Goal: Task Accomplishment & Management: Use online tool/utility

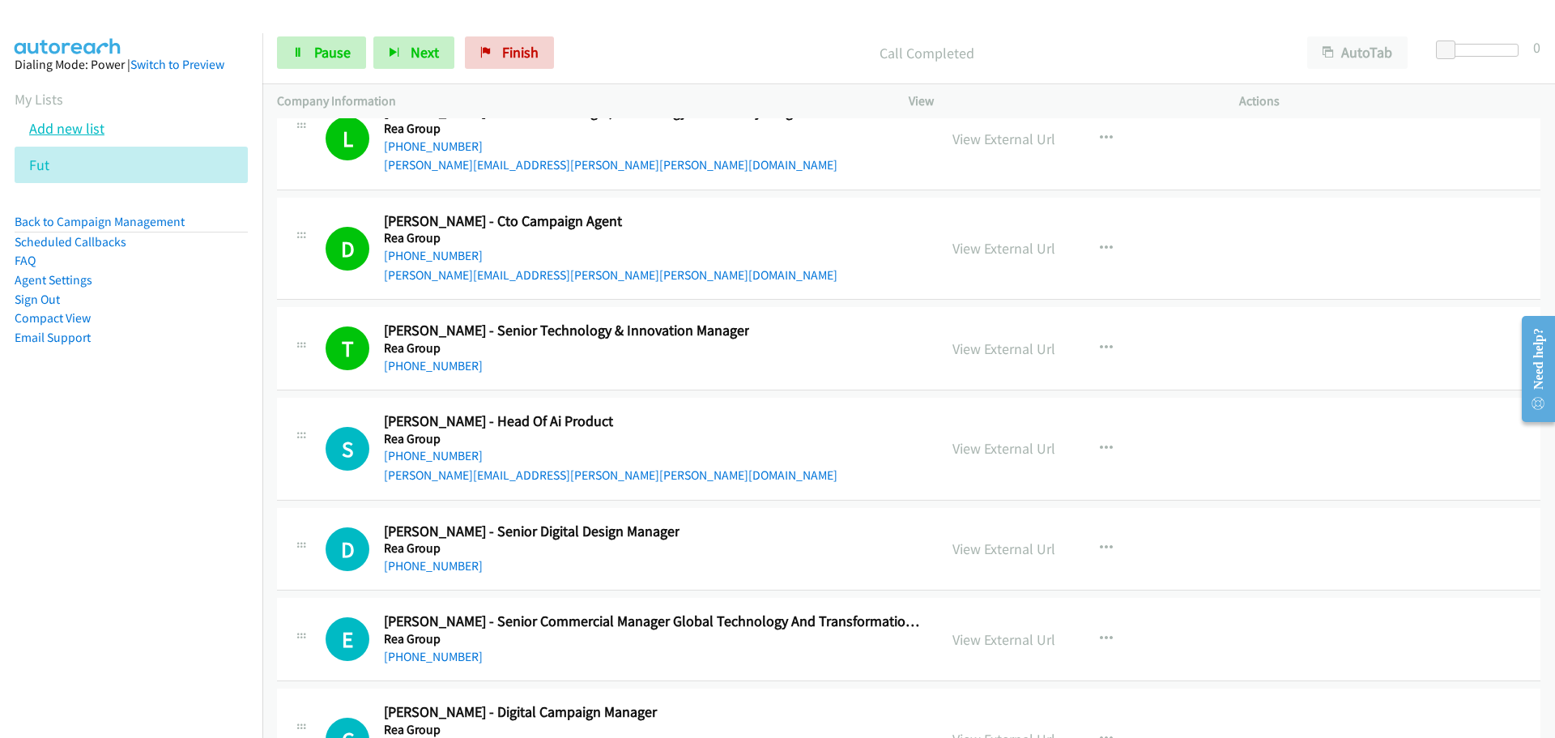
click at [67, 133] on link "Add new list" at bounding box center [66, 128] width 75 height 19
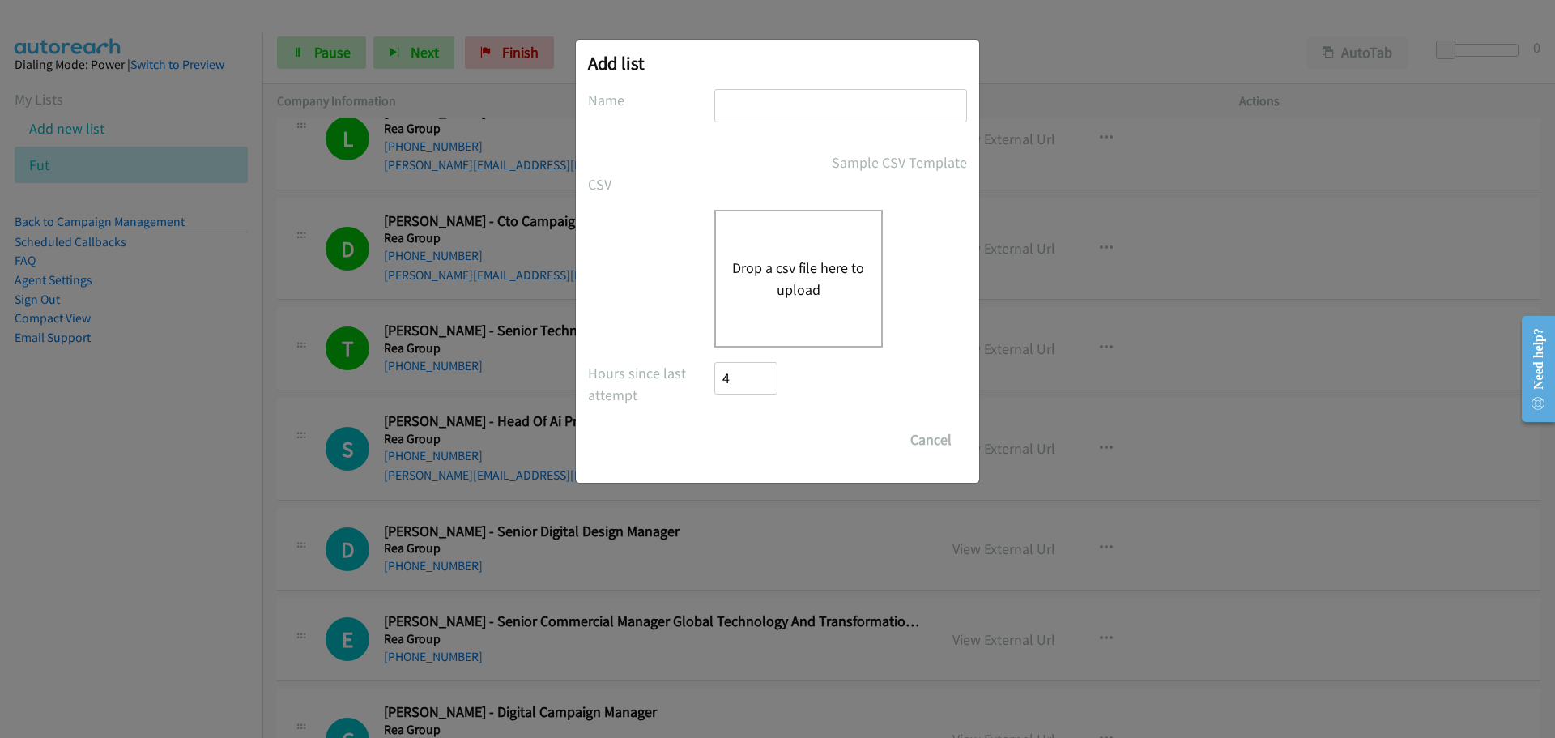
click at [804, 112] on input "text" at bounding box center [840, 105] width 253 height 33
type input "fut"
click at [820, 285] on button "Drop a csv file here to upload" at bounding box center [798, 279] width 133 height 44
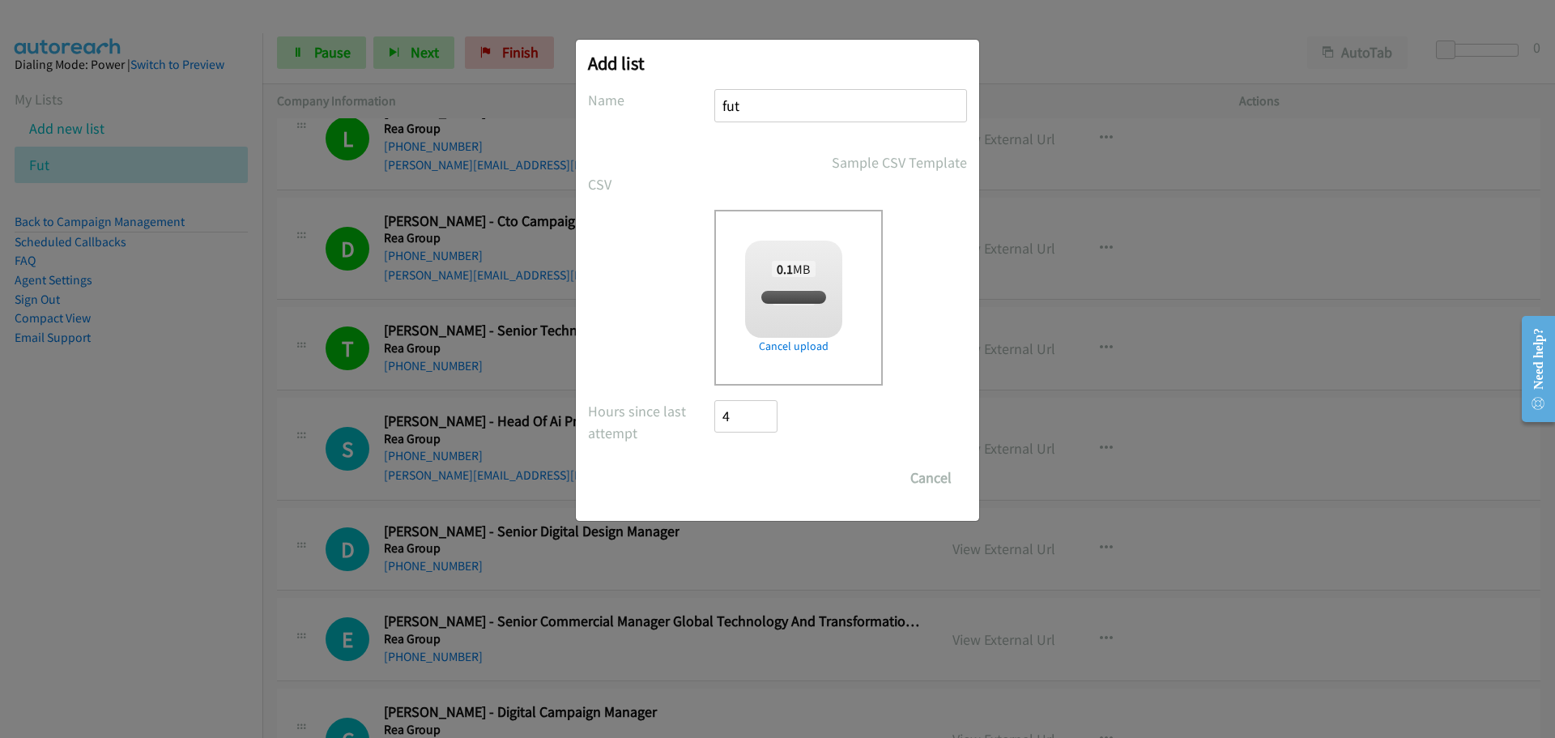
checkbox input "true"
click at [763, 475] on input "Save List" at bounding box center [756, 478] width 85 height 32
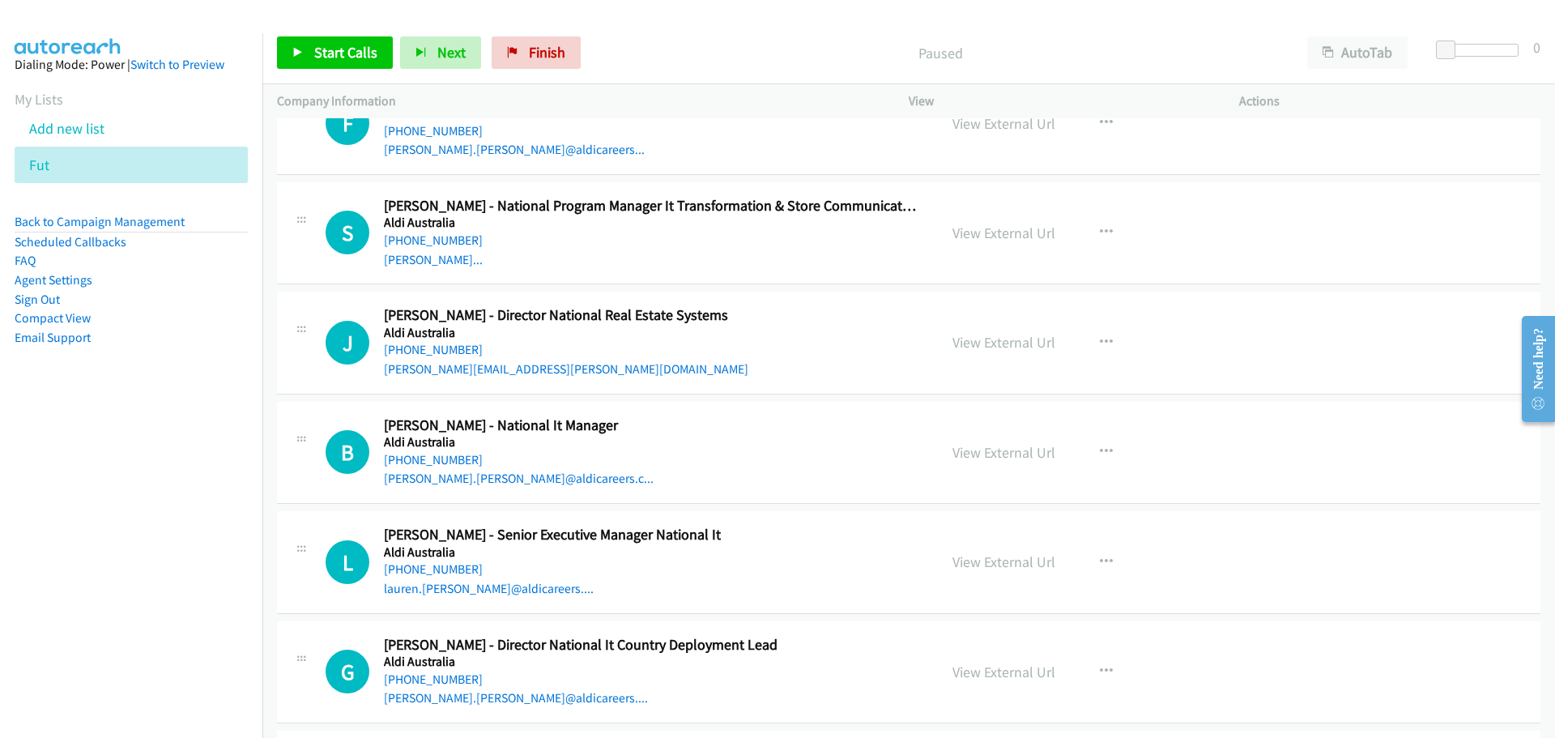
scroll to position [1943, 0]
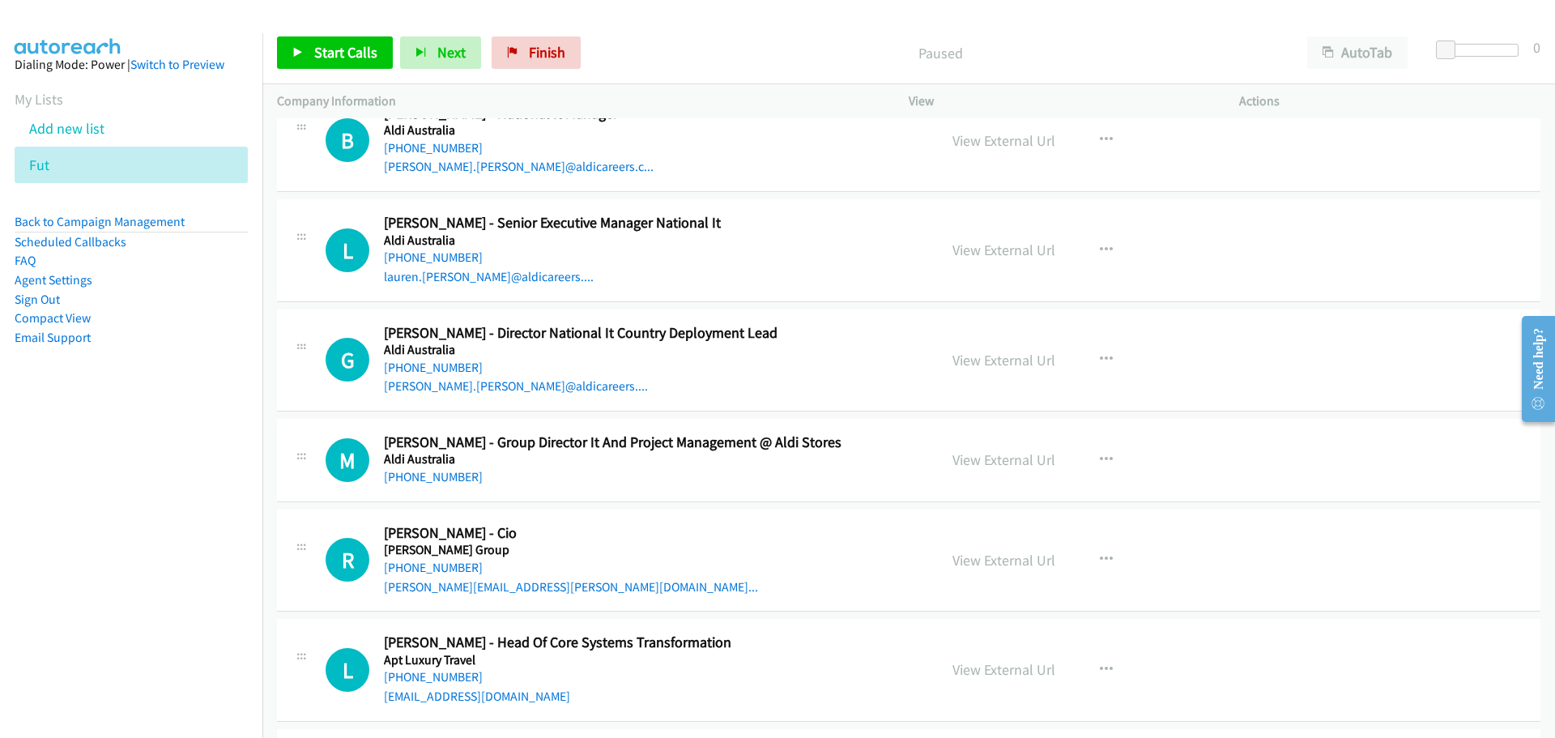
click at [315, 437] on div "M Callback Scheduled Marc Stephan - Group Director It And Project Management @ …" at bounding box center [608, 459] width 632 height 53
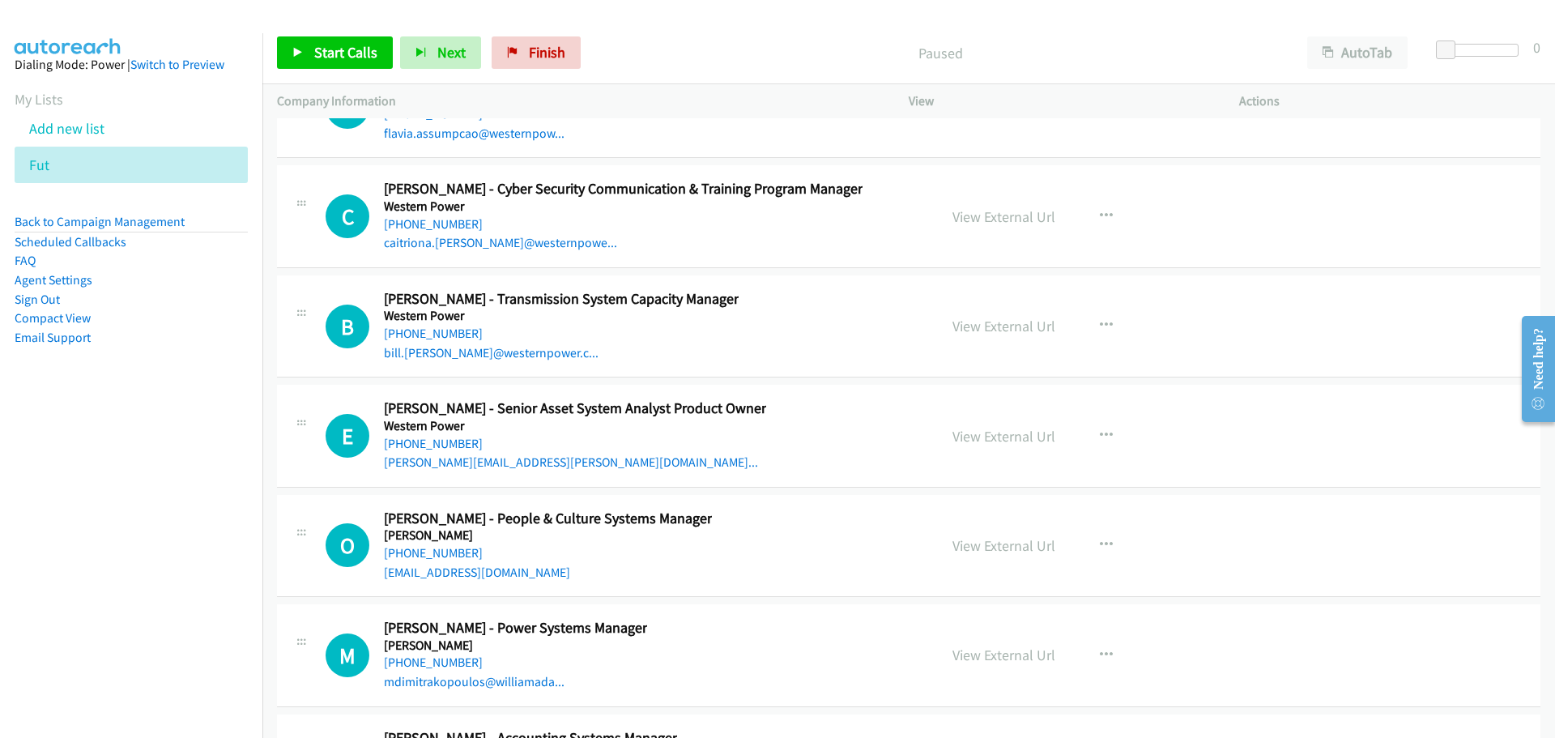
scroll to position [46702, 0]
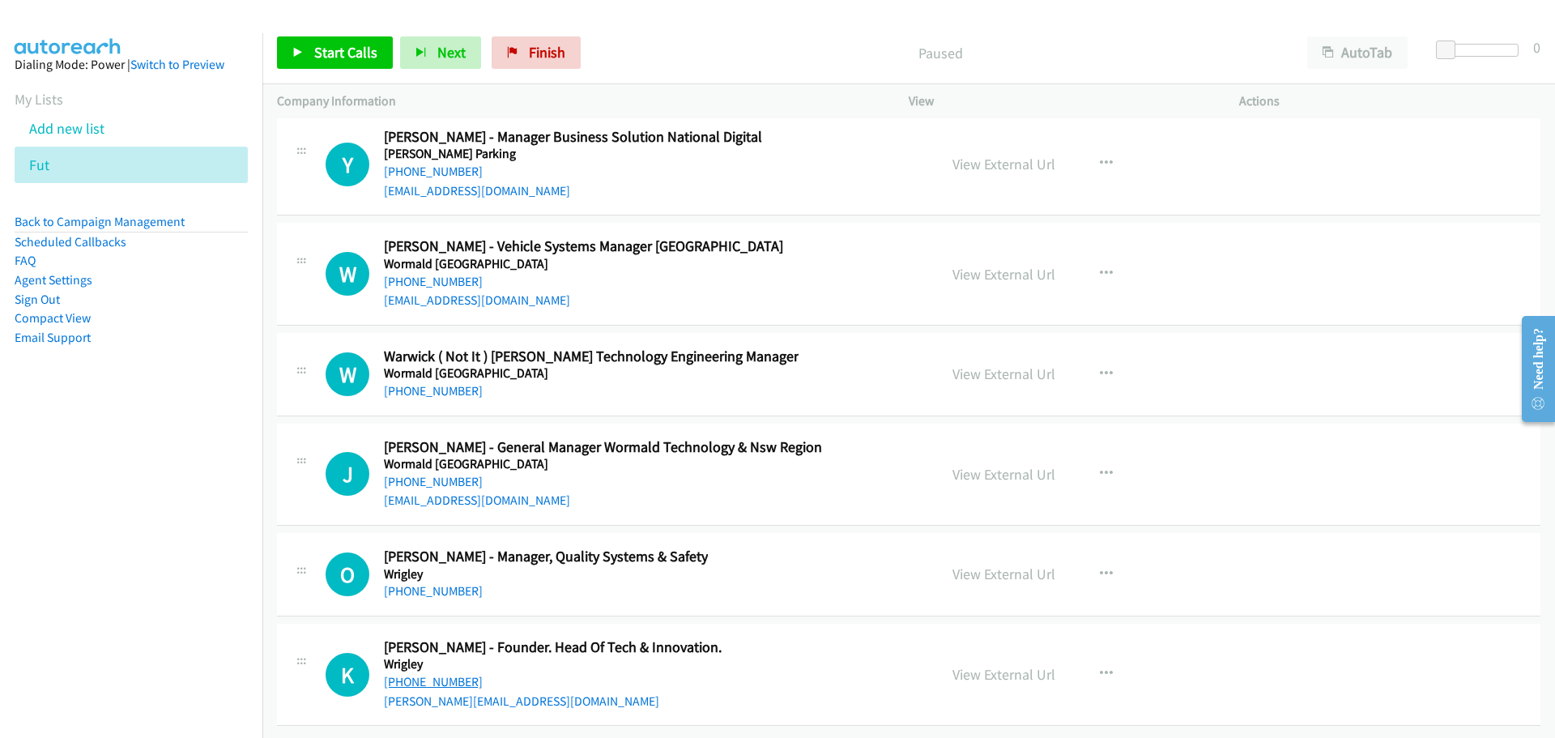
click at [447, 674] on link "+61 1800 931 020" at bounding box center [433, 681] width 99 height 15
click at [430, 583] on link "+61 466 792 414" at bounding box center [433, 590] width 99 height 15
click at [439, 474] on link "+61 428 306 511" at bounding box center [433, 481] width 99 height 15
drag, startPoint x: 429, startPoint y: 379, endPoint x: 457, endPoint y: 374, distance: 28.0
click at [429, 383] on link "+61 417 917 789" at bounding box center [433, 390] width 99 height 15
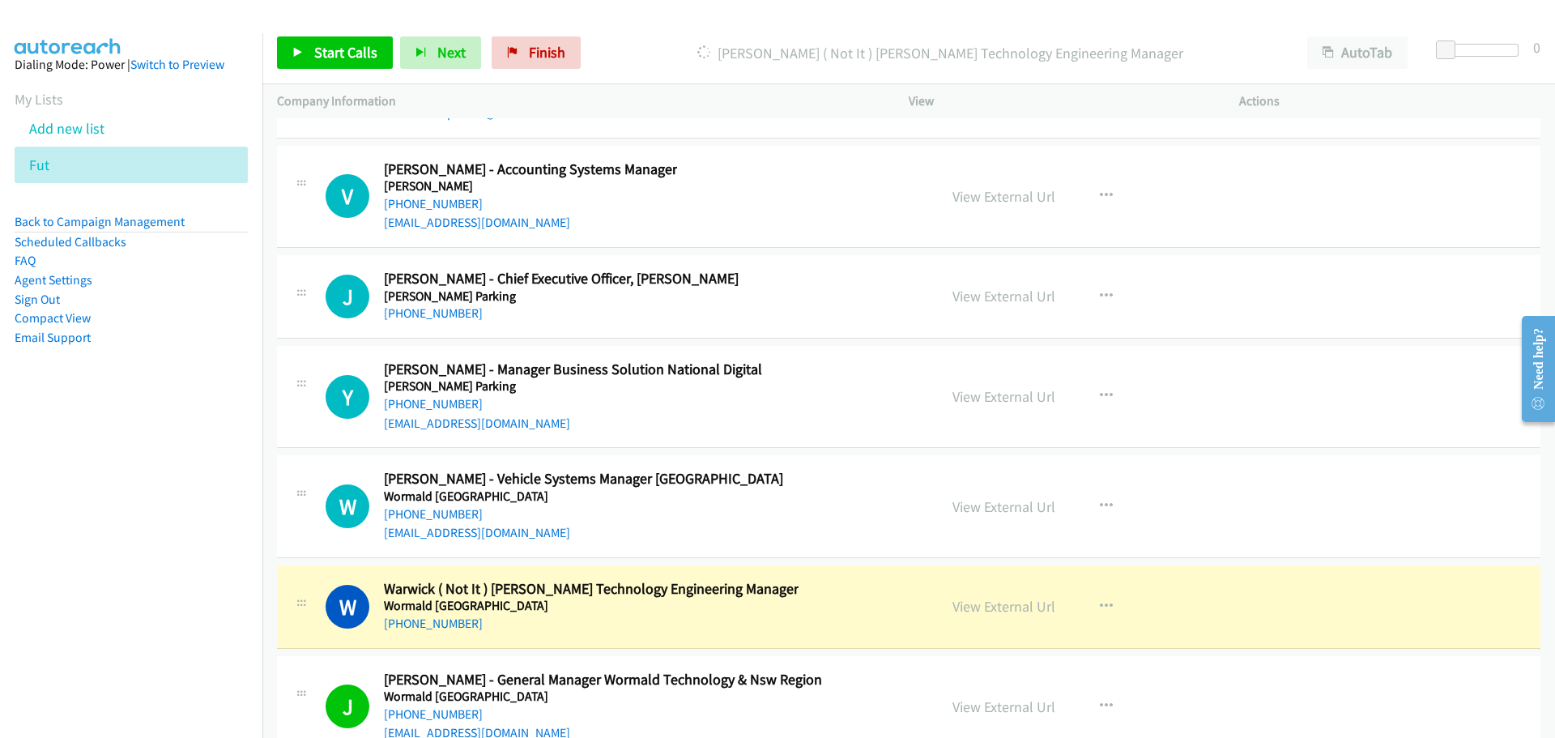
scroll to position [46459, 0]
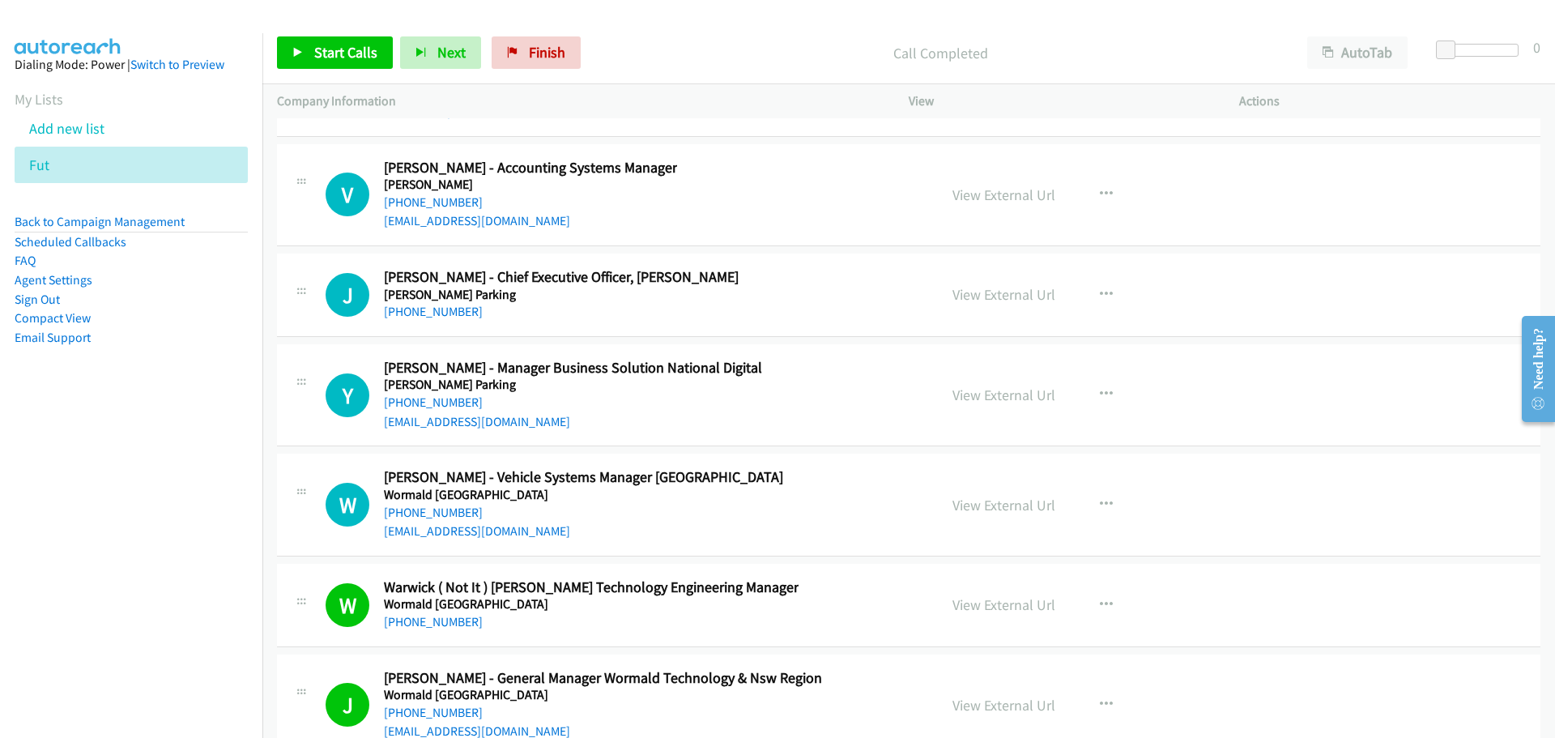
drag, startPoint x: 433, startPoint y: 508, endPoint x: 670, endPoint y: 510, distance: 237.3
click at [433, 508] on link "+61 448 143 505" at bounding box center [433, 511] width 99 height 15
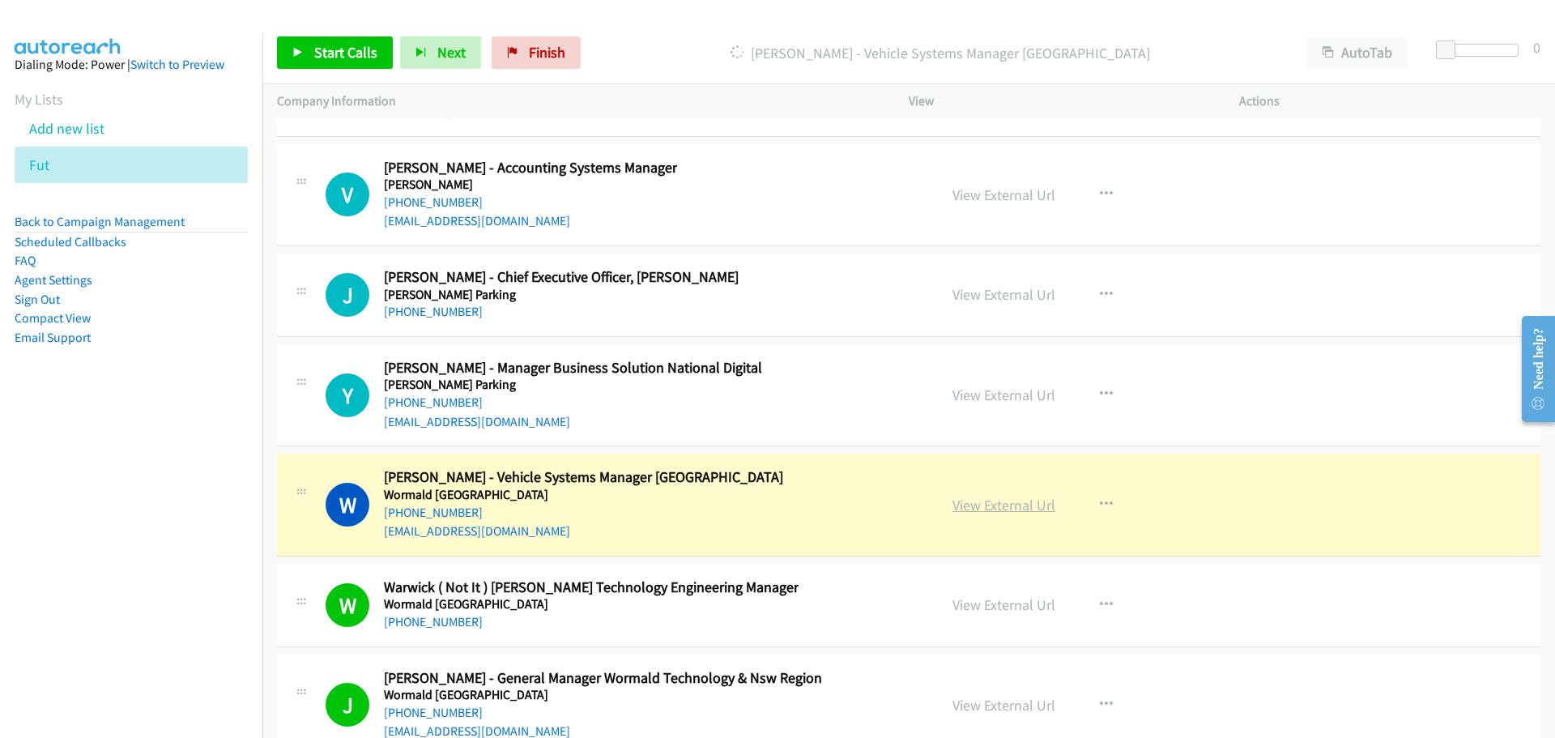
click at [1003, 500] on link "View External Url" at bounding box center [1003, 505] width 103 height 19
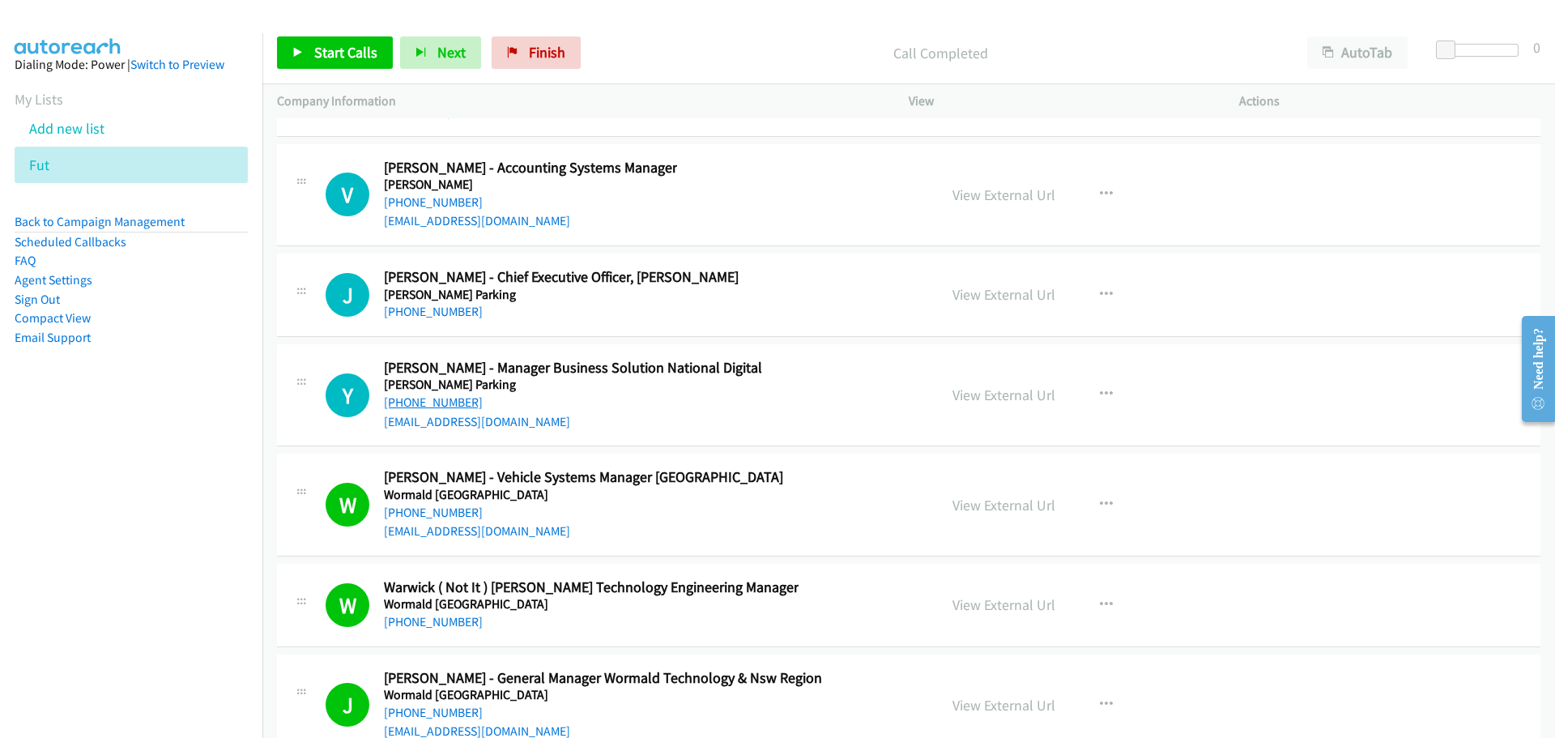
click at [435, 406] on link "+61 431 590 711" at bounding box center [433, 401] width 99 height 15
click at [424, 309] on link "+61 413 129 909" at bounding box center [433, 311] width 99 height 15
click at [464, 204] on link "+61 427 924 460" at bounding box center [433, 201] width 99 height 15
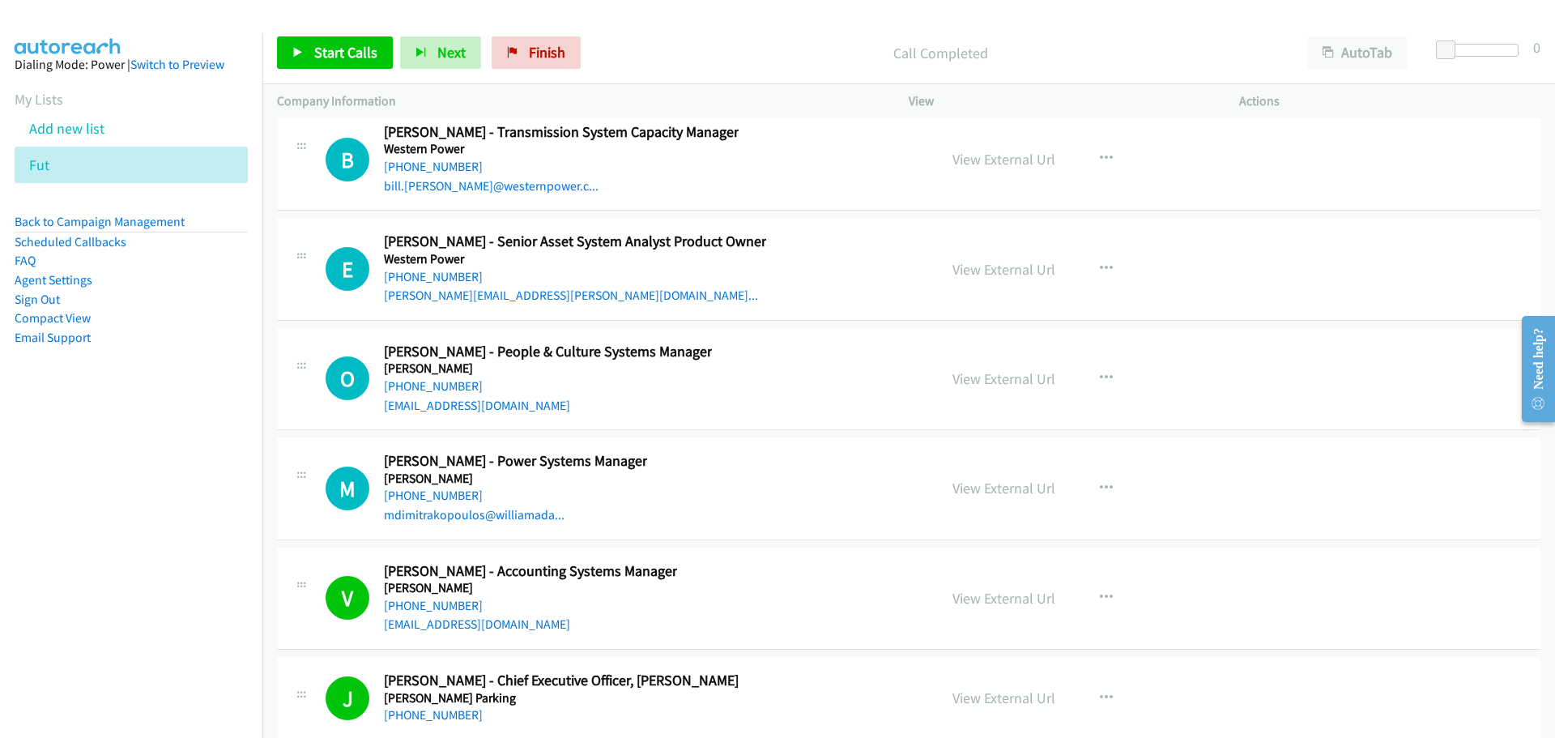
scroll to position [46054, 0]
drag, startPoint x: 434, startPoint y: 492, endPoint x: 1526, endPoint y: 507, distance: 1091.7
click at [434, 492] on link "+61 439 364 770" at bounding box center [433, 496] width 99 height 15
click at [416, 387] on link "+61 477 962 414" at bounding box center [433, 387] width 99 height 15
click at [440, 281] on link "+61 8 9326 6053" at bounding box center [433, 277] width 99 height 15
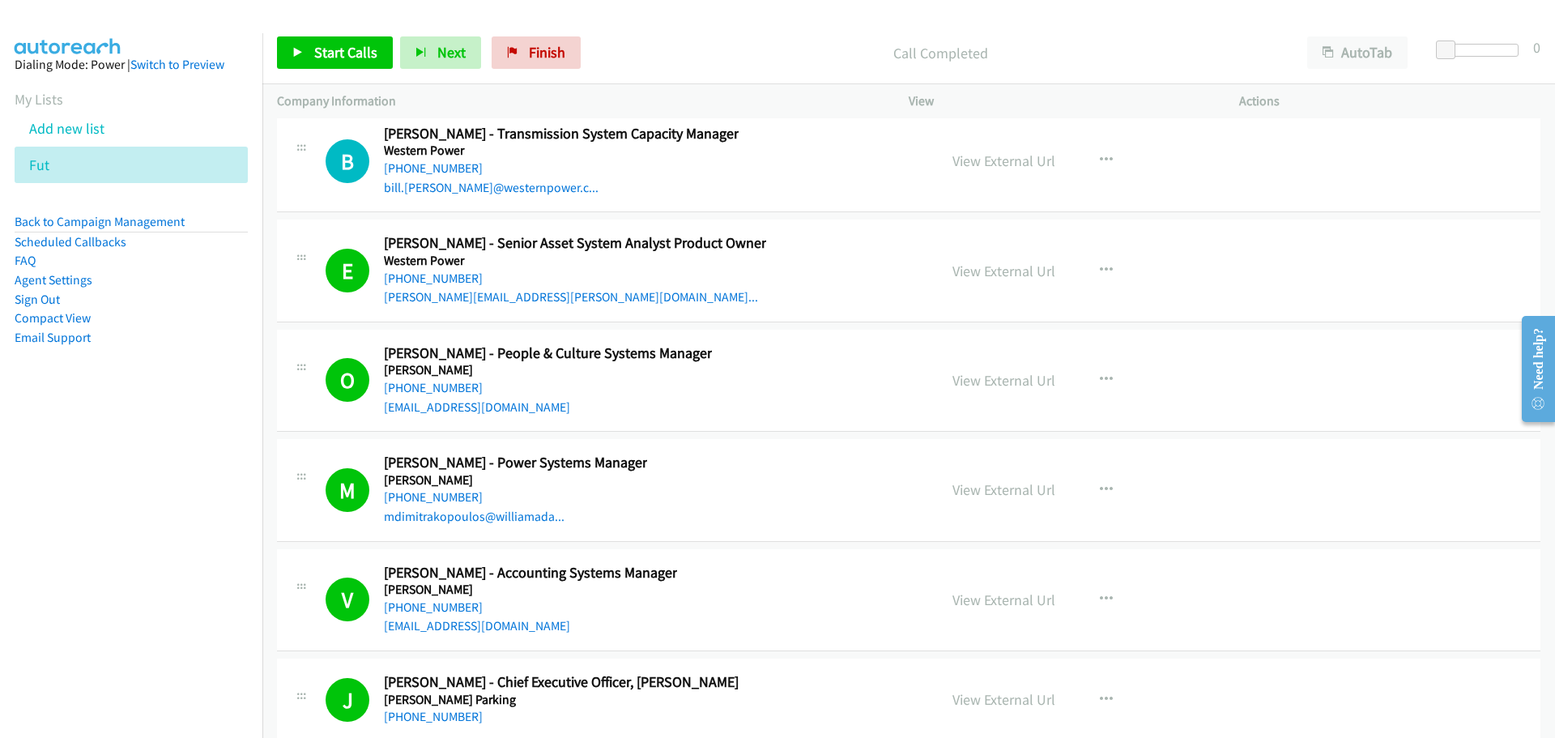
drag, startPoint x: 448, startPoint y: 165, endPoint x: 1032, endPoint y: 194, distance: 585.3
click at [448, 165] on link "+61 8 6310 1914" at bounding box center [433, 167] width 99 height 15
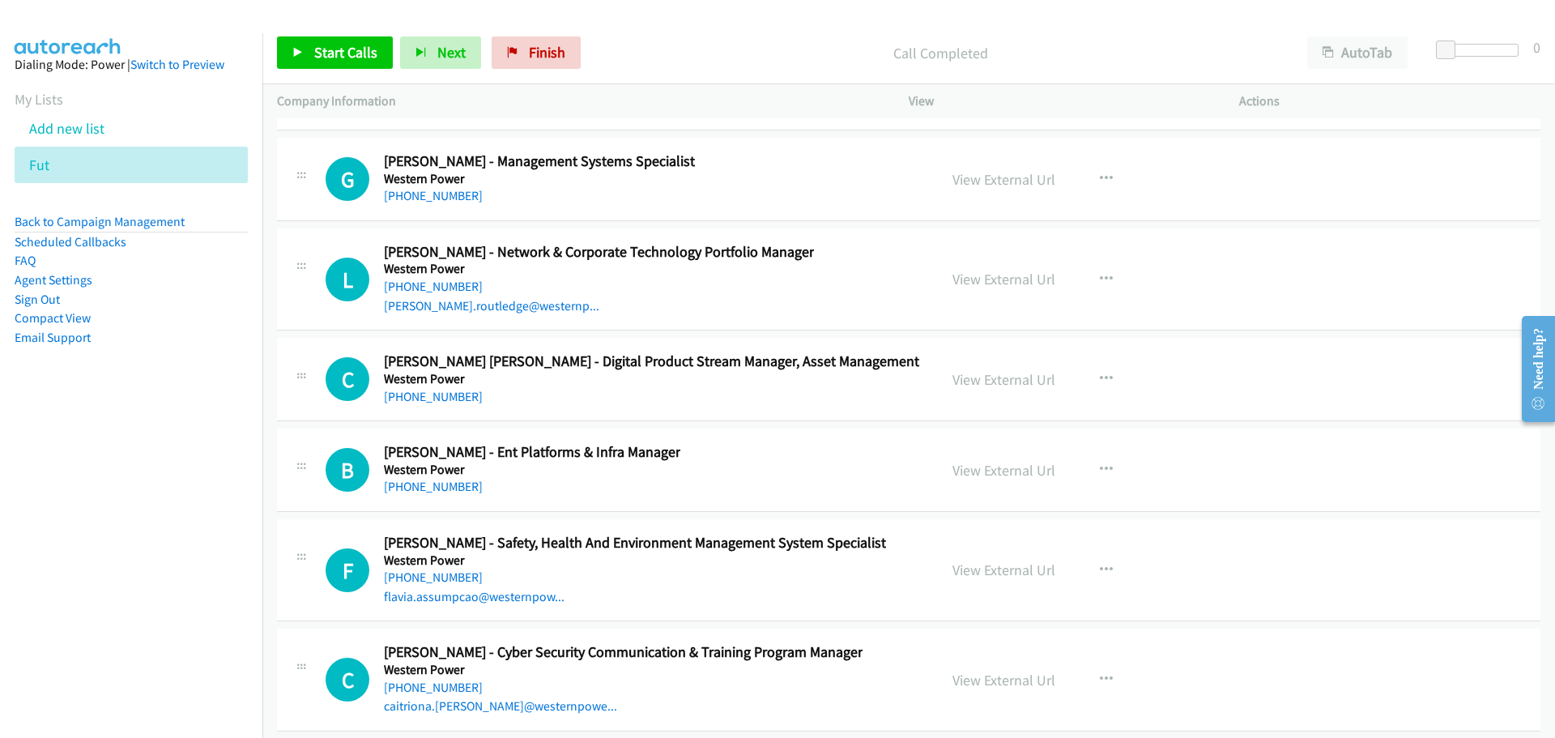
scroll to position [45407, 0]
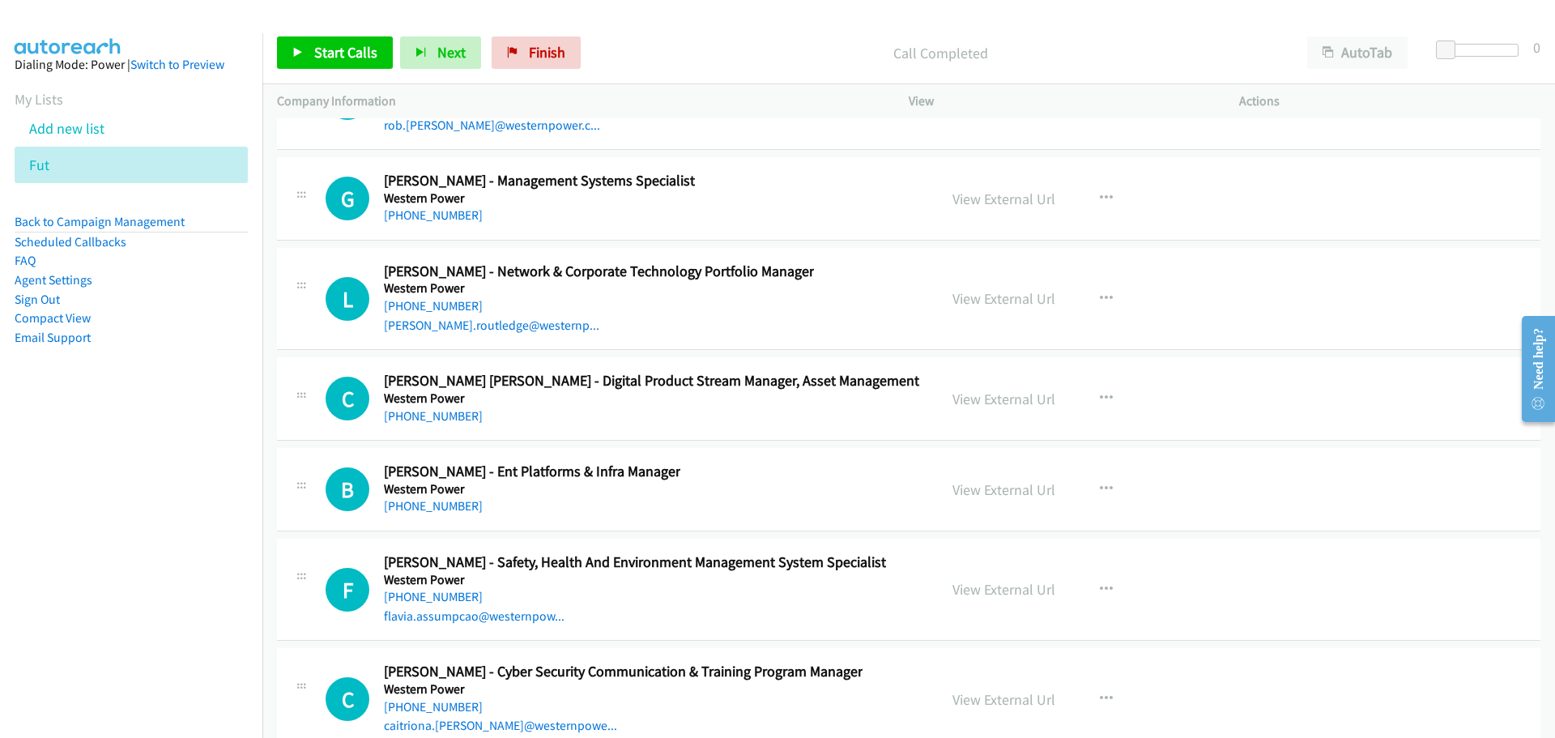
drag, startPoint x: 428, startPoint y: 706, endPoint x: 745, endPoint y: 696, distance: 317.6
click at [428, 706] on link "+61 405 885 311" at bounding box center [433, 706] width 99 height 15
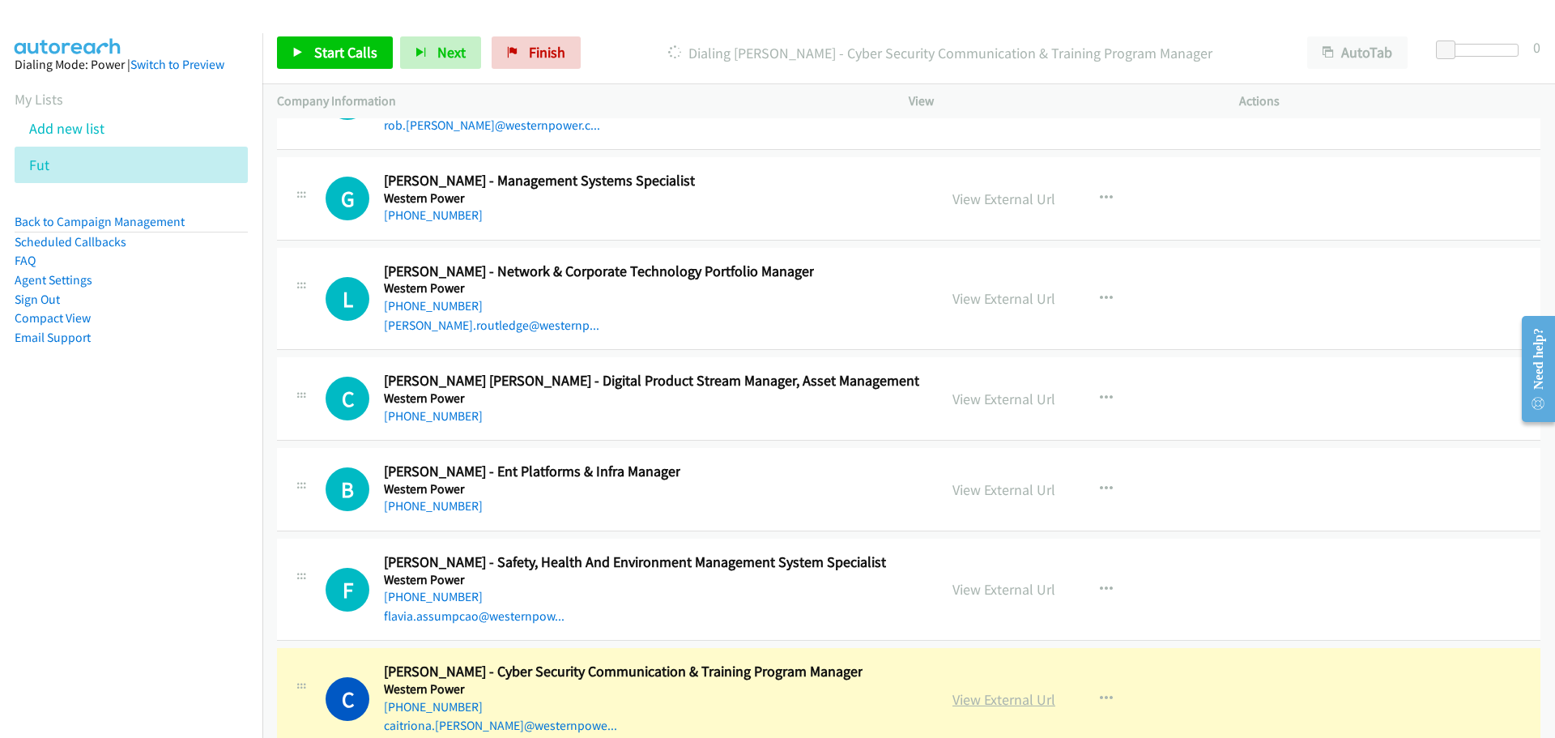
click at [998, 702] on link "View External Url" at bounding box center [1003, 699] width 103 height 19
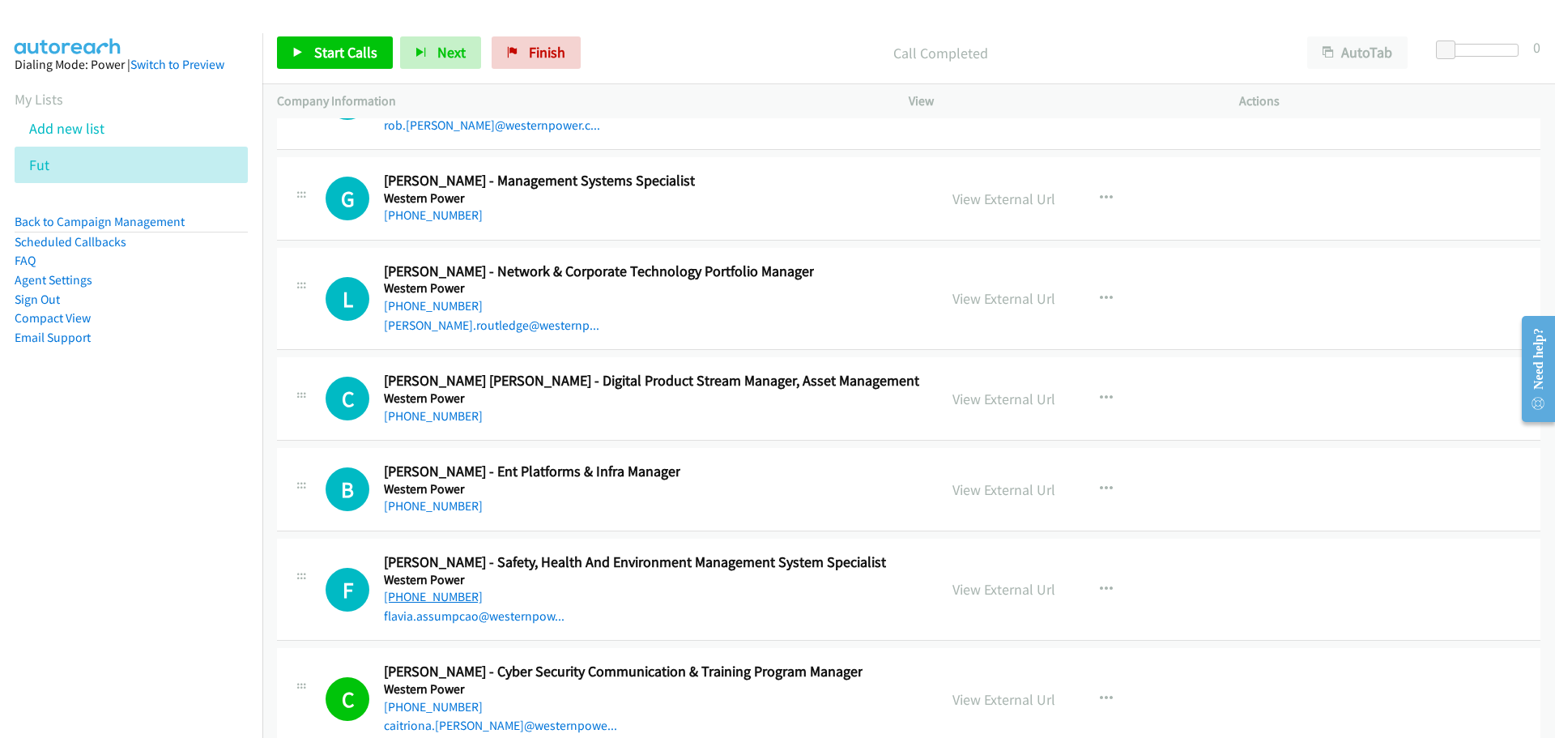
click at [431, 597] on link "+61 8 9326 6800" at bounding box center [433, 596] width 99 height 15
click at [424, 509] on link "+61 418 930 329" at bounding box center [433, 505] width 99 height 15
drag, startPoint x: 401, startPoint y: 420, endPoint x: 466, endPoint y: 416, distance: 64.9
click at [401, 420] on link "+61 414 871 407" at bounding box center [433, 415] width 99 height 15
click at [419, 307] on link "+61 429 159 590" at bounding box center [433, 305] width 99 height 15
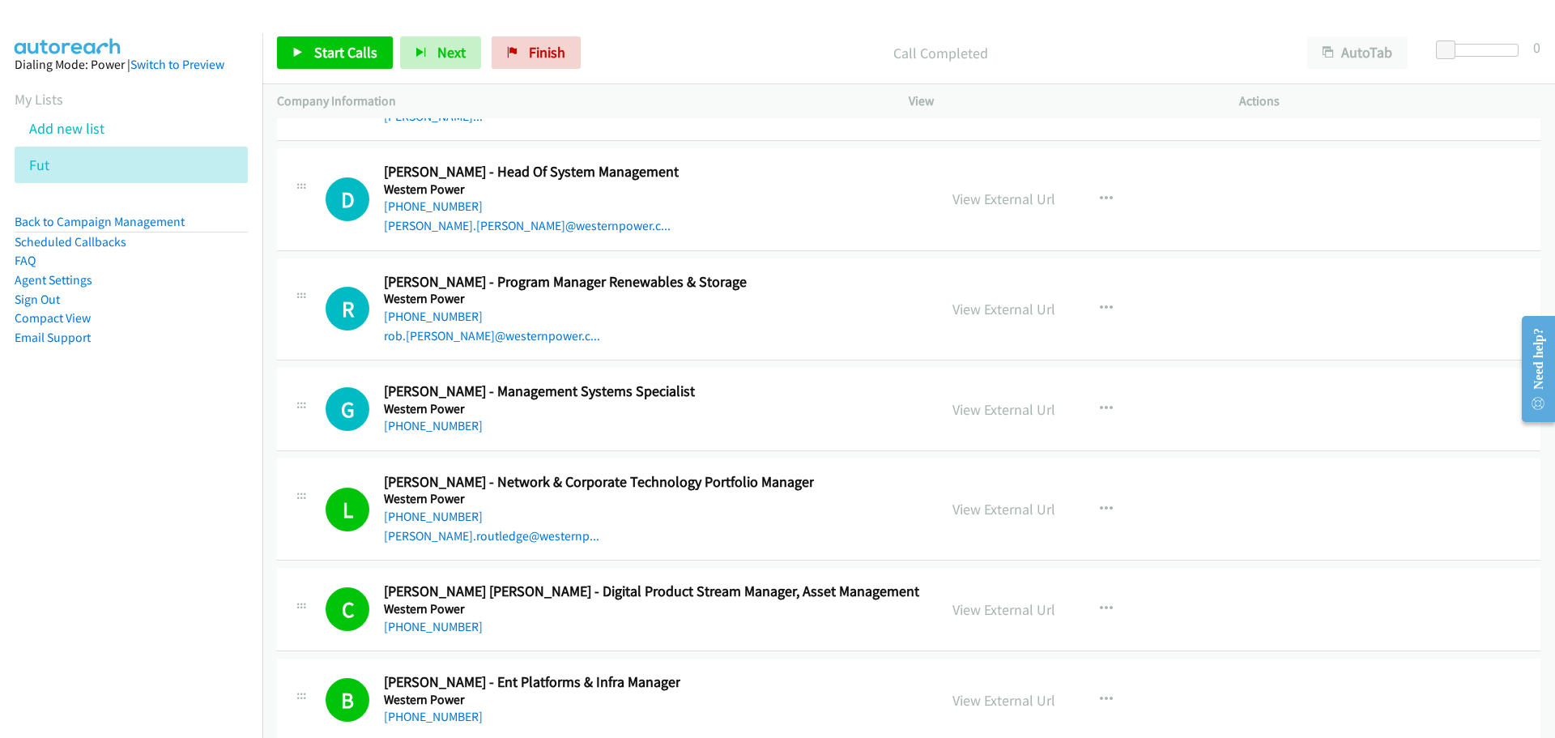
scroll to position [45083, 0]
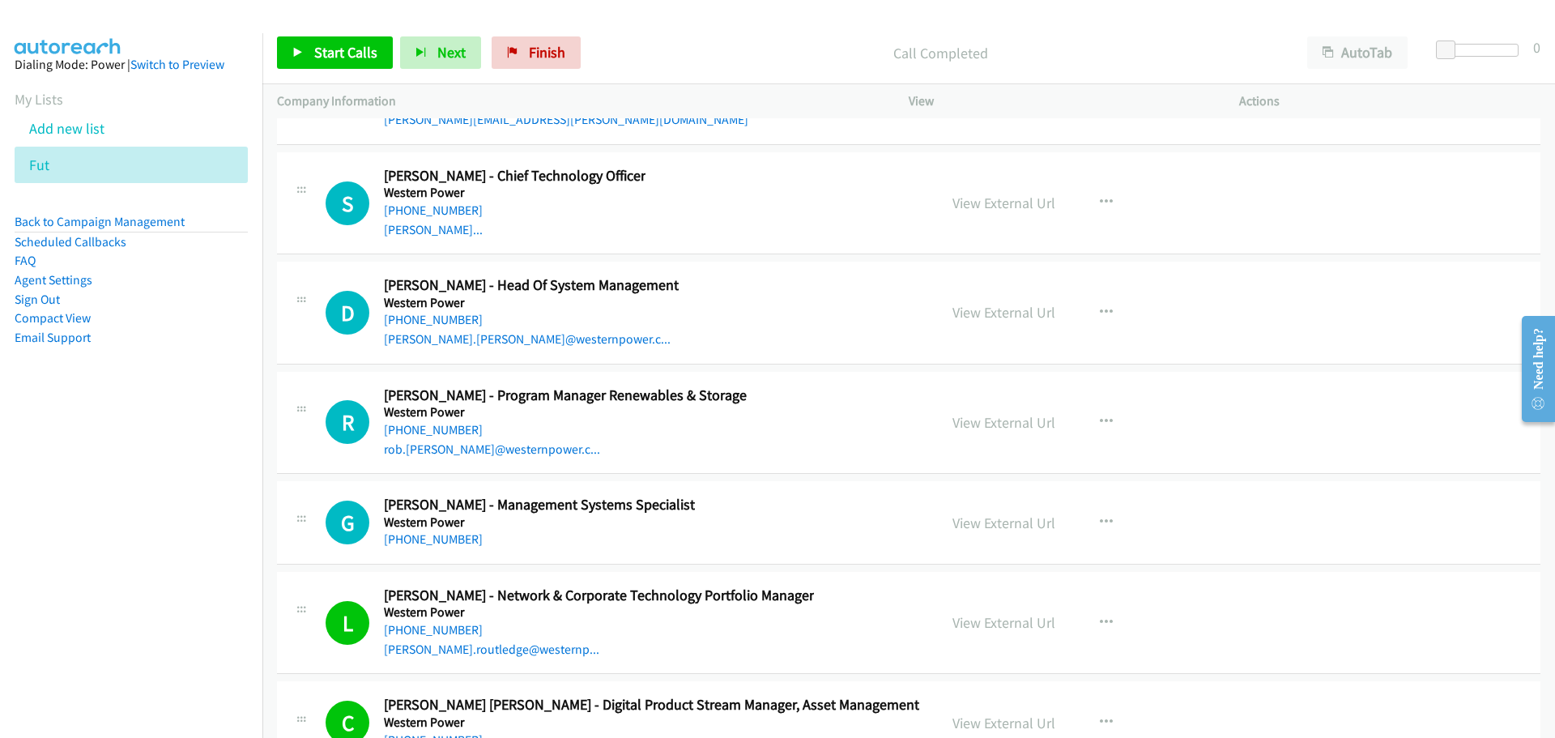
drag, startPoint x: 423, startPoint y: 535, endPoint x: 708, endPoint y: 581, distance: 288.7
click at [423, 535] on link "+61 419 049 417" at bounding box center [433, 538] width 99 height 15
click at [447, 434] on link "+61 429 139 177" at bounding box center [433, 429] width 99 height 15
click at [413, 322] on link "+61 407 444 916" at bounding box center [433, 319] width 99 height 15
click at [439, 215] on link "+61 8 6224 4845" at bounding box center [433, 209] width 99 height 15
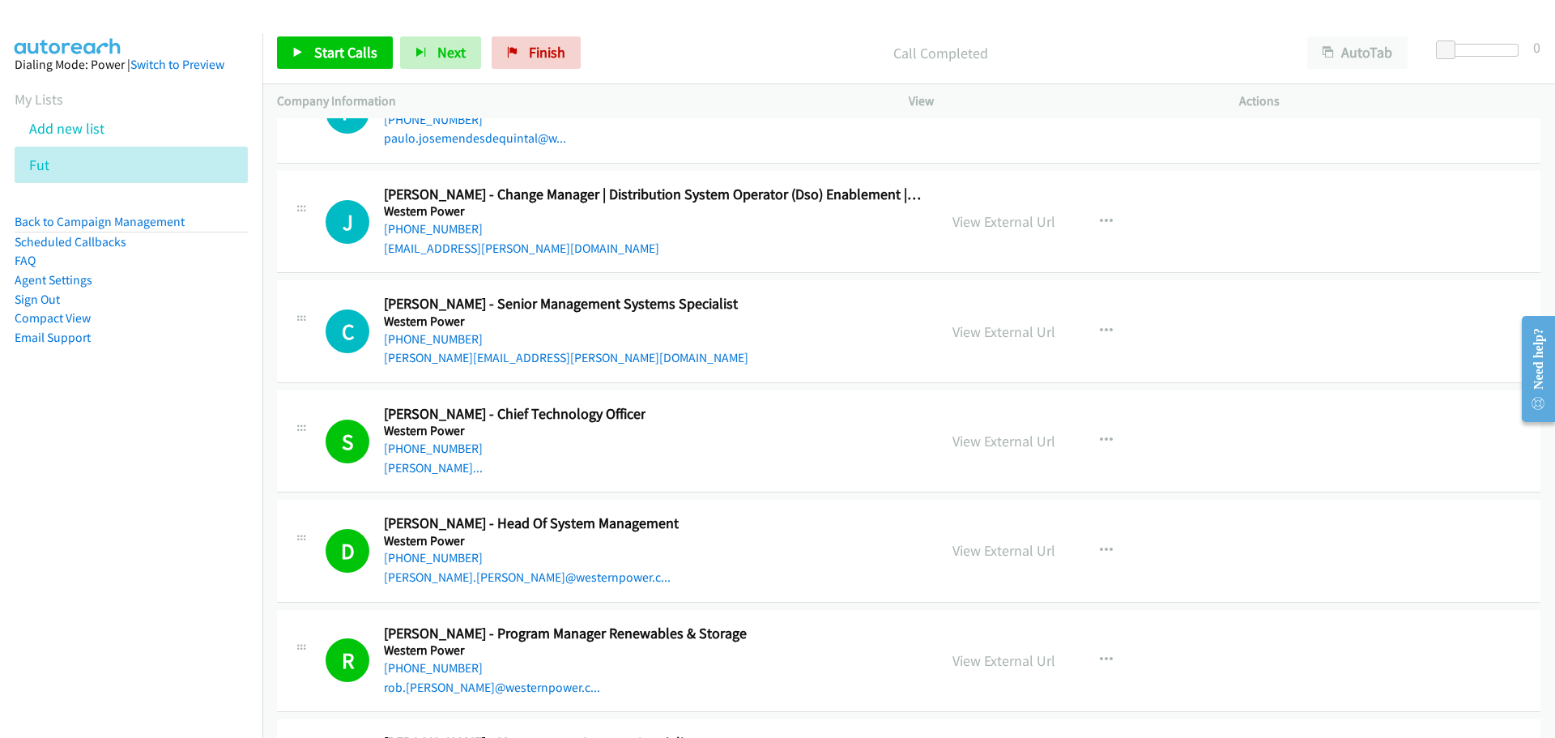
scroll to position [44678, 0]
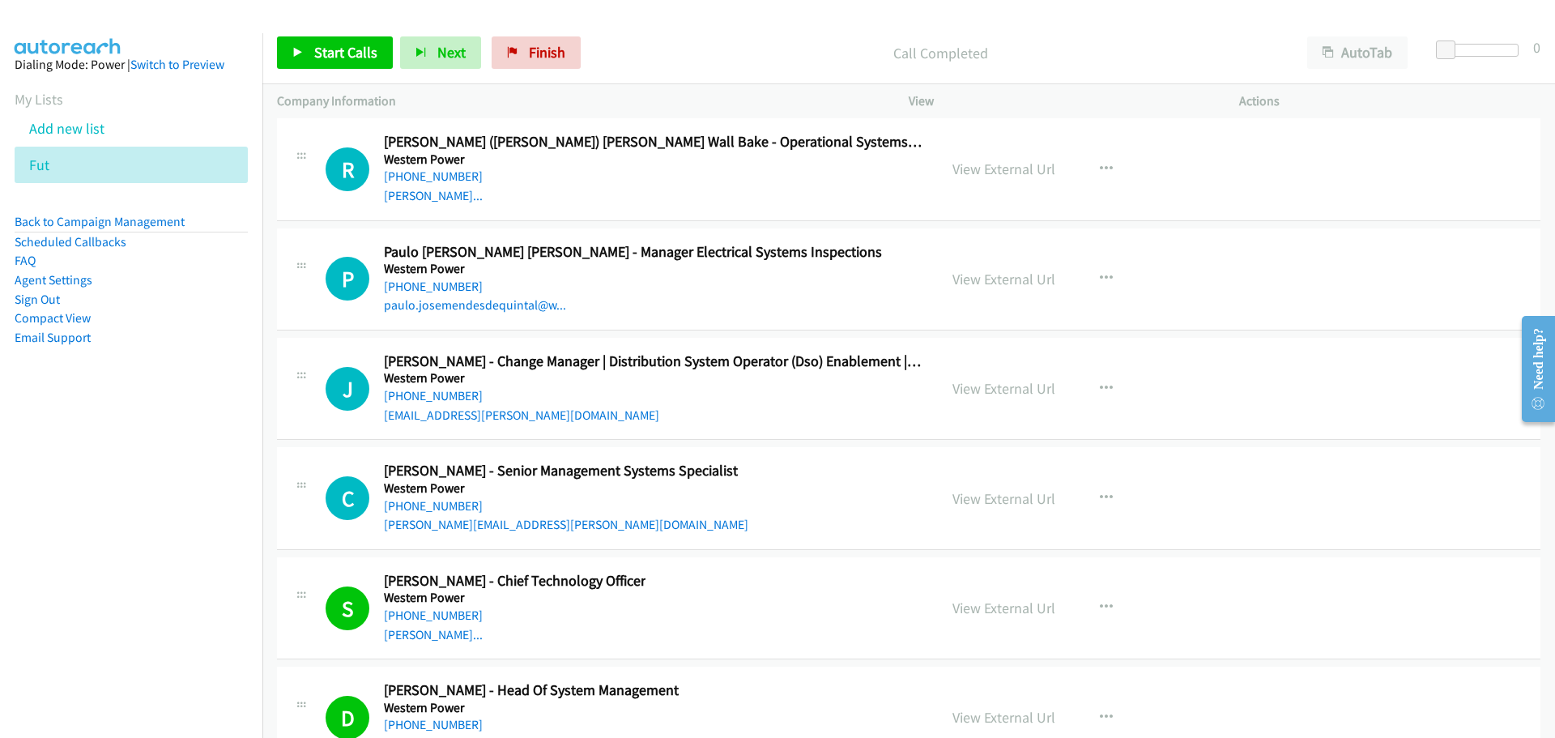
click at [437, 496] on div "+61 435 936 812" at bounding box center [566, 505] width 364 height 19
click at [436, 498] on link "+61 435 936 812" at bounding box center [433, 505] width 99 height 15
drag, startPoint x: 441, startPoint y: 398, endPoint x: 446, endPoint y: 390, distance: 8.8
click at [441, 398] on link "+61 402 014 587" at bounding box center [433, 395] width 99 height 15
click at [434, 286] on link "+61 412 424 363" at bounding box center [433, 286] width 99 height 15
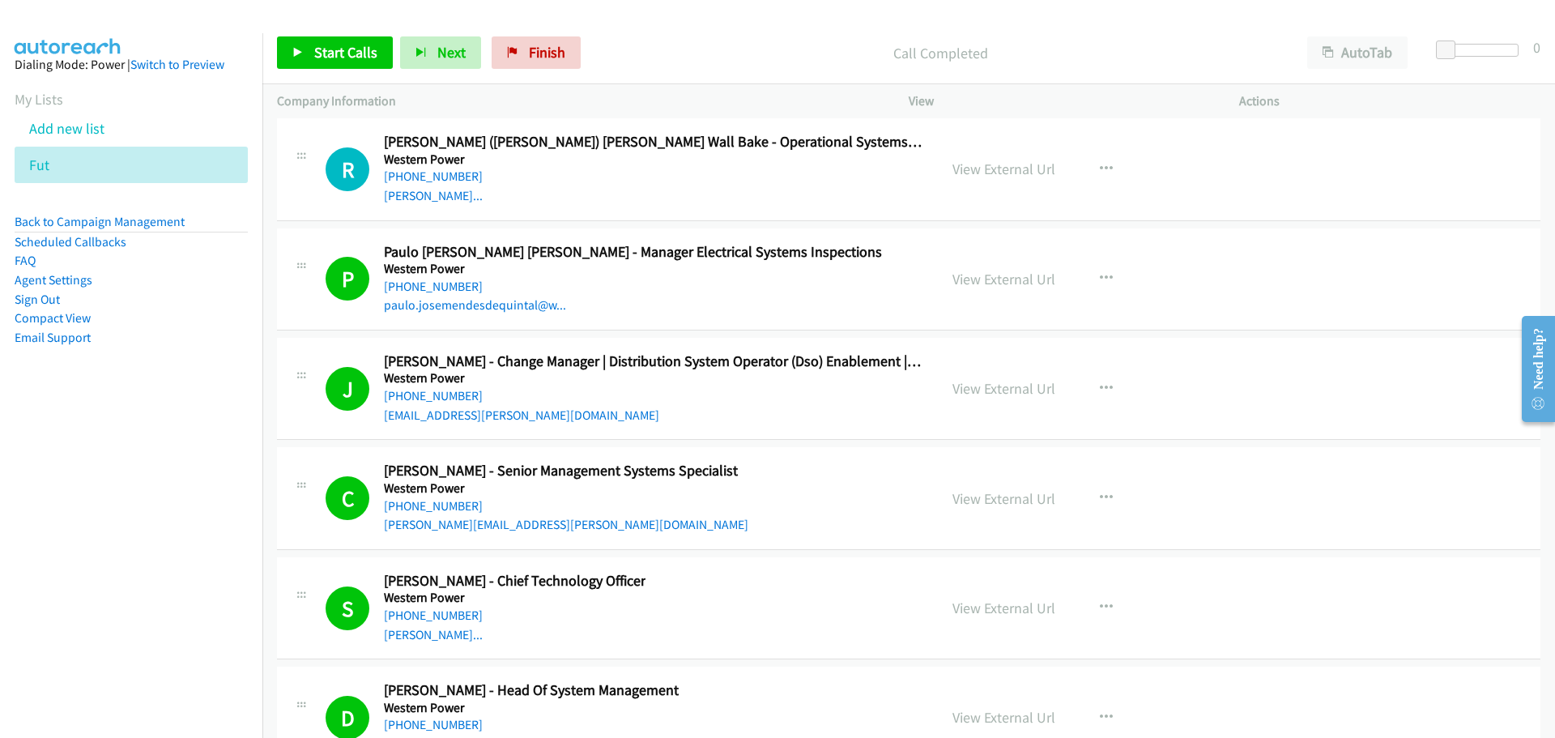
click at [423, 170] on link "+61 427 605 733" at bounding box center [433, 175] width 99 height 15
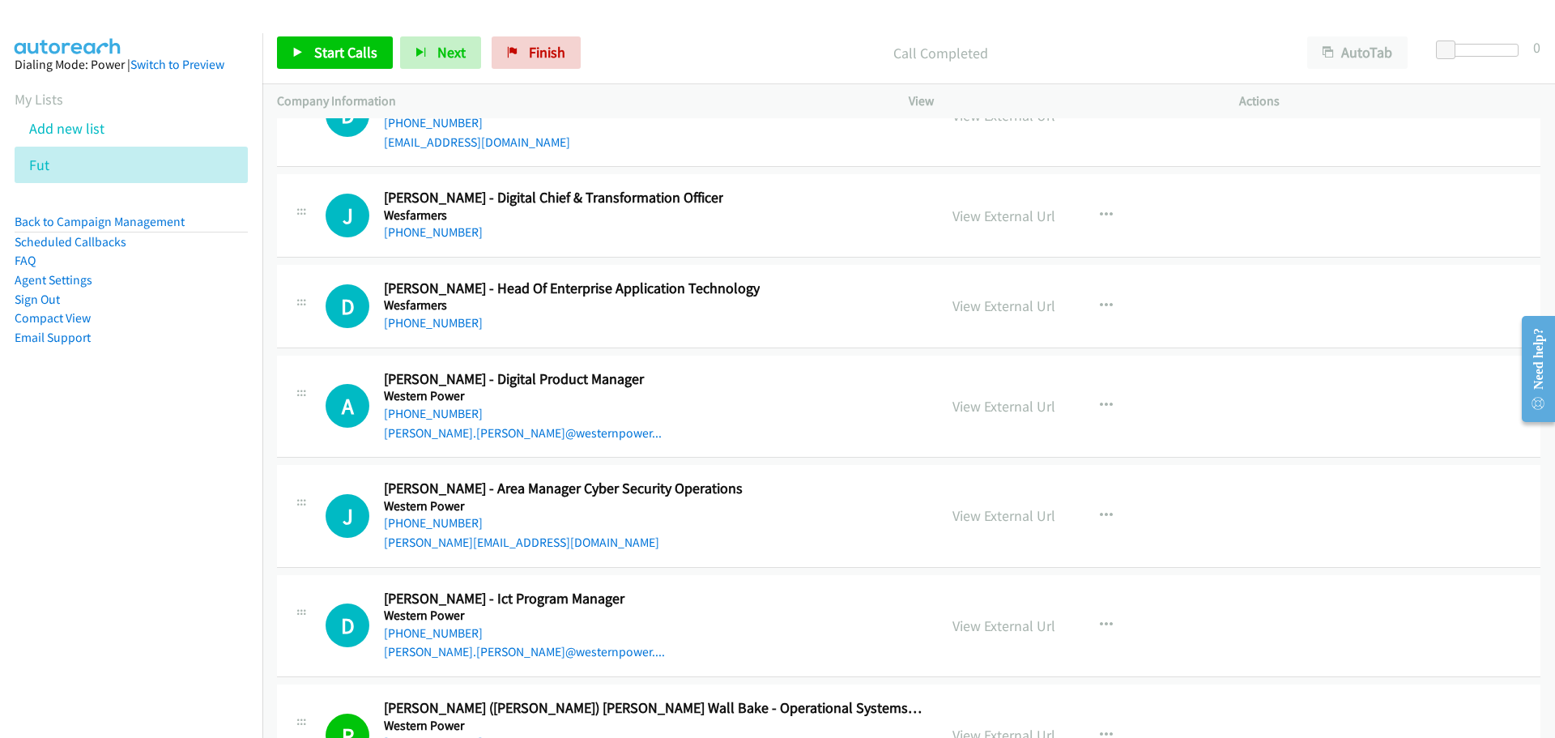
scroll to position [44111, 0]
drag, startPoint x: 412, startPoint y: 634, endPoint x: 419, endPoint y: 628, distance: 9.2
click at [412, 634] on link "+61 8 9436 4520" at bounding box center [433, 633] width 99 height 15
click at [451, 524] on link "+61 411 511 508" at bounding box center [433, 523] width 99 height 15
click at [410, 419] on link "+61 419 934 271" at bounding box center [433, 414] width 99 height 15
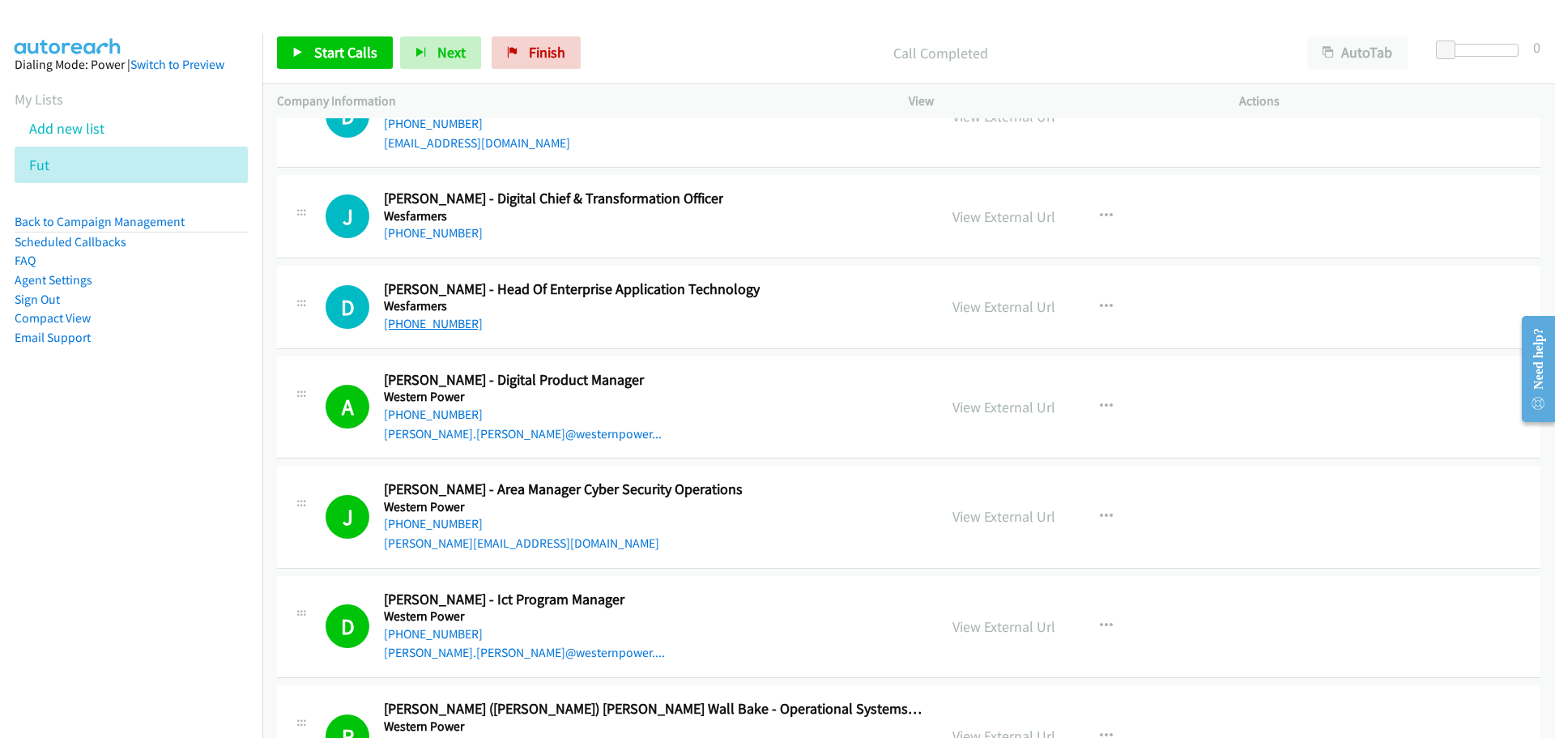
click at [432, 318] on link "+61 478 054 533" at bounding box center [433, 323] width 99 height 15
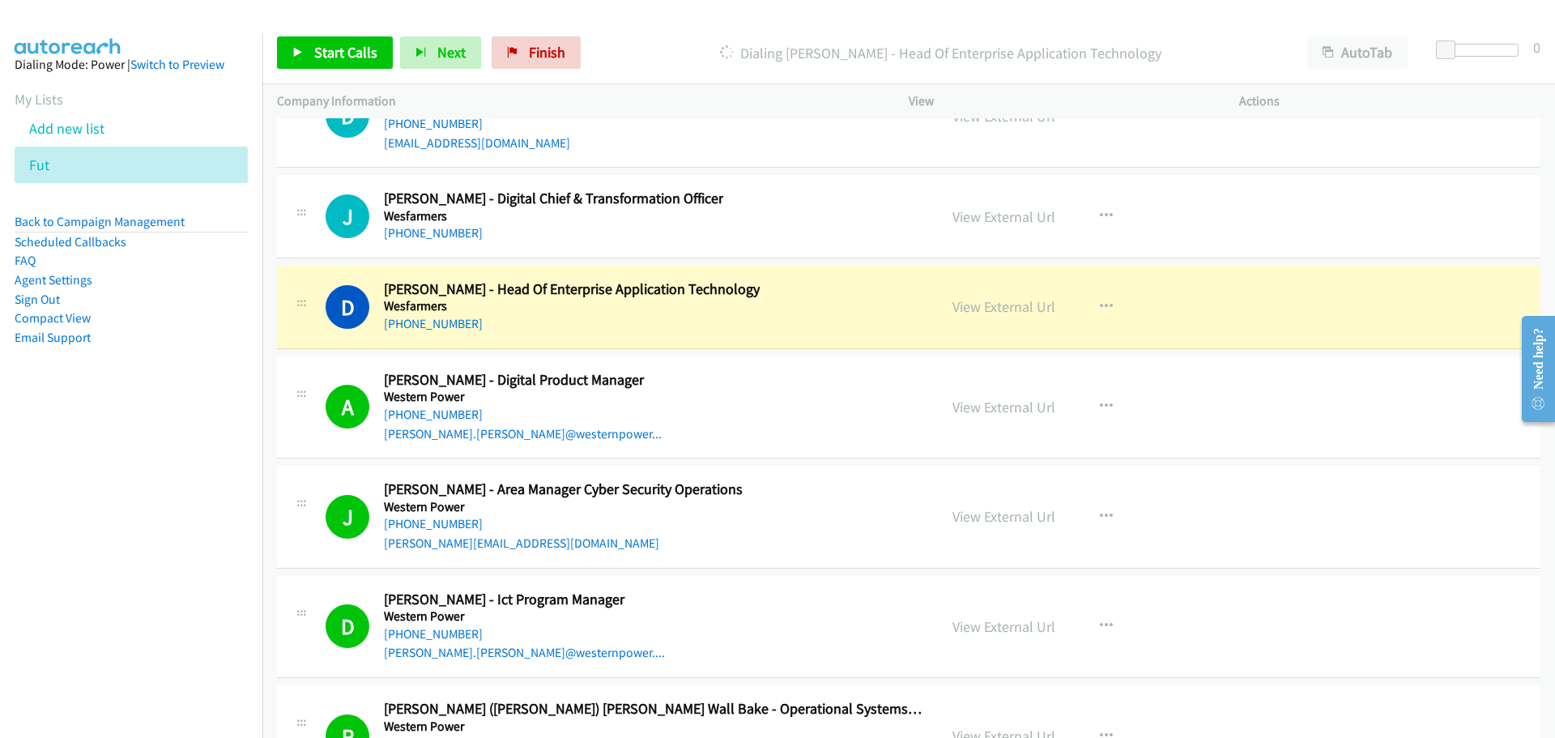
scroll to position [44030, 0]
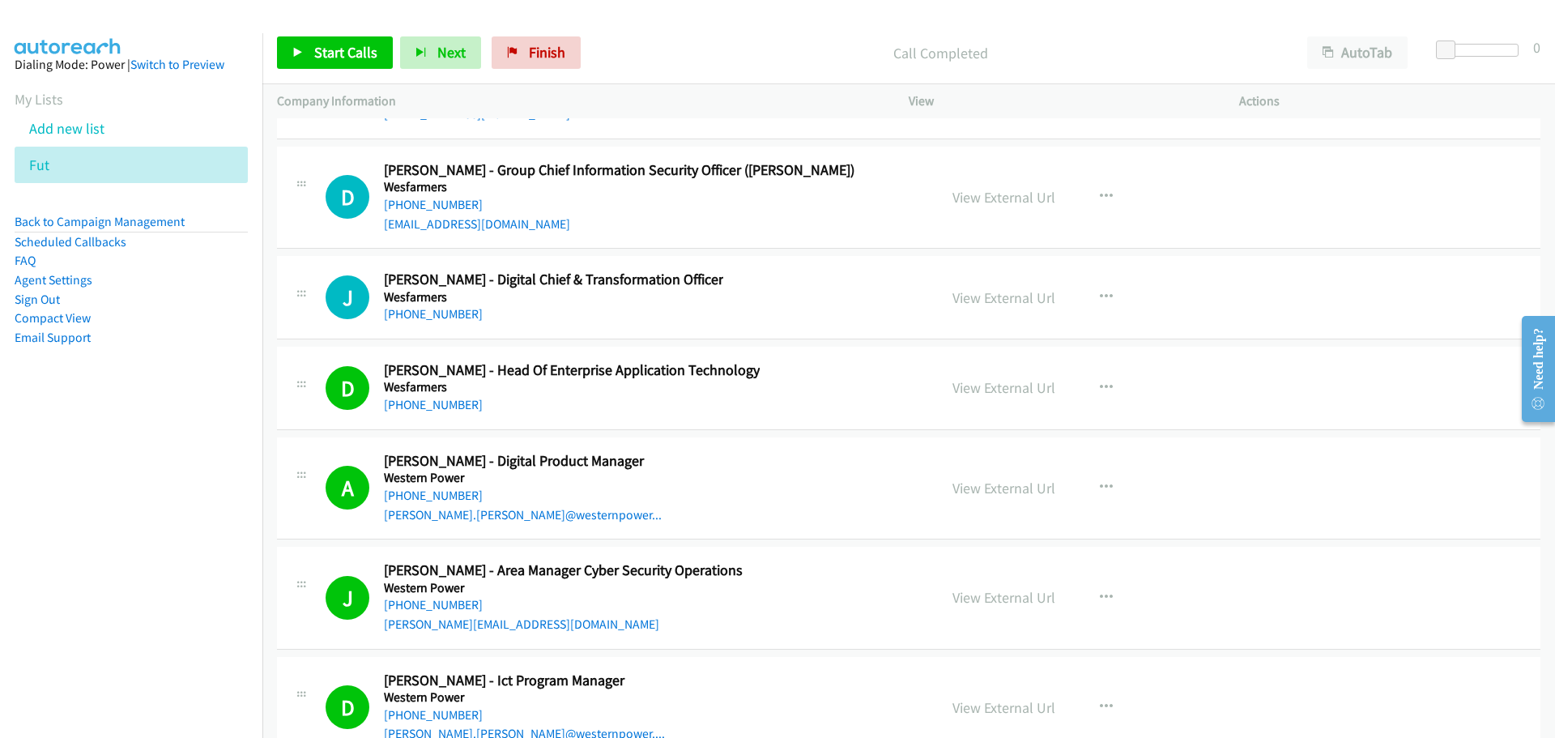
drag, startPoint x: 453, startPoint y: 313, endPoint x: 454, endPoint y: 281, distance: 31.6
click at [453, 313] on link "+61 429 498 563" at bounding box center [433, 313] width 99 height 15
click at [446, 211] on link "+61 427 738 255" at bounding box center [433, 204] width 99 height 15
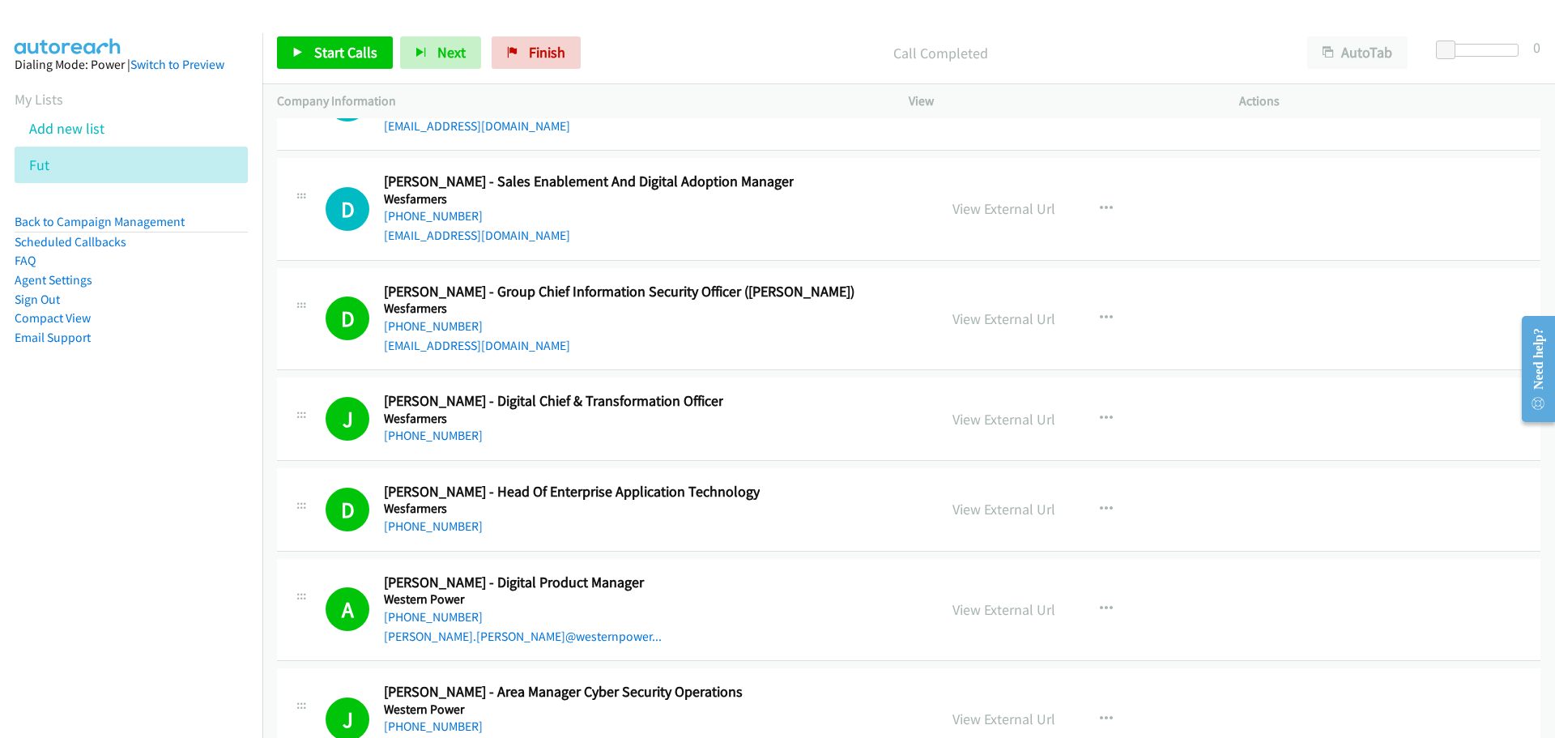
scroll to position [43706, 0]
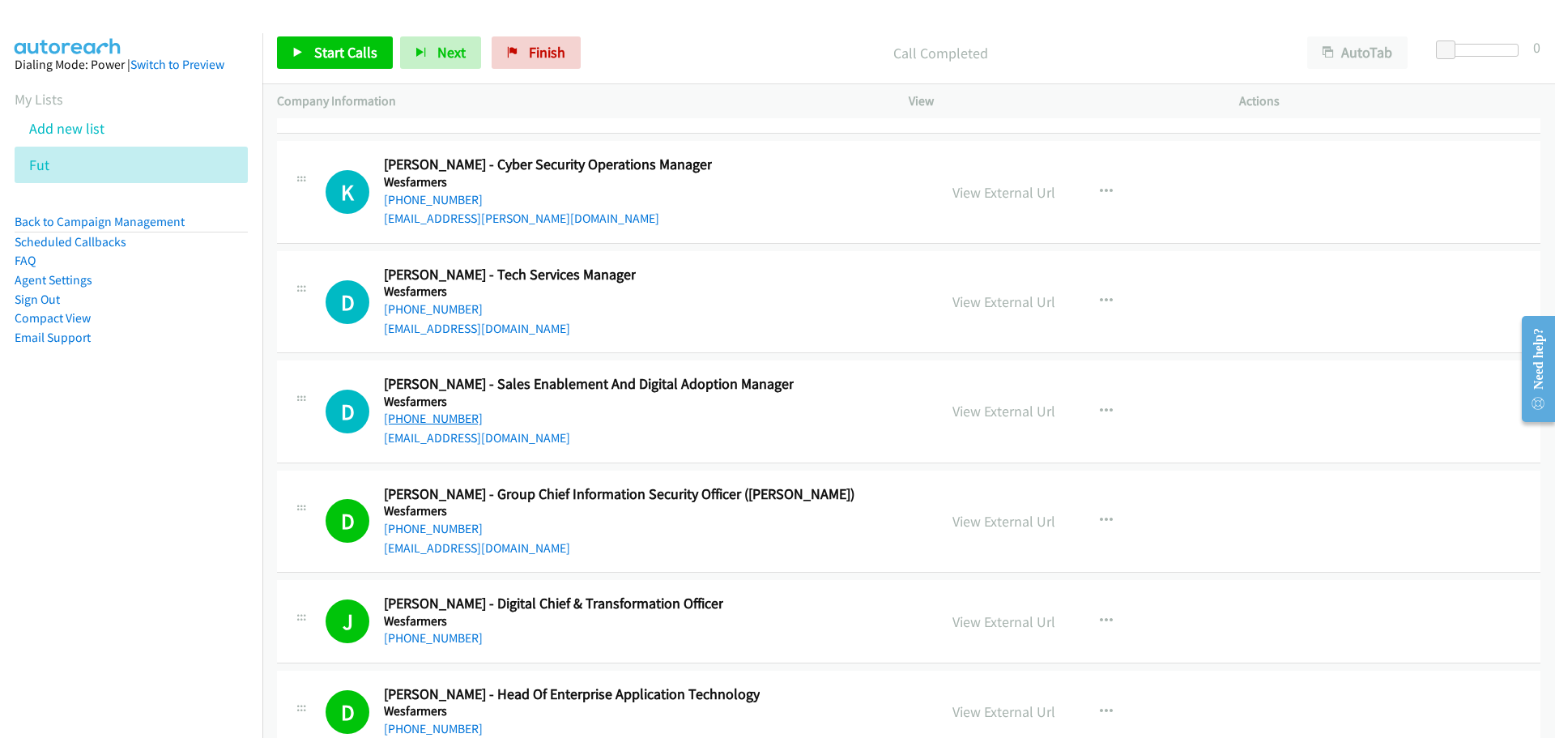
click at [417, 417] on link "+61 411 608 444" at bounding box center [433, 418] width 99 height 15
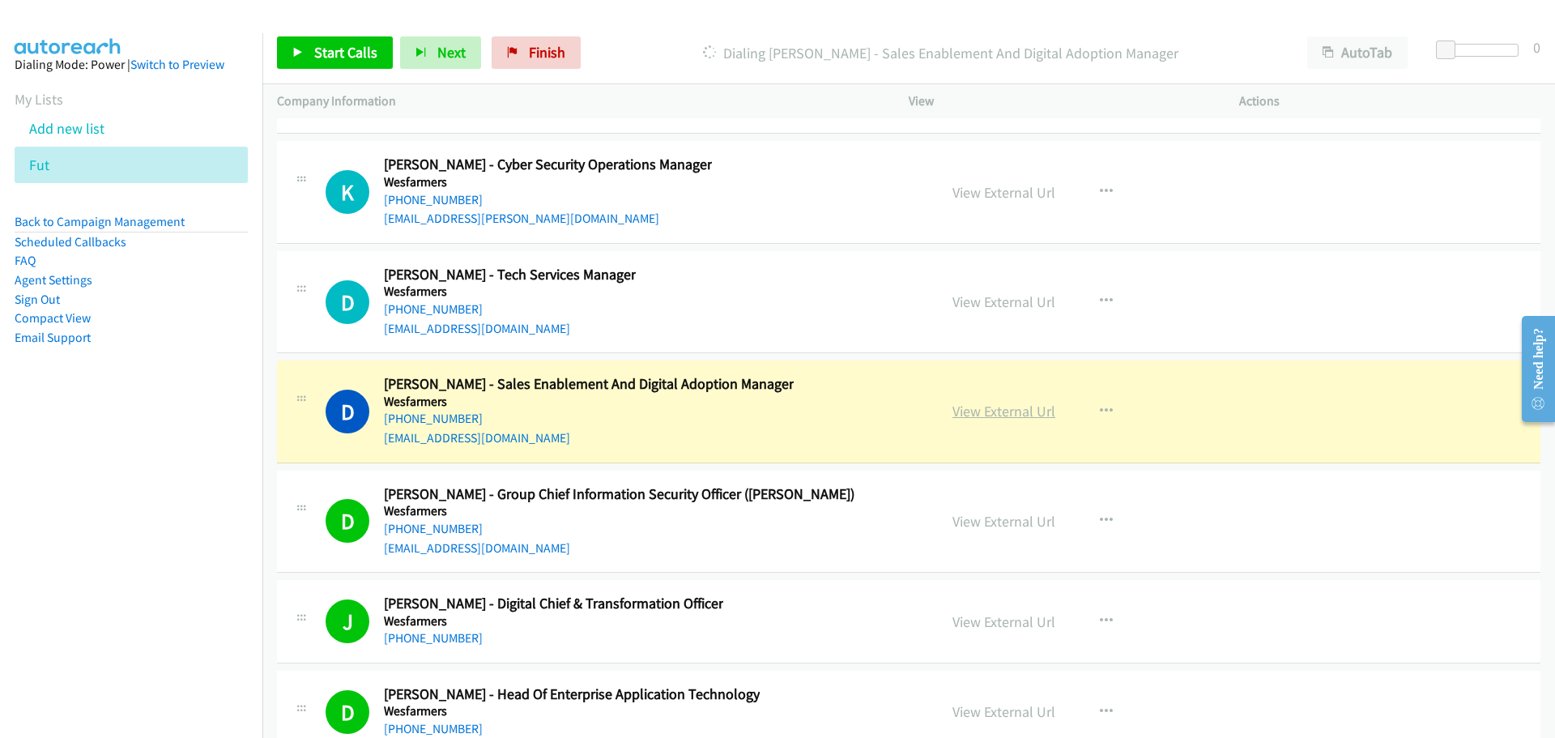
click at [1017, 410] on link "View External Url" at bounding box center [1003, 411] width 103 height 19
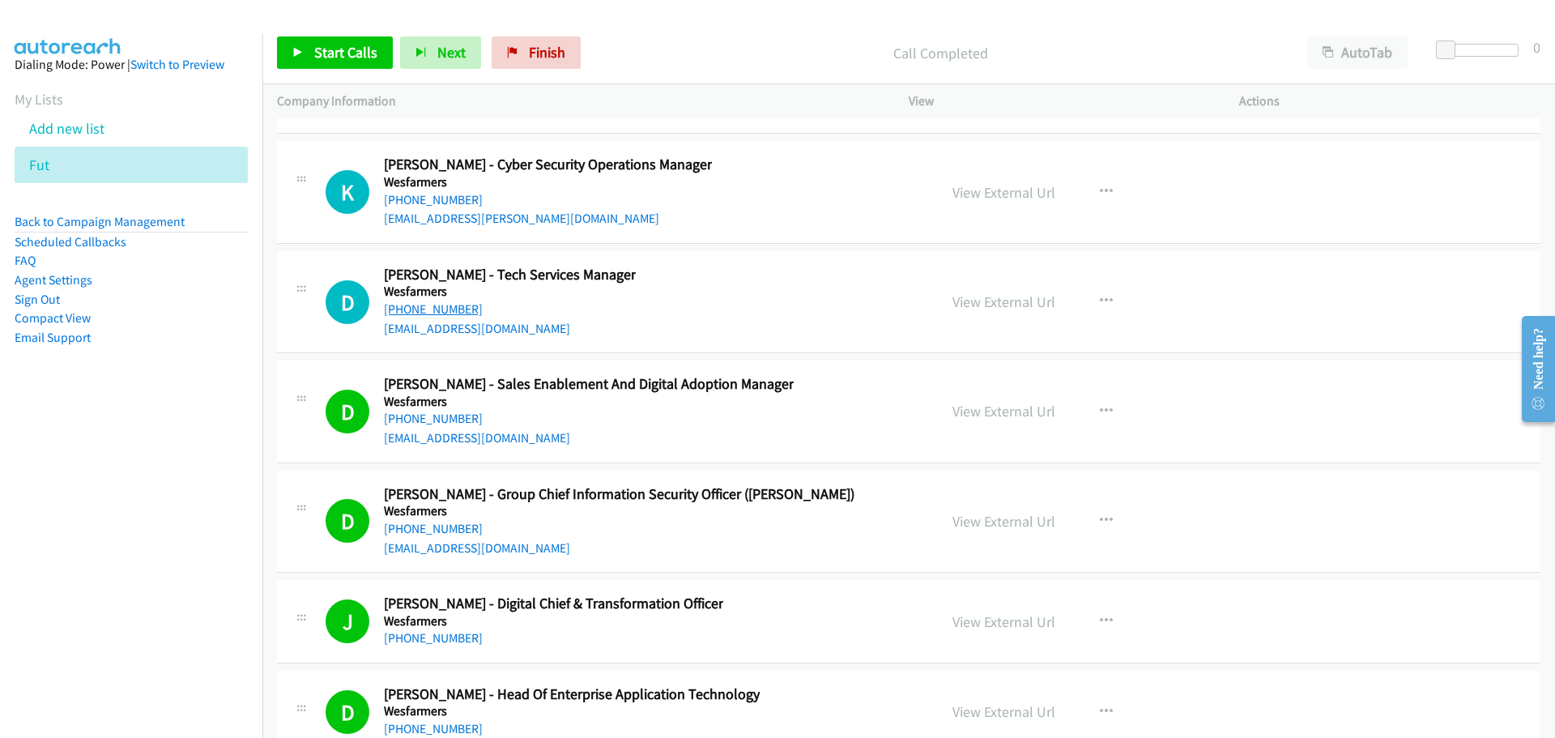
click at [431, 309] on link "+61 418 590 449" at bounding box center [433, 308] width 99 height 15
drag, startPoint x: 1024, startPoint y: 299, endPoint x: 1023, endPoint y: 307, distance: 8.1
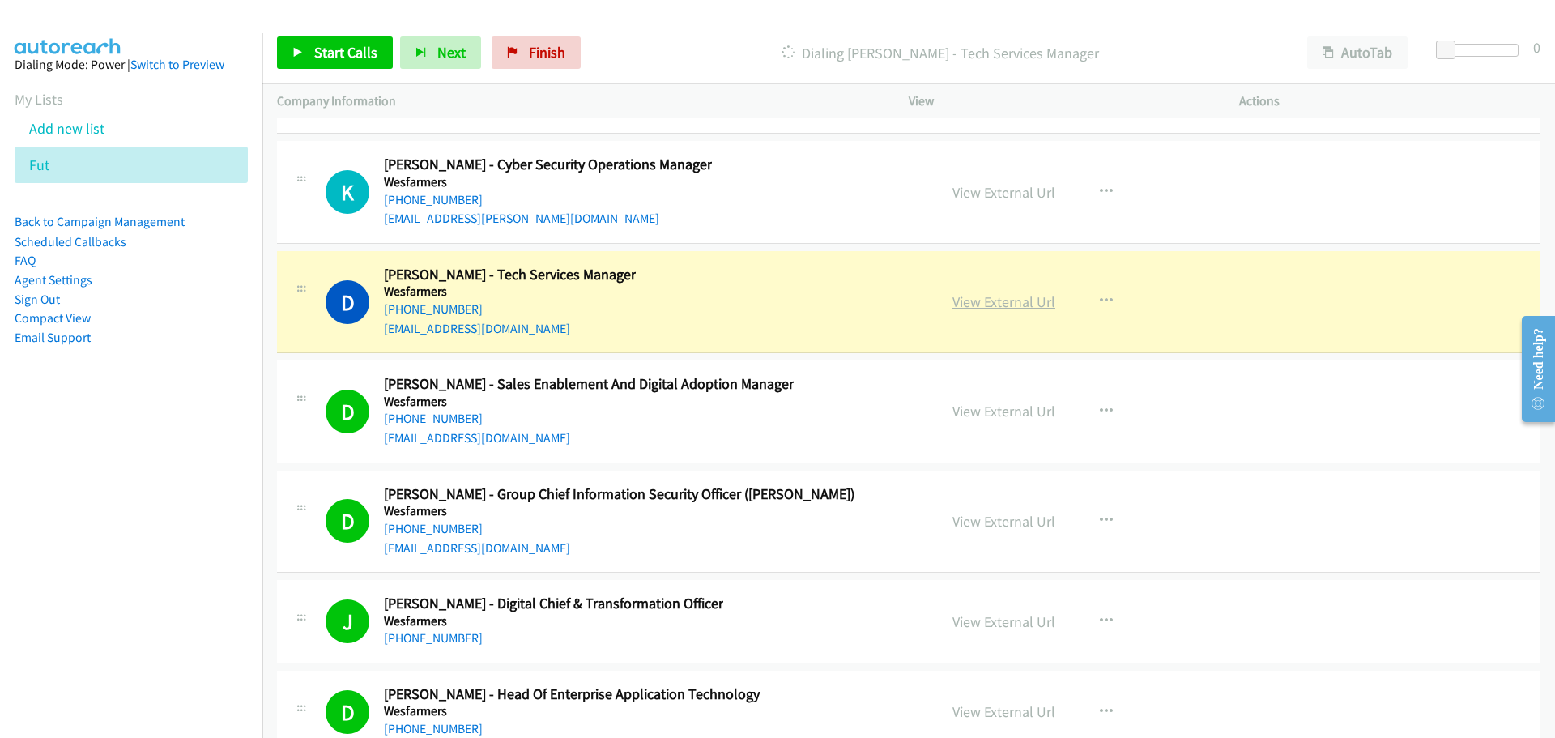
click at [1026, 300] on link "View External Url" at bounding box center [1003, 301] width 103 height 19
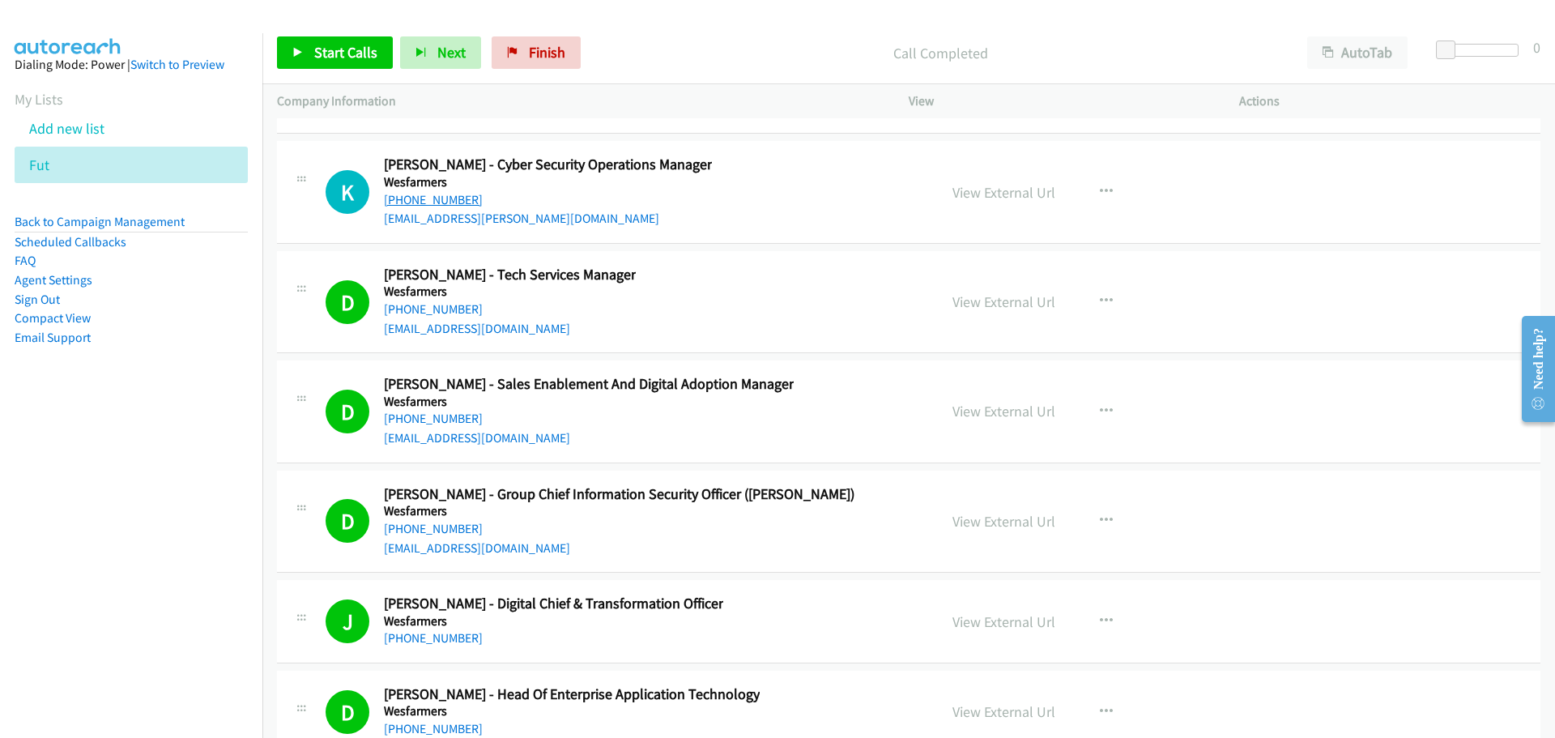
click at [411, 202] on link "+61 410 524 584" at bounding box center [433, 199] width 99 height 15
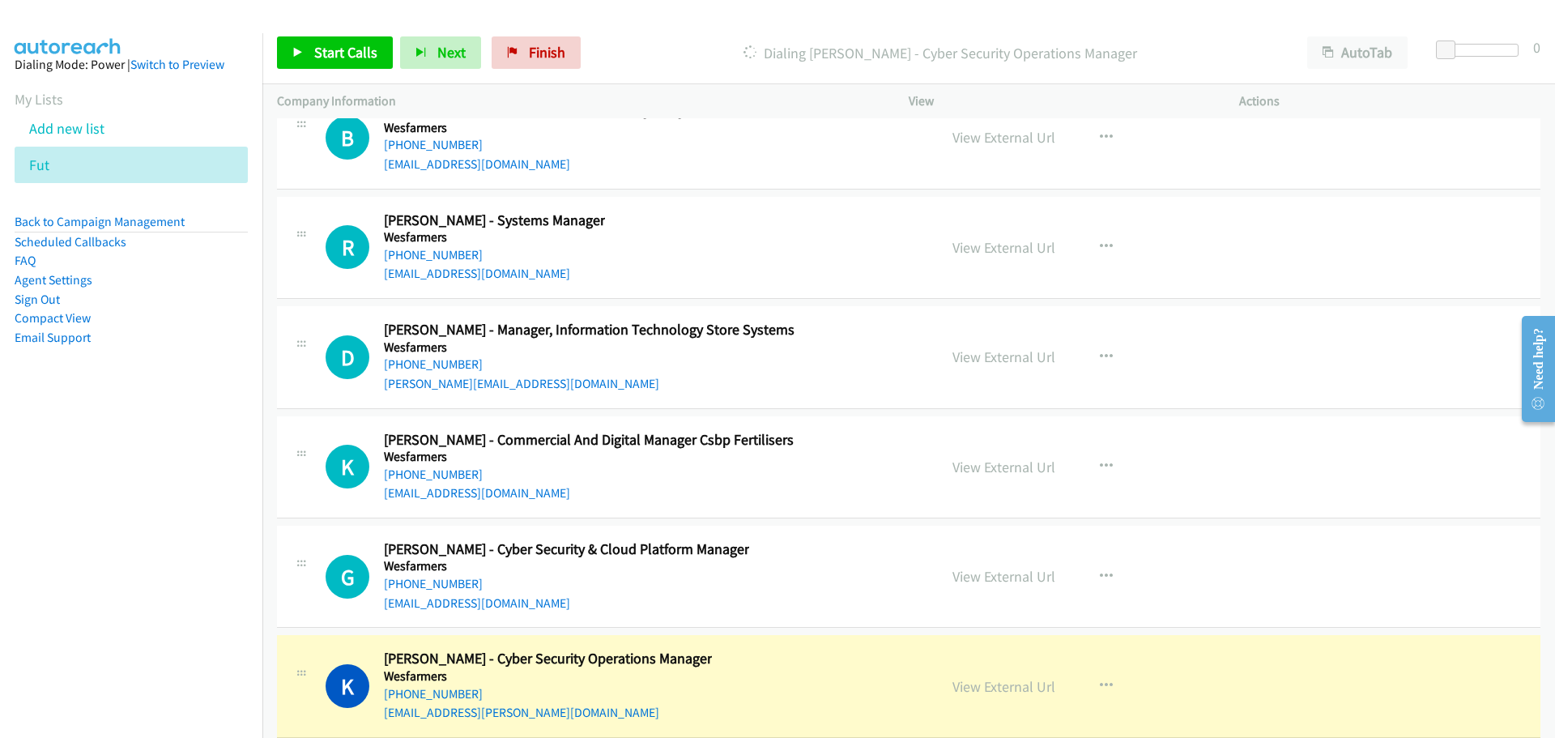
scroll to position [43301, 0]
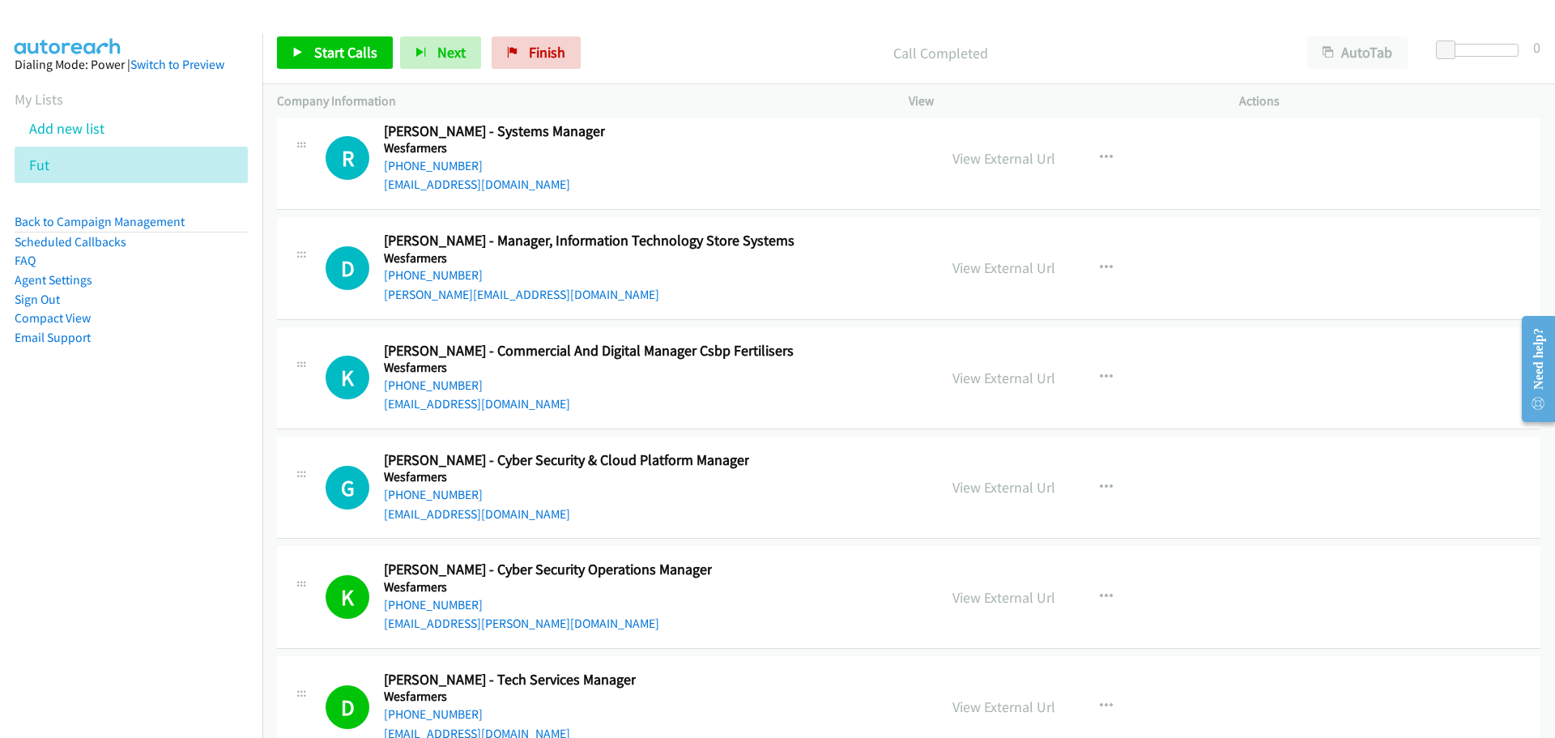
drag, startPoint x: 438, startPoint y: 499, endPoint x: 770, endPoint y: 543, distance: 334.9
click at [438, 499] on link "+61 8 9327 4380" at bounding box center [433, 494] width 99 height 15
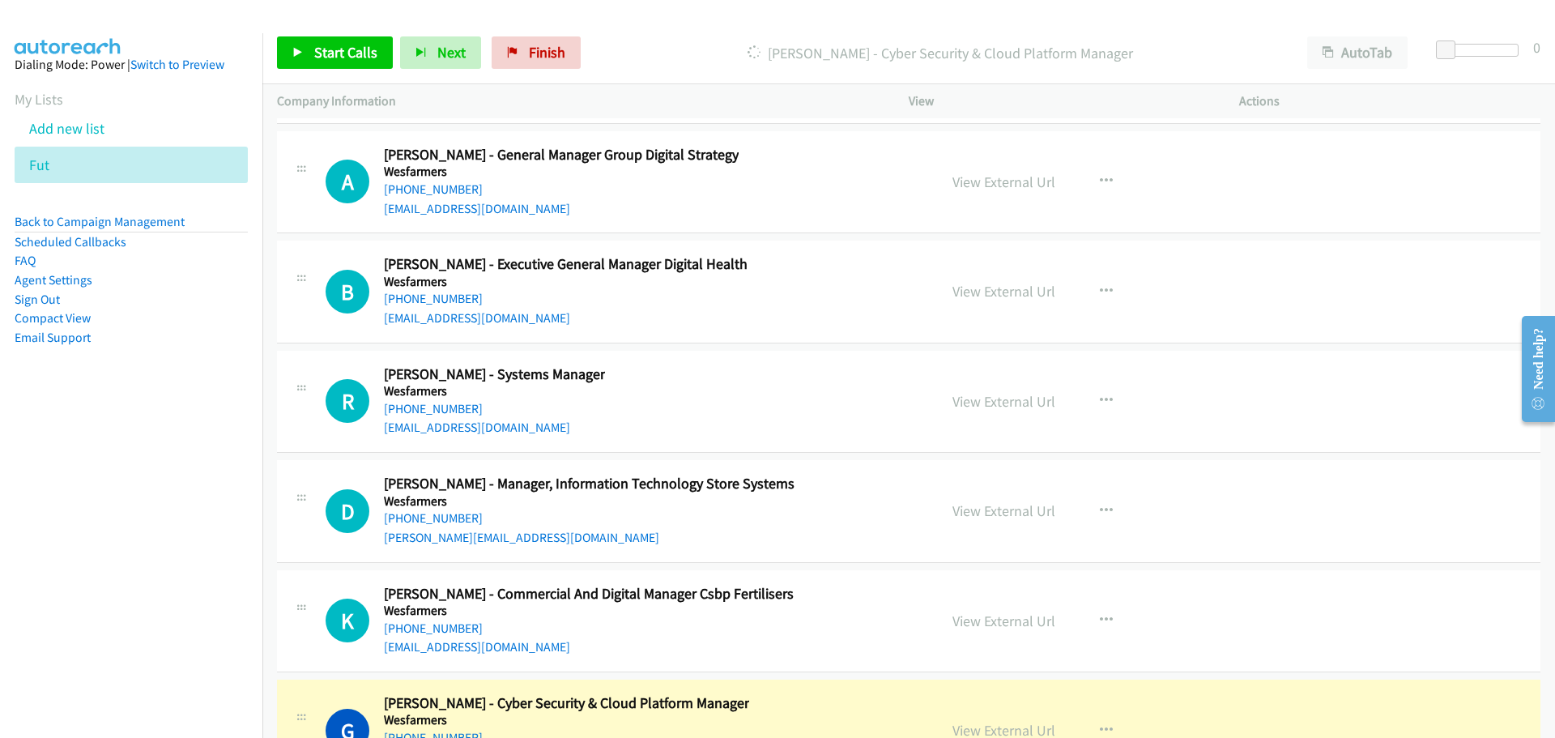
scroll to position [43139, 0]
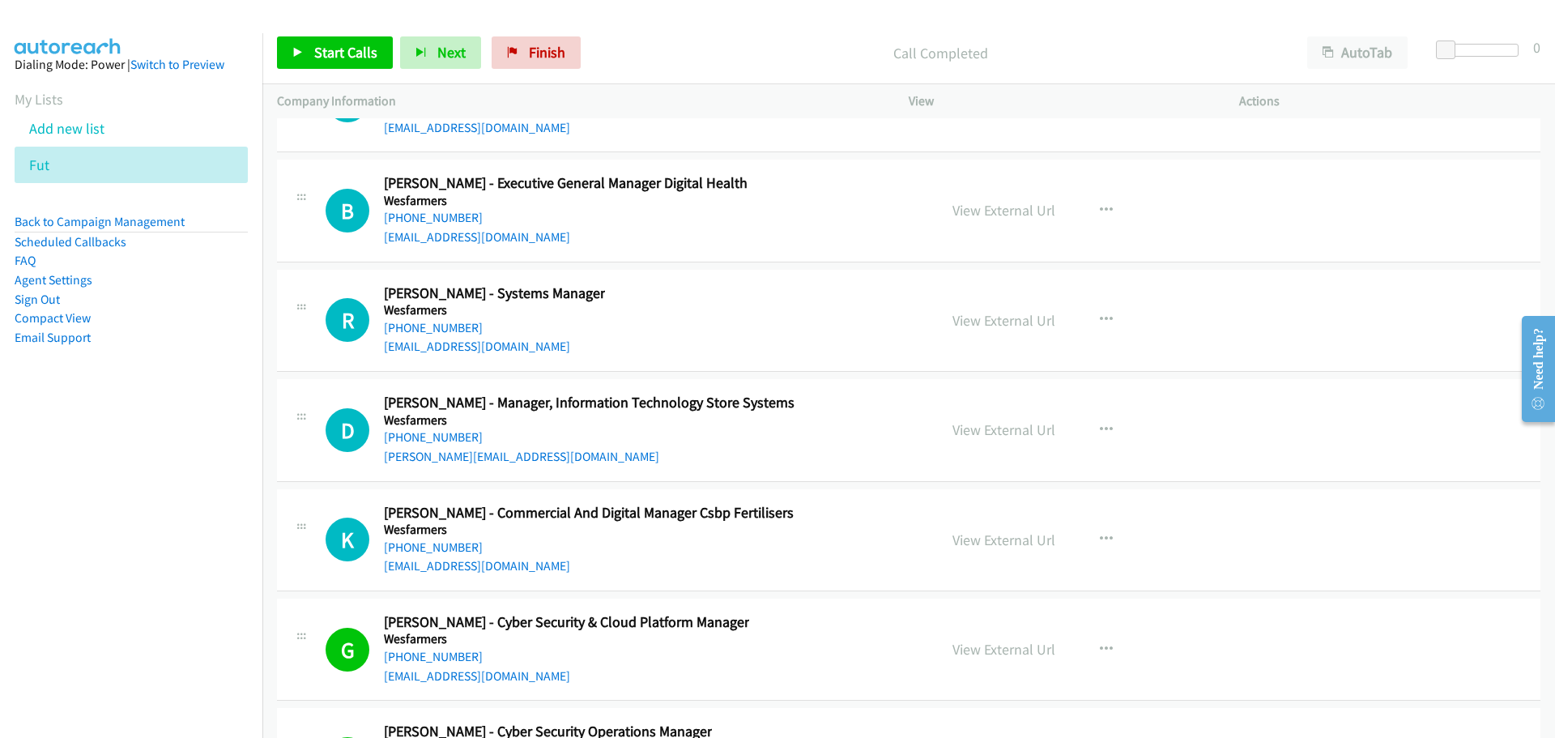
drag, startPoint x: 403, startPoint y: 543, endPoint x: 506, endPoint y: 540, distance: 102.9
click at [449, 549] on link "+61 439 694 512" at bounding box center [433, 546] width 99 height 15
drag, startPoint x: 455, startPoint y: 441, endPoint x: 460, endPoint y: 432, distance: 9.4
click at [455, 441] on link "+61 427 805 355" at bounding box center [433, 436] width 99 height 15
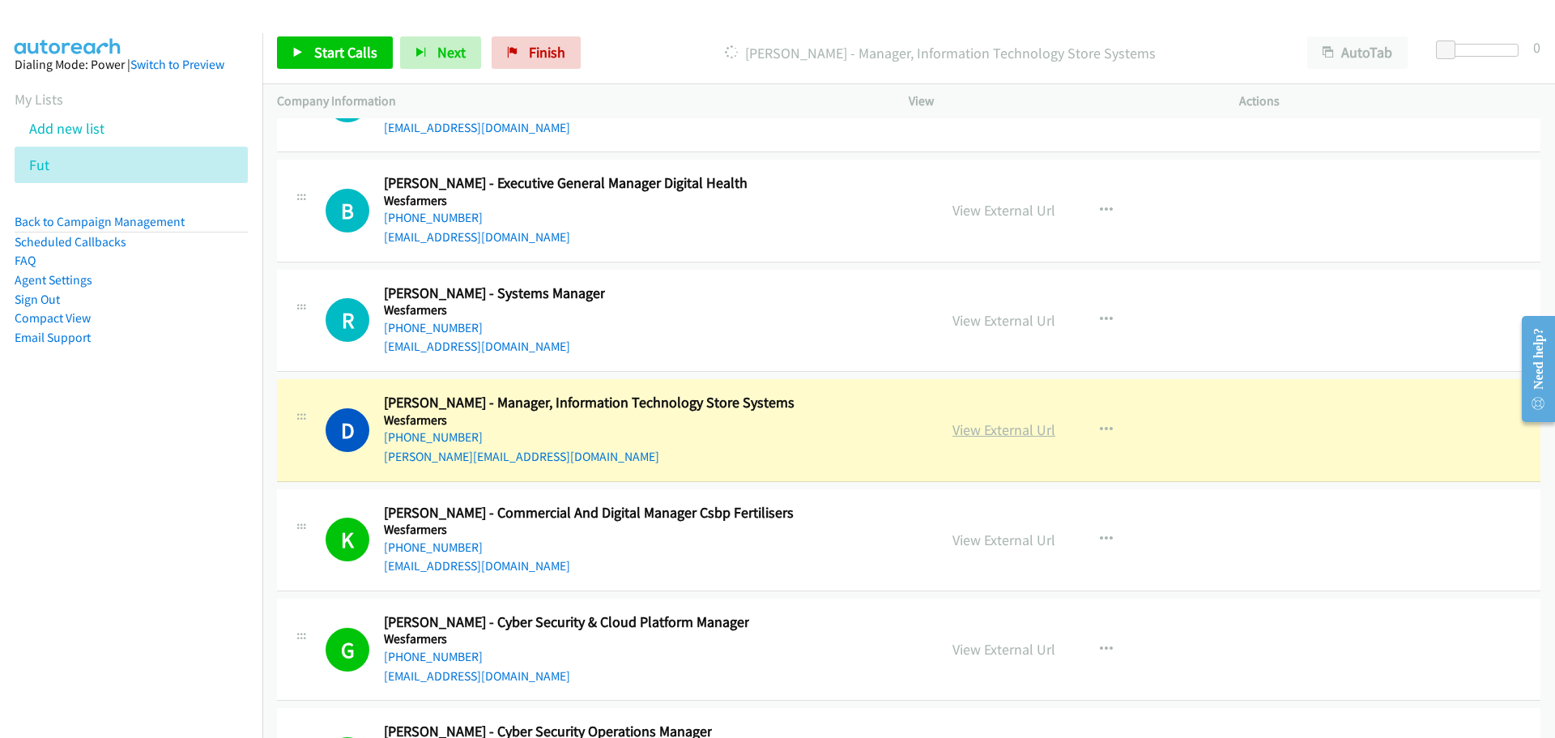
click at [968, 433] on link "View External Url" at bounding box center [1003, 429] width 103 height 19
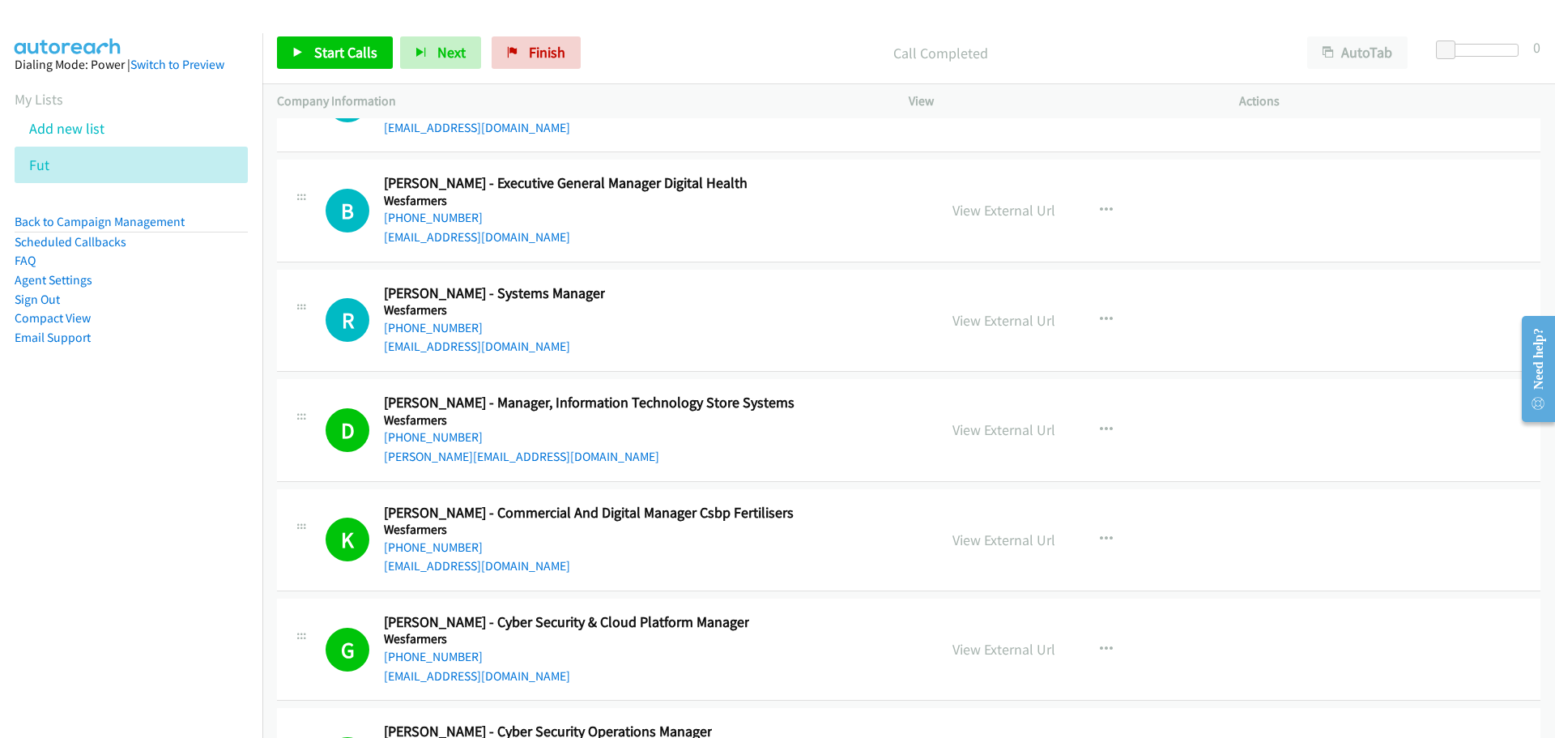
drag, startPoint x: 466, startPoint y: 321, endPoint x: 488, endPoint y: 311, distance: 24.7
click at [396, 324] on link "+61 407 315 697" at bounding box center [433, 327] width 99 height 15
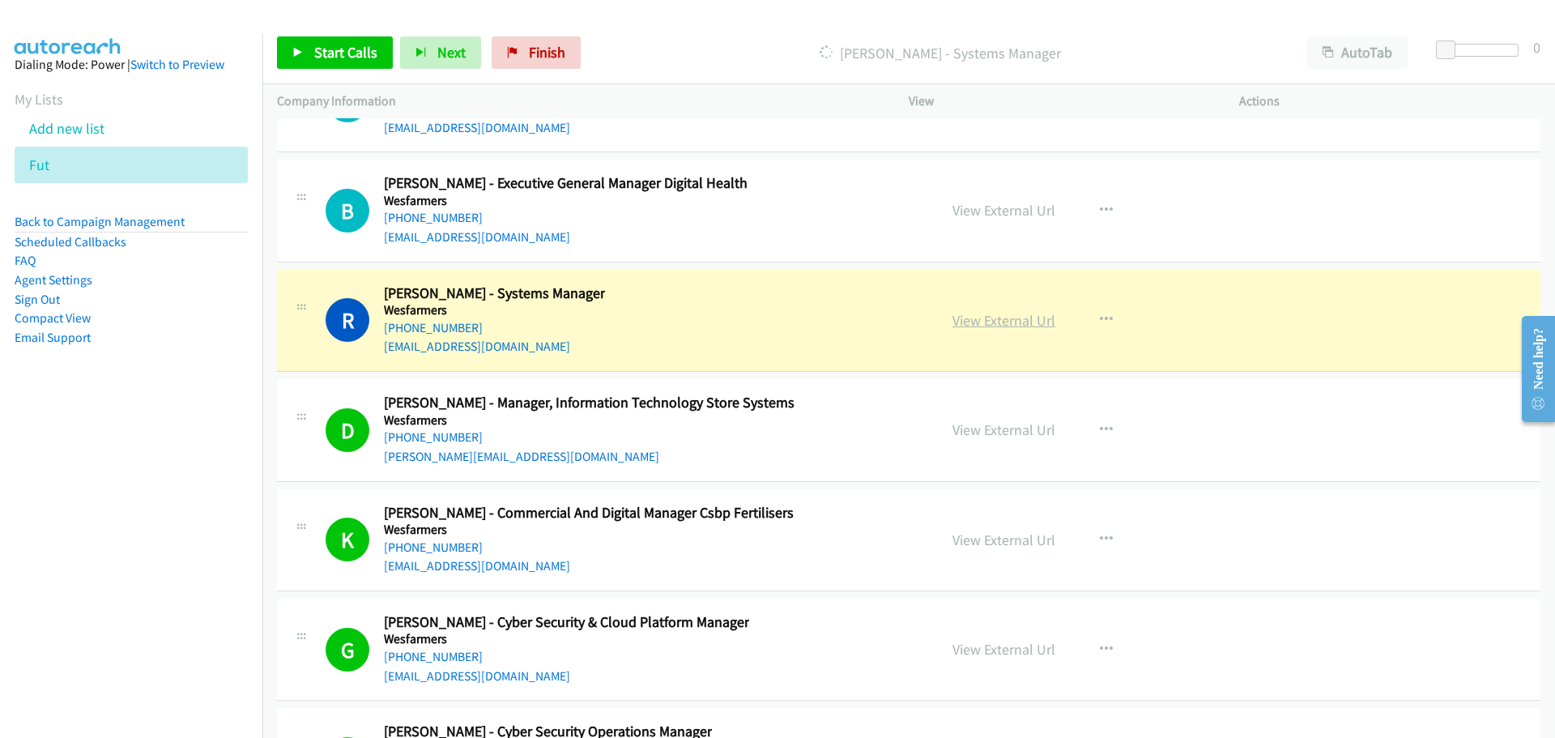
click at [1007, 319] on link "View External Url" at bounding box center [1003, 320] width 103 height 19
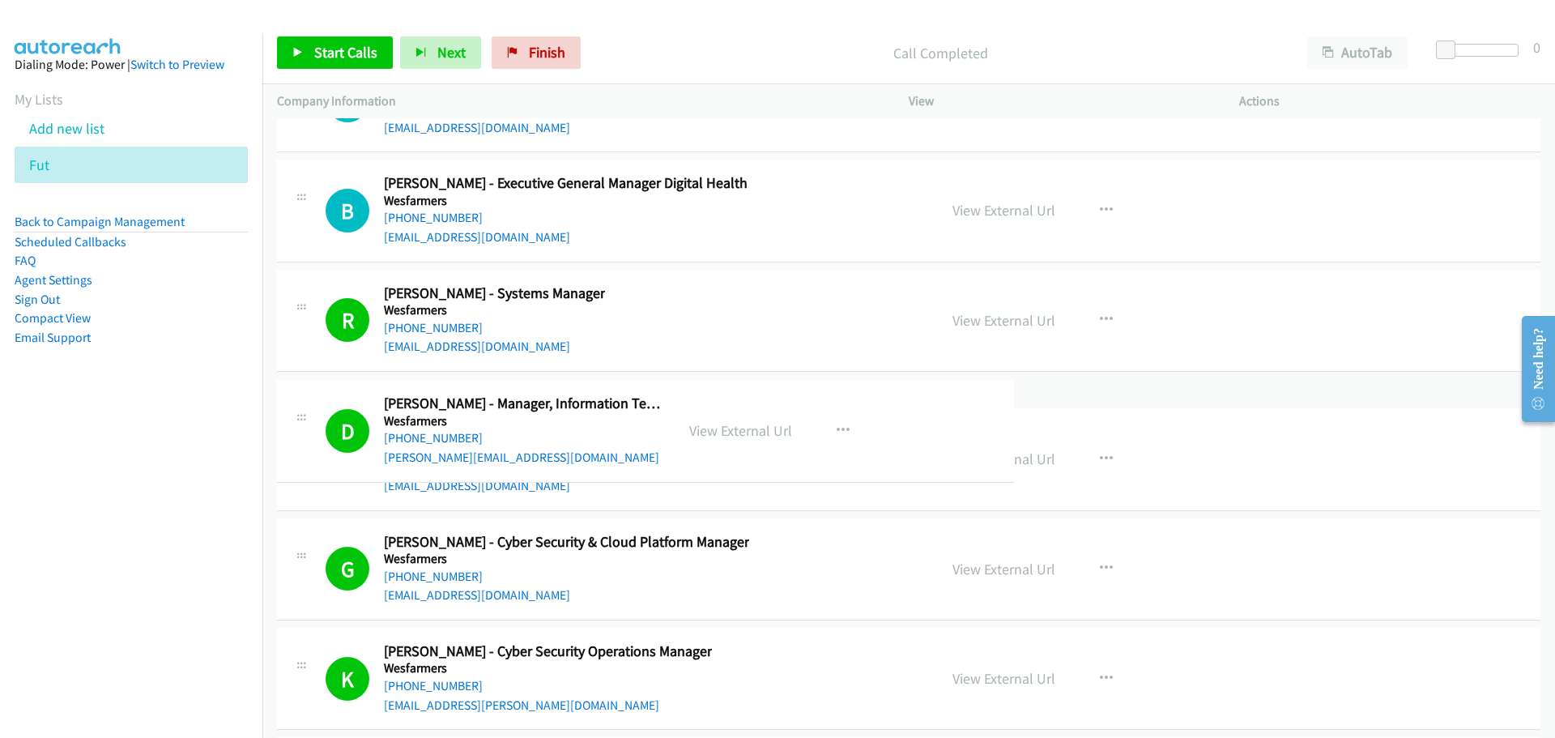
drag, startPoint x: 479, startPoint y: 401, endPoint x: 396, endPoint y: 402, distance: 83.4
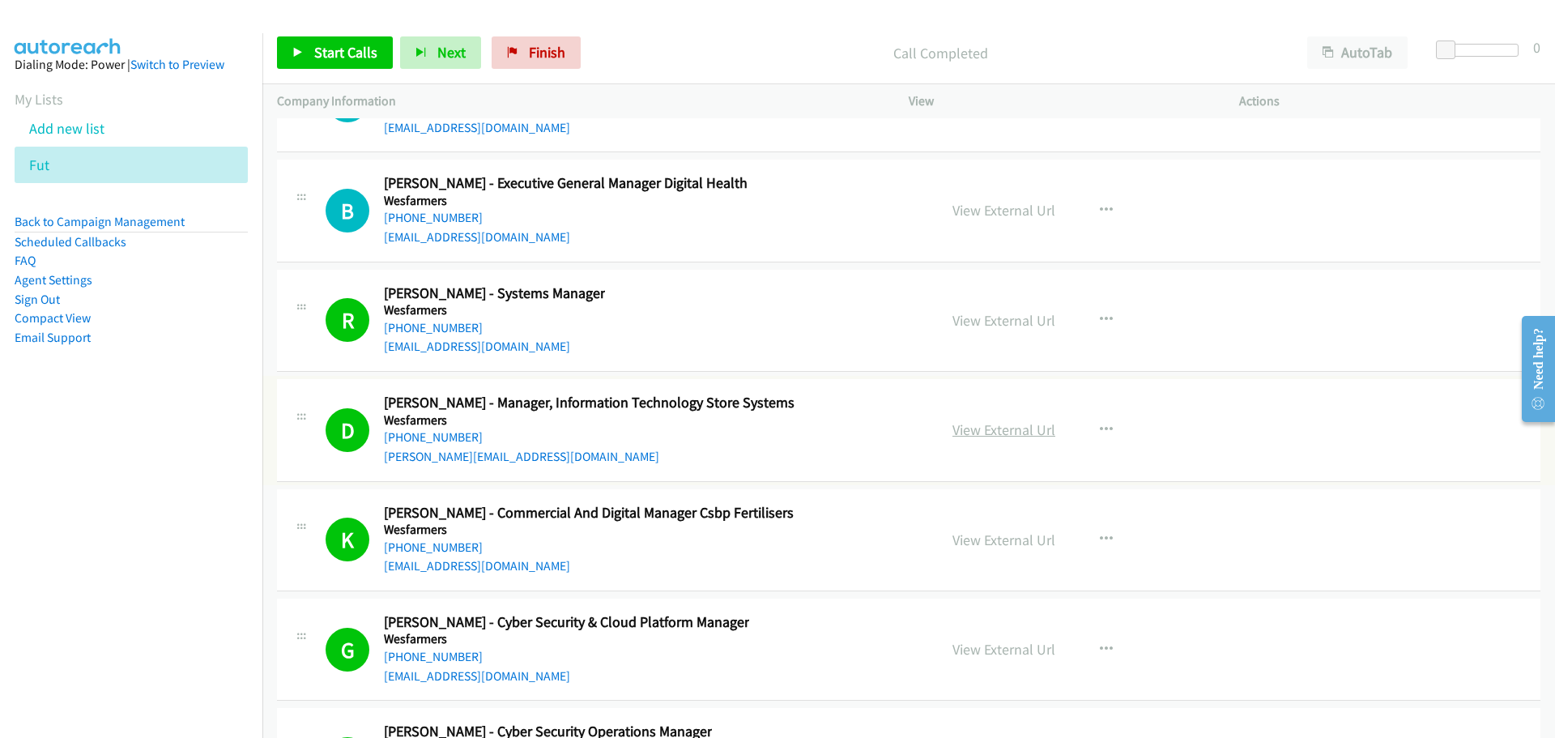
click at [970, 428] on link "View External Url" at bounding box center [1003, 429] width 103 height 19
click at [432, 219] on link "+61 438 601 125" at bounding box center [433, 217] width 99 height 15
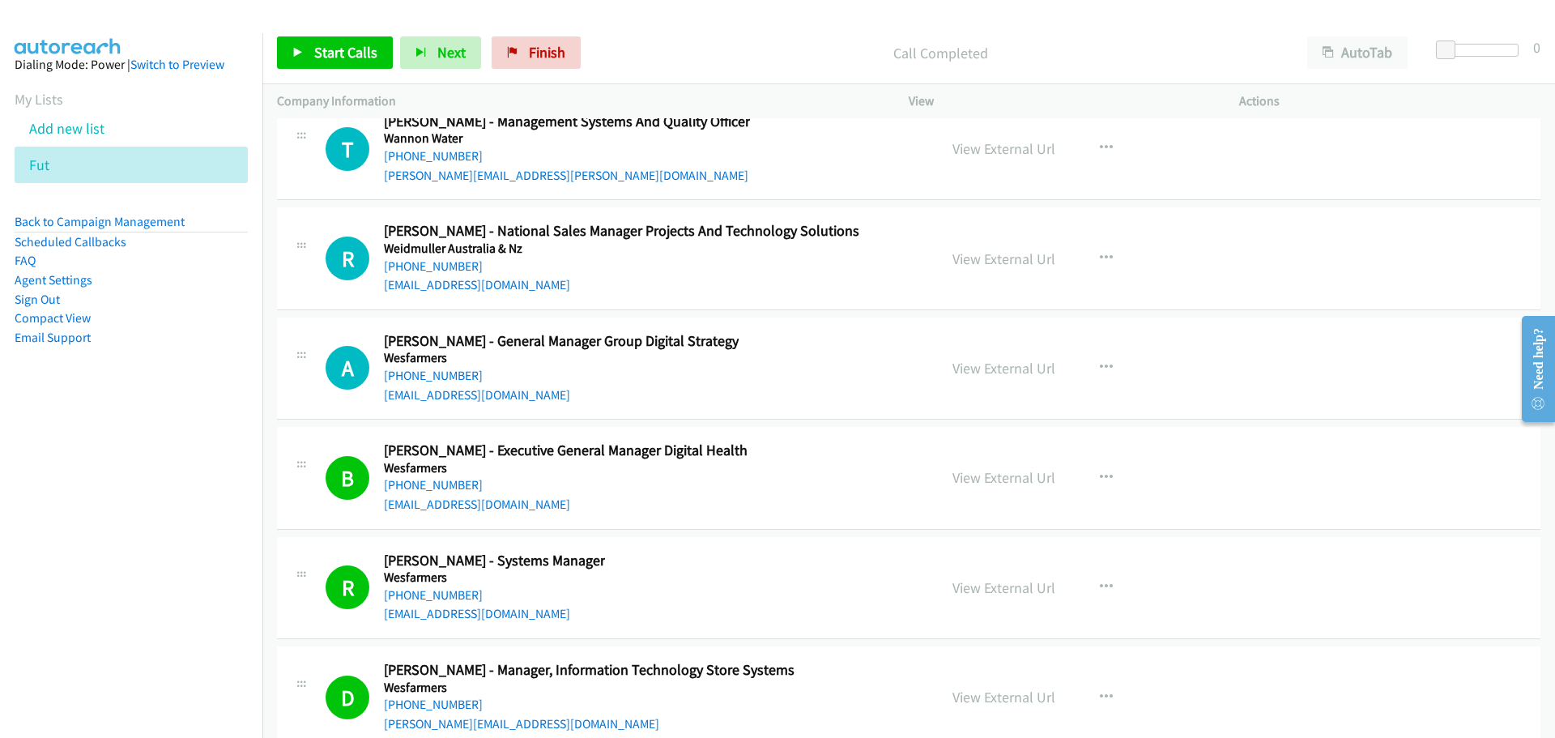
scroll to position [42653, 0]
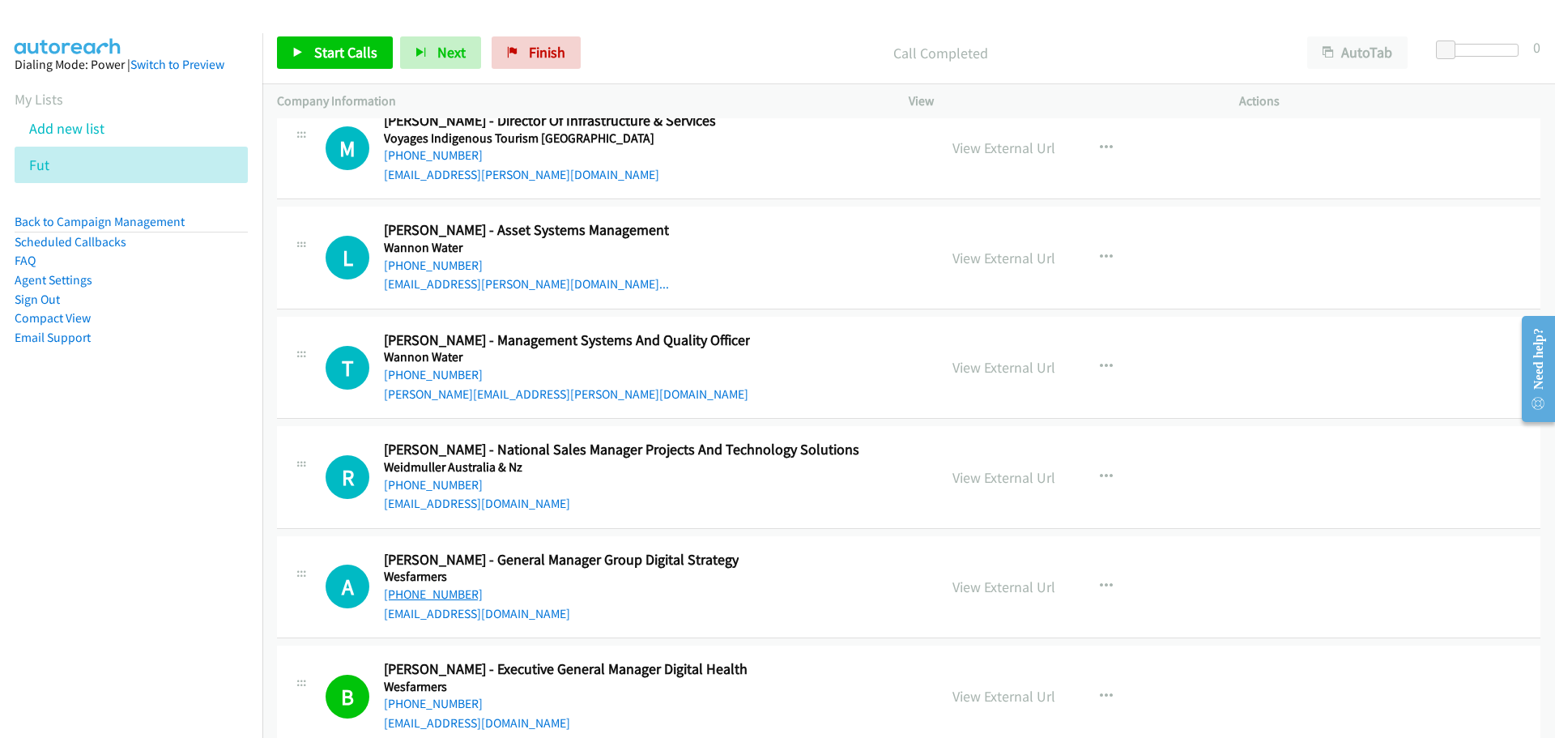
click at [449, 599] on link "+61 457 841 510" at bounding box center [433, 593] width 99 height 15
click at [432, 483] on link "+61 411 480 801" at bounding box center [433, 484] width 99 height 15
drag, startPoint x: 441, startPoint y: 369, endPoint x: 480, endPoint y: 385, distance: 42.9
click at [446, 376] on link "+61 3 5568 0348" at bounding box center [433, 374] width 99 height 15
click at [453, 266] on link "+61 425 733 899" at bounding box center [433, 265] width 99 height 15
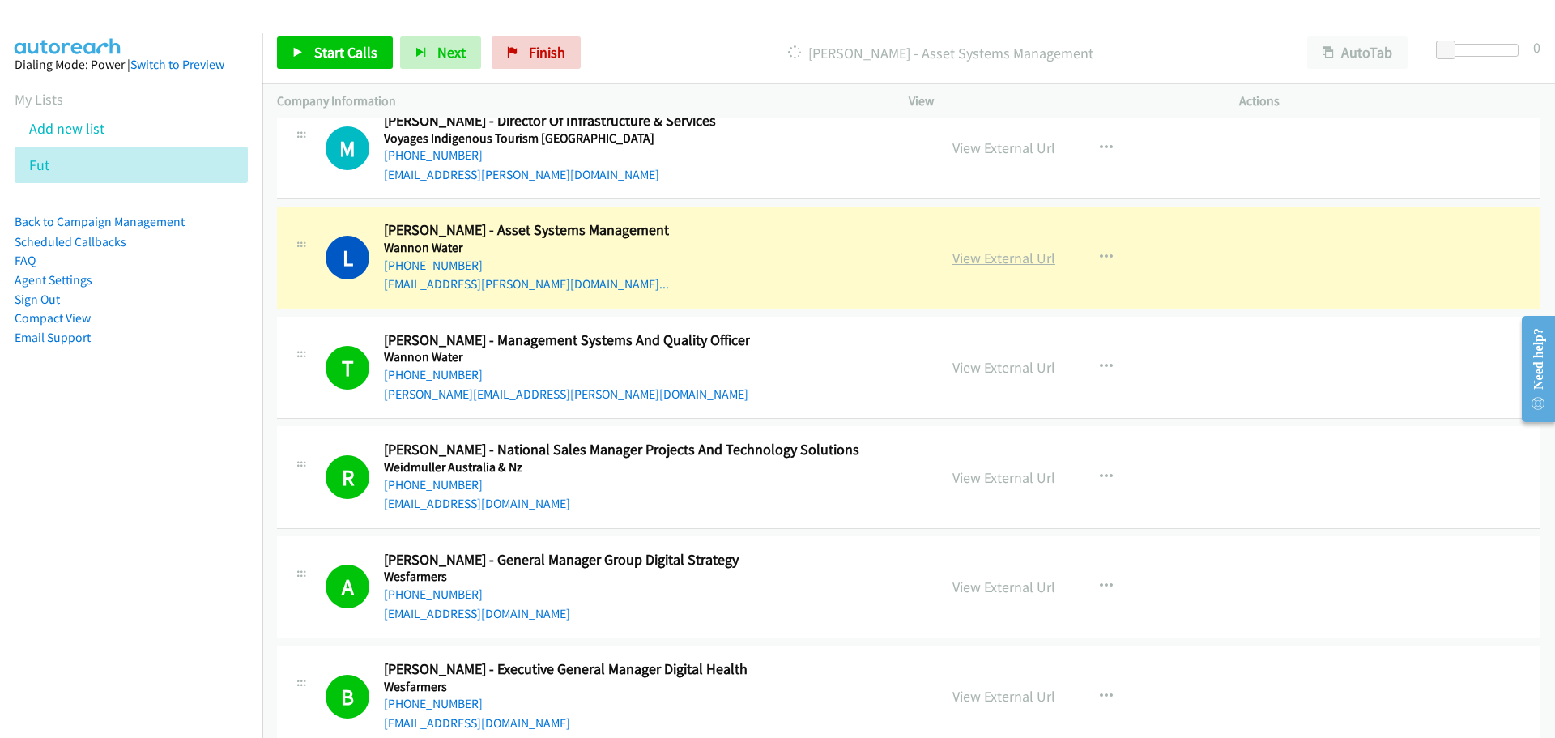
click at [1017, 263] on link "View External Url" at bounding box center [1003, 258] width 103 height 19
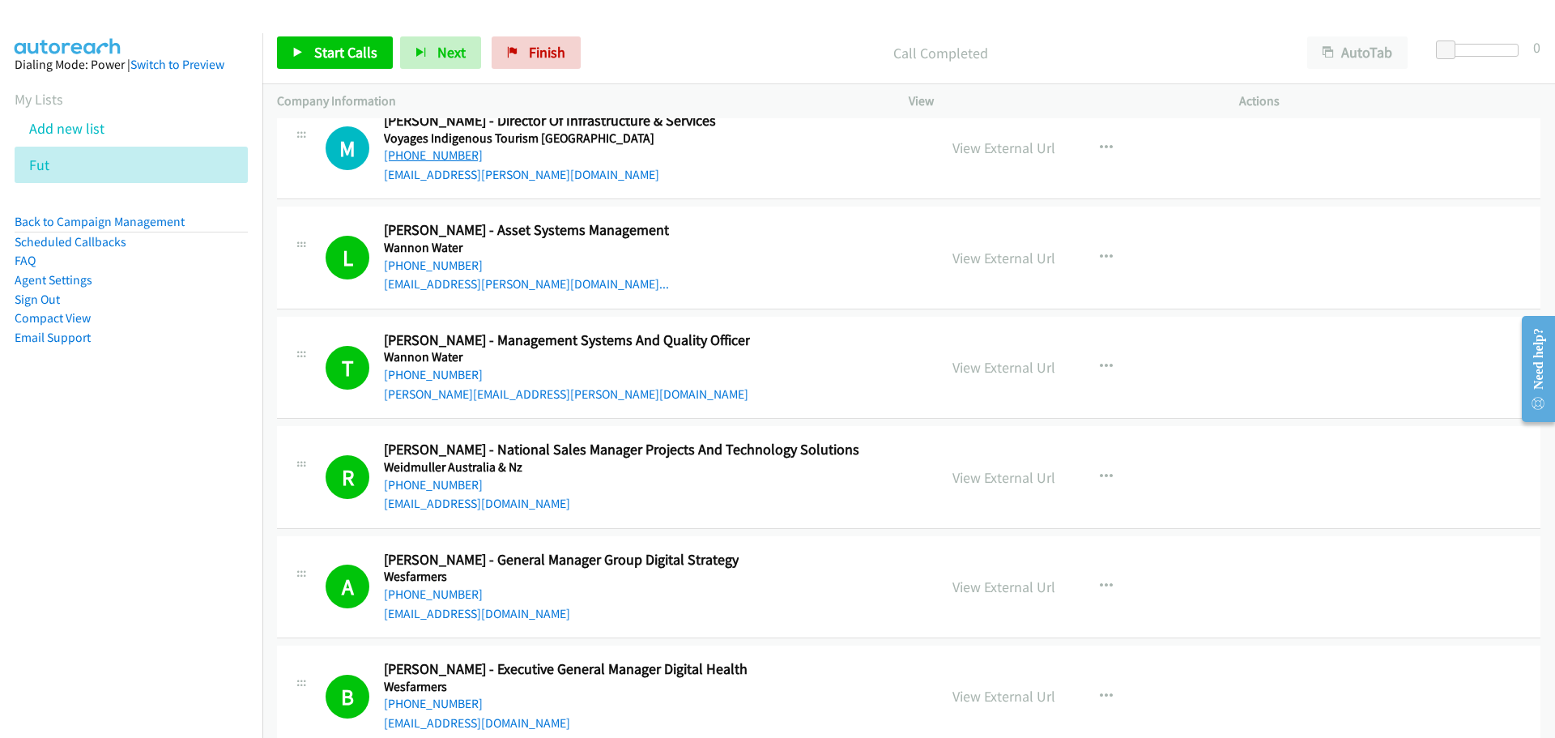
click at [407, 151] on link "+61 408 828 361" at bounding box center [433, 154] width 99 height 15
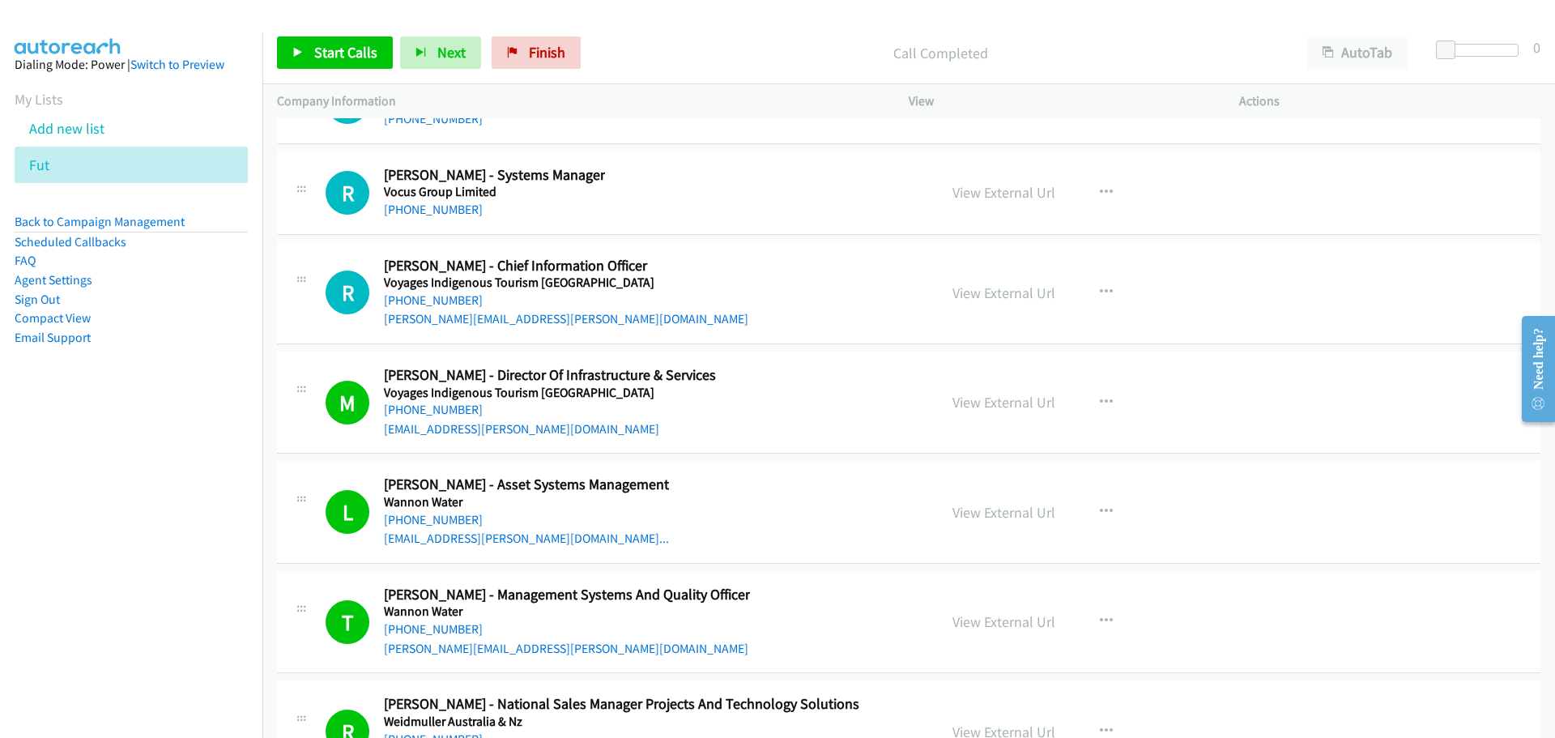
scroll to position [42248, 0]
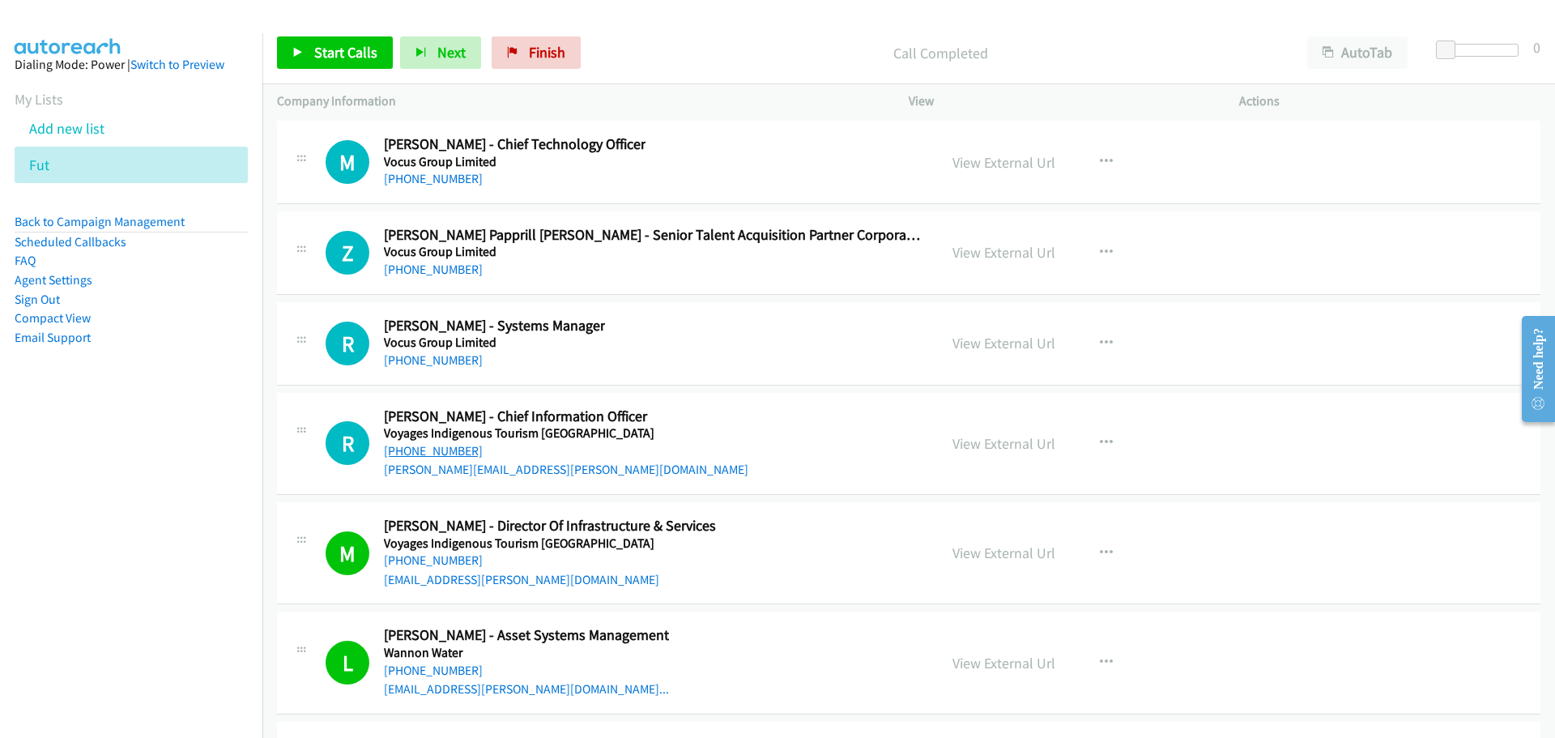
click at [456, 450] on link "+61 418 183 774" at bounding box center [433, 450] width 99 height 15
click at [402, 355] on link "+61 2 9468 7784" at bounding box center [433, 359] width 99 height 15
click at [423, 269] on link "+64 27 303 4505" at bounding box center [433, 269] width 99 height 15
click at [441, 182] on link "+64 27 544 4934" at bounding box center [433, 178] width 99 height 15
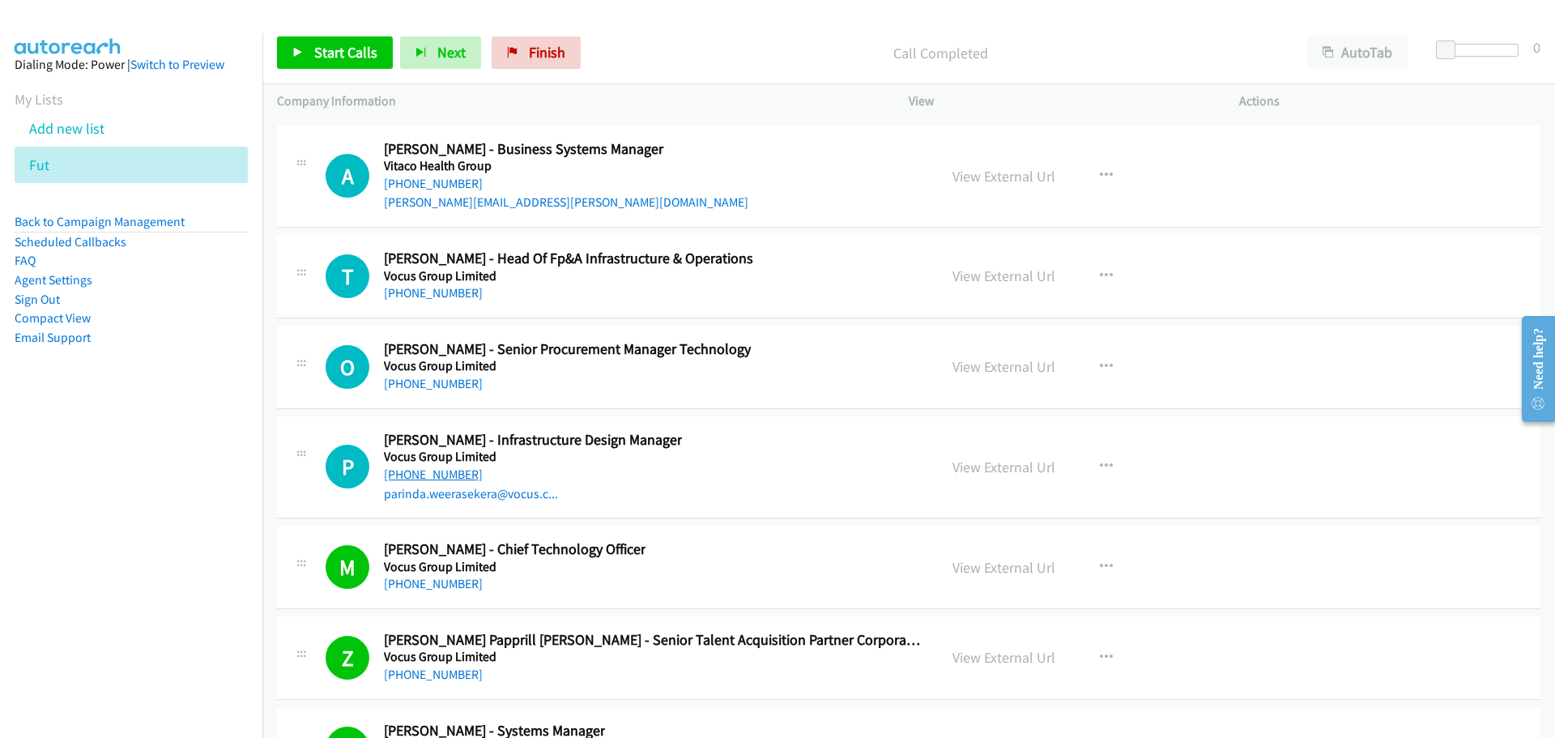
click at [430, 474] on link "+61 423 502 860" at bounding box center [433, 473] width 99 height 15
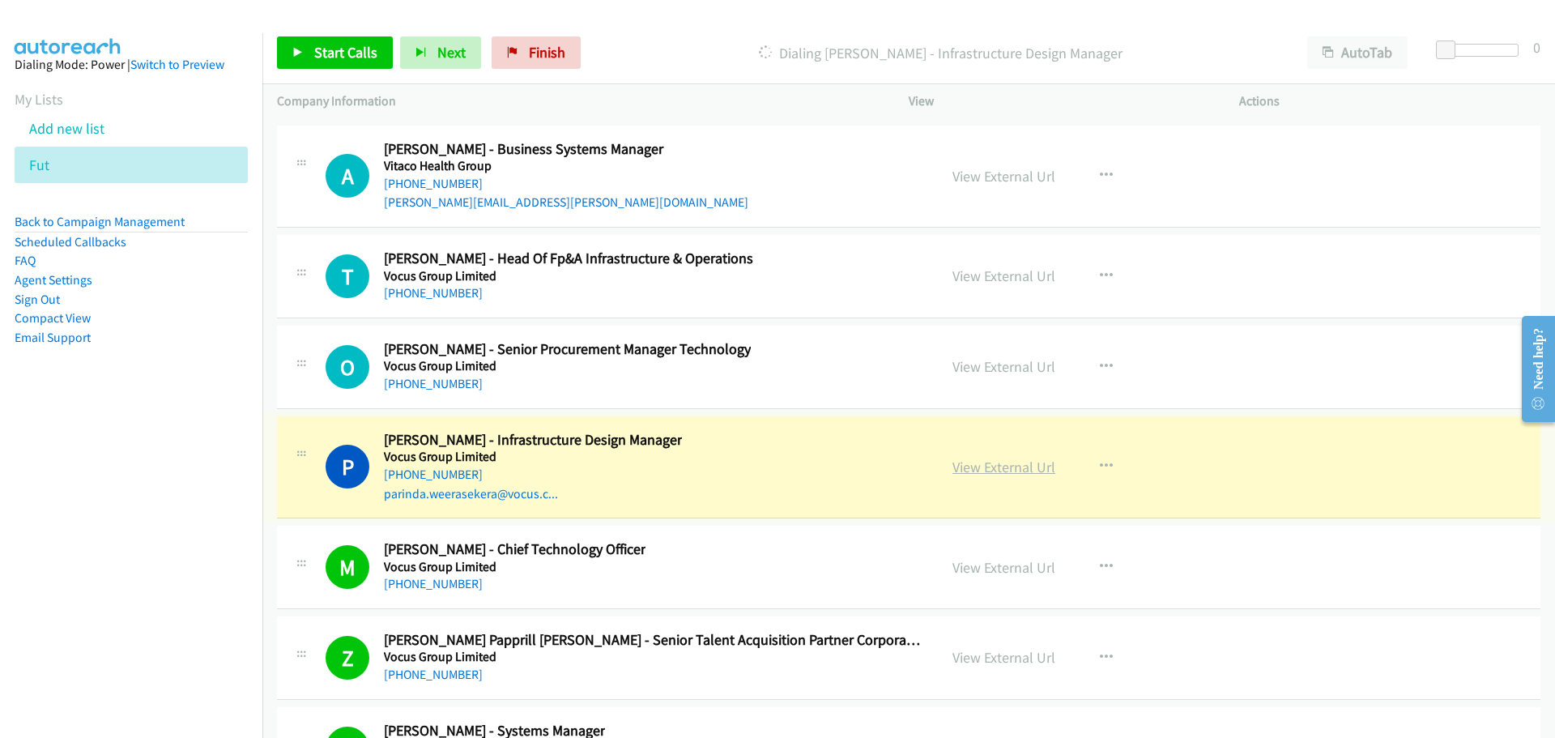
click at [1015, 466] on link "View External Url" at bounding box center [1003, 467] width 103 height 19
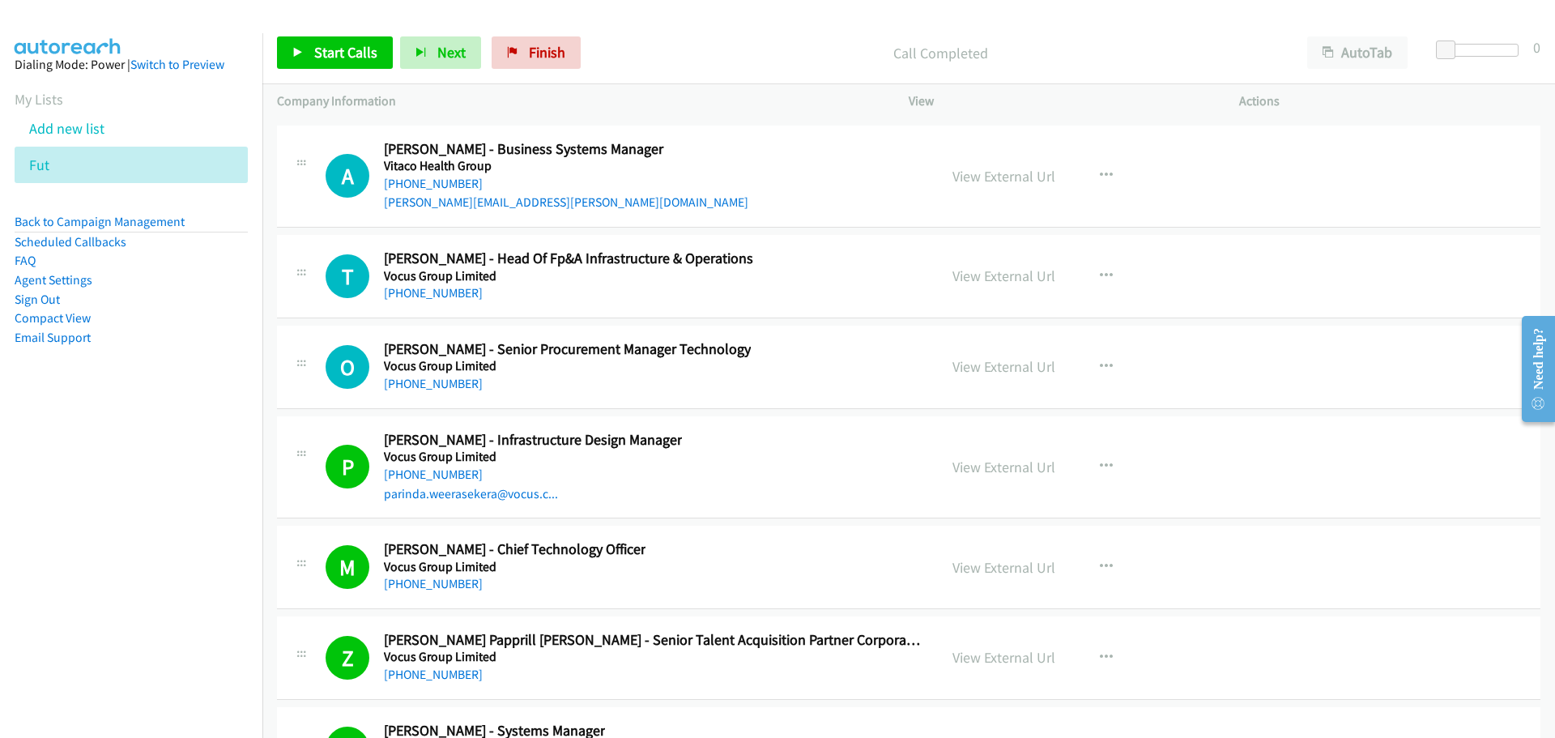
drag, startPoint x: 398, startPoint y: 379, endPoint x: 1323, endPoint y: 564, distance: 943.2
click at [398, 379] on link "+61 424 955 106" at bounding box center [433, 383] width 99 height 15
click at [416, 290] on link "+61 401 956 962" at bounding box center [433, 292] width 99 height 15
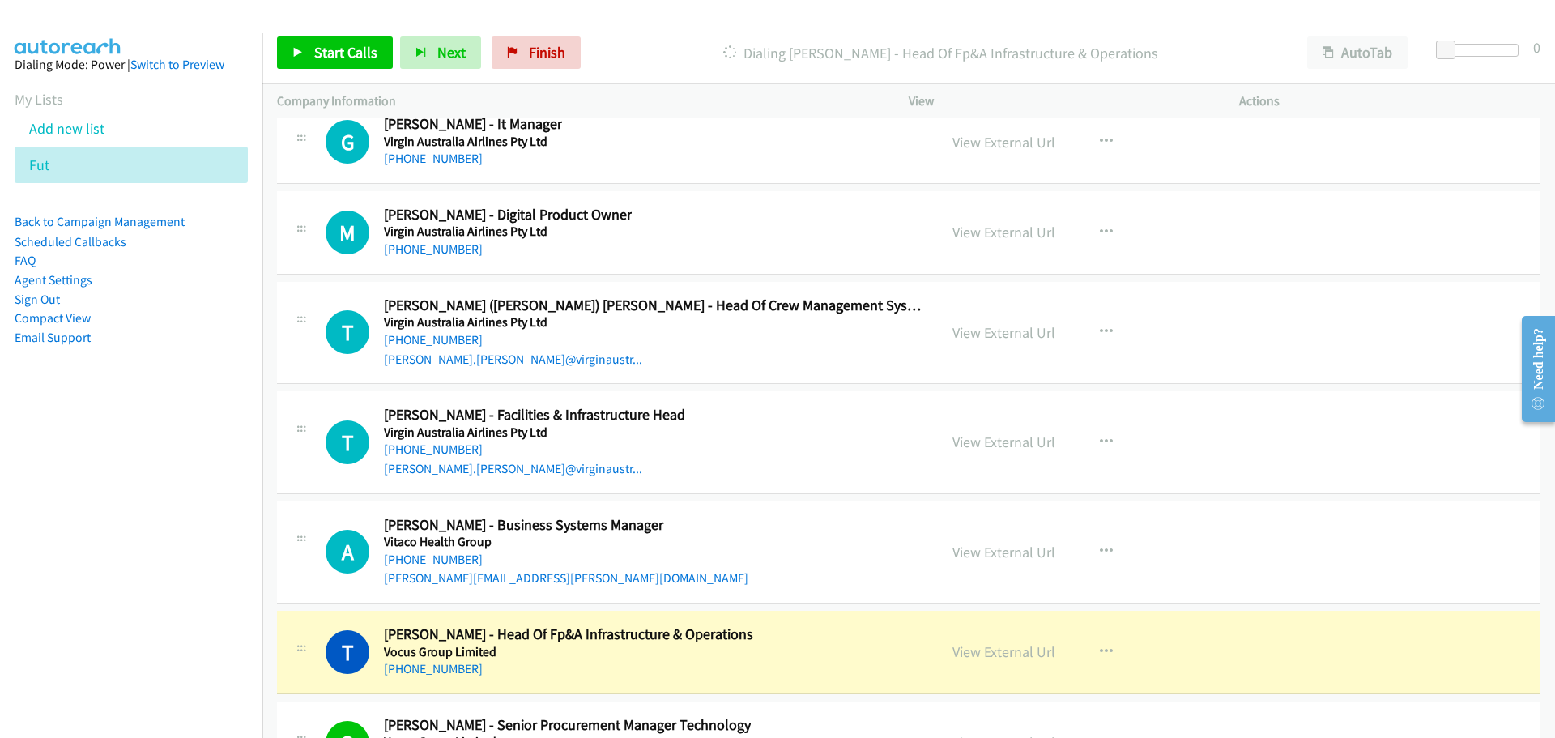
scroll to position [41439, 0]
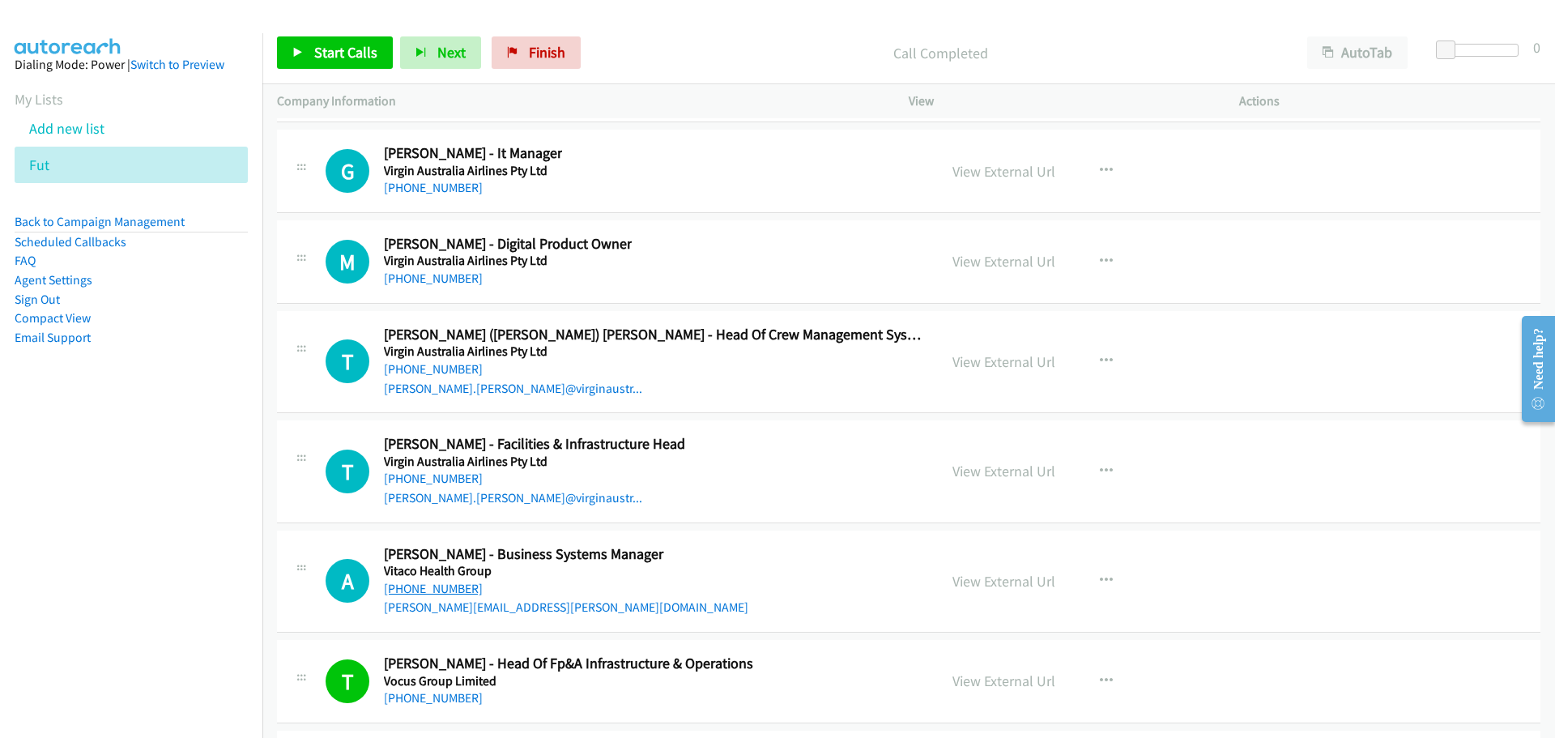
click at [421, 581] on link "+64 21 398 021" at bounding box center [433, 588] width 99 height 15
drag, startPoint x: 436, startPoint y: 473, endPoint x: 585, endPoint y: 486, distance: 149.6
click at [436, 473] on link "+61 434 077 990" at bounding box center [433, 477] width 99 height 15
click at [428, 361] on link "+61 481 420 672" at bounding box center [433, 368] width 99 height 15
drag, startPoint x: 421, startPoint y: 283, endPoint x: 537, endPoint y: 297, distance: 116.7
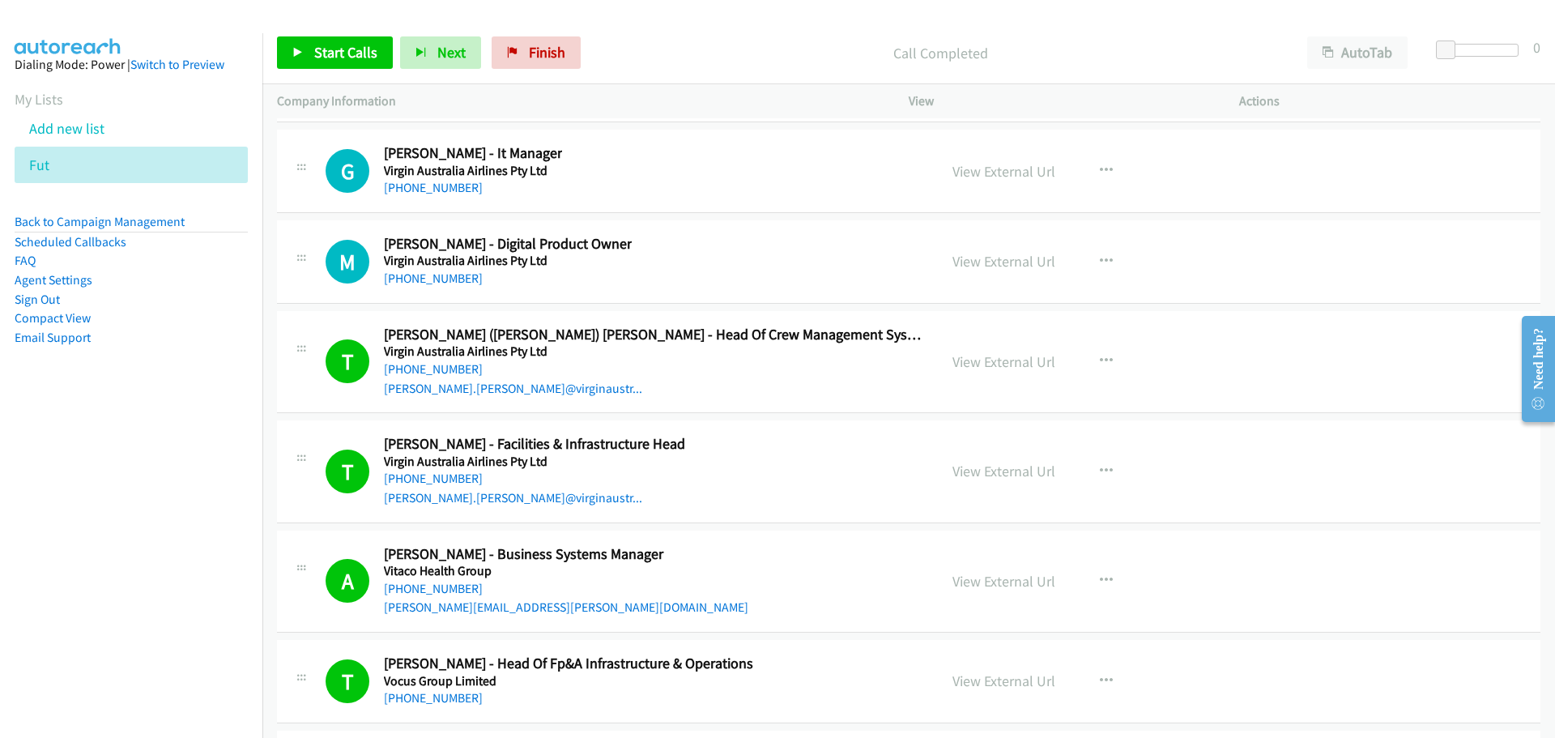
click at [421, 283] on link "+61 404 367 710" at bounding box center [433, 277] width 99 height 15
click at [441, 181] on link "+61 468 663 520" at bounding box center [433, 187] width 99 height 15
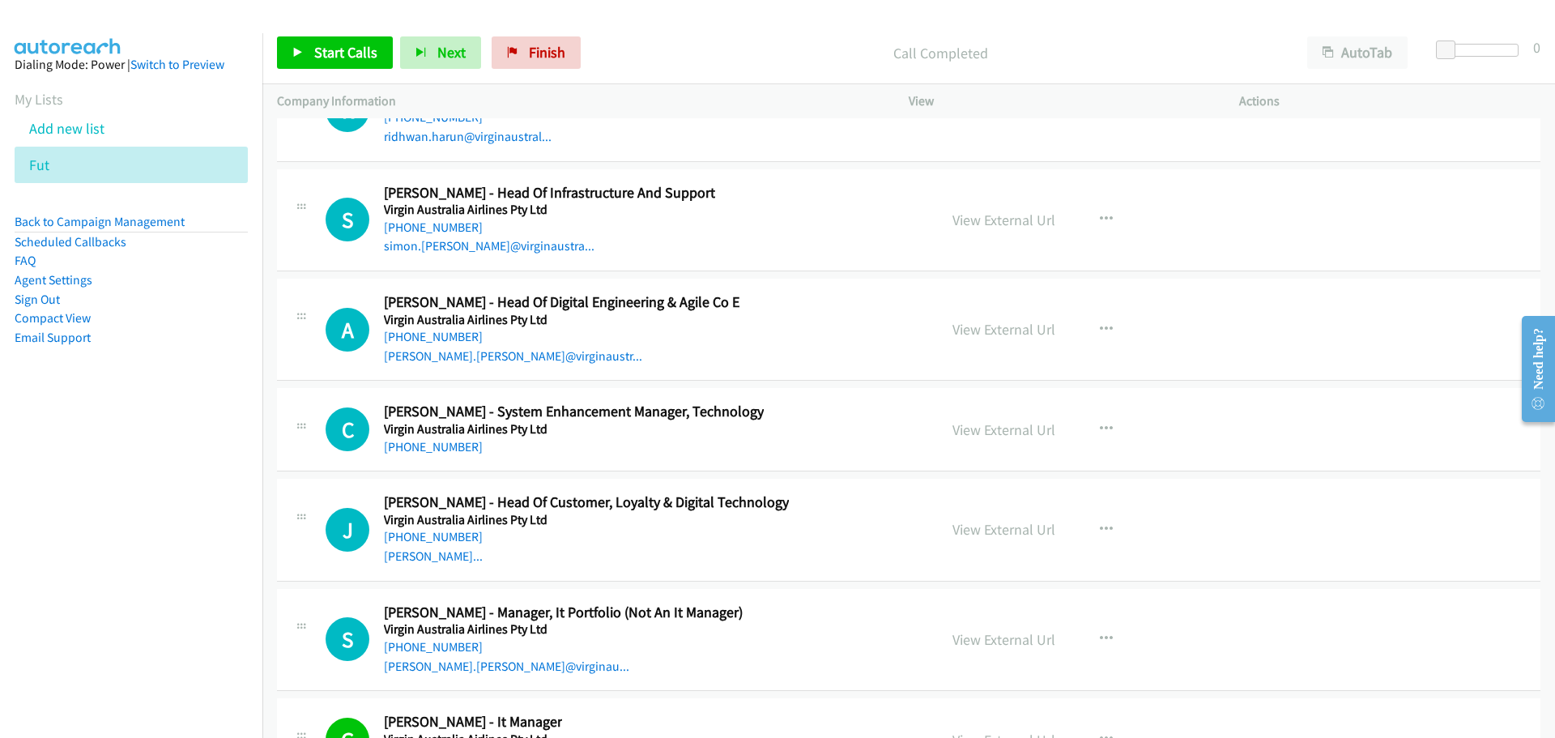
scroll to position [40953, 0]
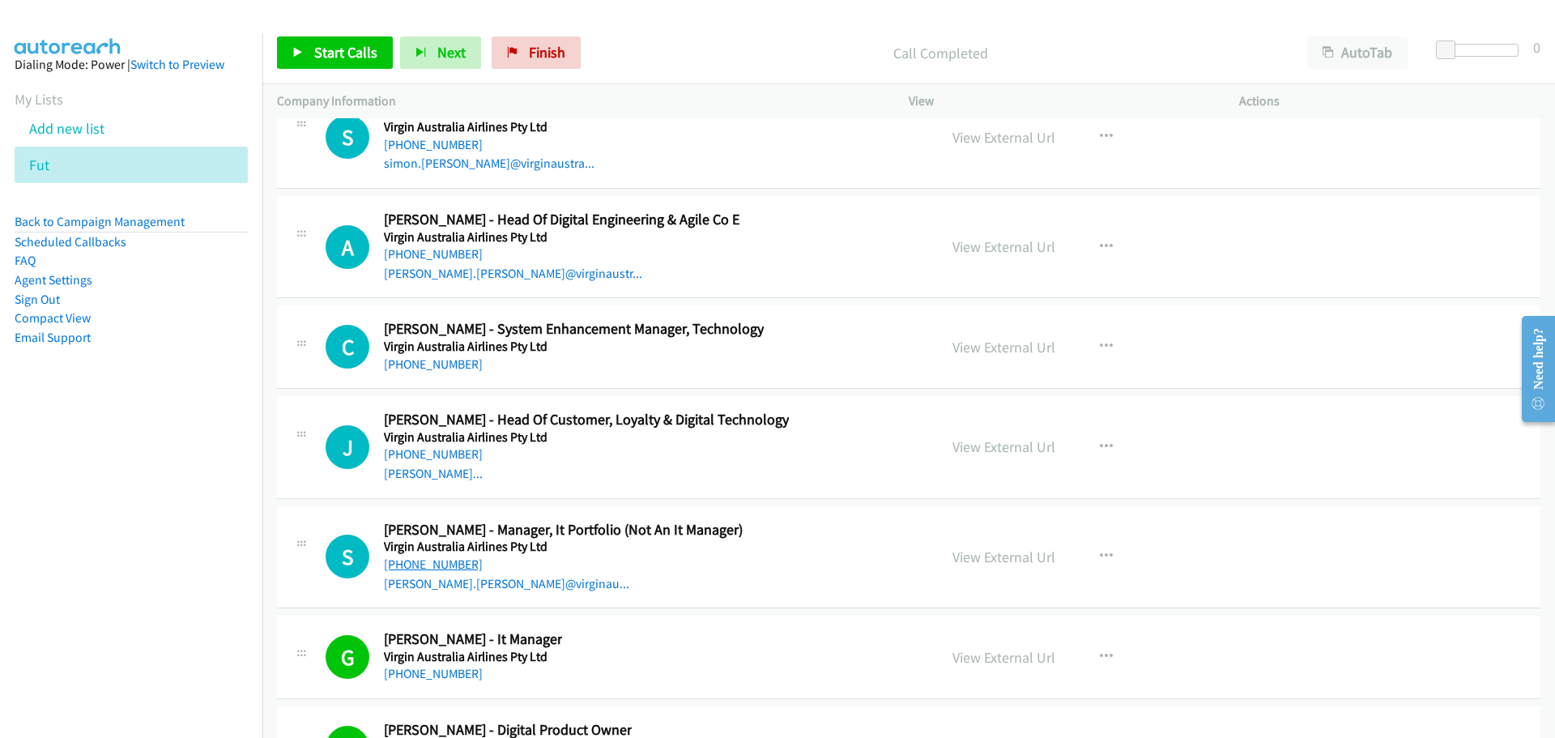
click at [440, 567] on link "+61 431 558 617" at bounding box center [433, 563] width 99 height 15
drag, startPoint x: 443, startPoint y: 458, endPoint x: 965, endPoint y: 557, distance: 531.7
click at [443, 458] on link "+61 434 602 553" at bounding box center [433, 453] width 99 height 15
drag, startPoint x: 446, startPoint y: 362, endPoint x: 1372, endPoint y: 429, distance: 928.0
click at [415, 364] on link "+61 404 618 018" at bounding box center [433, 363] width 99 height 15
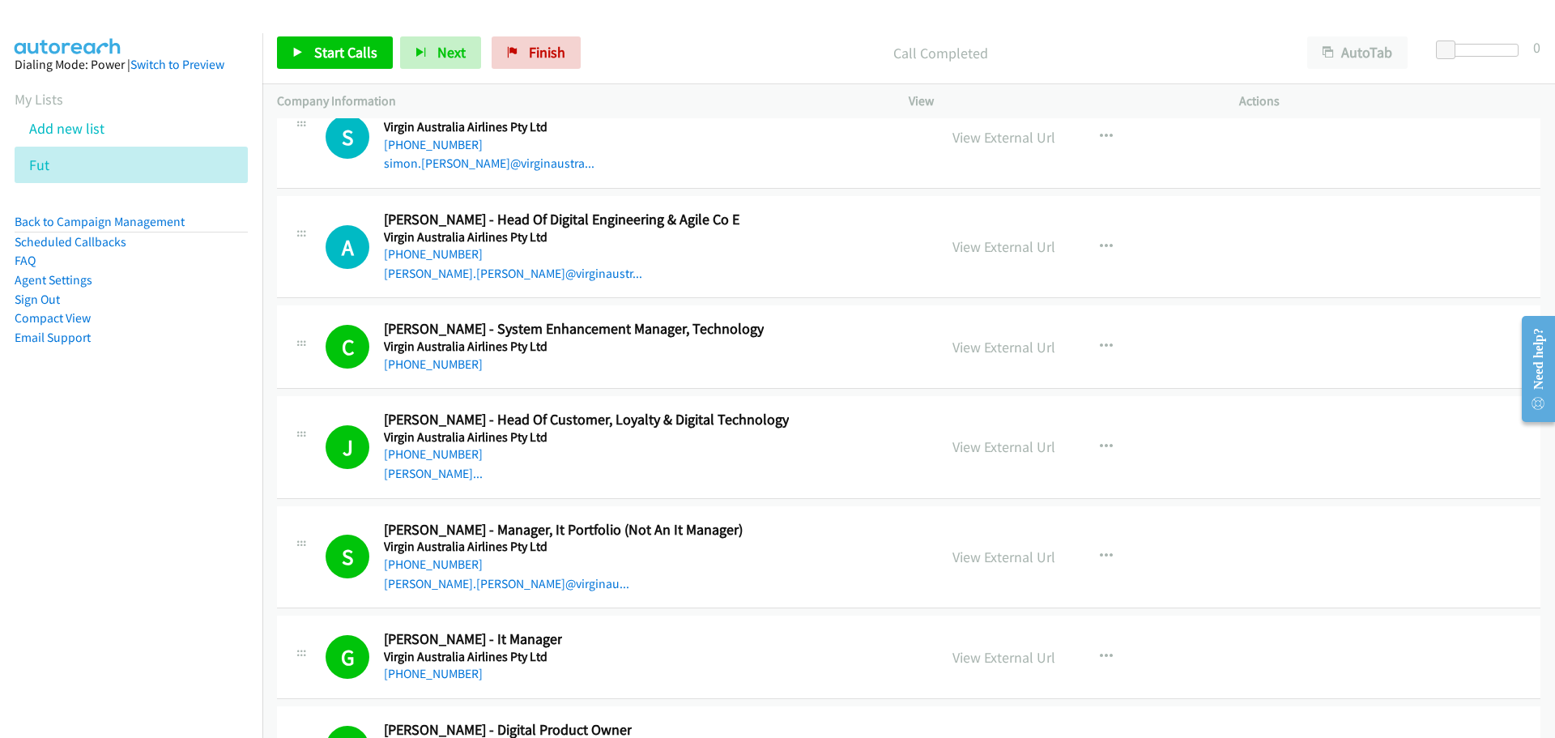
drag, startPoint x: 434, startPoint y: 256, endPoint x: 934, endPoint y: 407, distance: 522.1
click at [434, 256] on link "+61 7 7663 2777" at bounding box center [433, 253] width 99 height 15
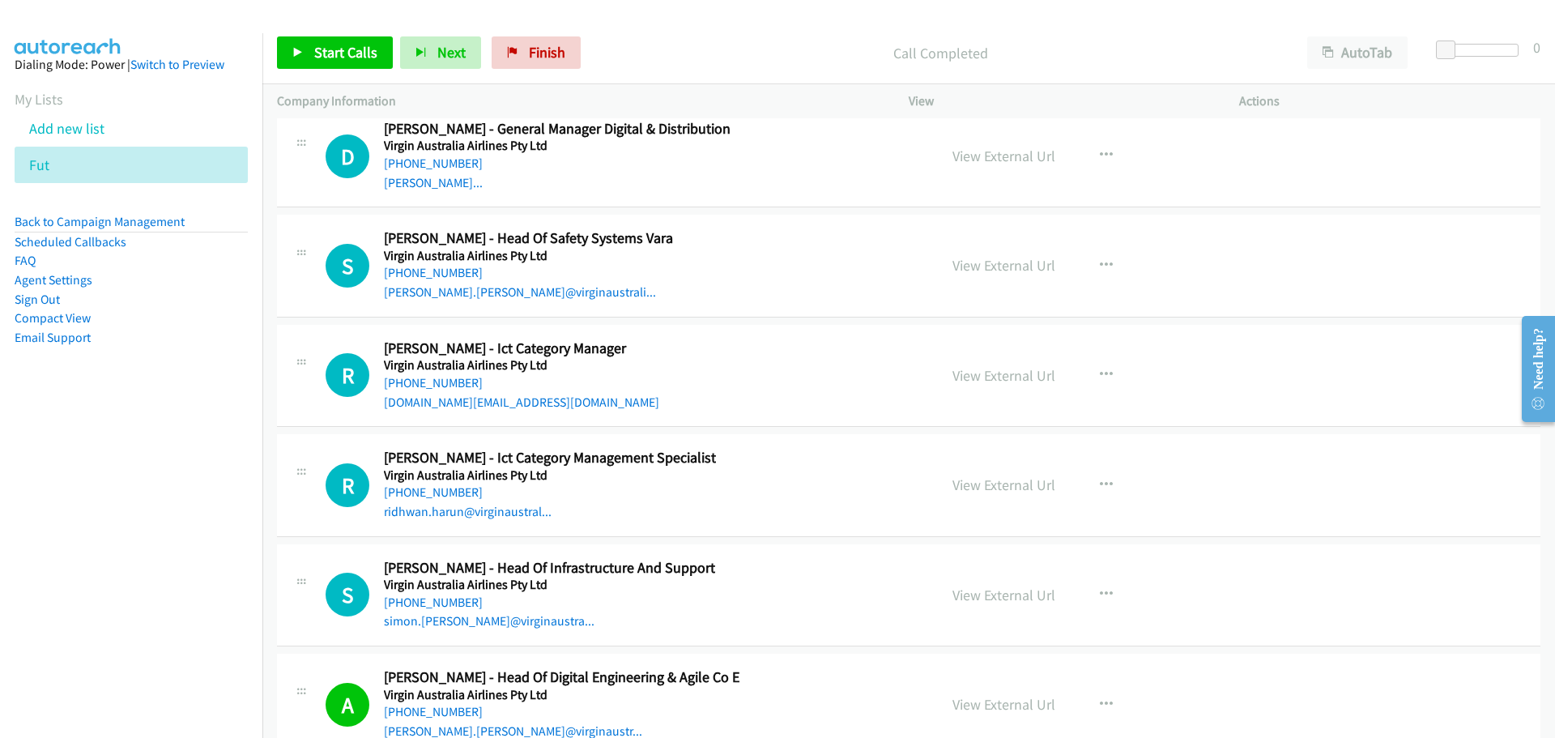
scroll to position [40467, 0]
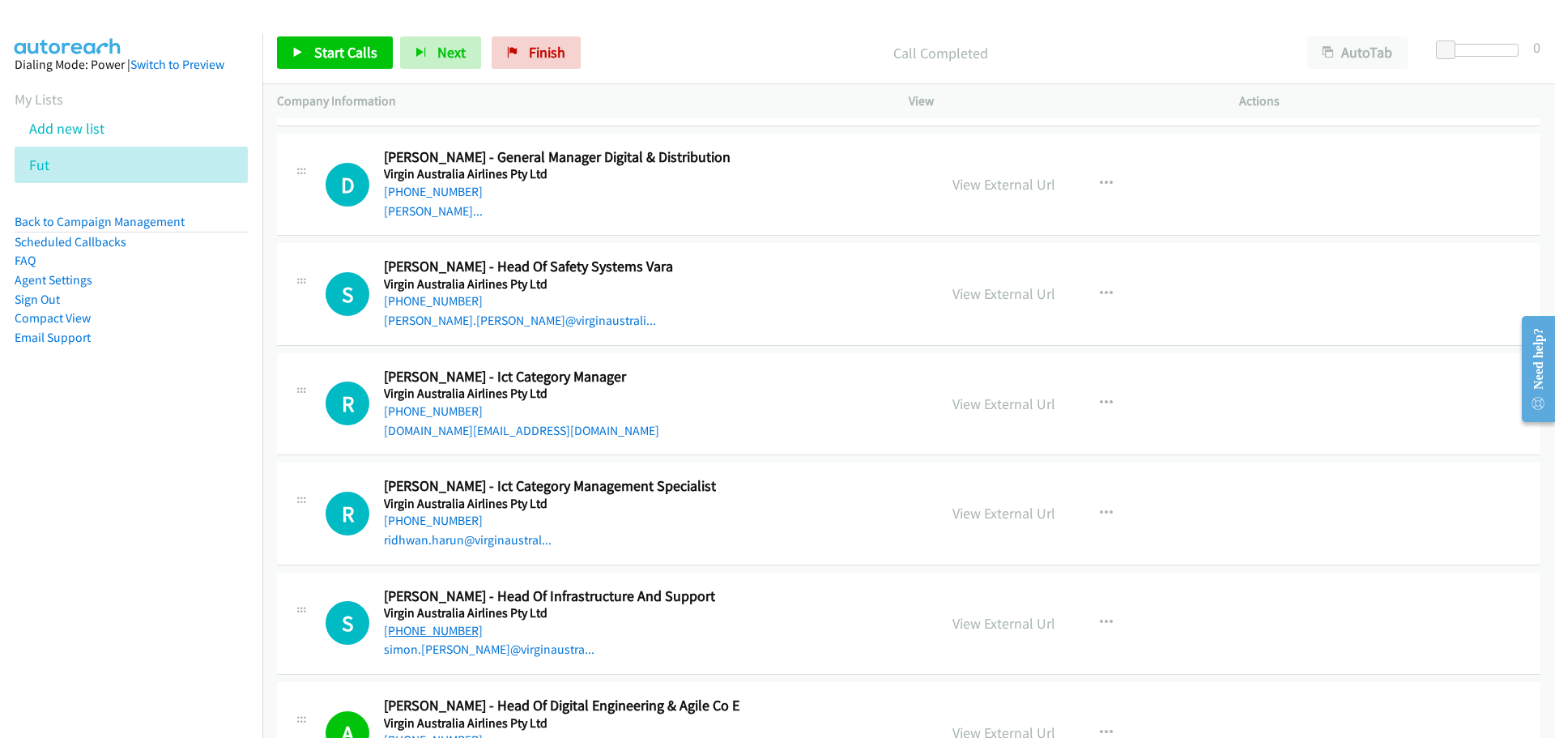
click at [425, 628] on link "+61 7 3821 3933" at bounding box center [433, 630] width 99 height 15
click at [459, 521] on link "+61 491 711 390" at bounding box center [433, 520] width 99 height 15
click at [426, 415] on link "+61 480 129 835" at bounding box center [433, 410] width 99 height 15
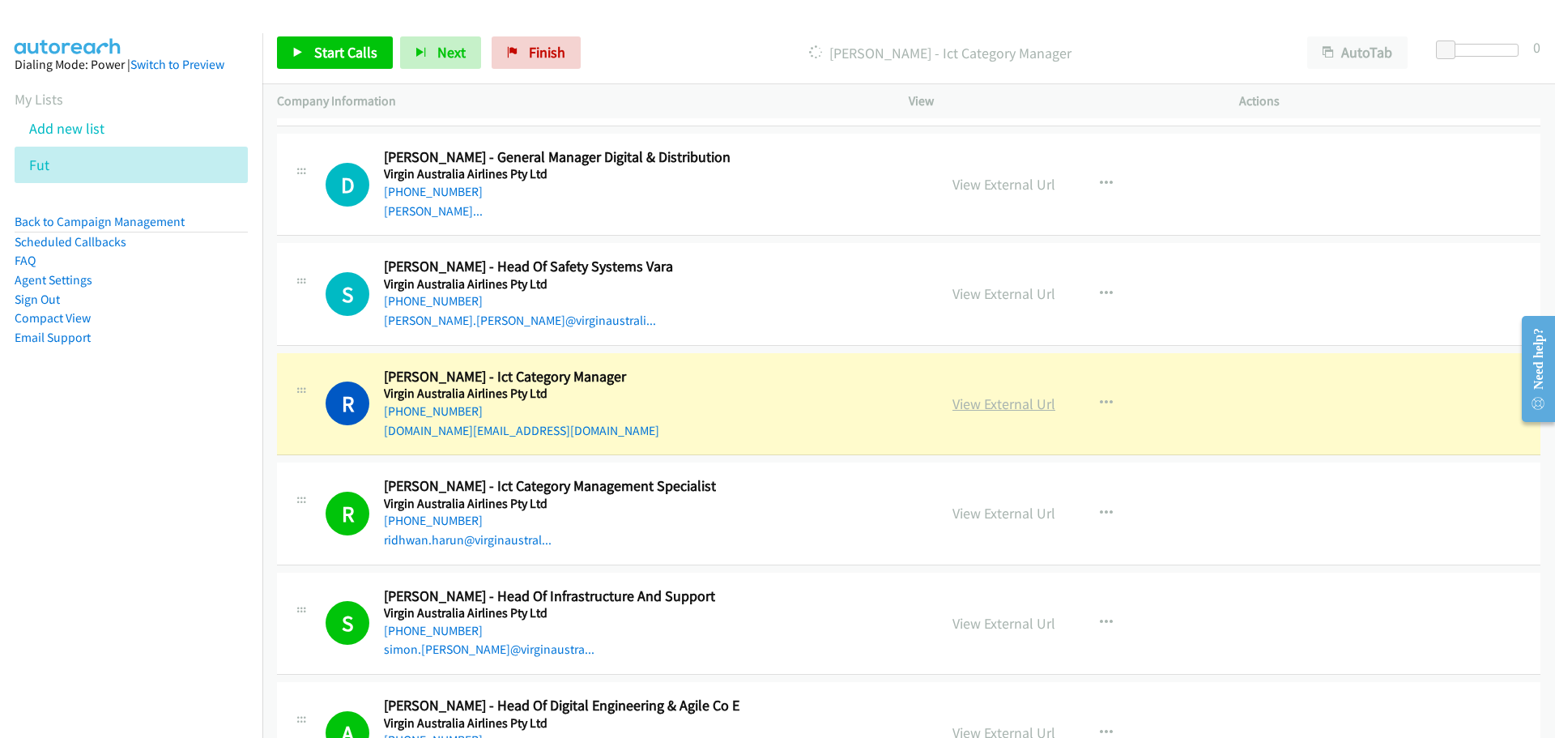
click at [1008, 400] on link "View External Url" at bounding box center [1003, 403] width 103 height 19
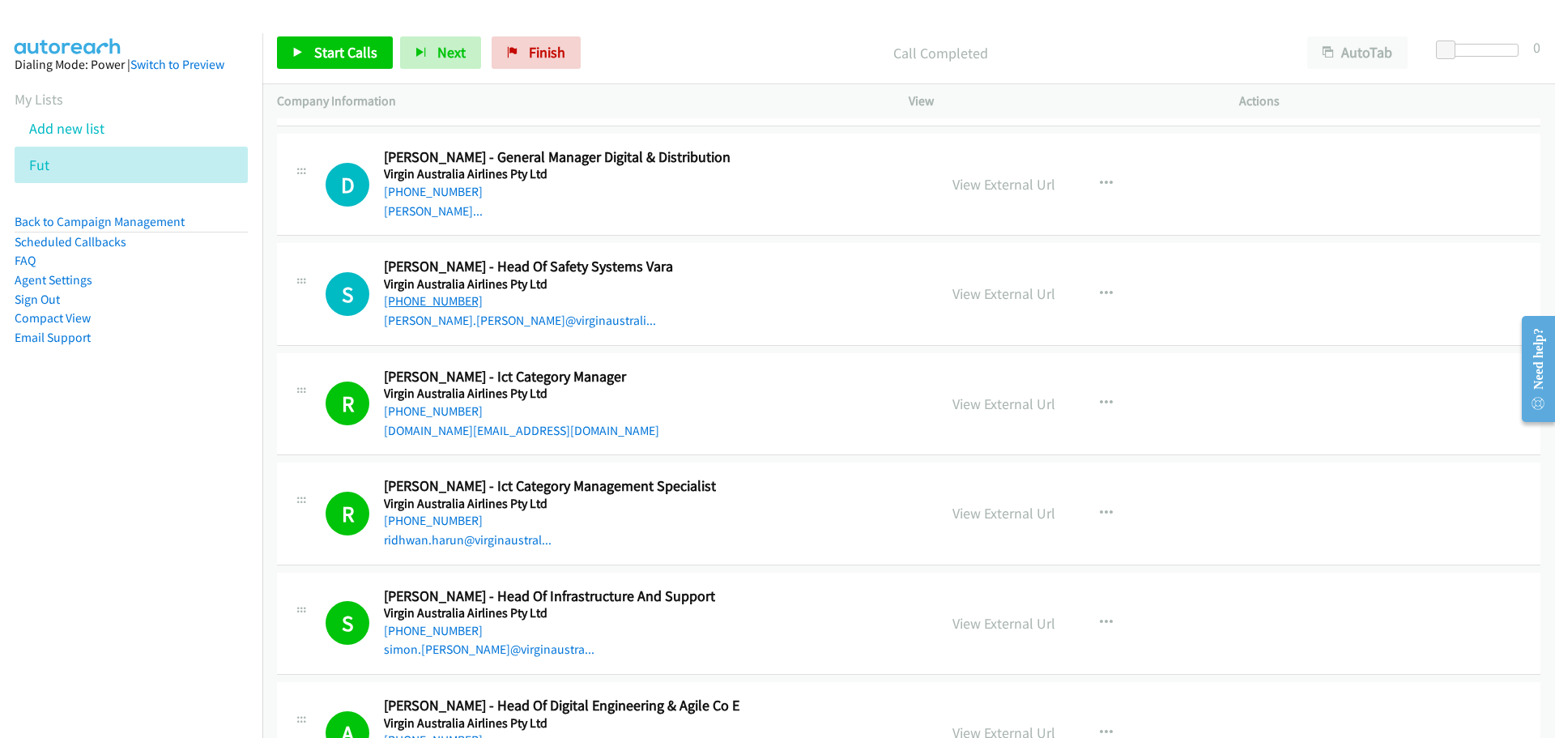
click at [440, 300] on link "+61 451 967 992" at bounding box center [433, 300] width 99 height 15
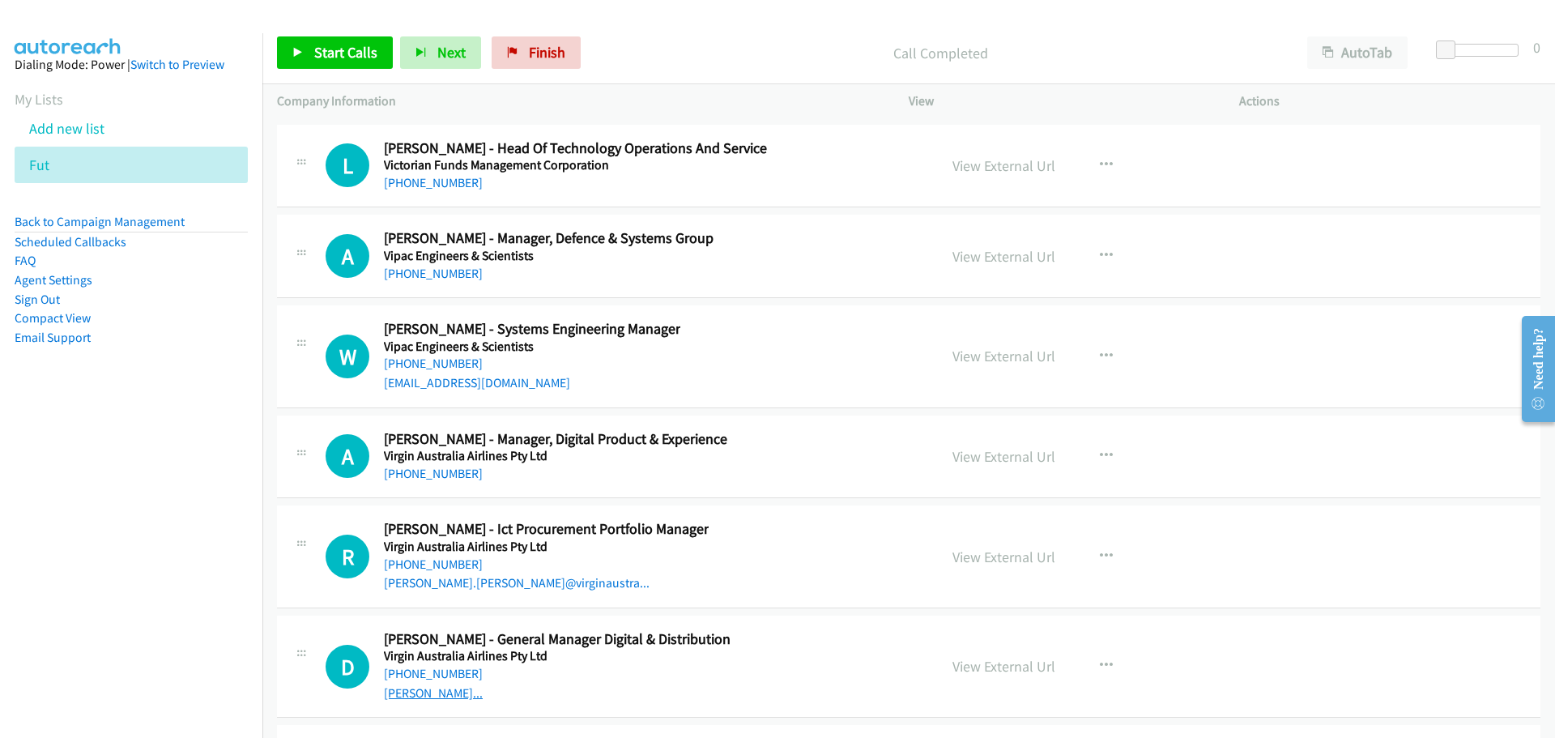
scroll to position [39981, 0]
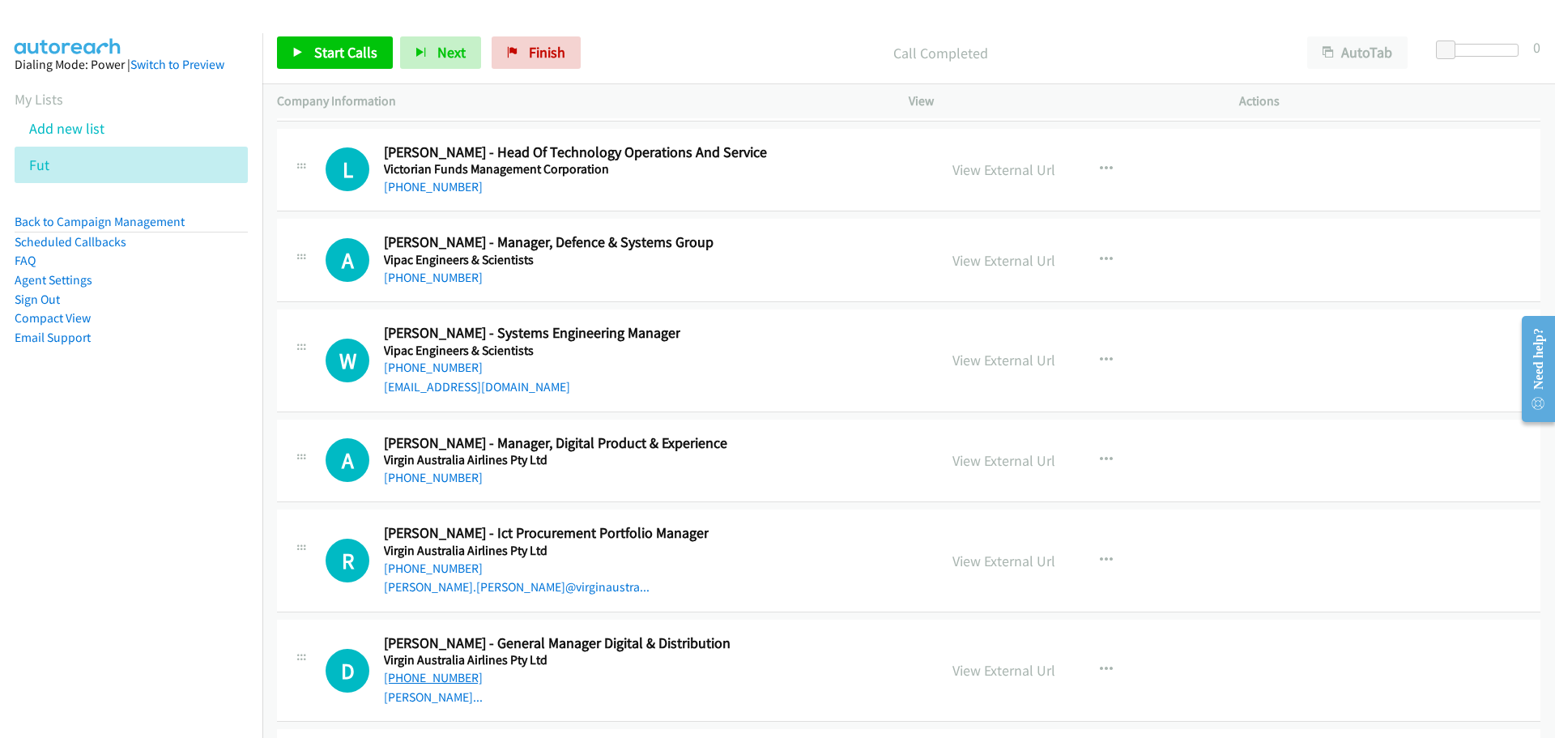
click at [441, 678] on link "+61 438 259 942" at bounding box center [433, 677] width 99 height 15
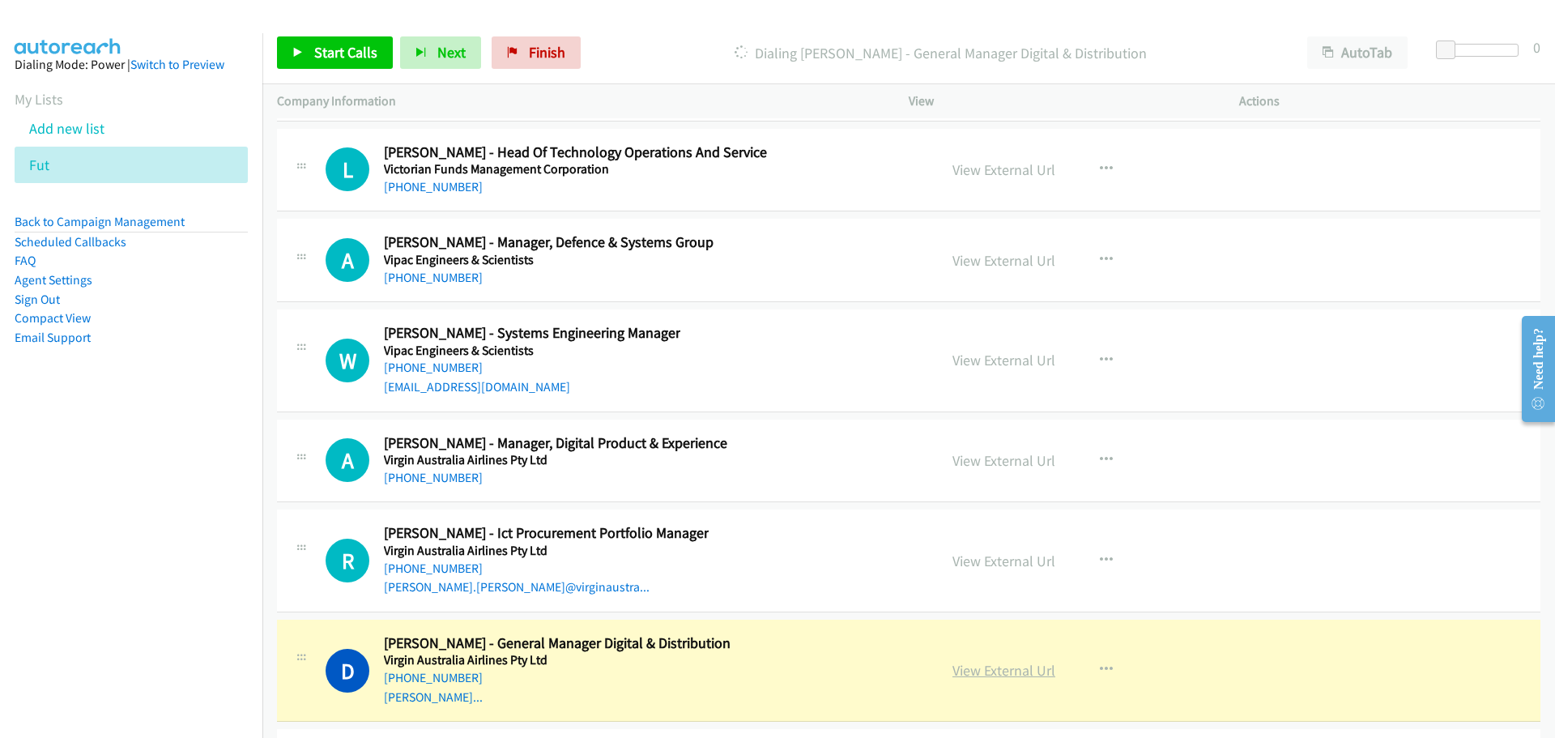
click at [1010, 677] on link "View External Url" at bounding box center [1003, 670] width 103 height 19
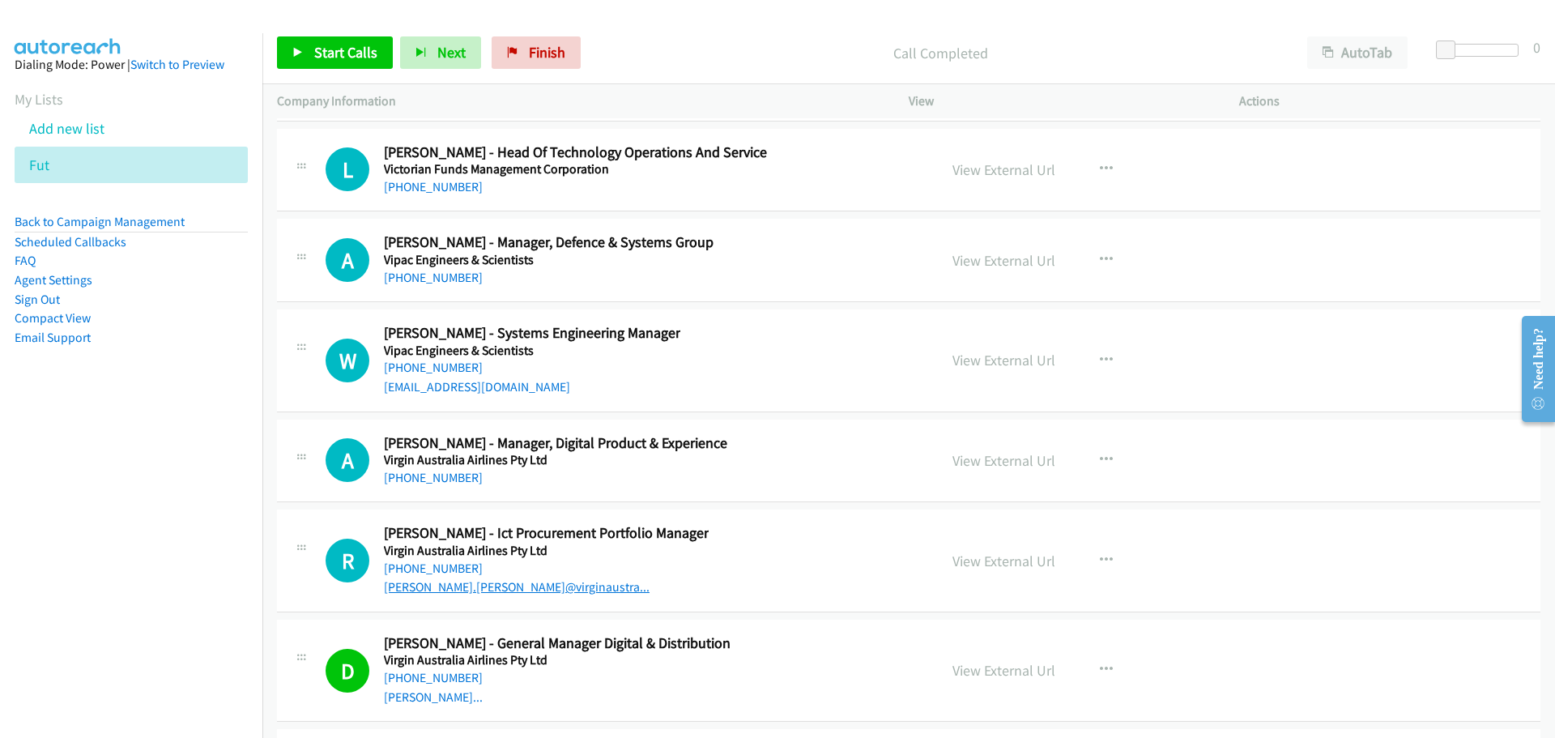
drag, startPoint x: 425, startPoint y: 568, endPoint x: 499, endPoint y: 585, distance: 75.6
click at [425, 568] on link "+61 7 3333 6688" at bounding box center [433, 567] width 99 height 15
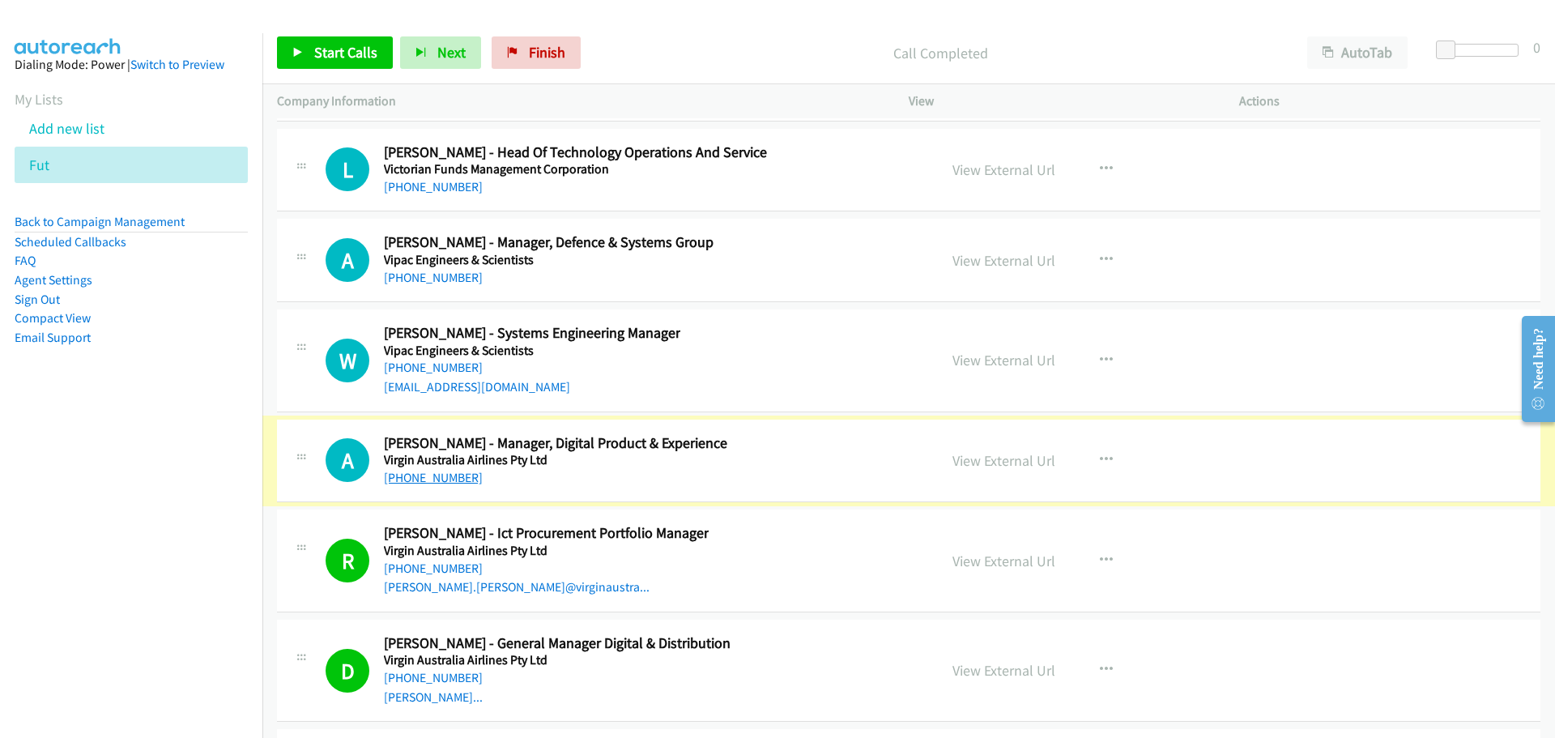
click at [439, 470] on link "+61 7 3175 1694" at bounding box center [433, 477] width 99 height 15
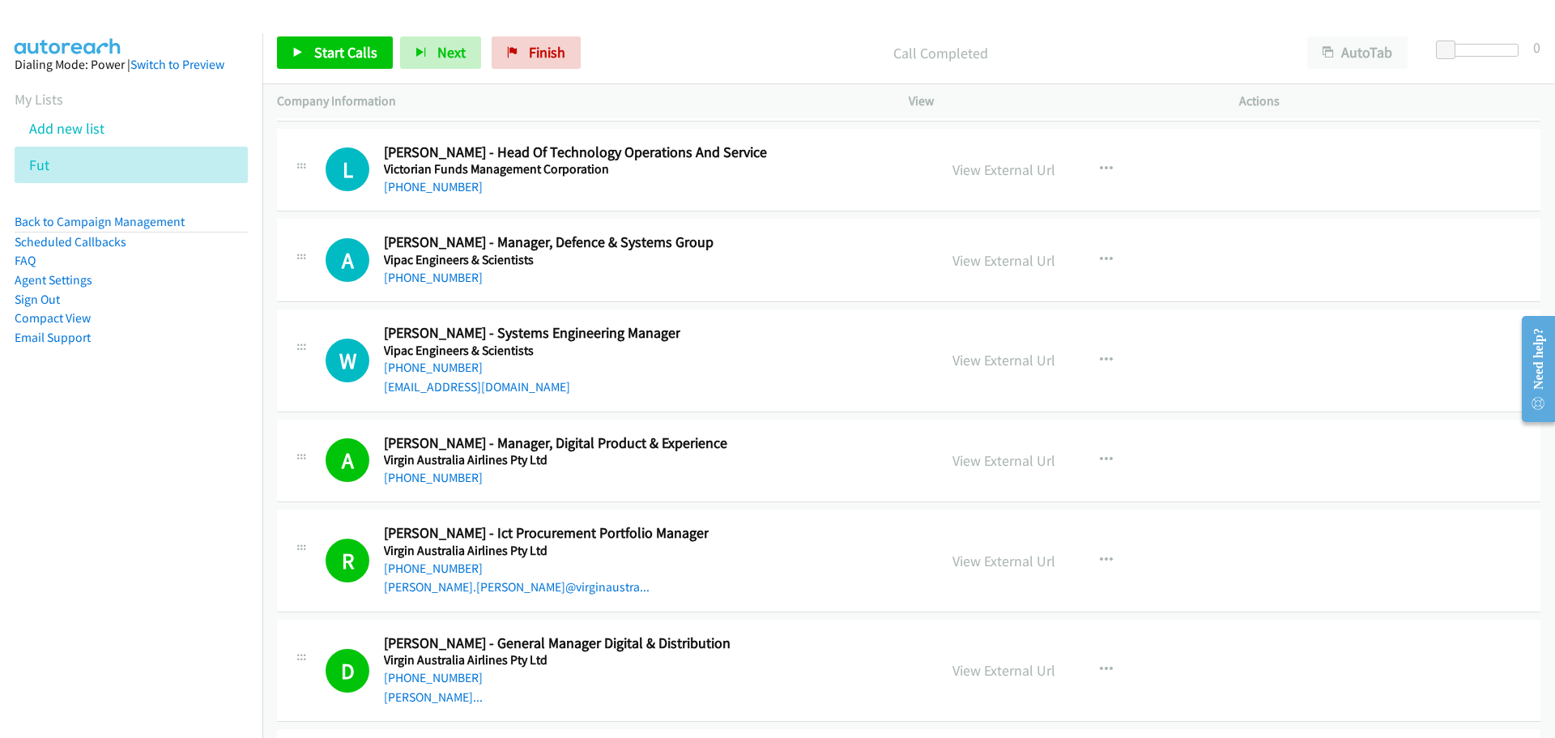
drag, startPoint x: 431, startPoint y: 370, endPoint x: 689, endPoint y: 387, distance: 258.9
click at [431, 370] on link "+61 450 046 234" at bounding box center [433, 367] width 99 height 15
drag, startPoint x: 405, startPoint y: 274, endPoint x: 1517, endPoint y: 265, distance: 1112.6
click at [405, 274] on link "+61 421 051 328" at bounding box center [433, 277] width 99 height 15
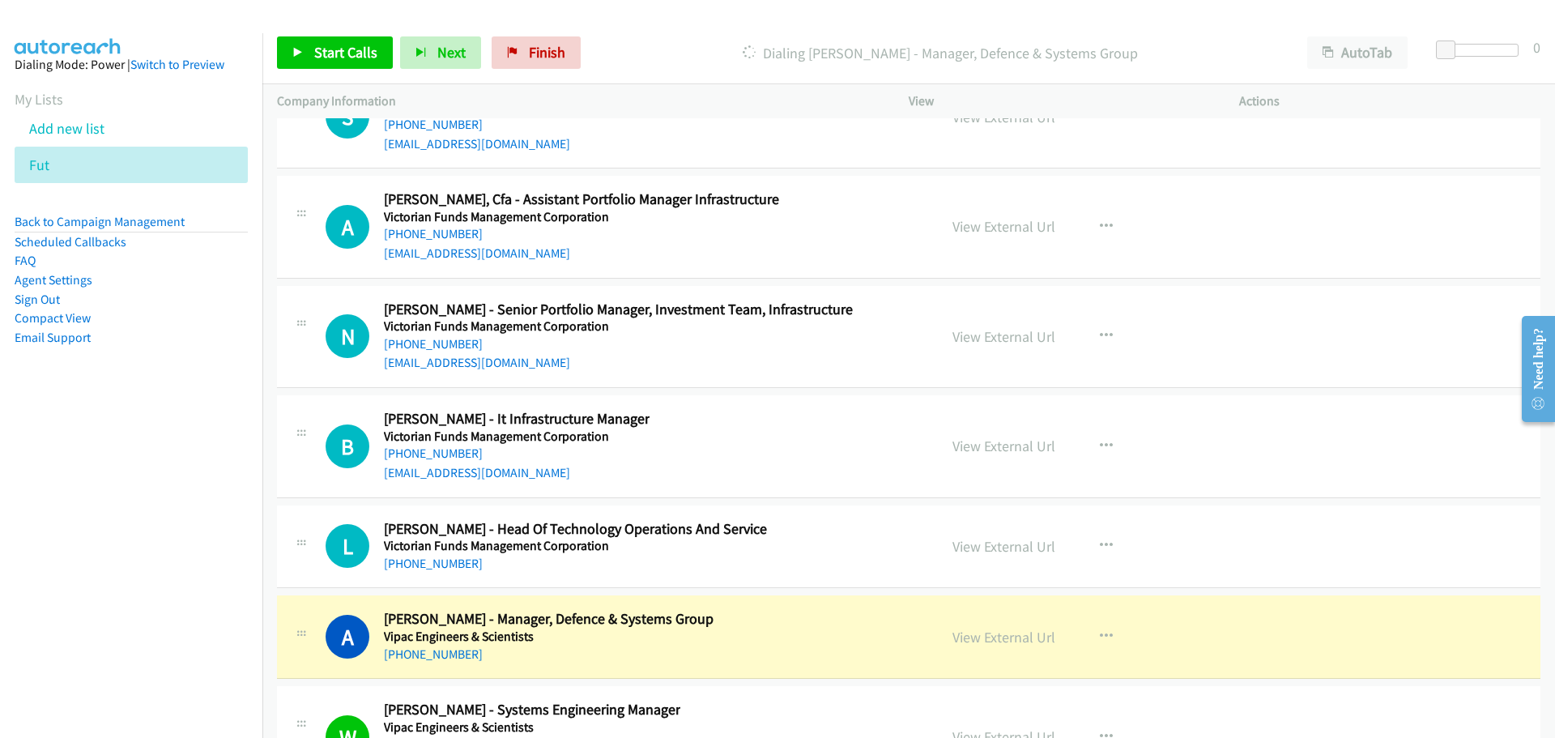
scroll to position [39576, 0]
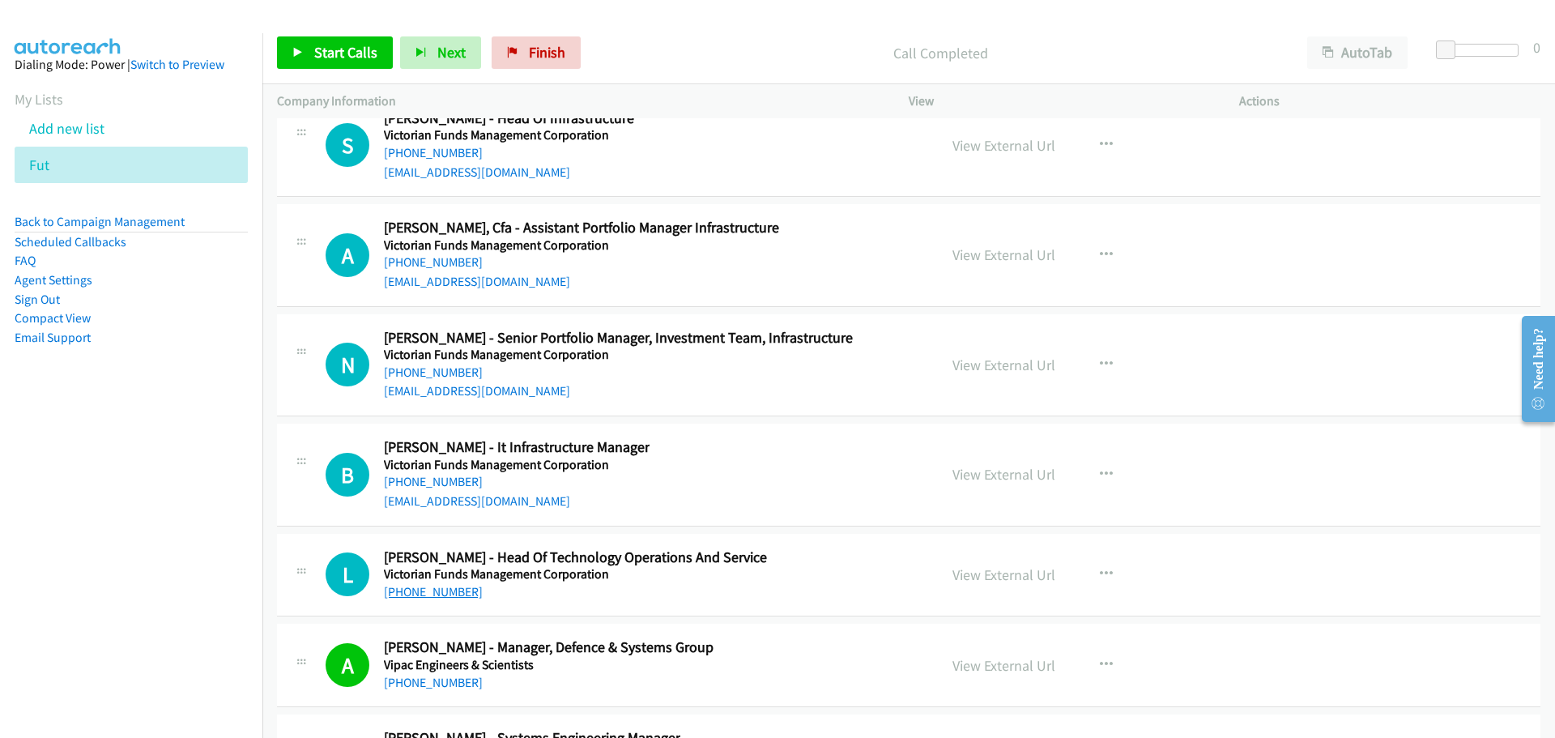
click at [436, 590] on link "+61 400 633 516" at bounding box center [433, 591] width 99 height 15
click at [425, 480] on link "+61 417 787 363" at bounding box center [433, 481] width 99 height 15
click at [432, 369] on link "+61 408 516 751" at bounding box center [433, 371] width 99 height 15
click at [441, 262] on link "+61 466 691 155" at bounding box center [433, 261] width 99 height 15
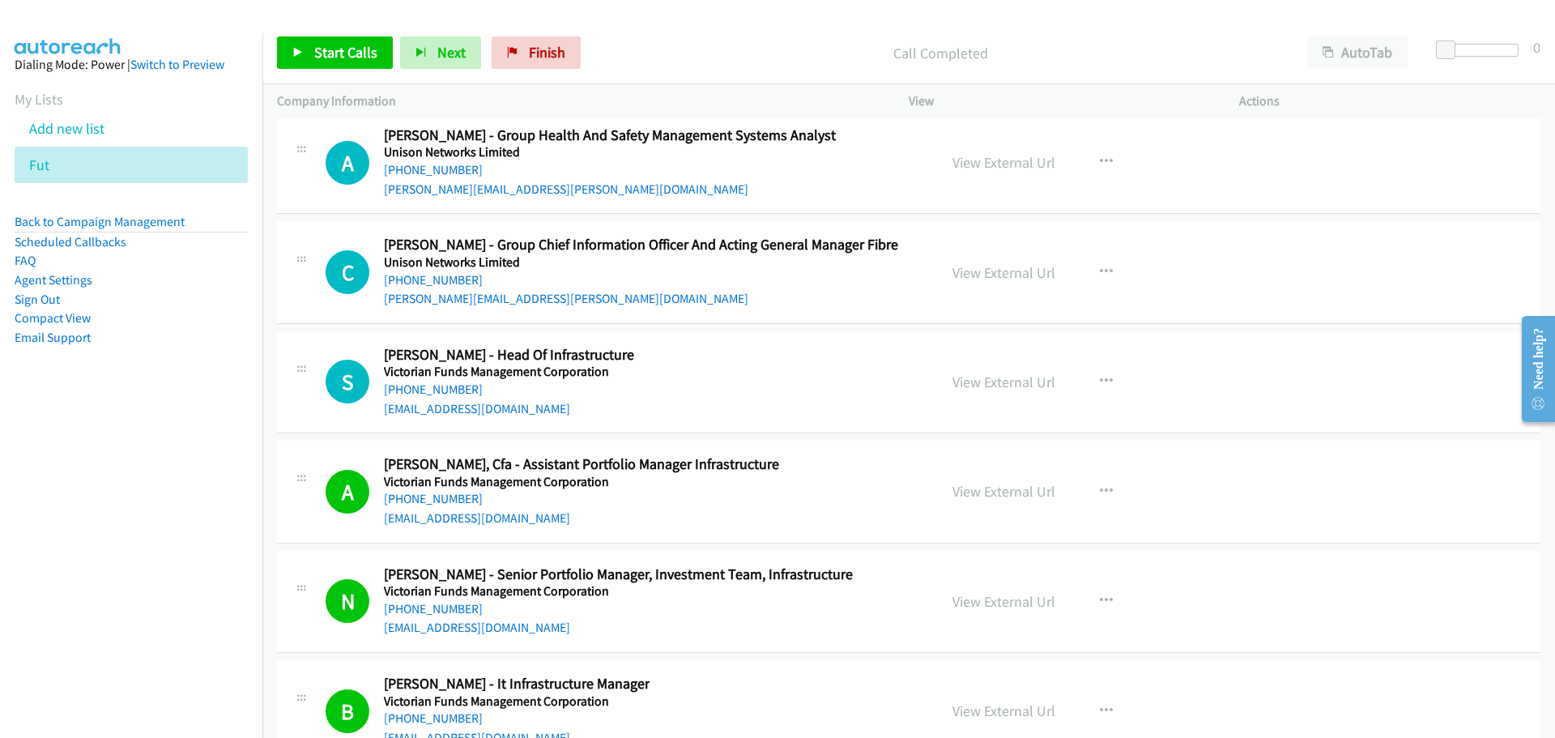
scroll to position [39333, 0]
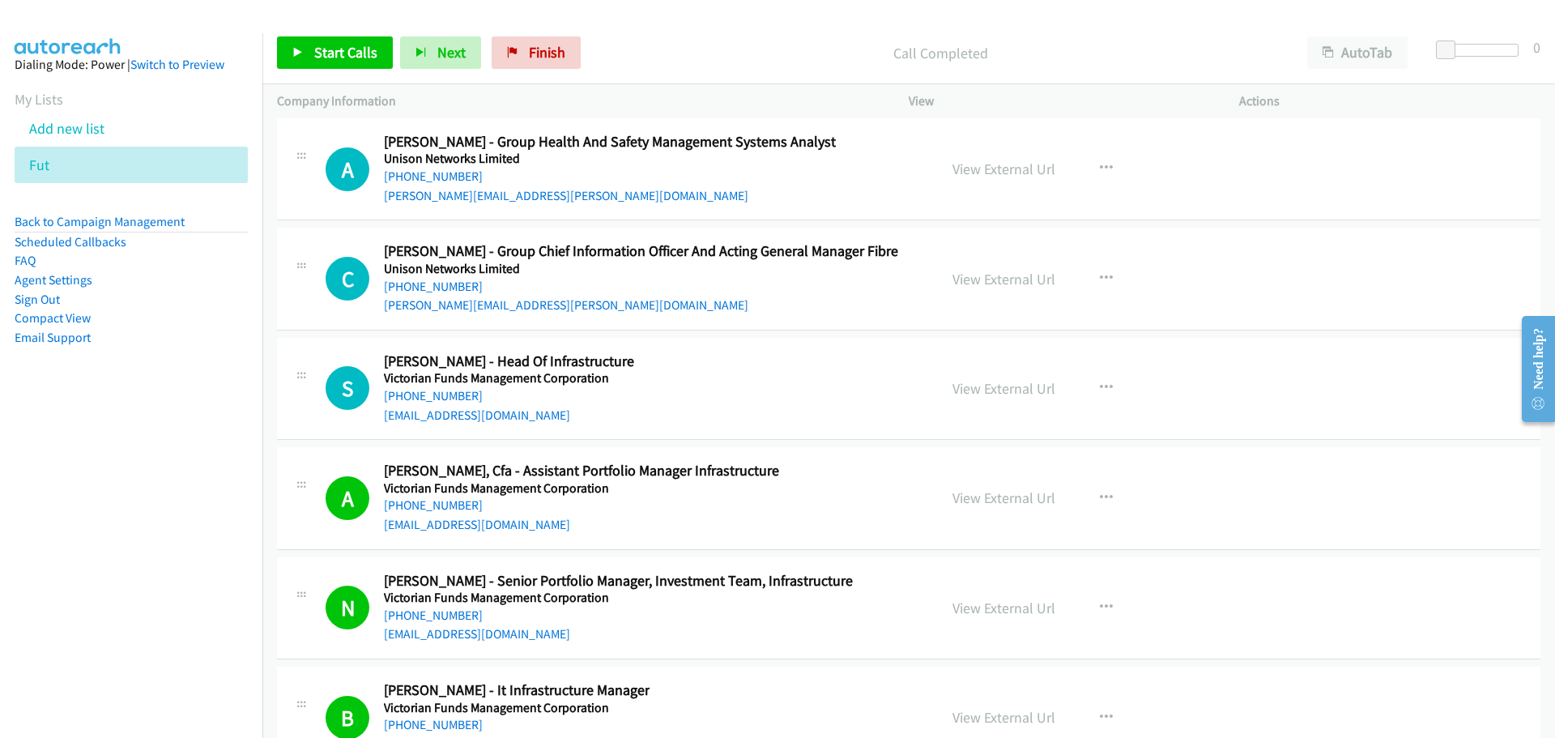
drag, startPoint x: 452, startPoint y: 397, endPoint x: 1237, endPoint y: 443, distance: 786.0
click at [452, 397] on link "+61 438 359 009" at bounding box center [433, 395] width 99 height 15
click at [426, 288] on link "+64 800 286 476" at bounding box center [433, 286] width 99 height 15
drag, startPoint x: 445, startPoint y: 174, endPoint x: 1086, endPoint y: 217, distance: 642.8
click at [445, 174] on link "+64 27 538 6983" at bounding box center [433, 175] width 99 height 15
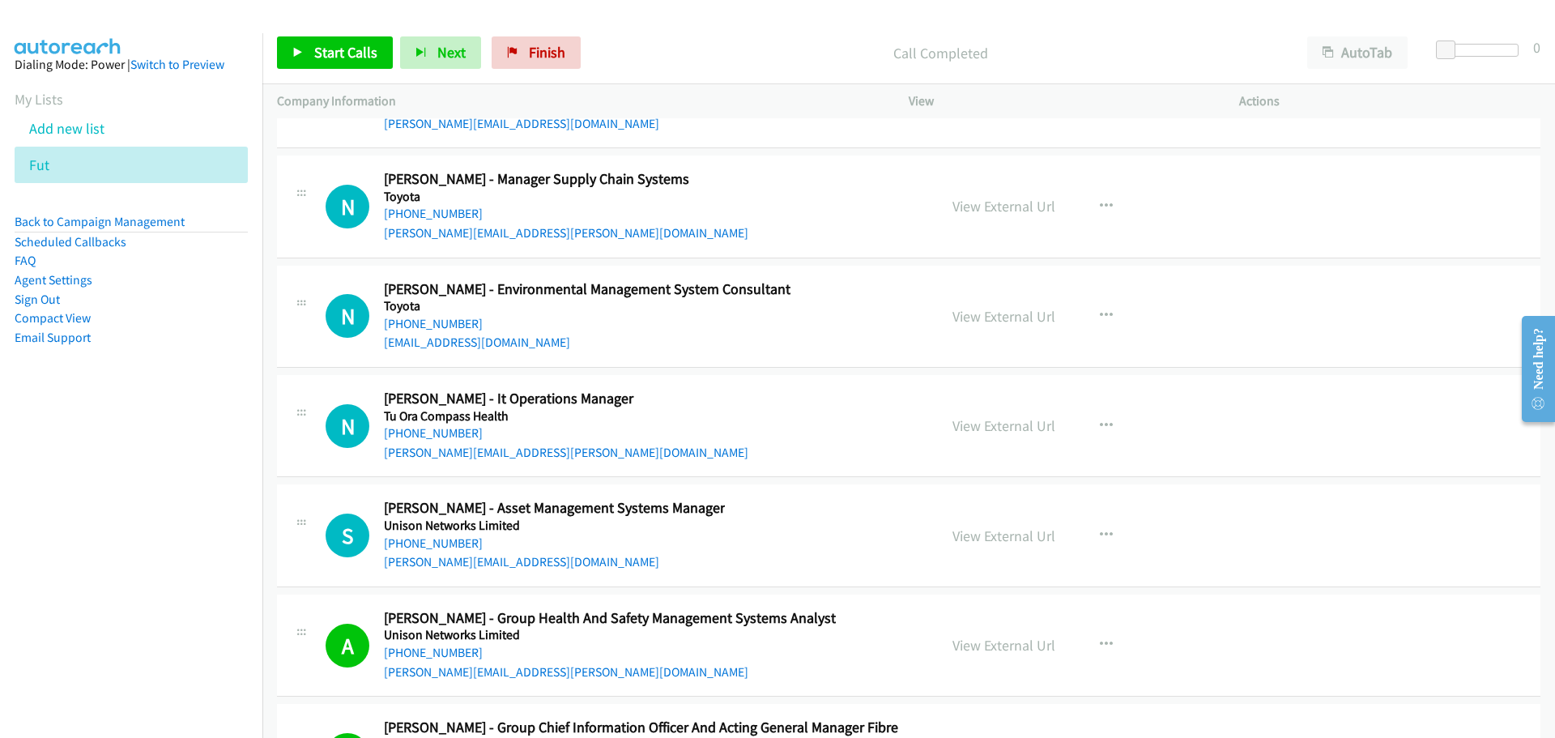
scroll to position [38847, 0]
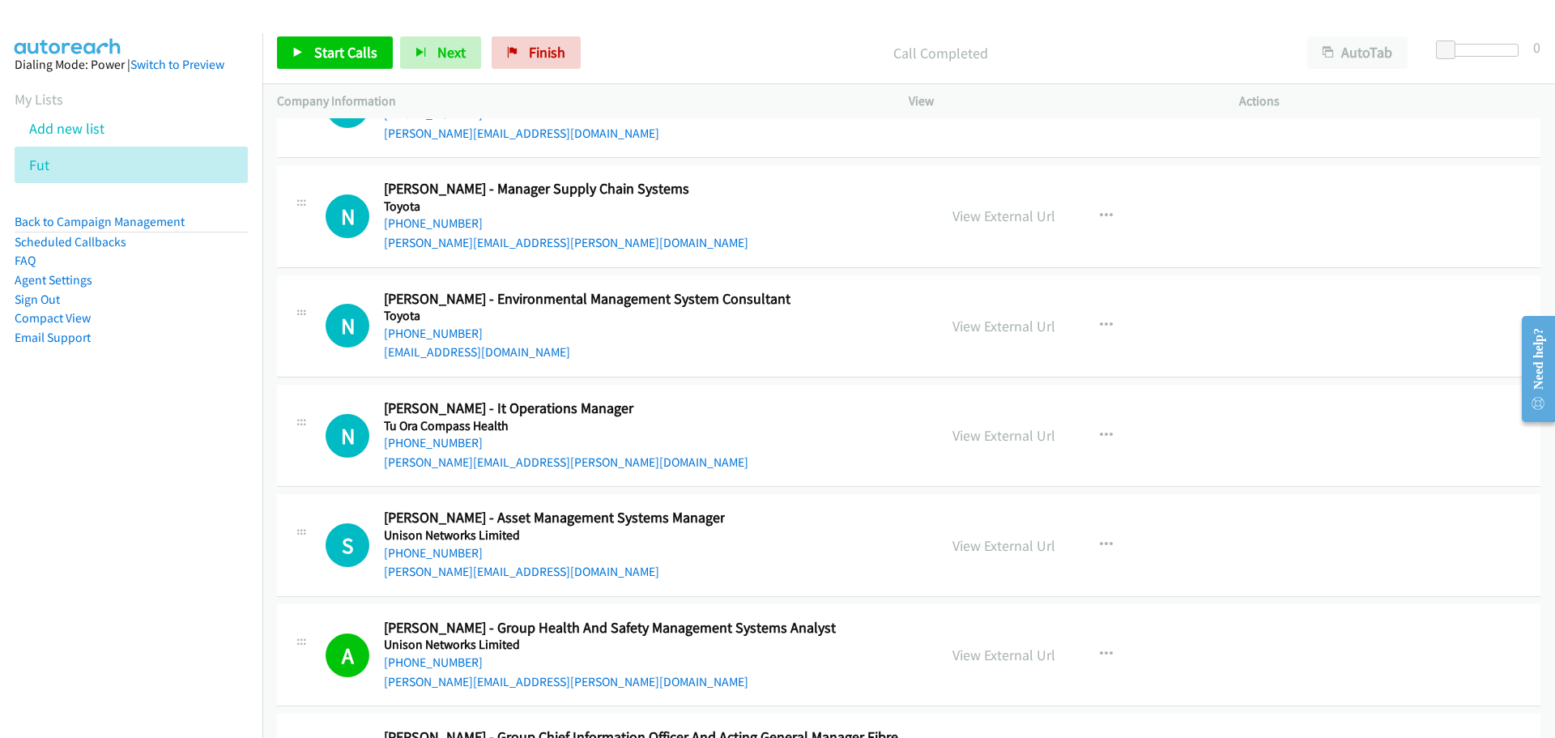
drag, startPoint x: 419, startPoint y: 555, endPoint x: 892, endPoint y: 610, distance: 475.3
click at [419, 555] on link "+64 27 213 5037" at bounding box center [433, 552] width 99 height 15
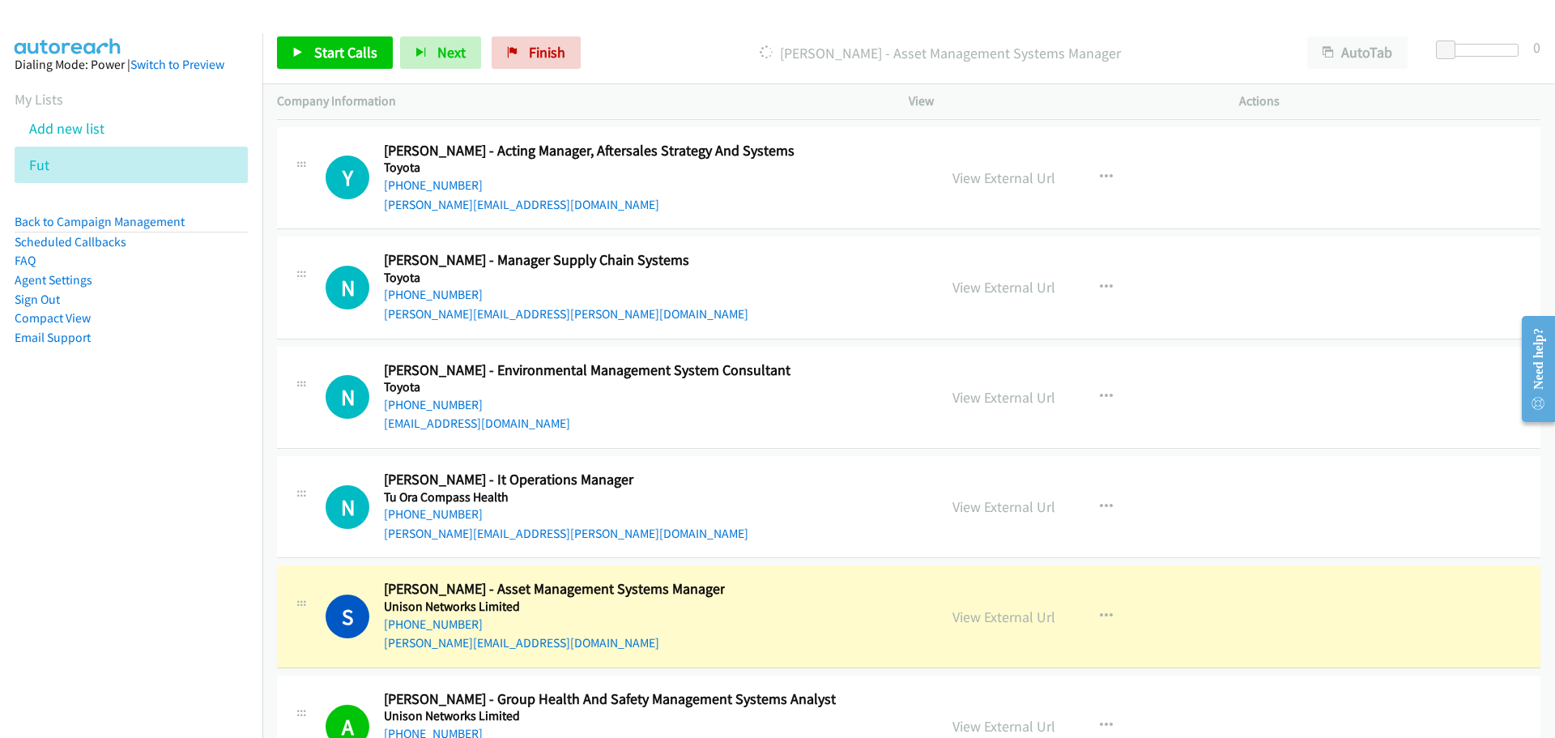
scroll to position [38686, 0]
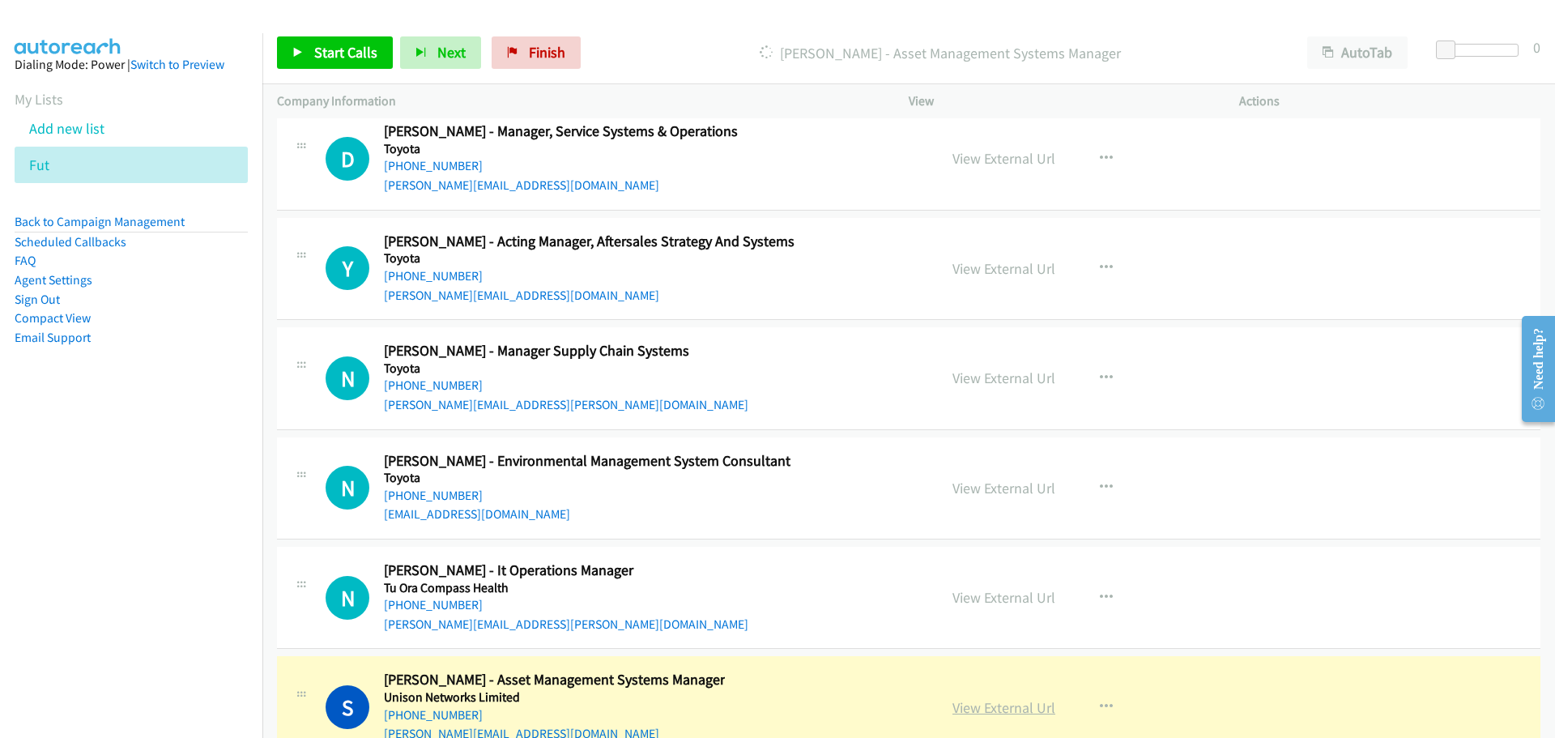
click at [1027, 707] on link "View External Url" at bounding box center [1003, 707] width 103 height 19
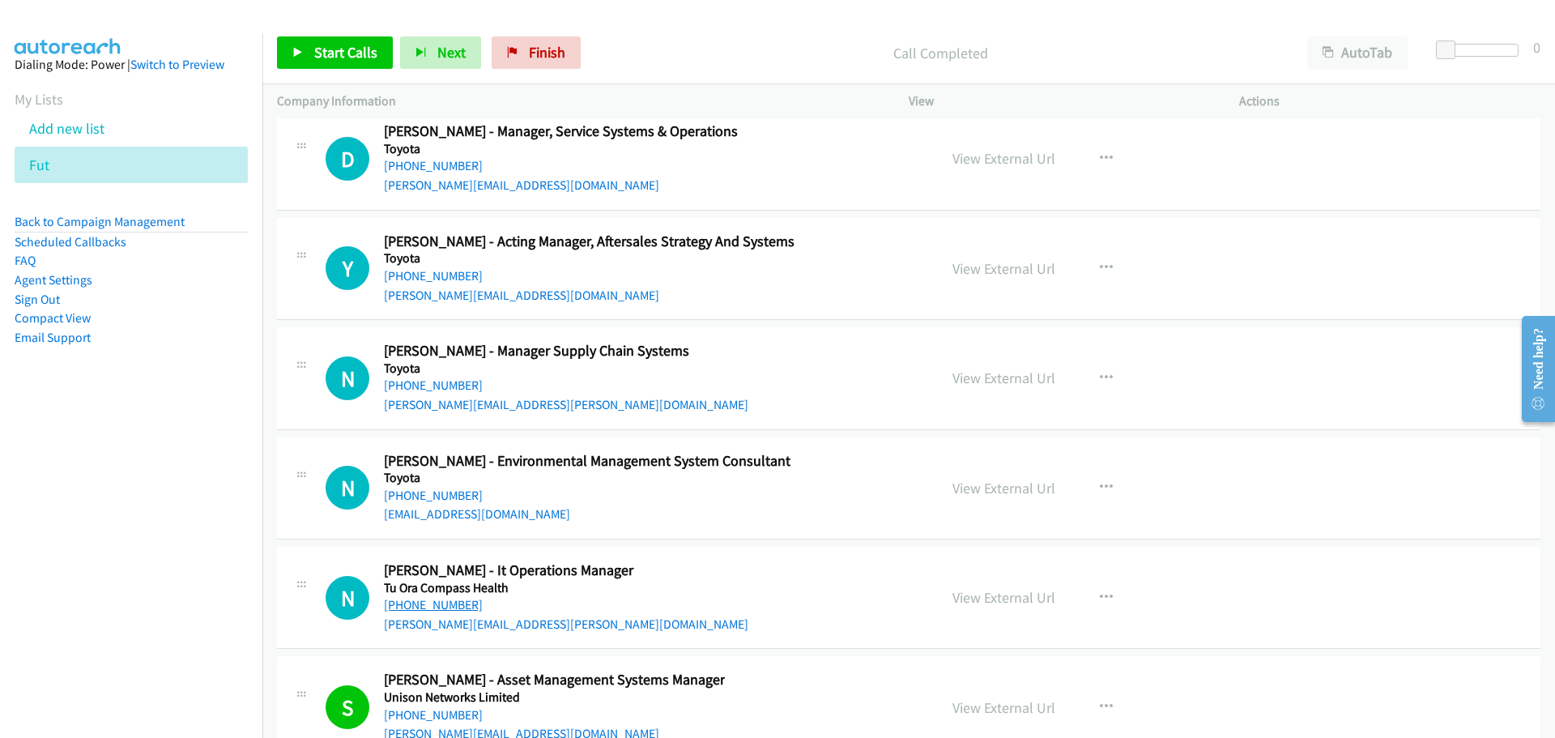
click at [427, 608] on link "+64 27 234 5074" at bounding box center [433, 604] width 99 height 15
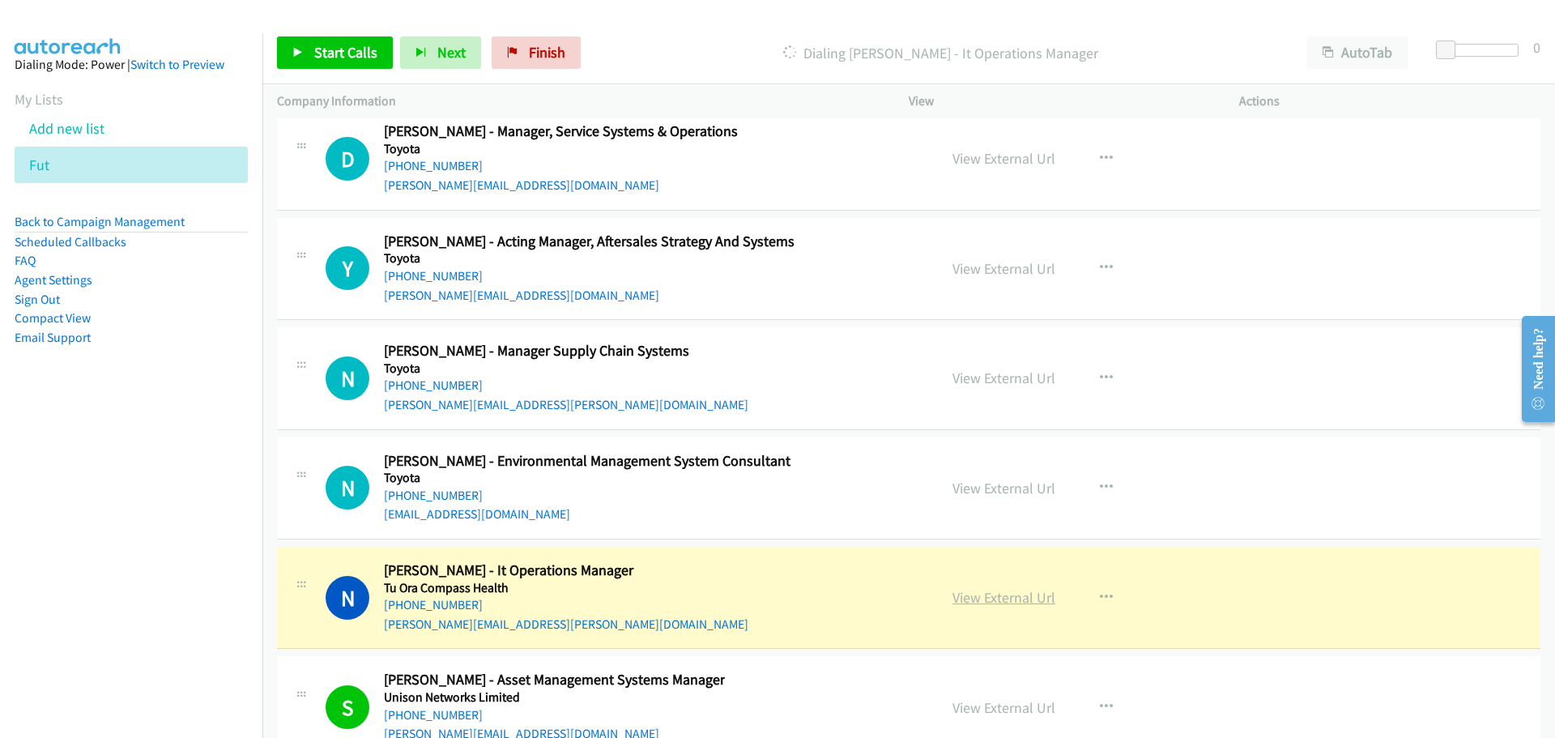
click at [986, 602] on link "View External Url" at bounding box center [1003, 597] width 103 height 19
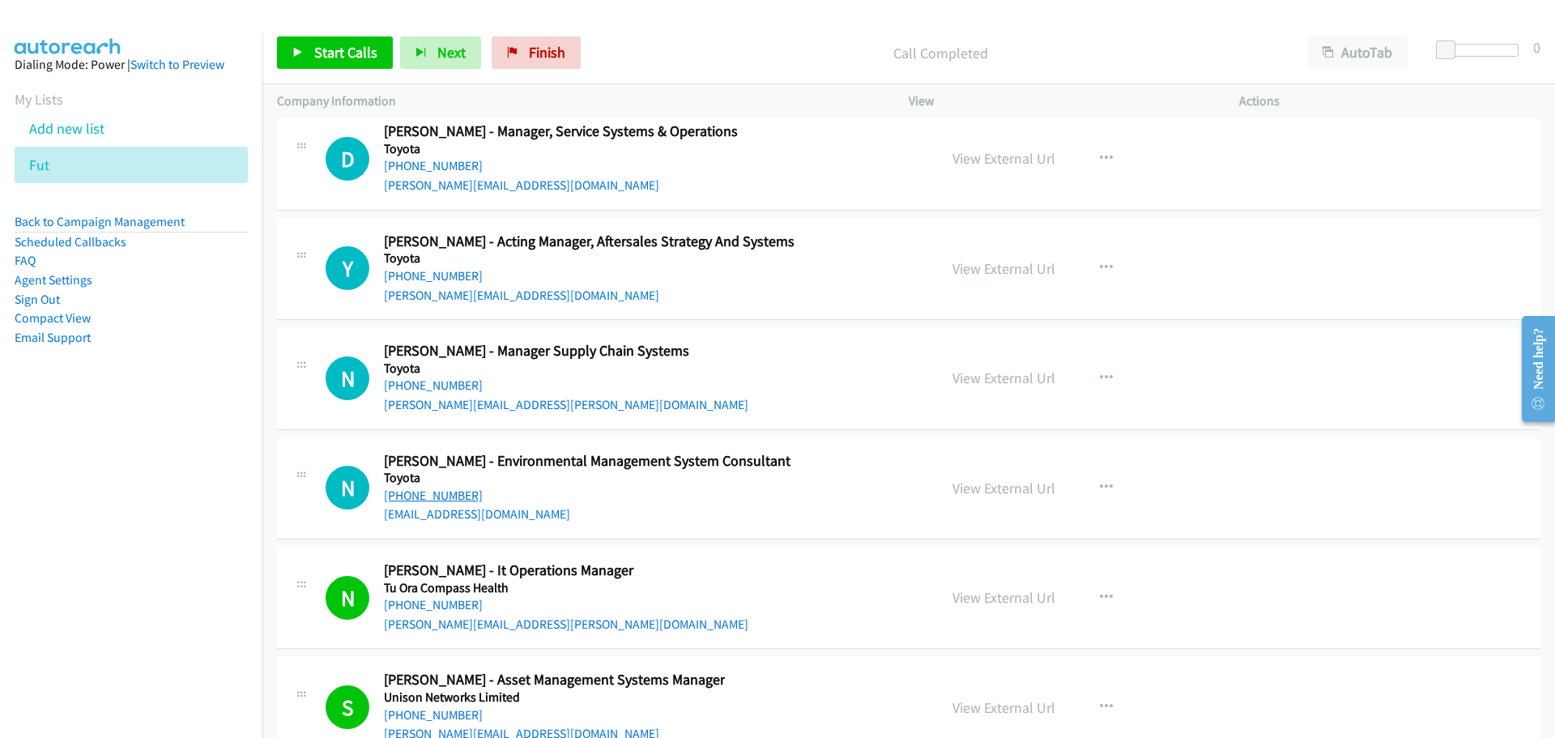
click at [424, 494] on link "+61 403 962 728" at bounding box center [433, 494] width 99 height 15
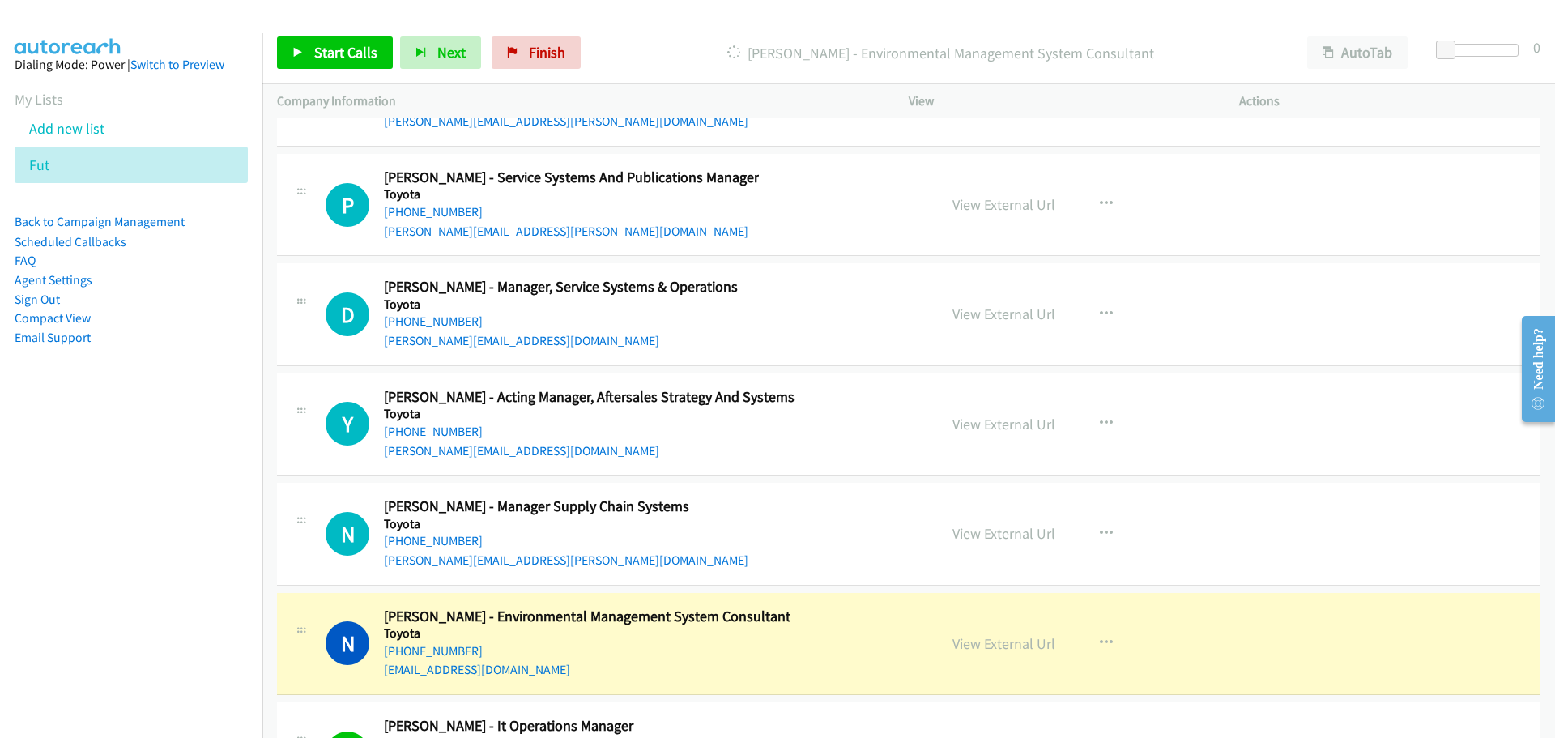
scroll to position [38524, 0]
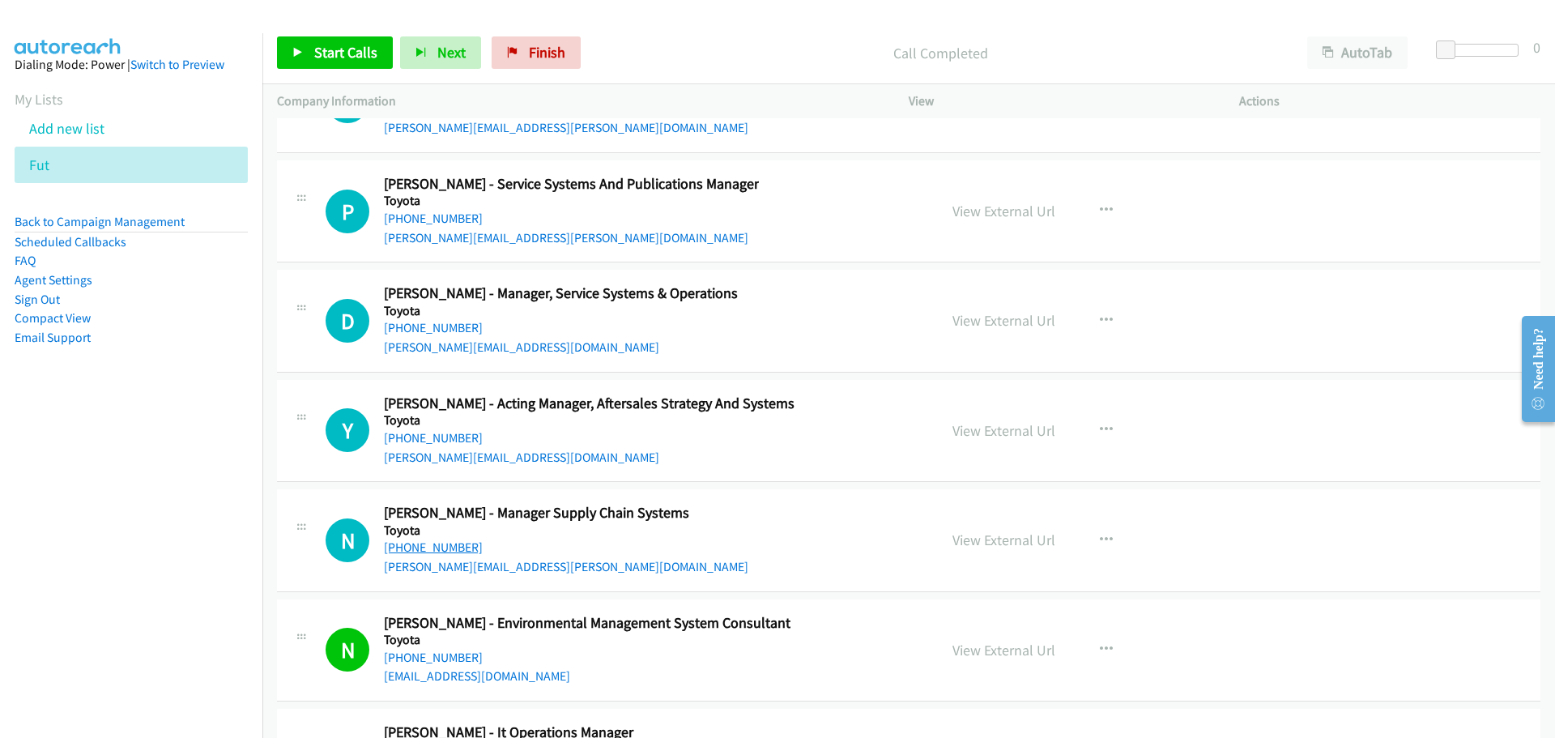
drag, startPoint x: 422, startPoint y: 542, endPoint x: 464, endPoint y: 547, distance: 42.5
click at [422, 542] on link "+61 422 596 334" at bounding box center [433, 546] width 99 height 15
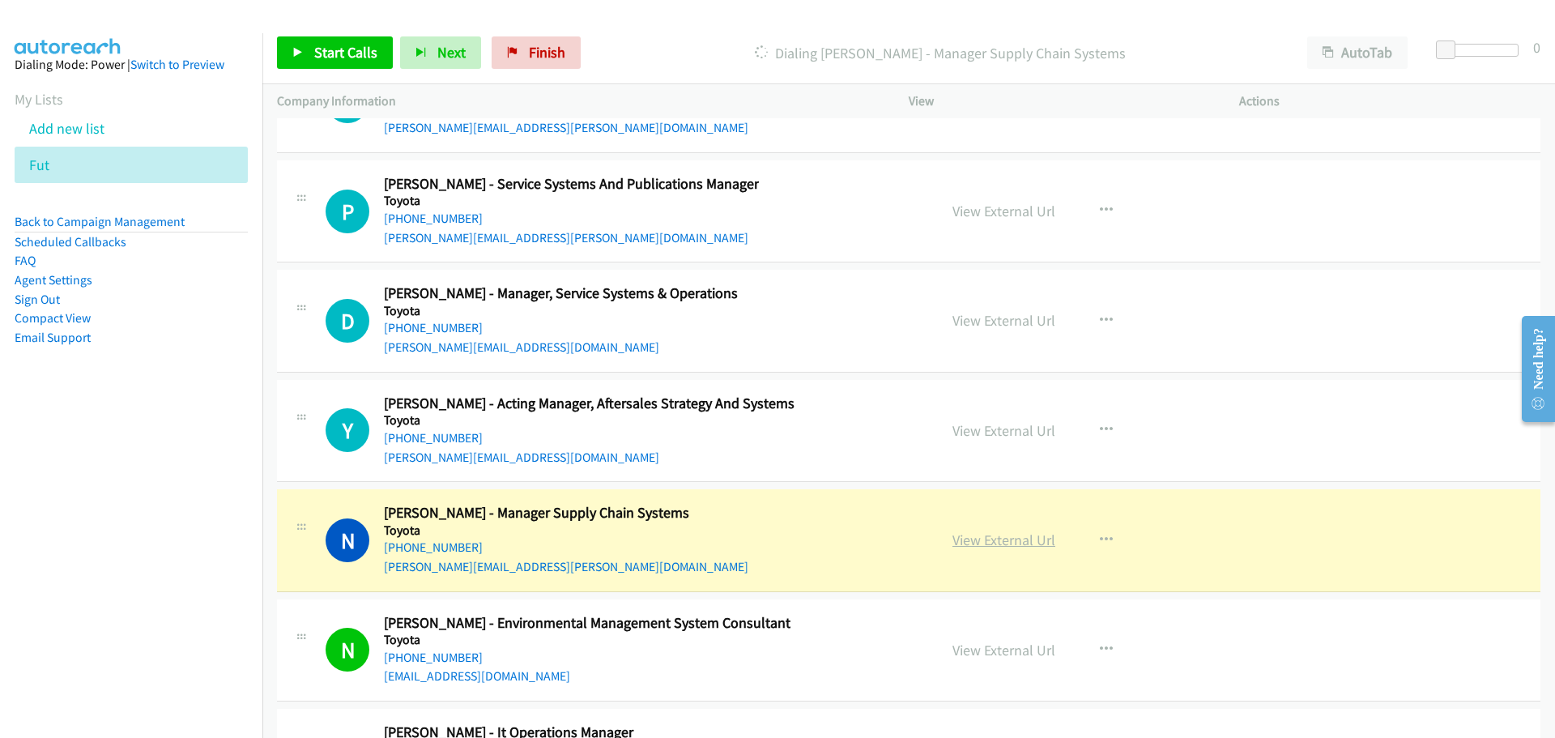
click at [1016, 538] on link "View External Url" at bounding box center [1003, 539] width 103 height 19
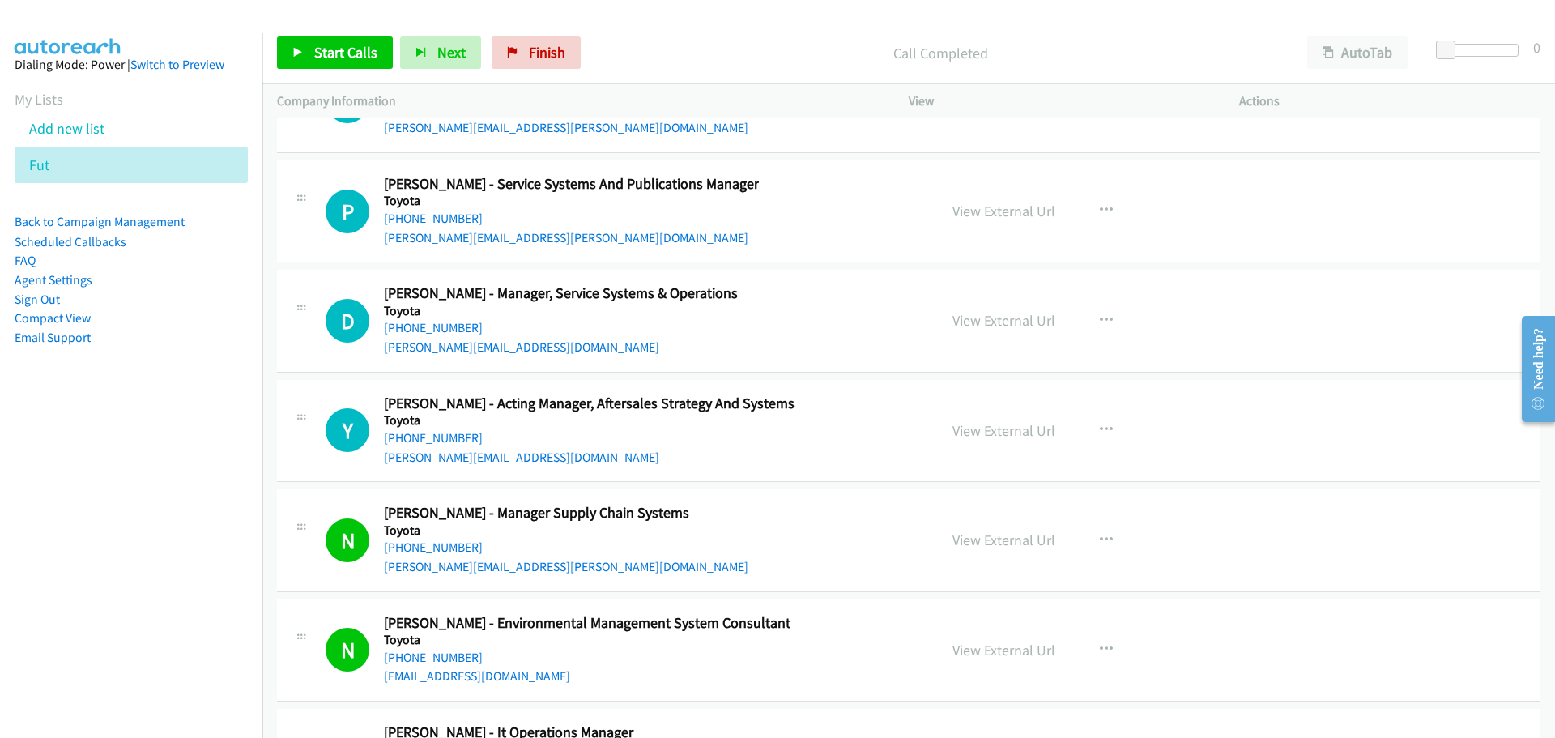
click at [816, 700] on div "N Callback Scheduled Noriko Mashima - Environmental Management System Consultan…" at bounding box center [908, 650] width 1263 height 102
drag, startPoint x: 441, startPoint y: 431, endPoint x: 540, endPoint y: 432, distance: 98.8
click at [441, 431] on link "+61 488 013 855" at bounding box center [433, 437] width 99 height 15
click at [432, 327] on link "+61 419 490 285" at bounding box center [433, 327] width 99 height 15
click at [421, 215] on link "+61 414 275 999" at bounding box center [433, 218] width 99 height 15
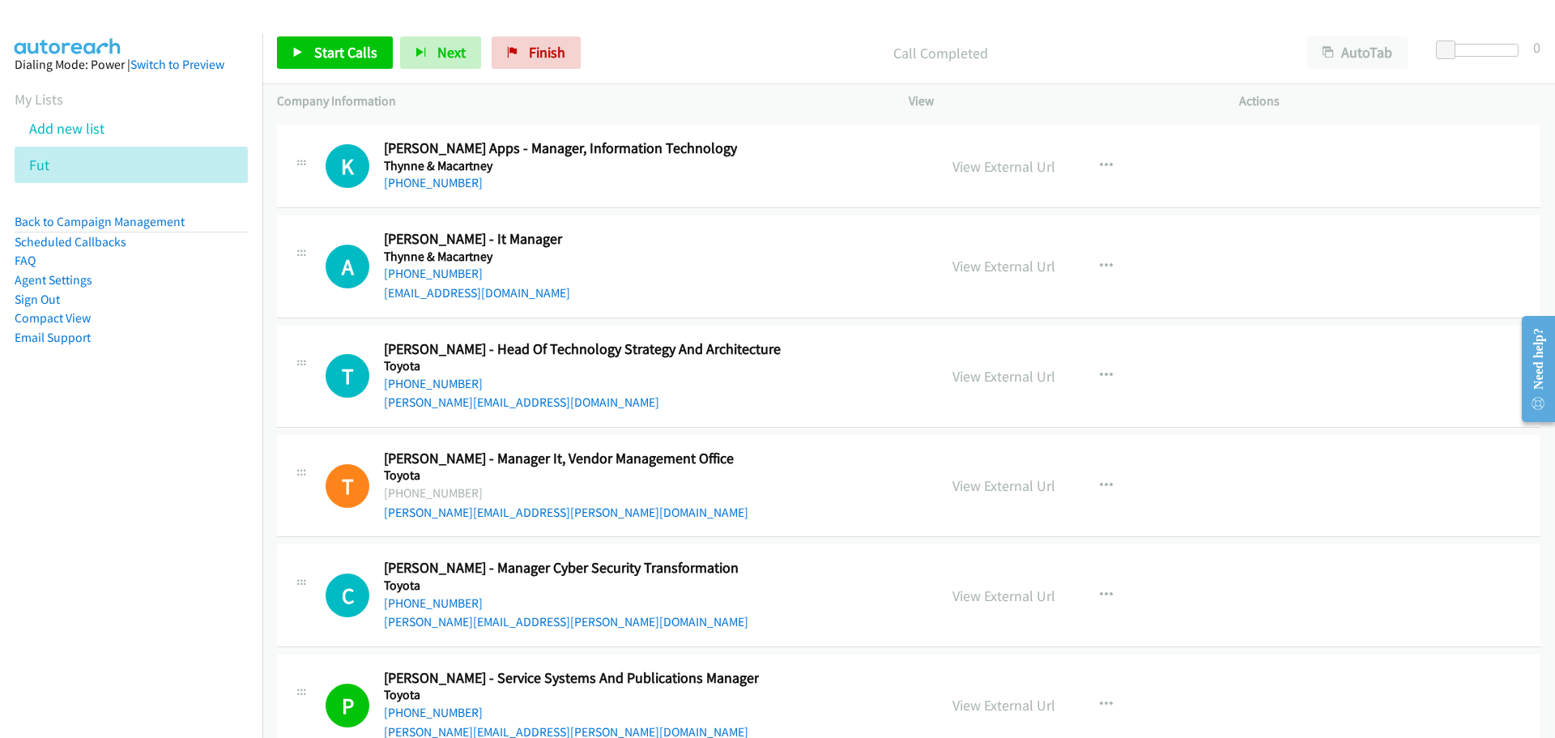
scroll to position [37957, 0]
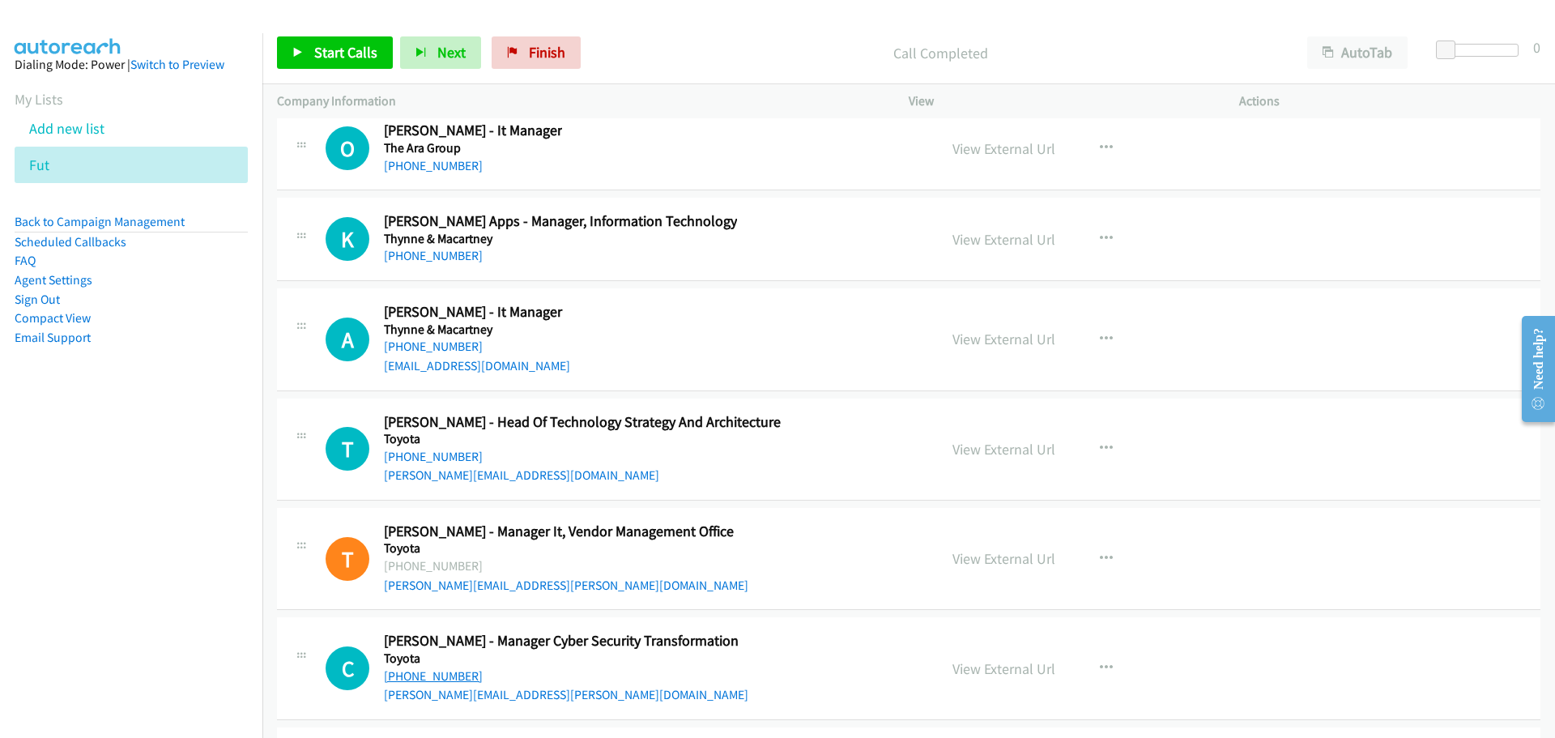
click at [441, 672] on link "+61 404 881 633" at bounding box center [433, 675] width 99 height 15
click at [451, 461] on link "+61 410 178 458" at bounding box center [433, 456] width 99 height 15
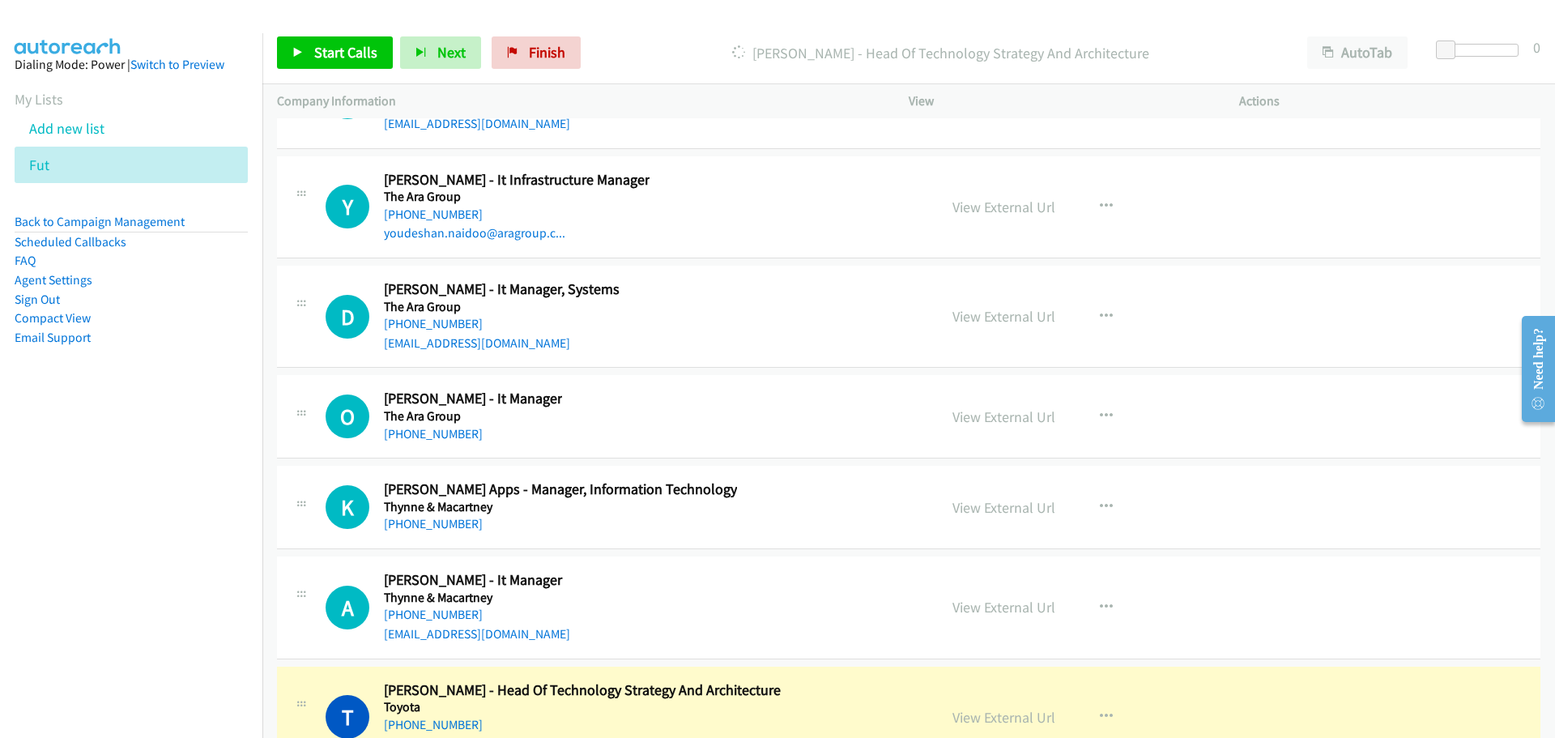
scroll to position [37714, 0]
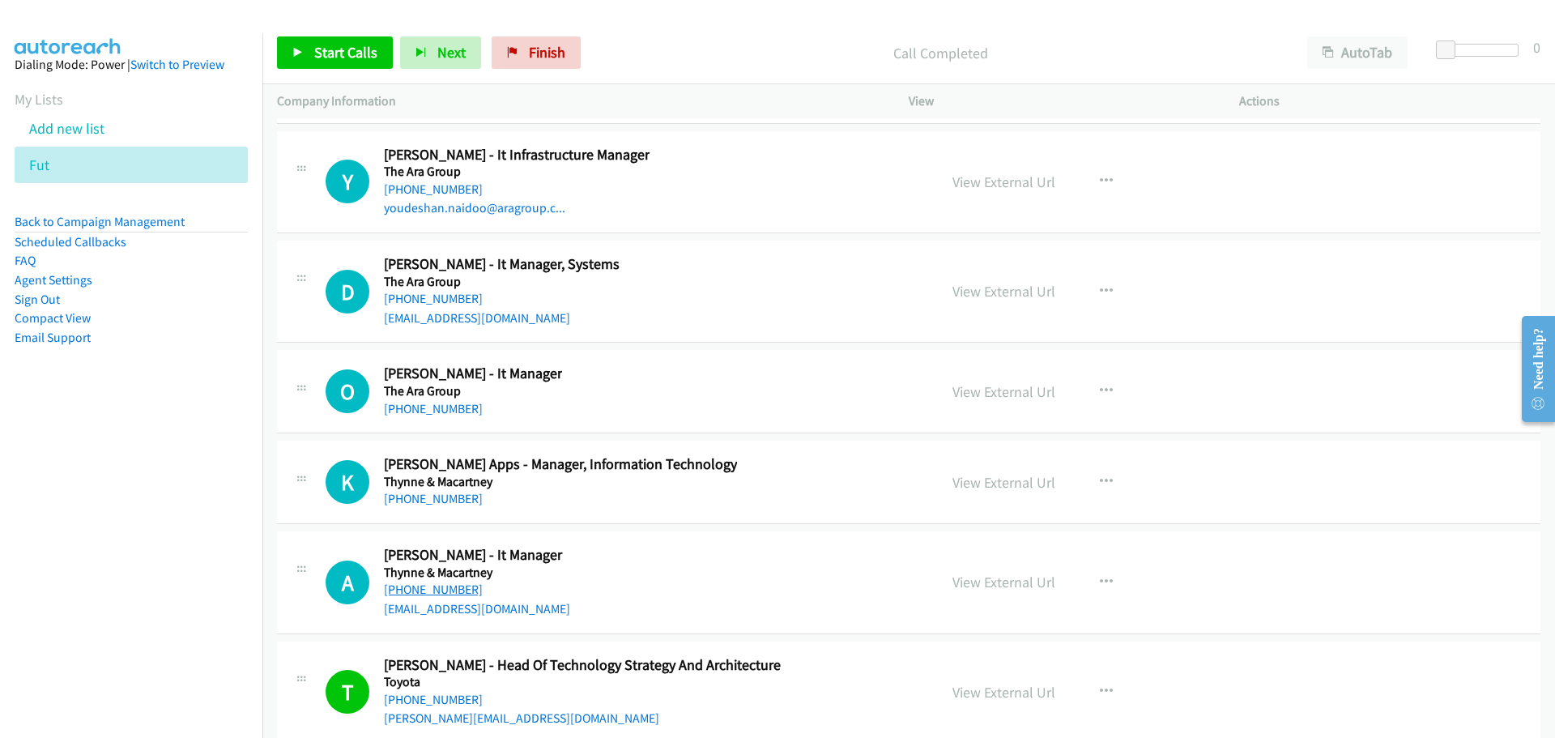
drag, startPoint x: 438, startPoint y: 590, endPoint x: 455, endPoint y: 587, distance: 17.3
click at [438, 590] on link "+61 7 3231 8890" at bounding box center [433, 588] width 99 height 15
click at [404, 495] on link "+61 7 3228 4222" at bounding box center [433, 498] width 99 height 15
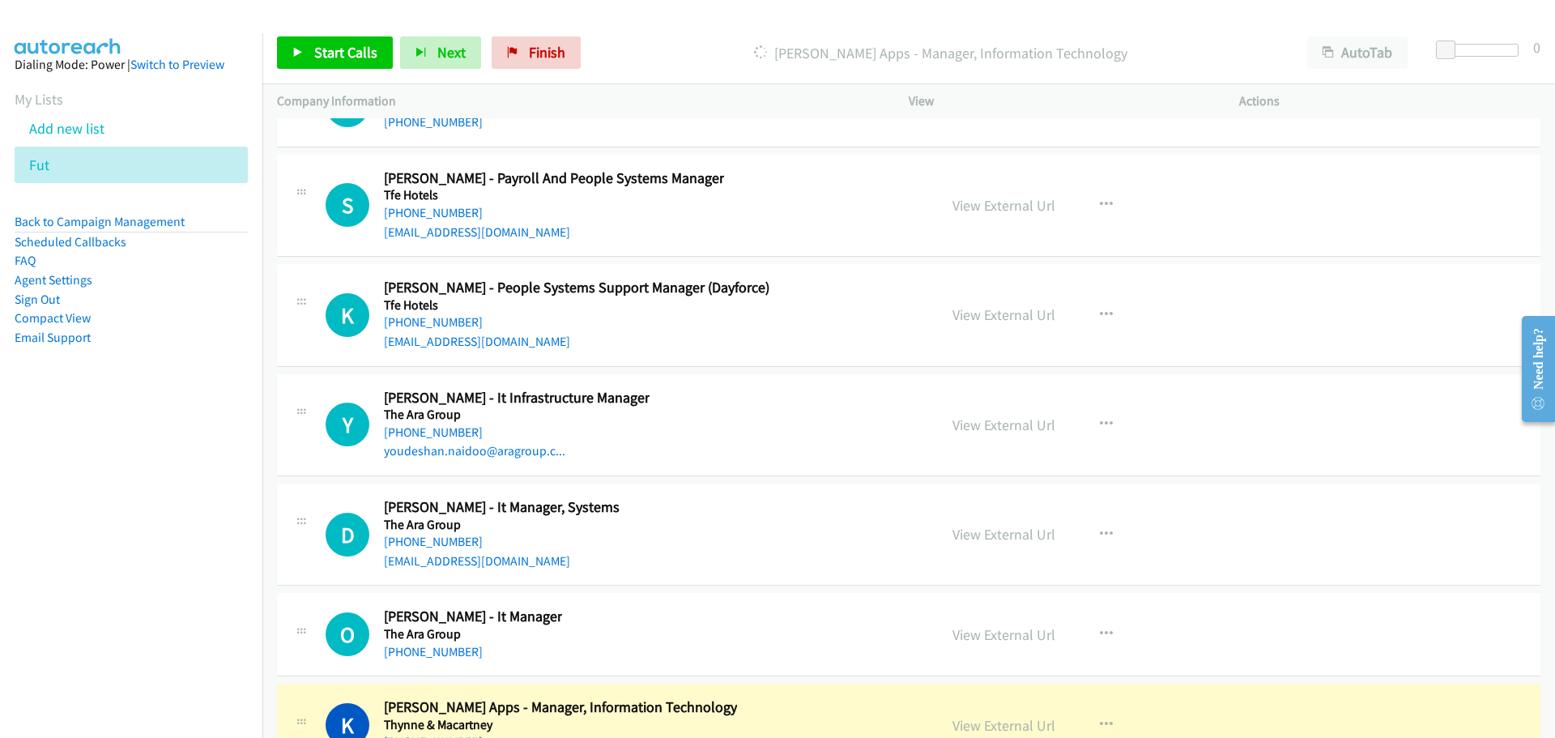
scroll to position [37552, 0]
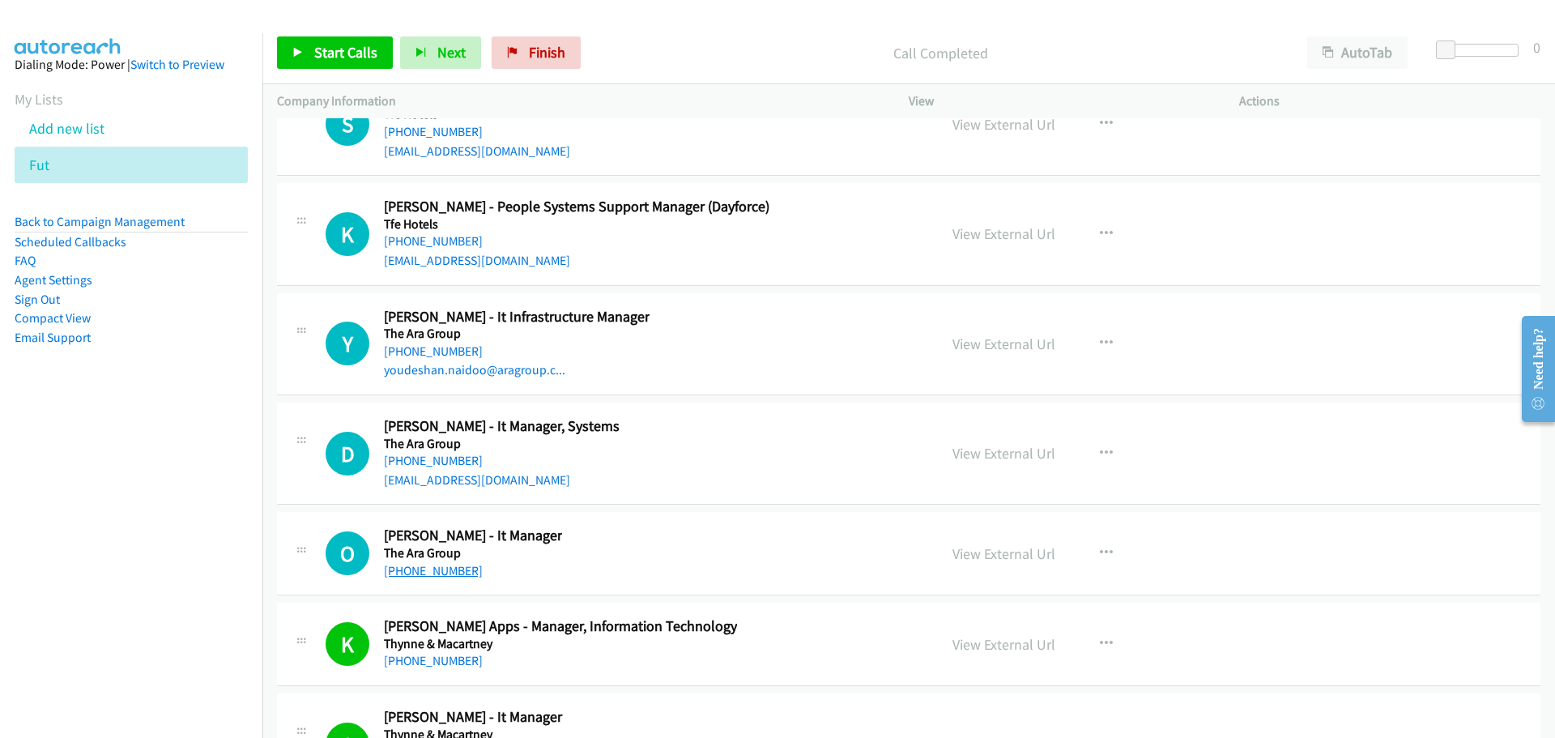
drag, startPoint x: 427, startPoint y: 573, endPoint x: 445, endPoint y: 563, distance: 21.0
click at [451, 571] on link "+61 3 9016 3787" at bounding box center [433, 570] width 99 height 15
click at [447, 461] on link "+61 401 005 625" at bounding box center [433, 460] width 99 height 15
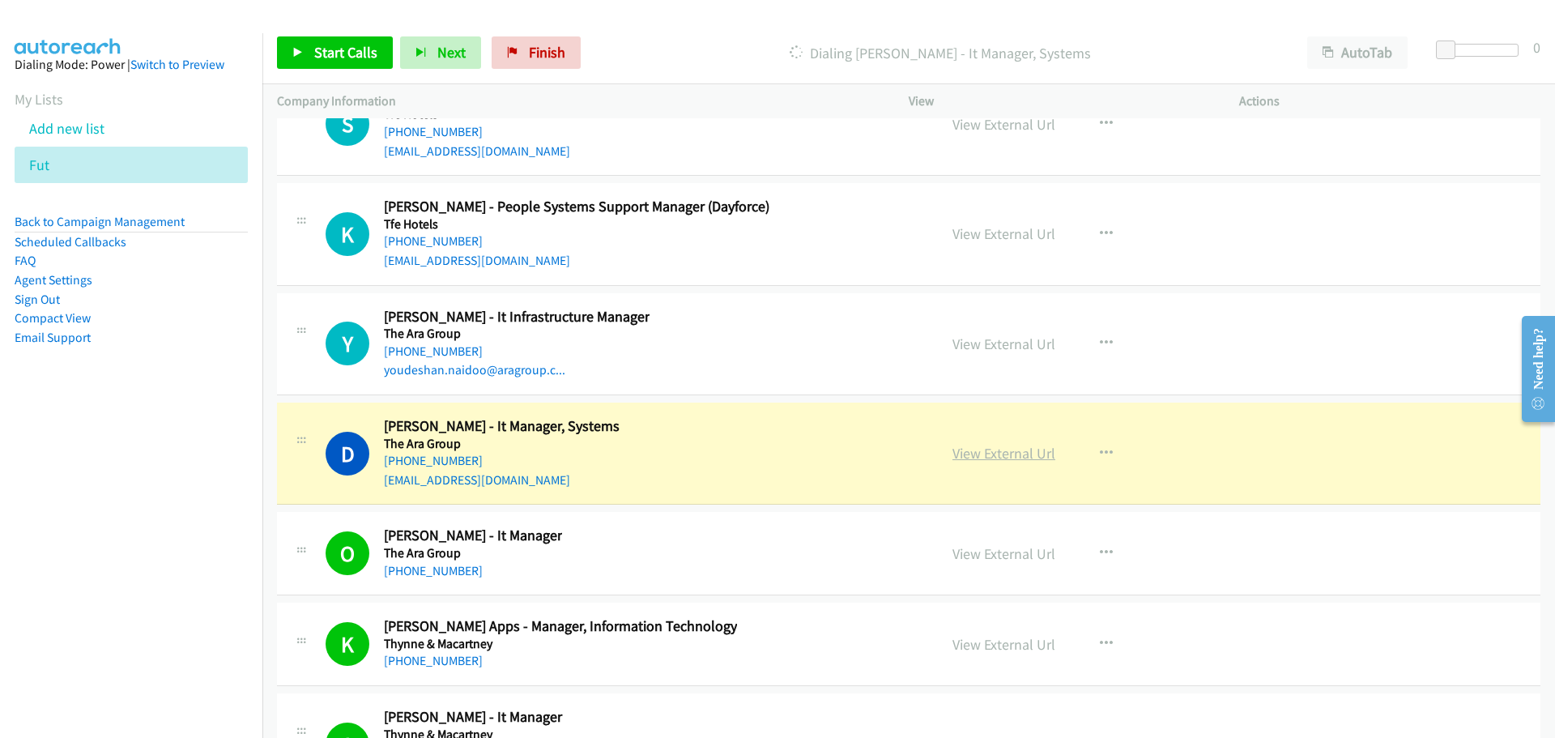
click at [988, 451] on link "View External Url" at bounding box center [1003, 453] width 103 height 19
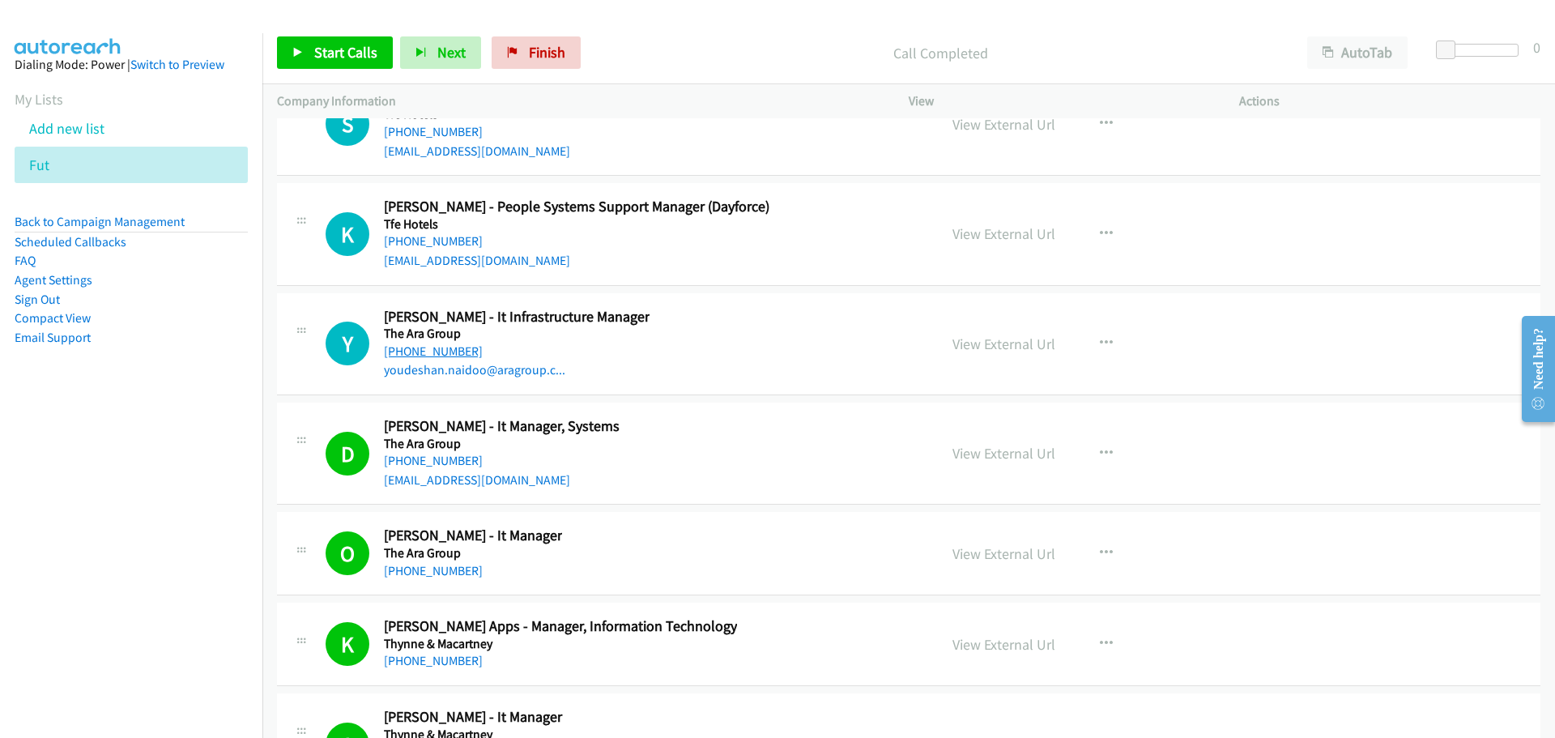
click at [430, 348] on link "+61 407 434 030" at bounding box center [433, 350] width 99 height 15
drag, startPoint x: 433, startPoint y: 245, endPoint x: 443, endPoint y: 239, distance: 11.2
click at [433, 245] on link "+61 487 979 700" at bounding box center [433, 240] width 99 height 15
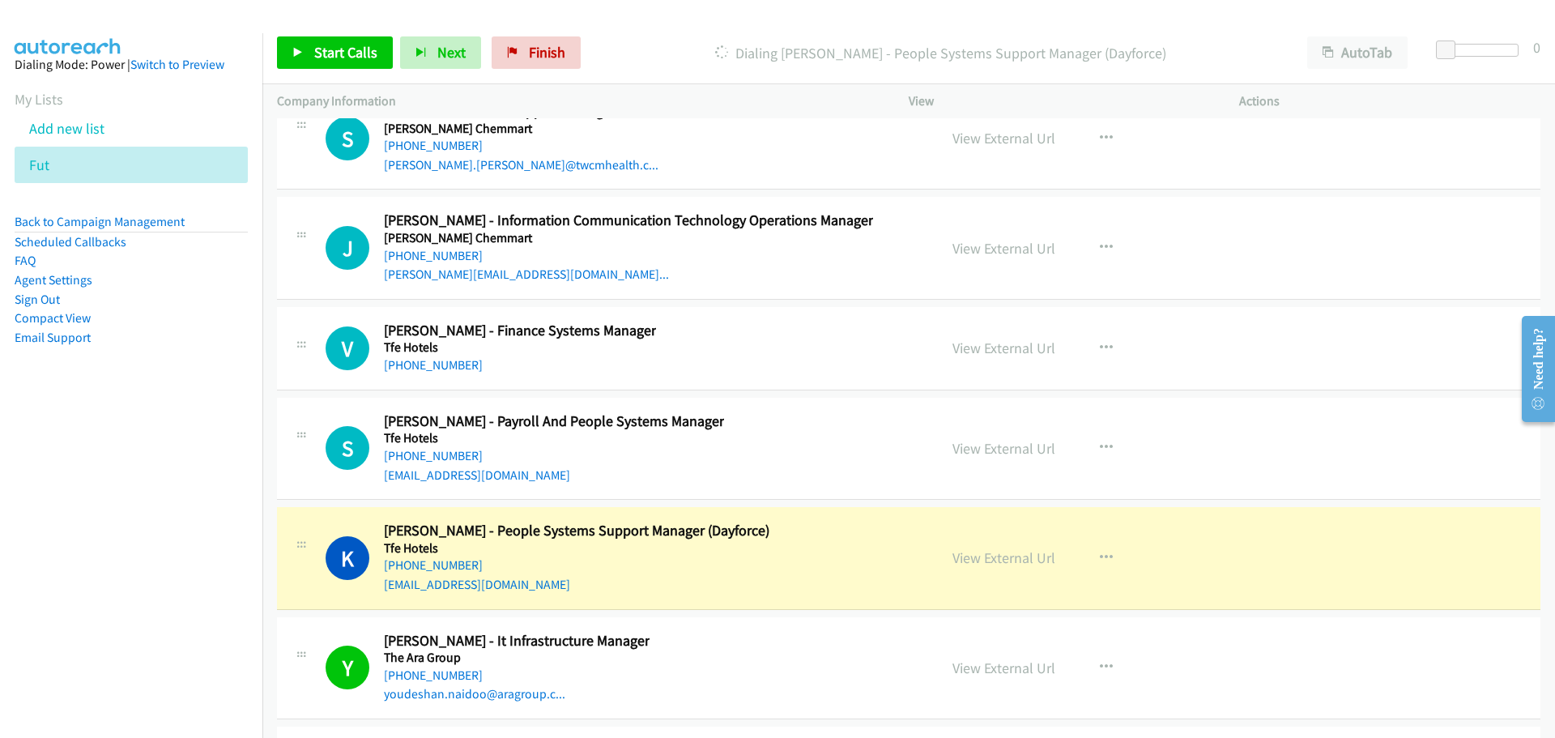
scroll to position [37147, 0]
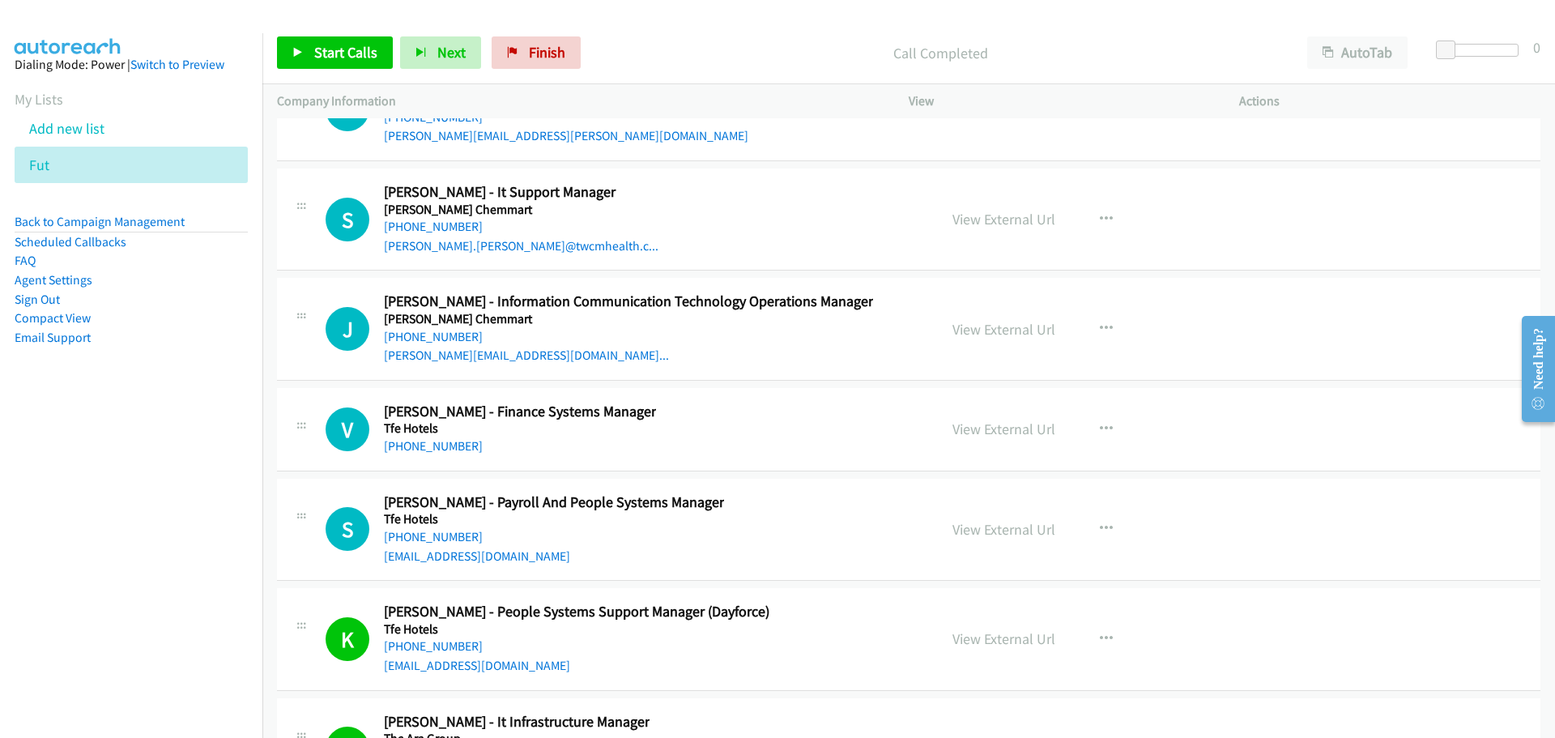
drag, startPoint x: 444, startPoint y: 534, endPoint x: 1520, endPoint y: 663, distance: 1083.8
click at [444, 534] on link "+61 418 869 609" at bounding box center [433, 536] width 99 height 15
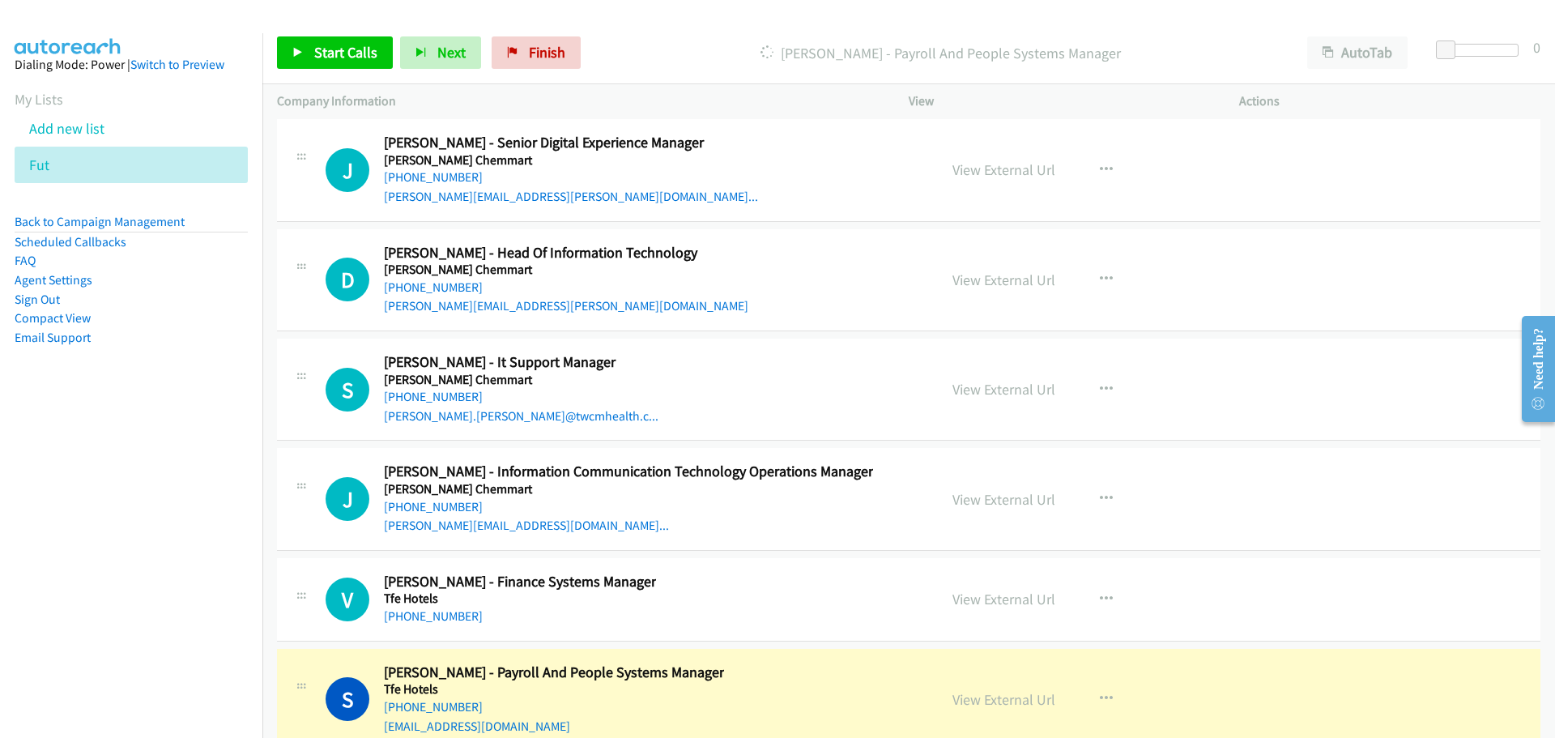
scroll to position [37066, 0]
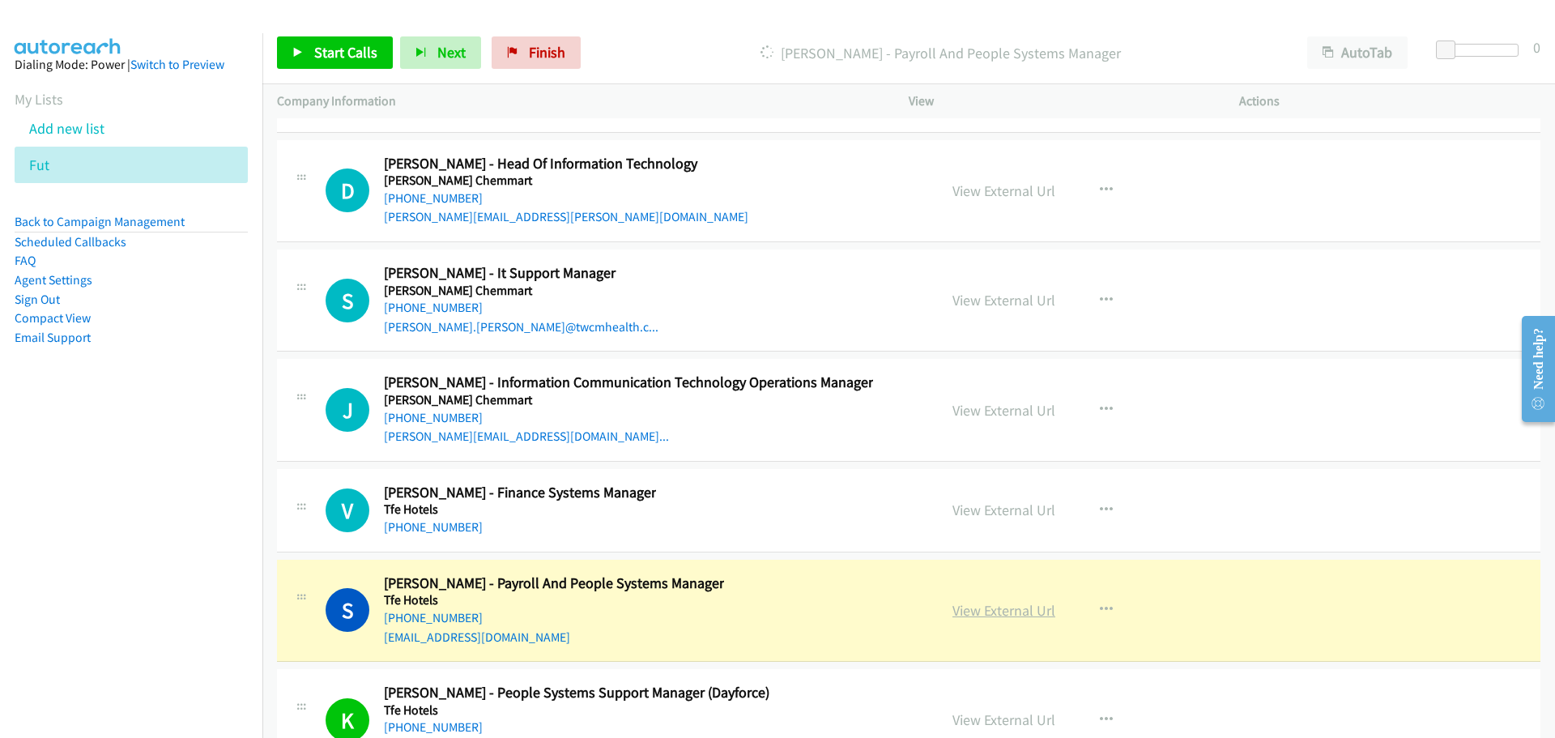
click at [1002, 609] on link "View External Url" at bounding box center [1003, 610] width 103 height 19
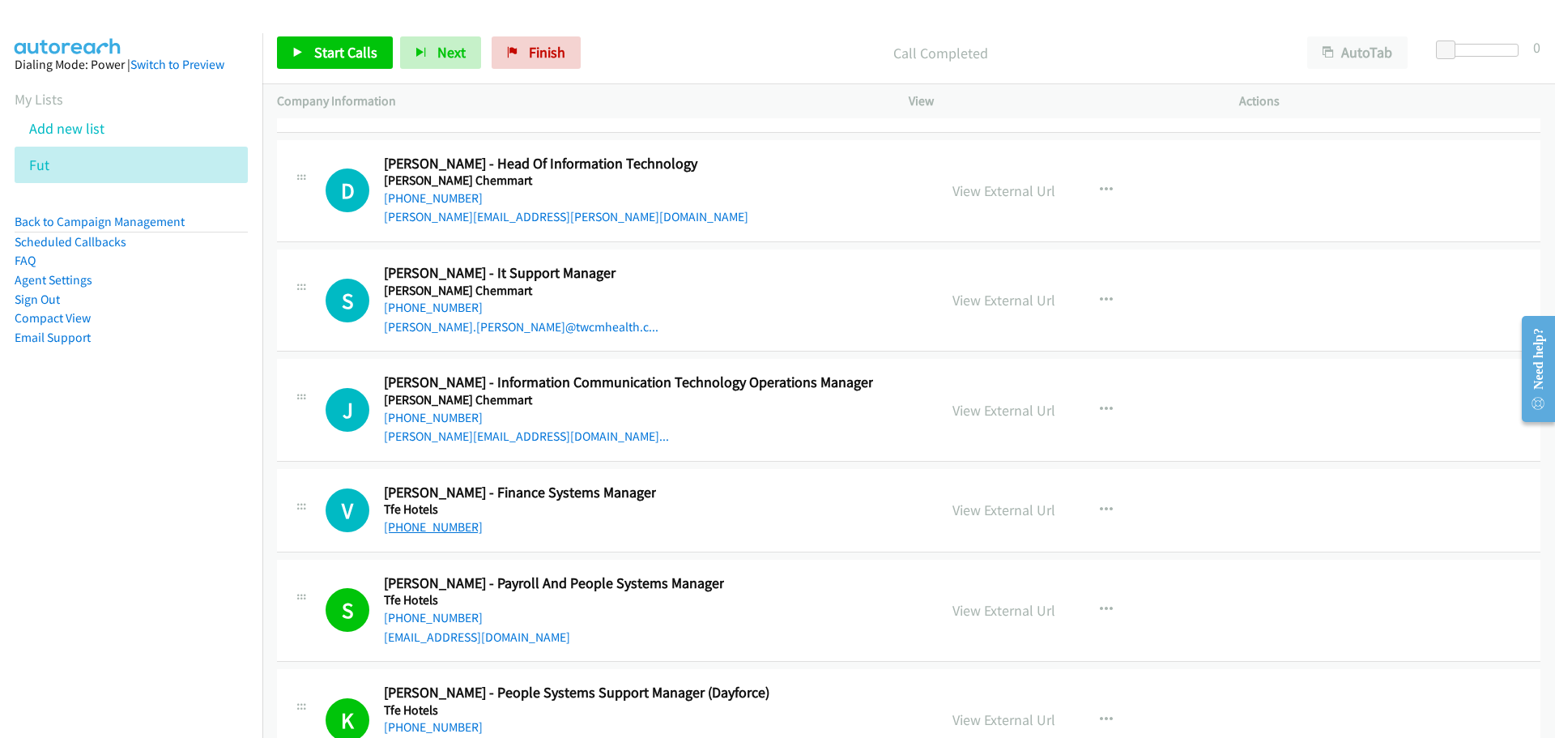
click at [436, 526] on link "+61 404 884 297" at bounding box center [433, 526] width 99 height 15
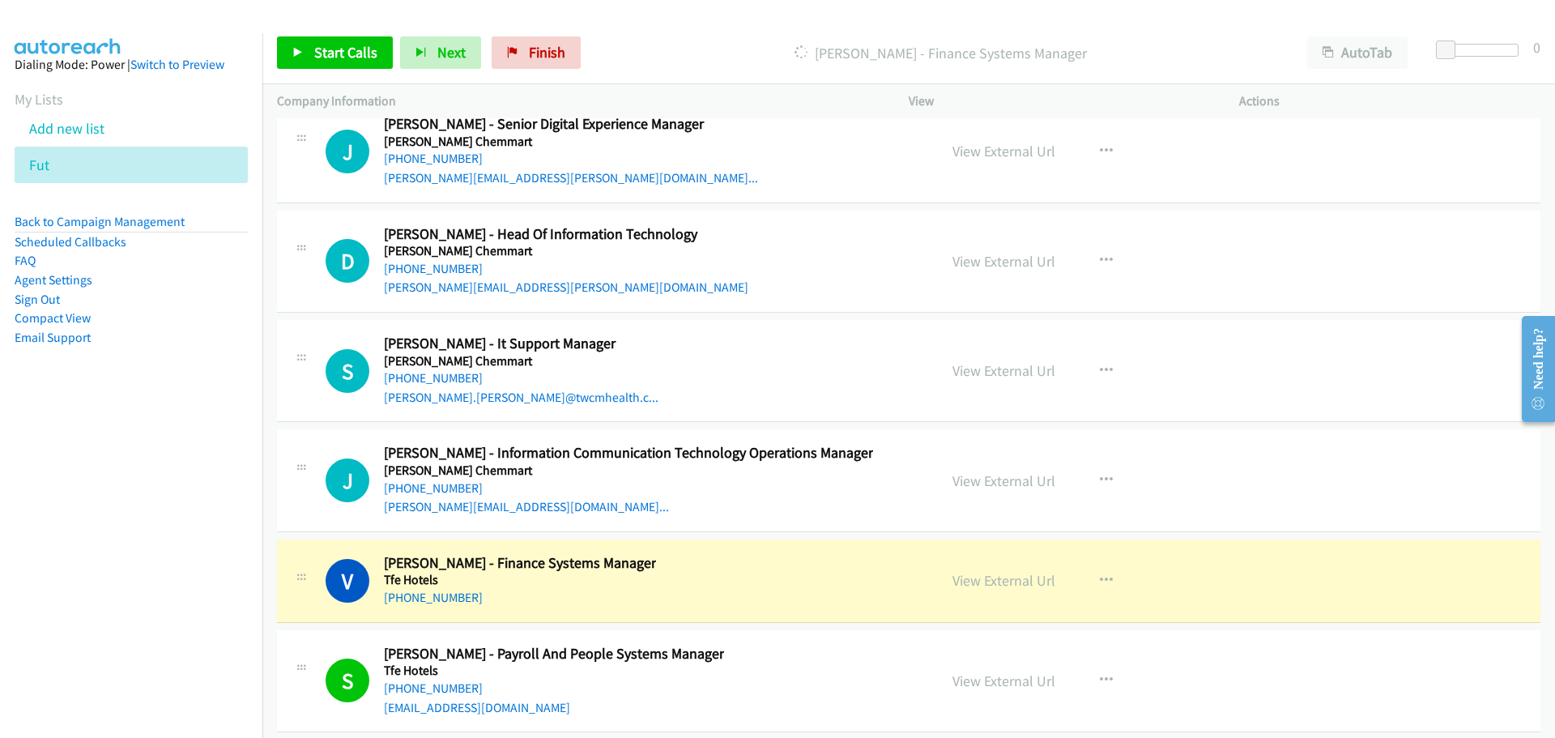
scroll to position [36904, 0]
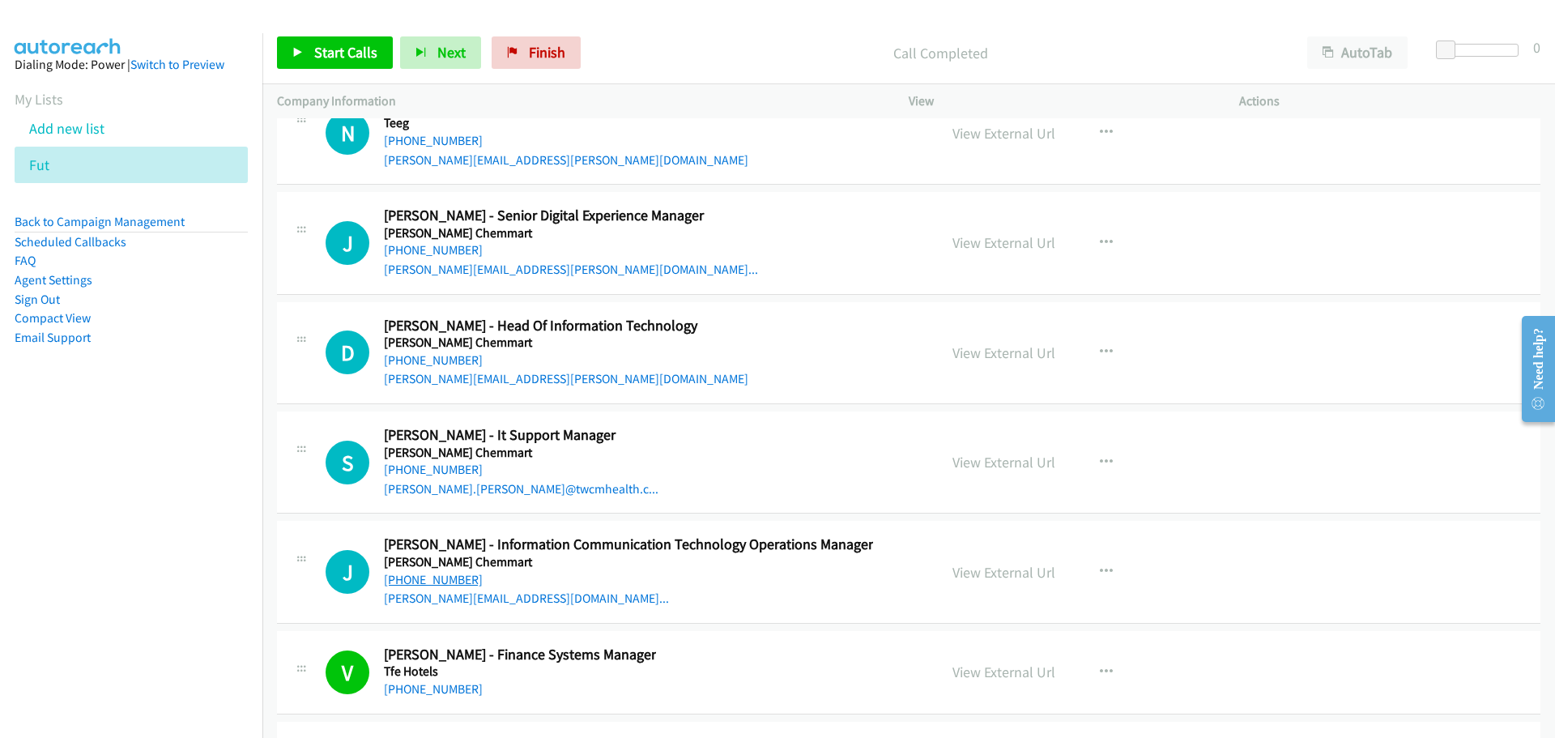
click at [440, 582] on link "+61 422 367 908" at bounding box center [433, 579] width 99 height 15
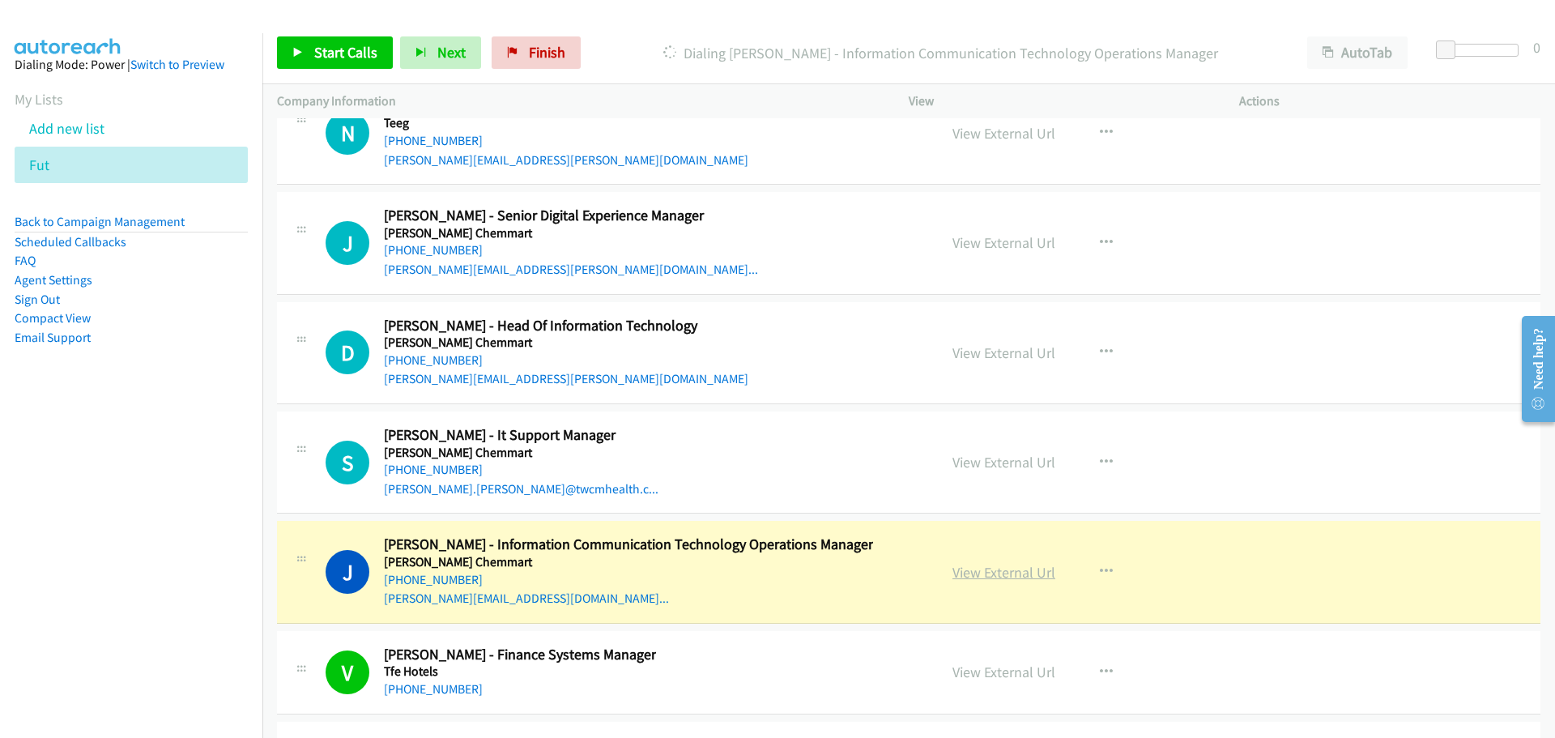
click at [990, 578] on link "View External Url" at bounding box center [1003, 572] width 103 height 19
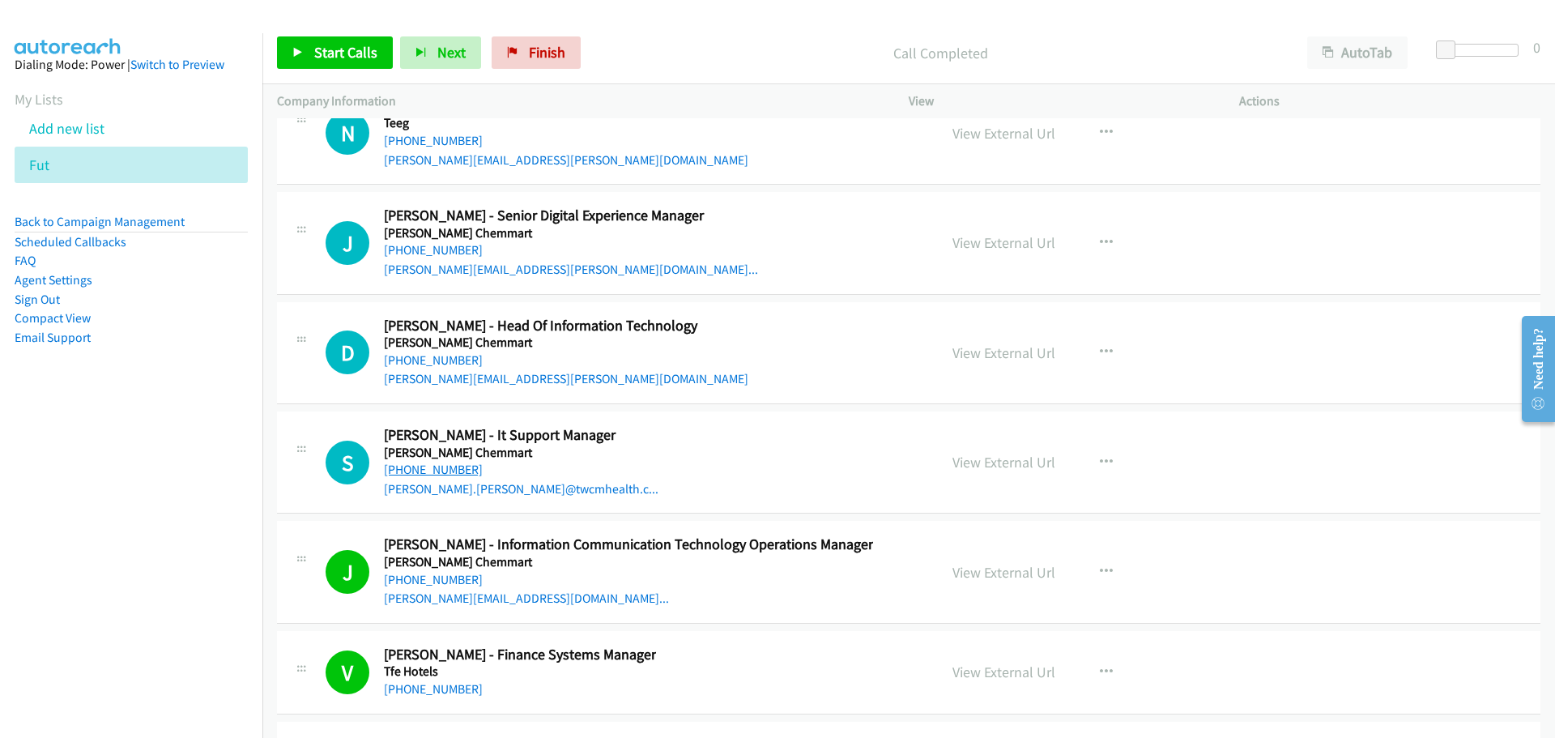
drag, startPoint x: 449, startPoint y: 472, endPoint x: 551, endPoint y: 485, distance: 102.8
click at [449, 472] on link "+61 426 653 448" at bounding box center [433, 469] width 99 height 15
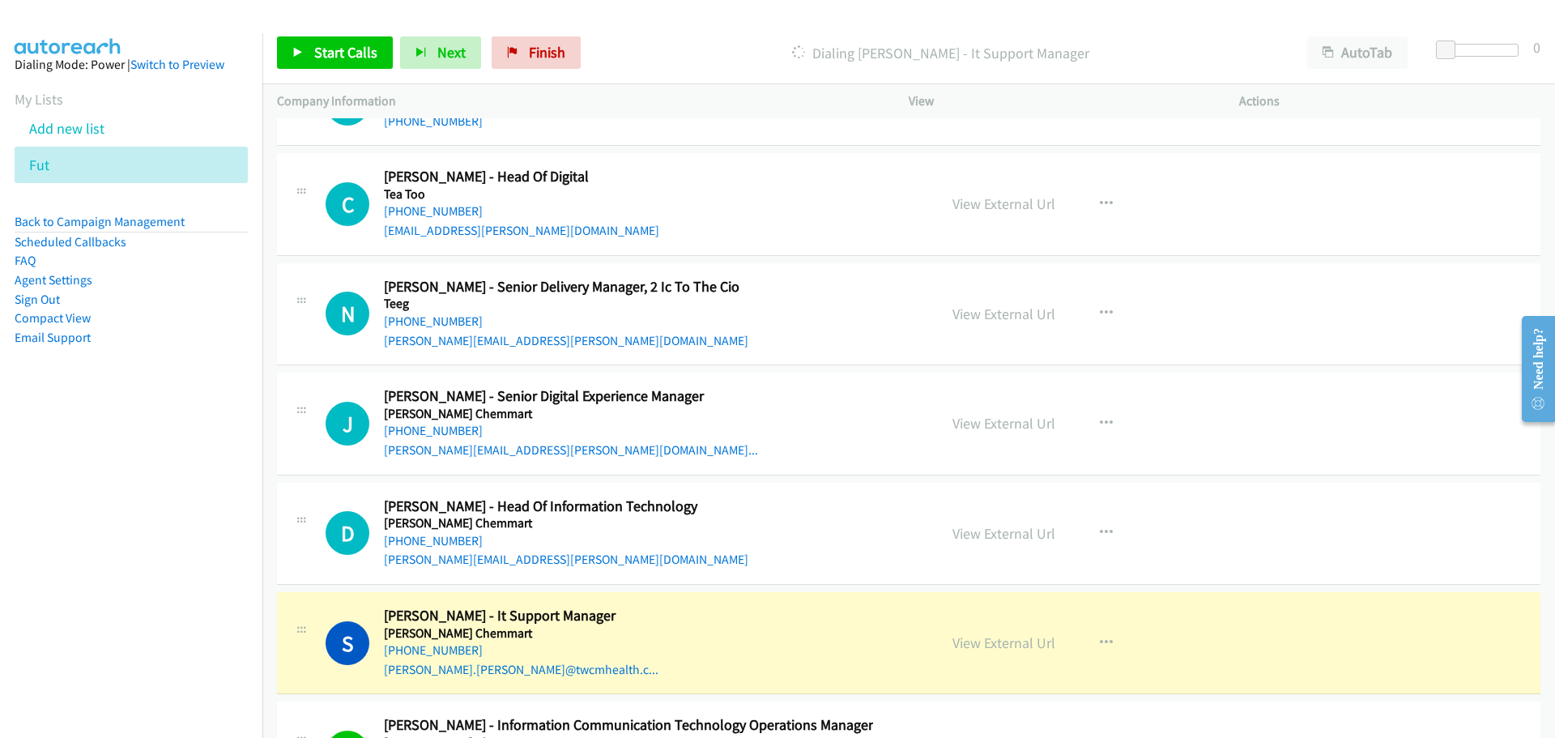
scroll to position [36742, 0]
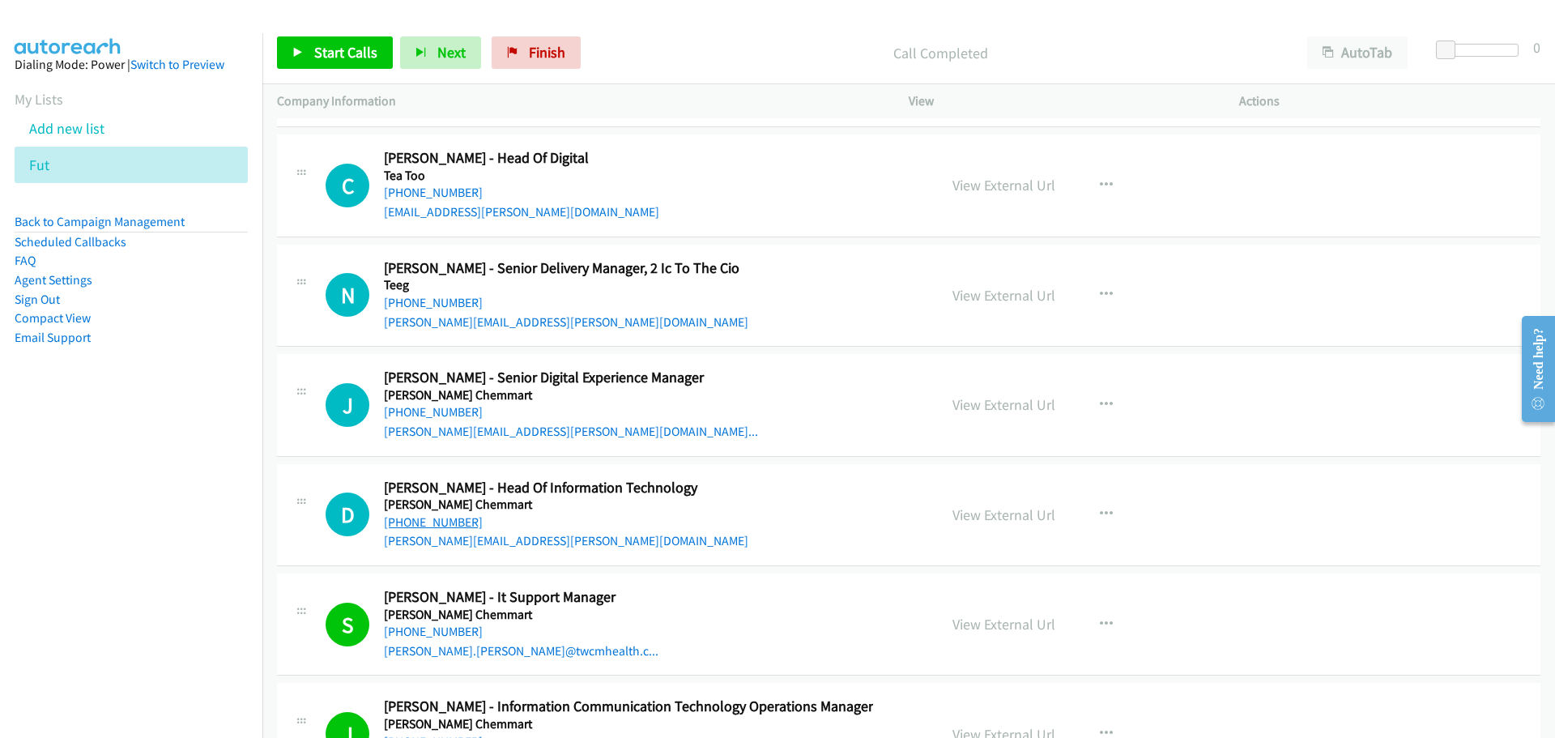
click at [462, 526] on link "+61 401 760 612" at bounding box center [433, 521] width 99 height 15
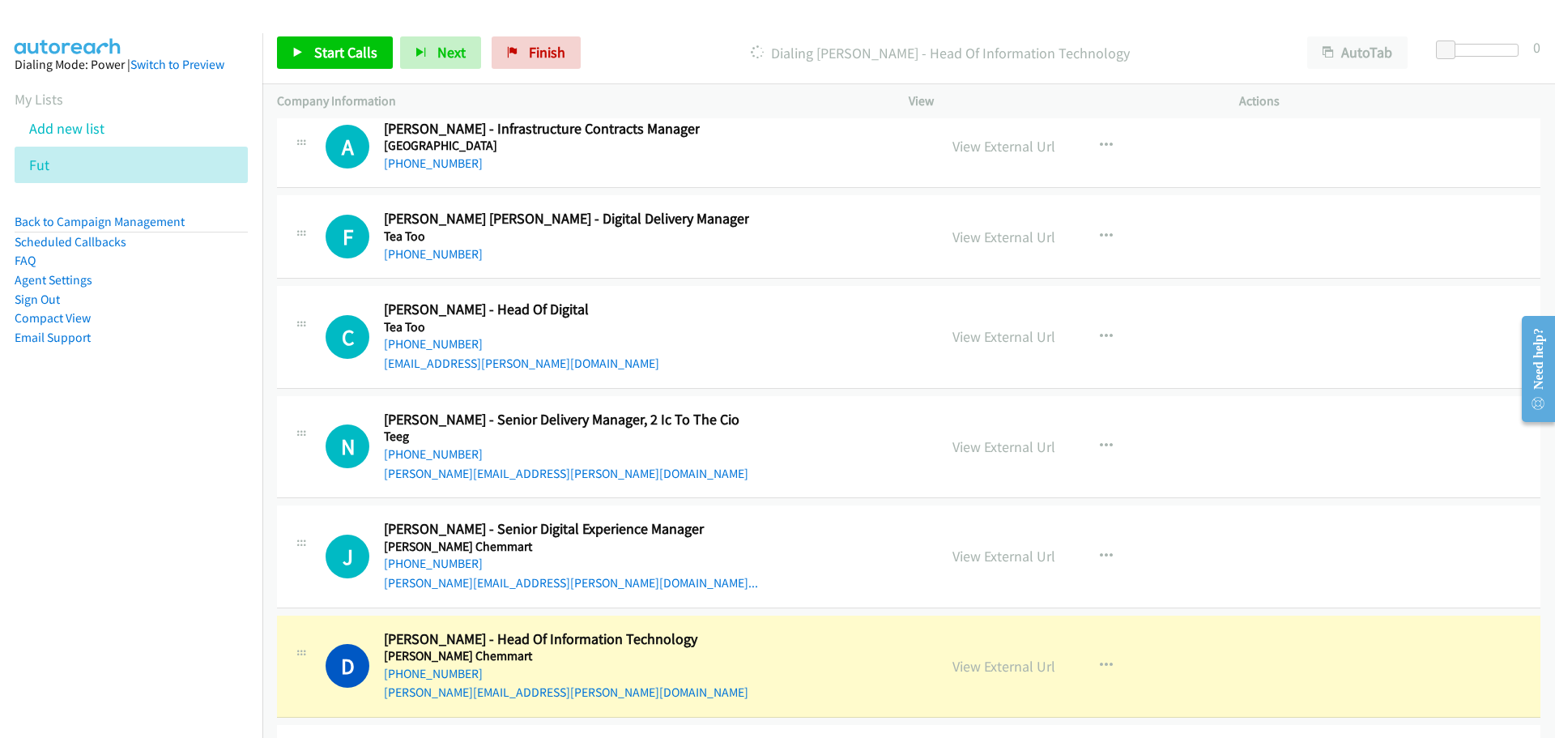
scroll to position [36580, 0]
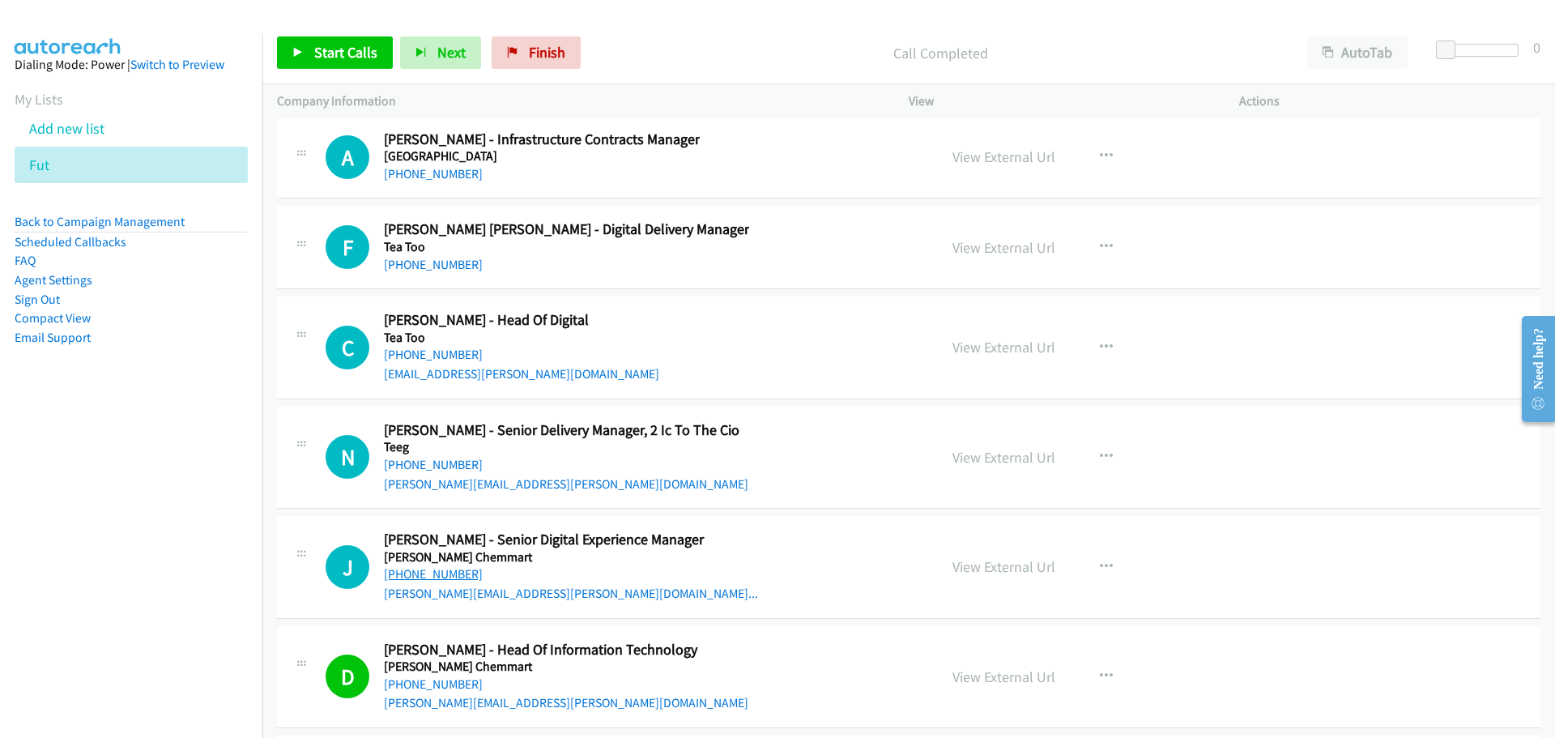
click at [458, 571] on link "+61 479 130 021" at bounding box center [433, 573] width 99 height 15
drag, startPoint x: 438, startPoint y: 465, endPoint x: 453, endPoint y: 457, distance: 17.4
click at [438, 465] on link "+61 2 9409 3654" at bounding box center [433, 464] width 99 height 15
drag, startPoint x: 452, startPoint y: 350, endPoint x: 470, endPoint y: 331, distance: 25.8
click at [452, 350] on link "+61 430 506 539" at bounding box center [433, 354] width 99 height 15
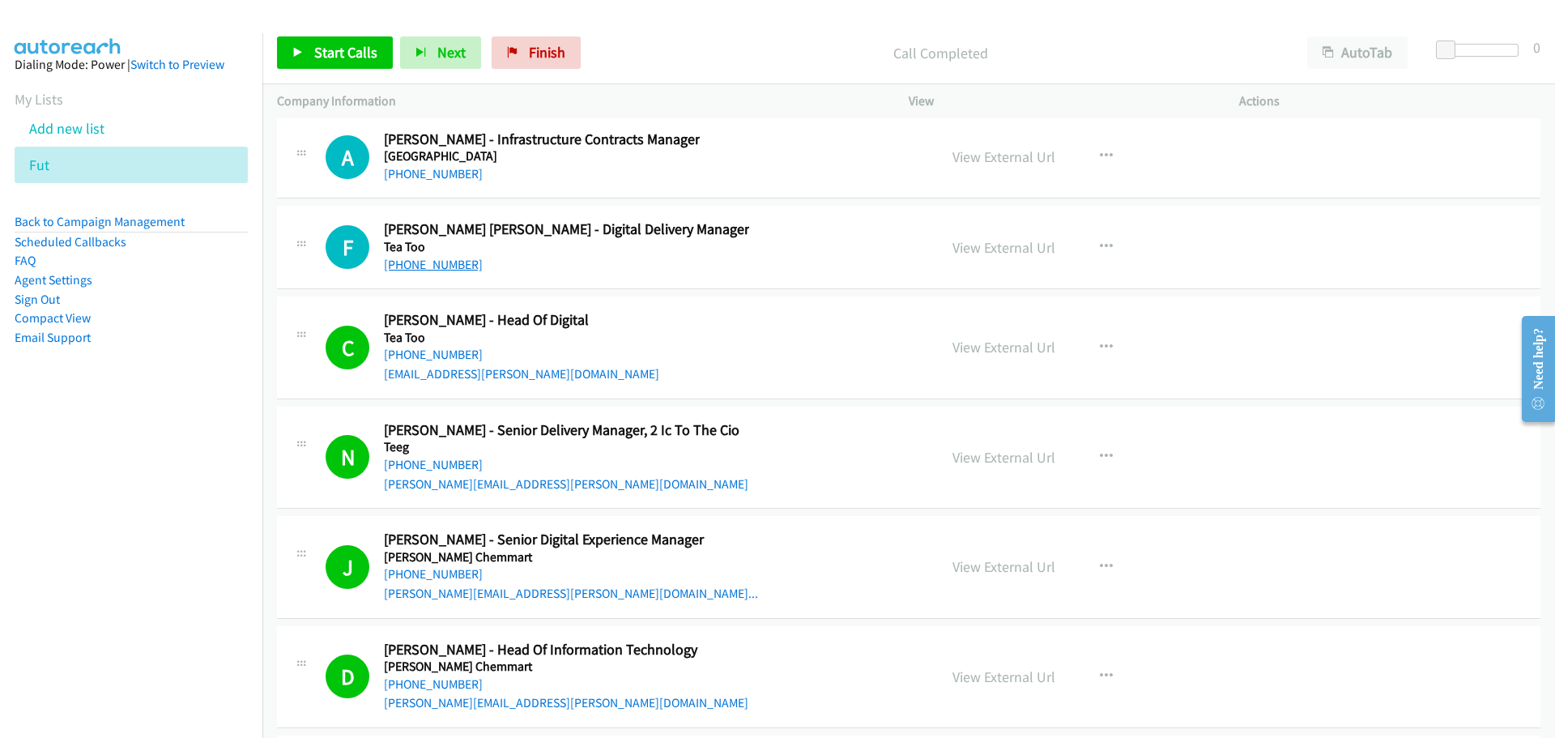
click at [418, 260] on link "+61 435 968 197" at bounding box center [433, 264] width 99 height 15
drag, startPoint x: 407, startPoint y: 168, endPoint x: 417, endPoint y: 163, distance: 12.0
click at [407, 168] on link "+61 450 093 845" at bounding box center [433, 173] width 99 height 15
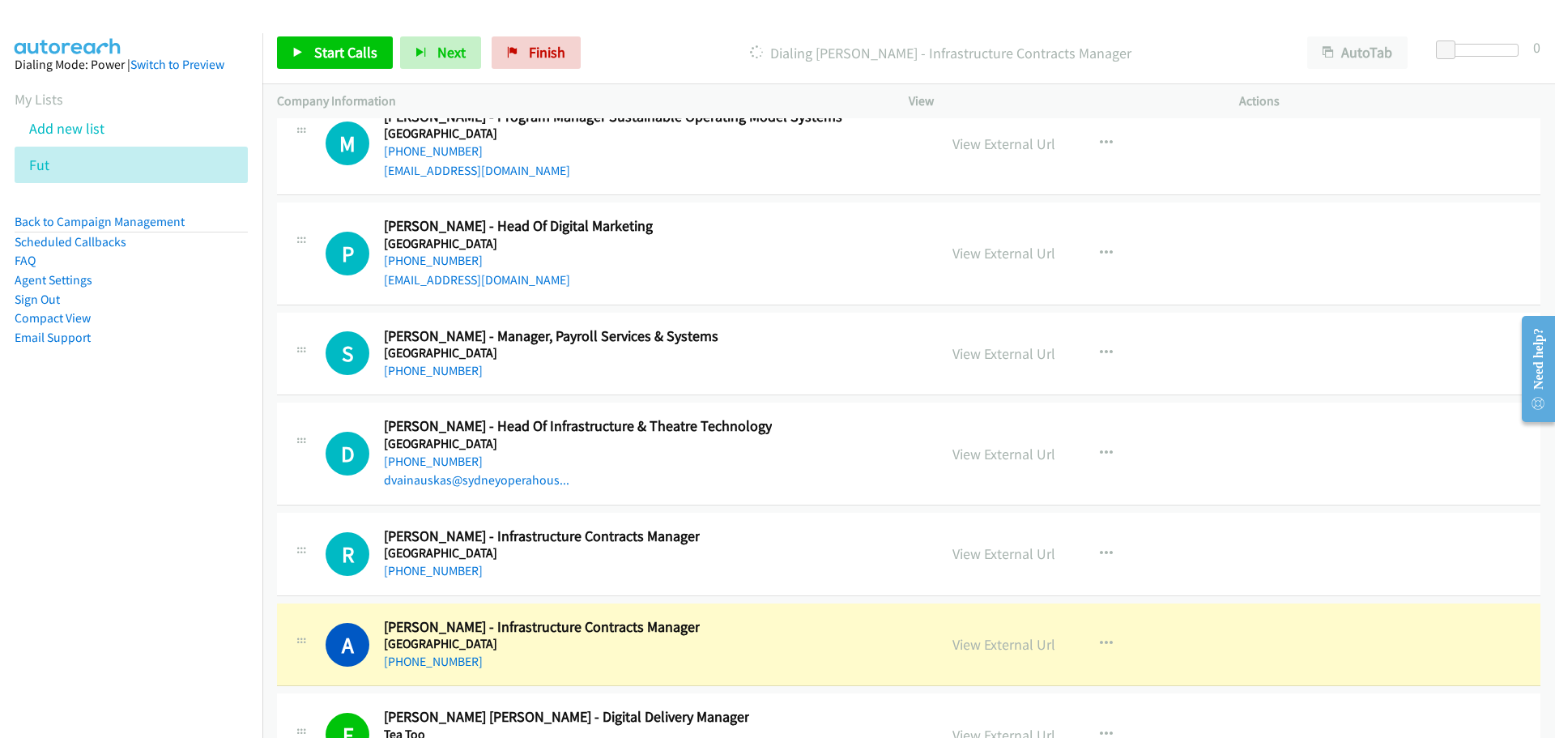
scroll to position [36094, 0]
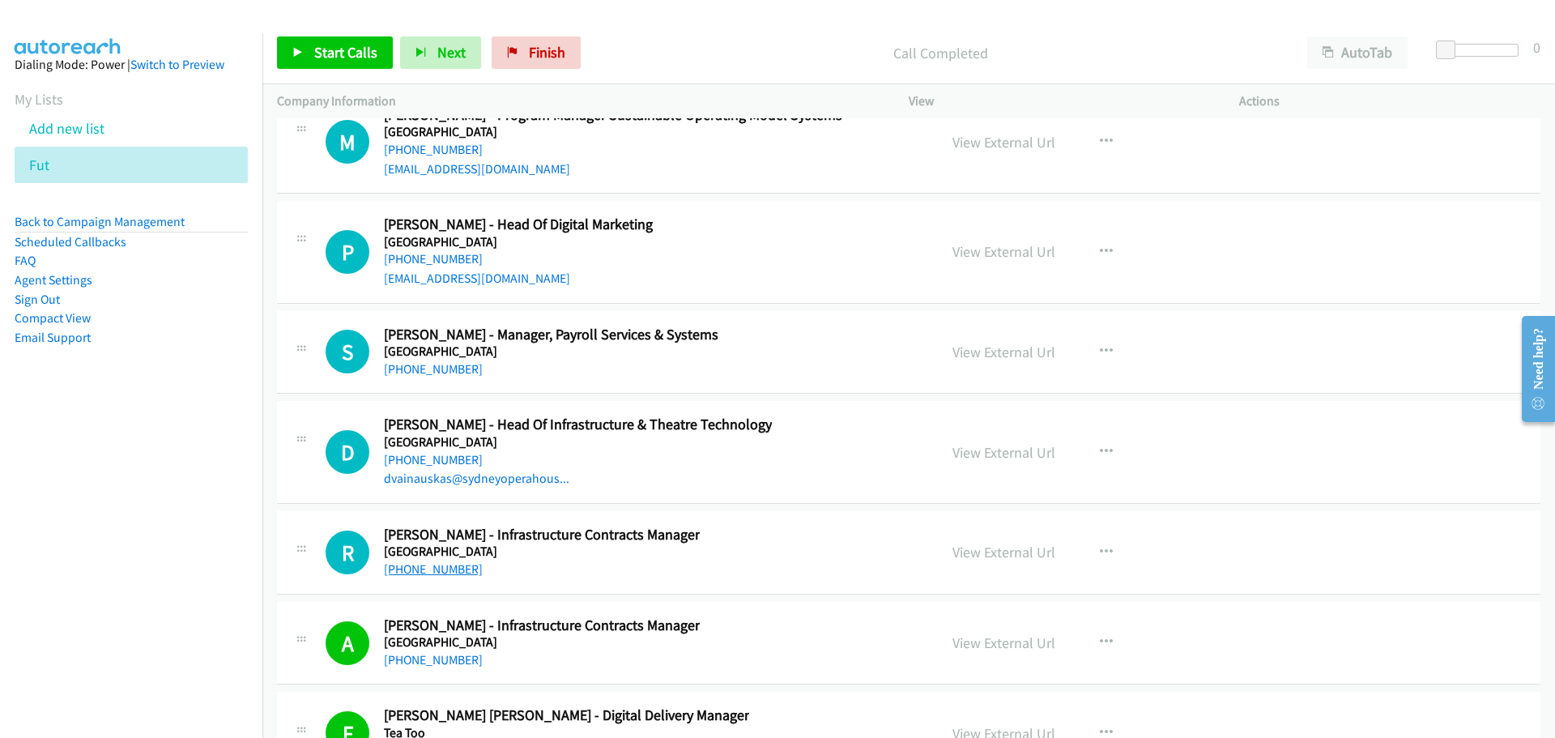
click at [416, 568] on link "+61 406 759 556" at bounding box center [433, 568] width 99 height 15
click at [436, 463] on link "+61 1800 888 924" at bounding box center [433, 459] width 99 height 15
click at [458, 372] on link "+61 419 461 457" at bounding box center [433, 368] width 99 height 15
click at [420, 258] on link "+61 469 373 935" at bounding box center [433, 258] width 99 height 15
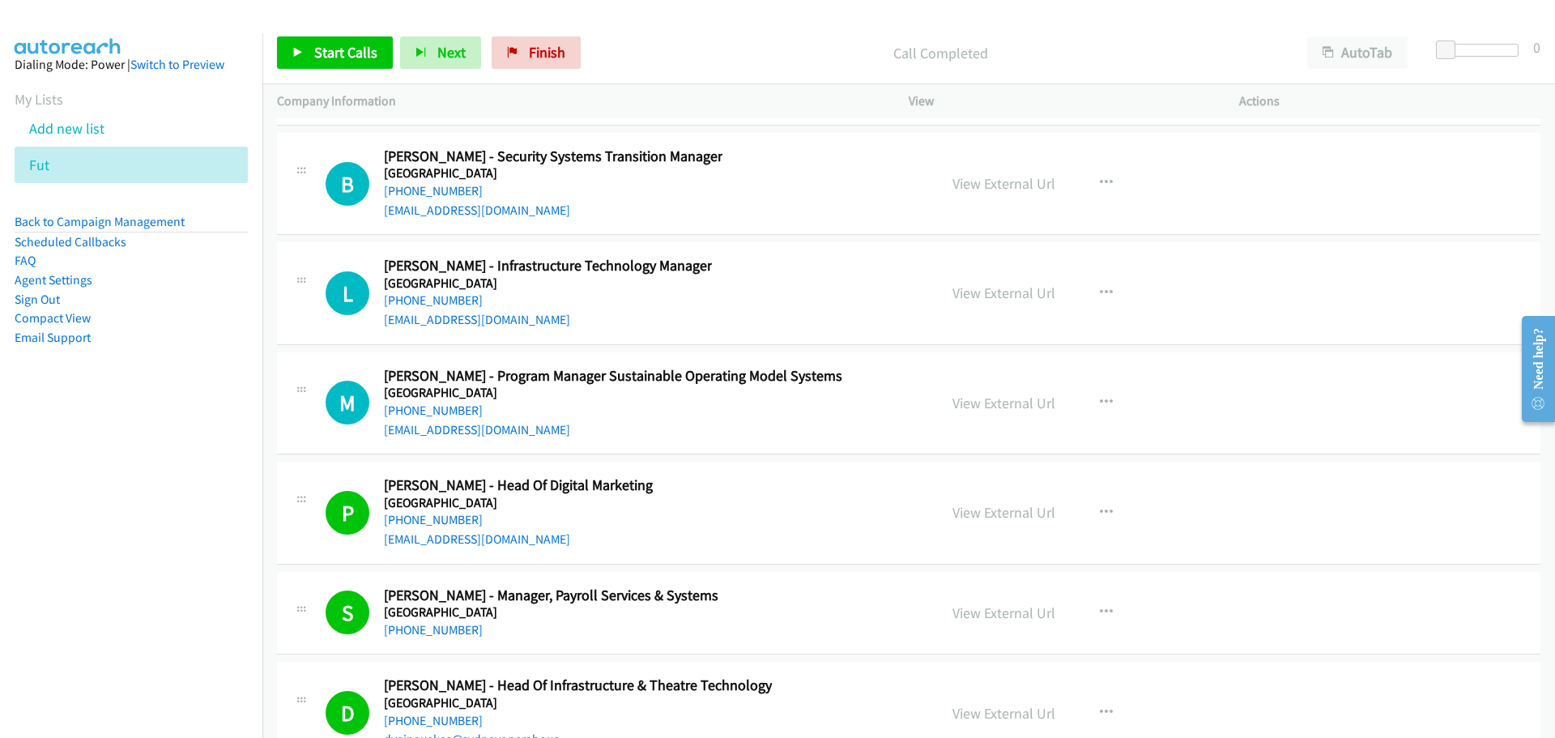
scroll to position [35689, 0]
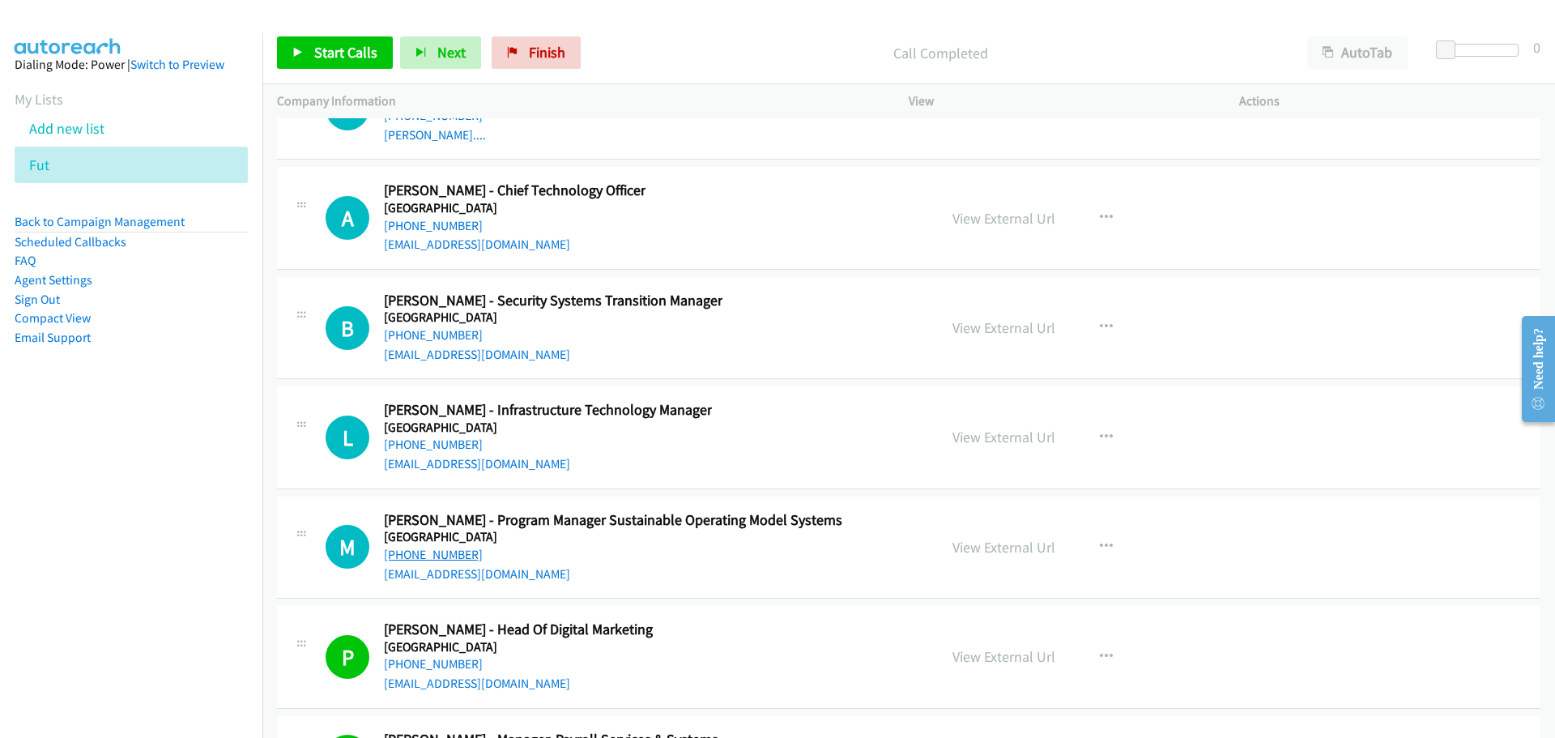
drag, startPoint x: 430, startPoint y: 555, endPoint x: 447, endPoint y: 548, distance: 18.5
click at [430, 555] on link "+61 2 9700 8522" at bounding box center [433, 554] width 99 height 15
click at [440, 441] on link "+61 423 713 323" at bounding box center [433, 443] width 99 height 15
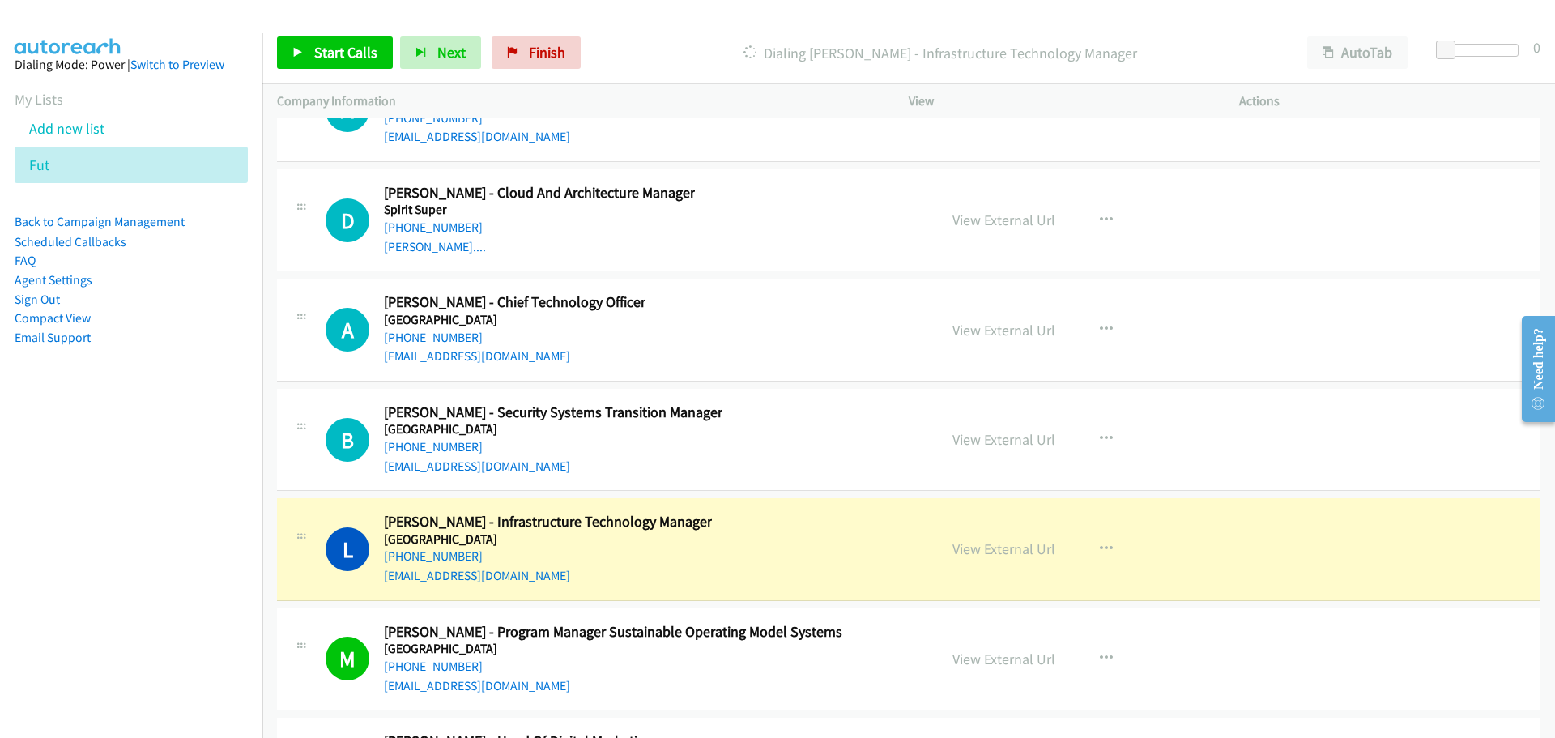
scroll to position [35527, 0]
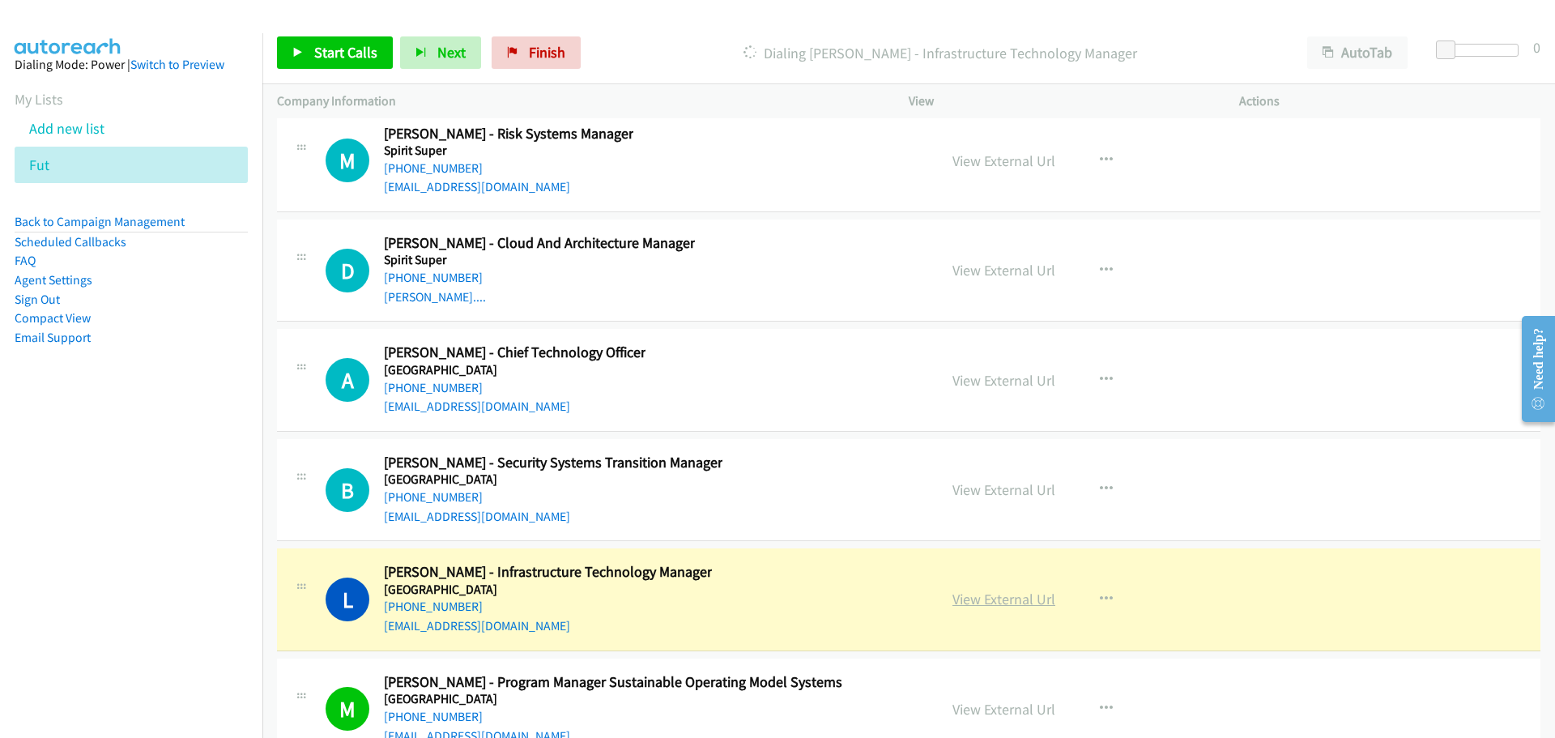
click at [1028, 594] on link "View External Url" at bounding box center [1003, 599] width 103 height 19
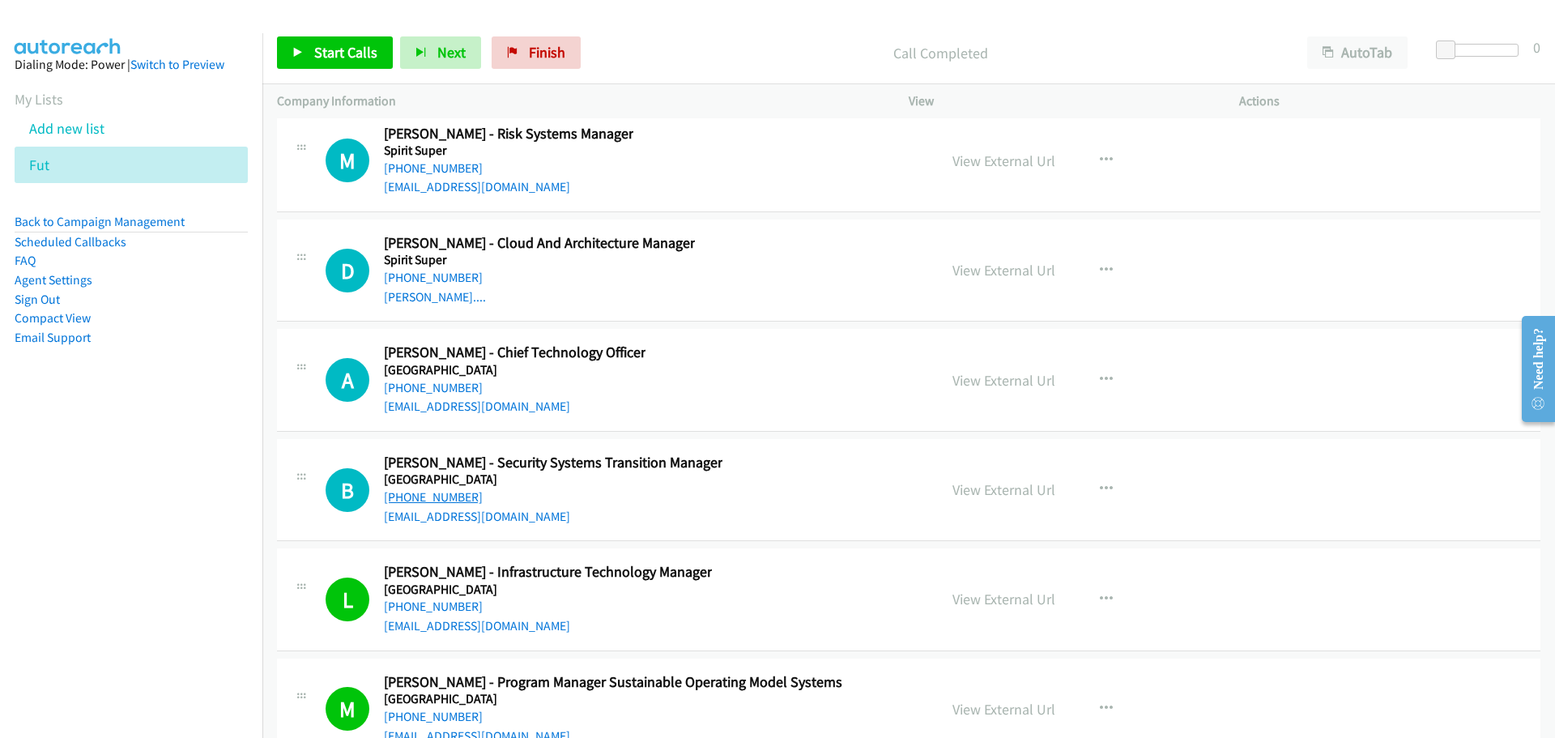
click at [441, 496] on link "+61 401 761 769" at bounding box center [433, 496] width 99 height 15
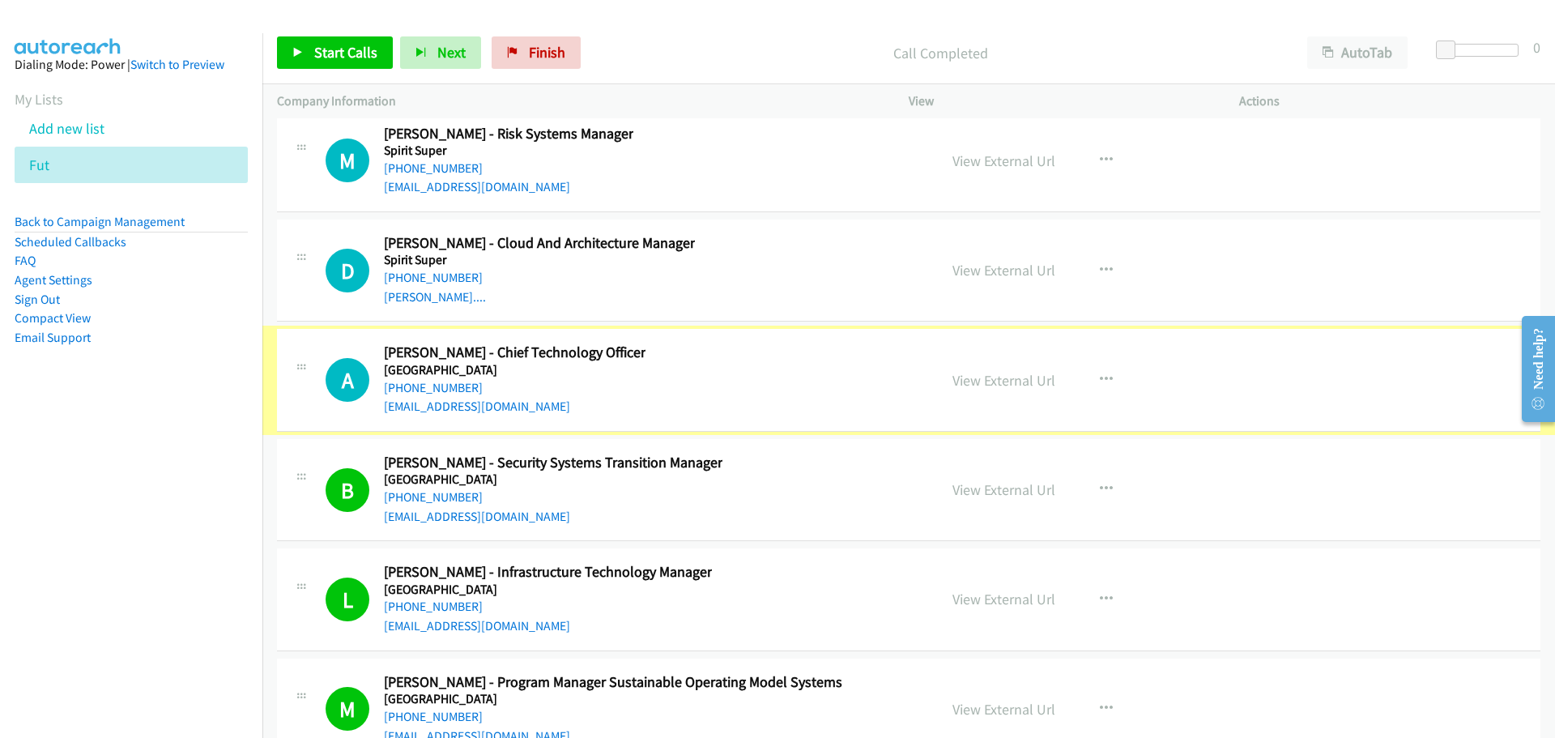
click at [407, 393] on link "+61 422 151 633" at bounding box center [433, 387] width 99 height 15
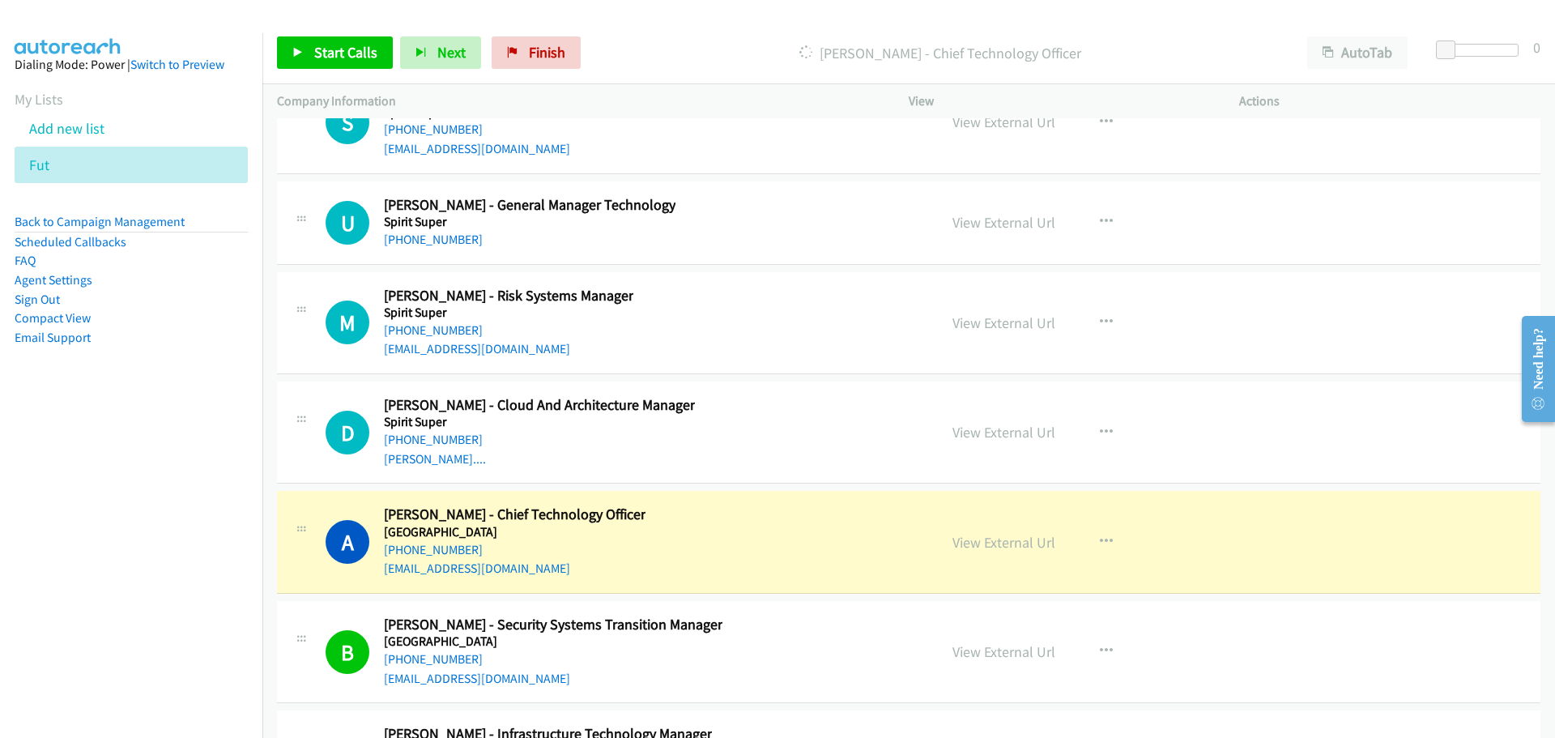
scroll to position [35285, 0]
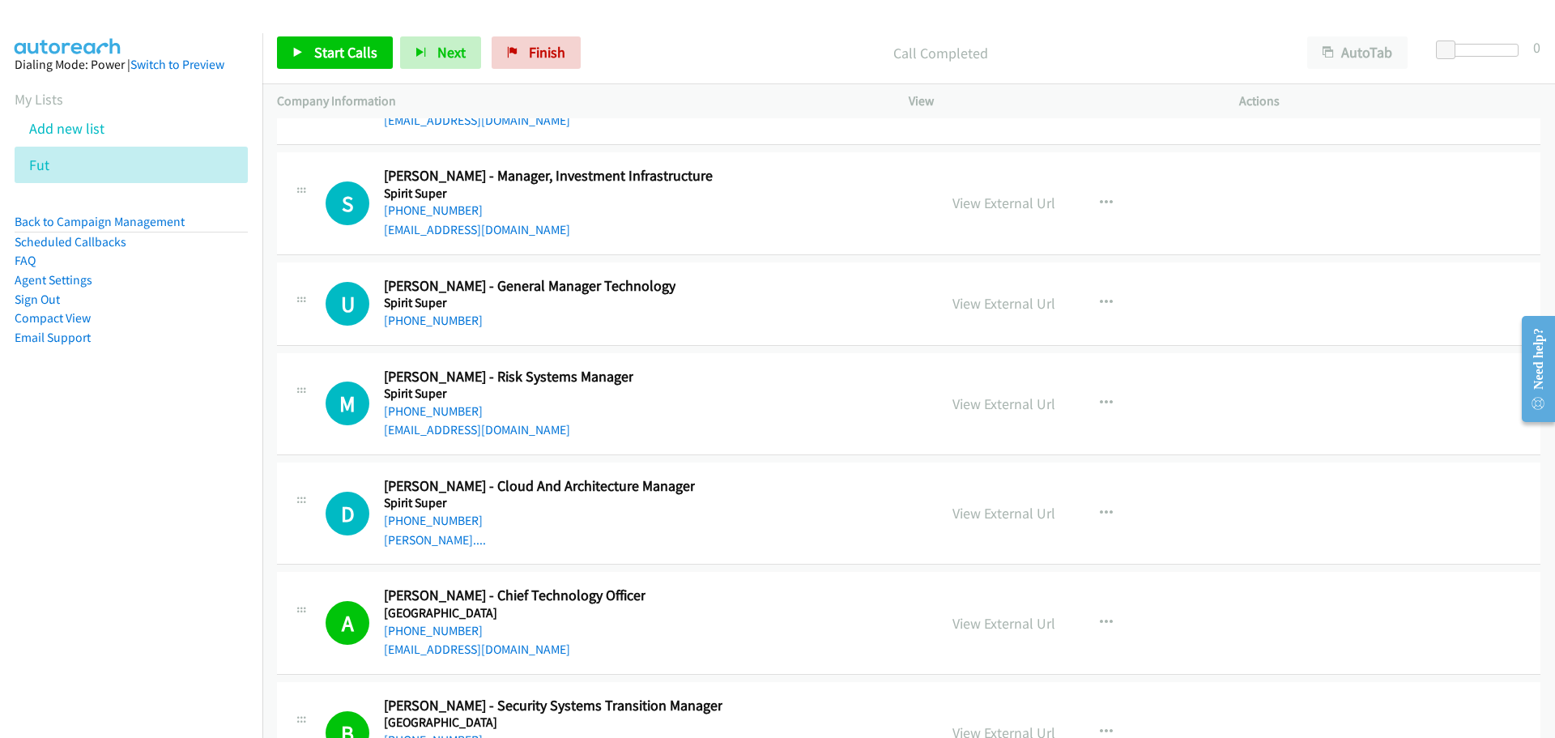
drag, startPoint x: 446, startPoint y: 517, endPoint x: 808, endPoint y: 558, distance: 364.2
click at [446, 517] on link "+61 405 017 521" at bounding box center [433, 520] width 99 height 15
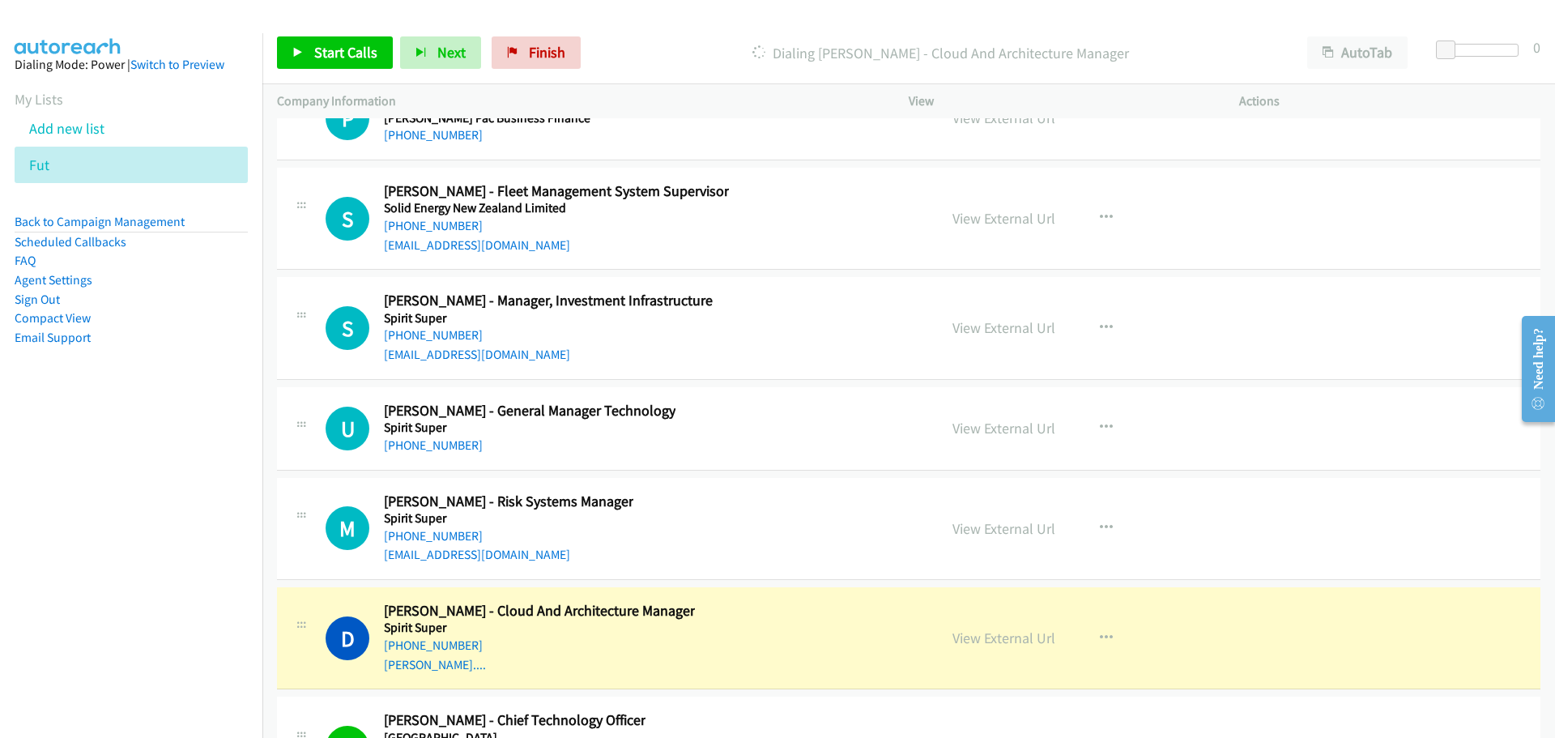
scroll to position [35123, 0]
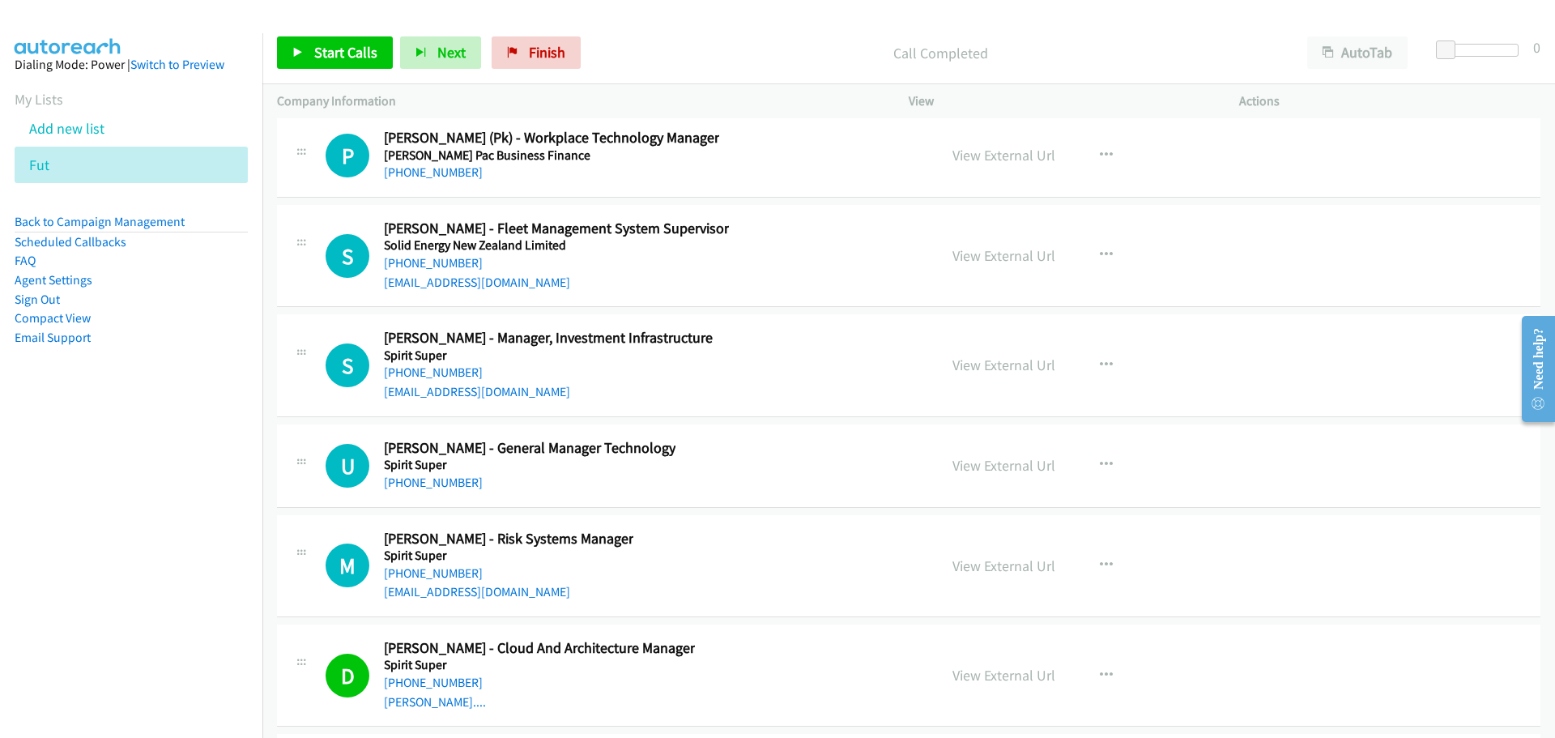
drag, startPoint x: 436, startPoint y: 574, endPoint x: 1492, endPoint y: 693, distance: 1063.4
click at [436, 574] on link "+61 3 0013 1600" at bounding box center [433, 572] width 99 height 15
drag, startPoint x: 419, startPoint y: 477, endPoint x: 466, endPoint y: 464, distance: 48.7
click at [419, 477] on link "+61 403 056 794" at bounding box center [433, 482] width 99 height 15
click at [429, 370] on link "+61 419 819 354" at bounding box center [433, 371] width 99 height 15
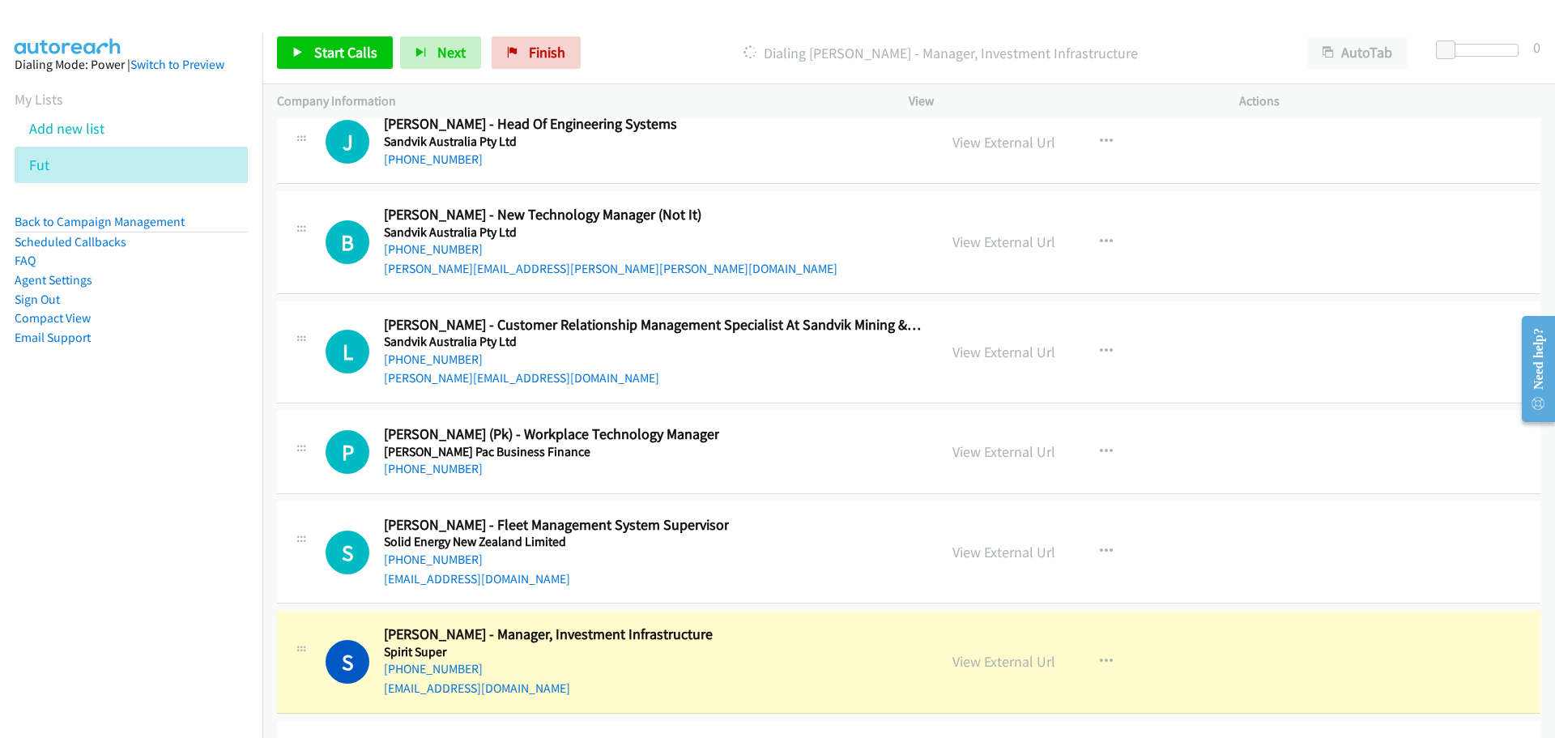
scroll to position [34799, 0]
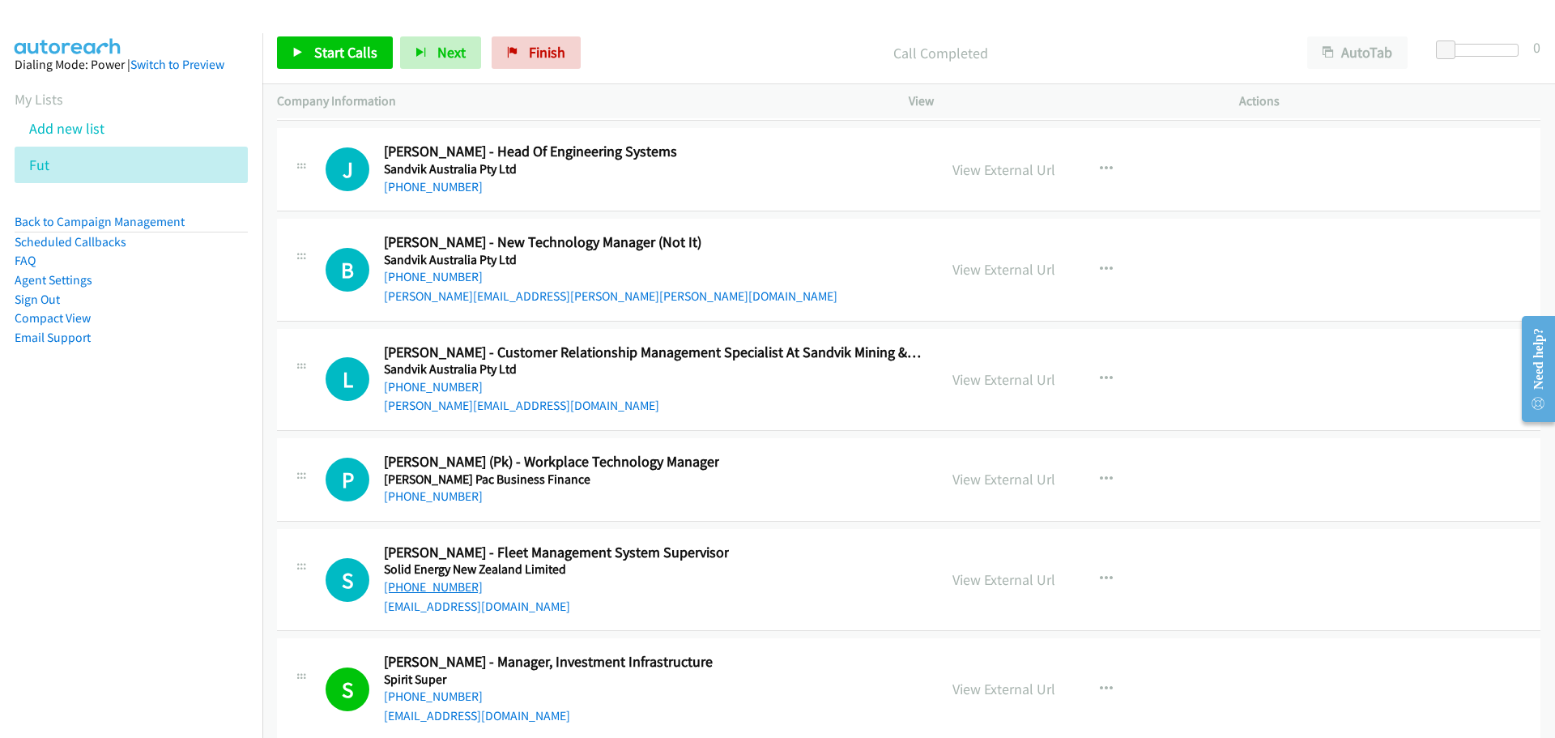
click at [430, 590] on link "+64 27 306 9684" at bounding box center [433, 586] width 99 height 15
click at [461, 496] on link "+61 432 890 246" at bounding box center [433, 495] width 99 height 15
drag, startPoint x: 463, startPoint y: 385, endPoint x: 509, endPoint y: 376, distance: 47.2
click at [463, 385] on link "+61 429 349 140" at bounding box center [433, 386] width 99 height 15
click at [457, 276] on link "+61 437 839 398" at bounding box center [433, 276] width 99 height 15
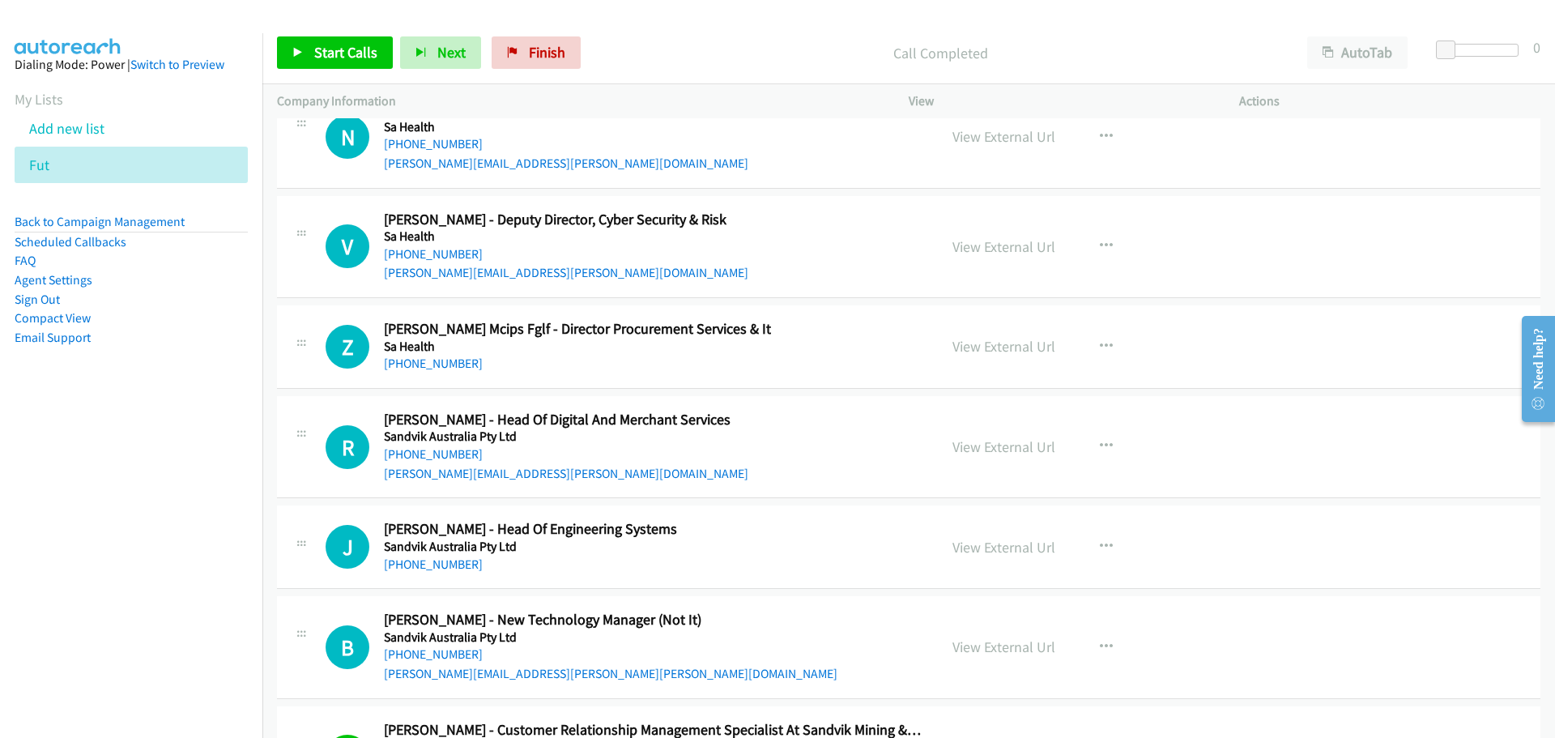
scroll to position [34394, 0]
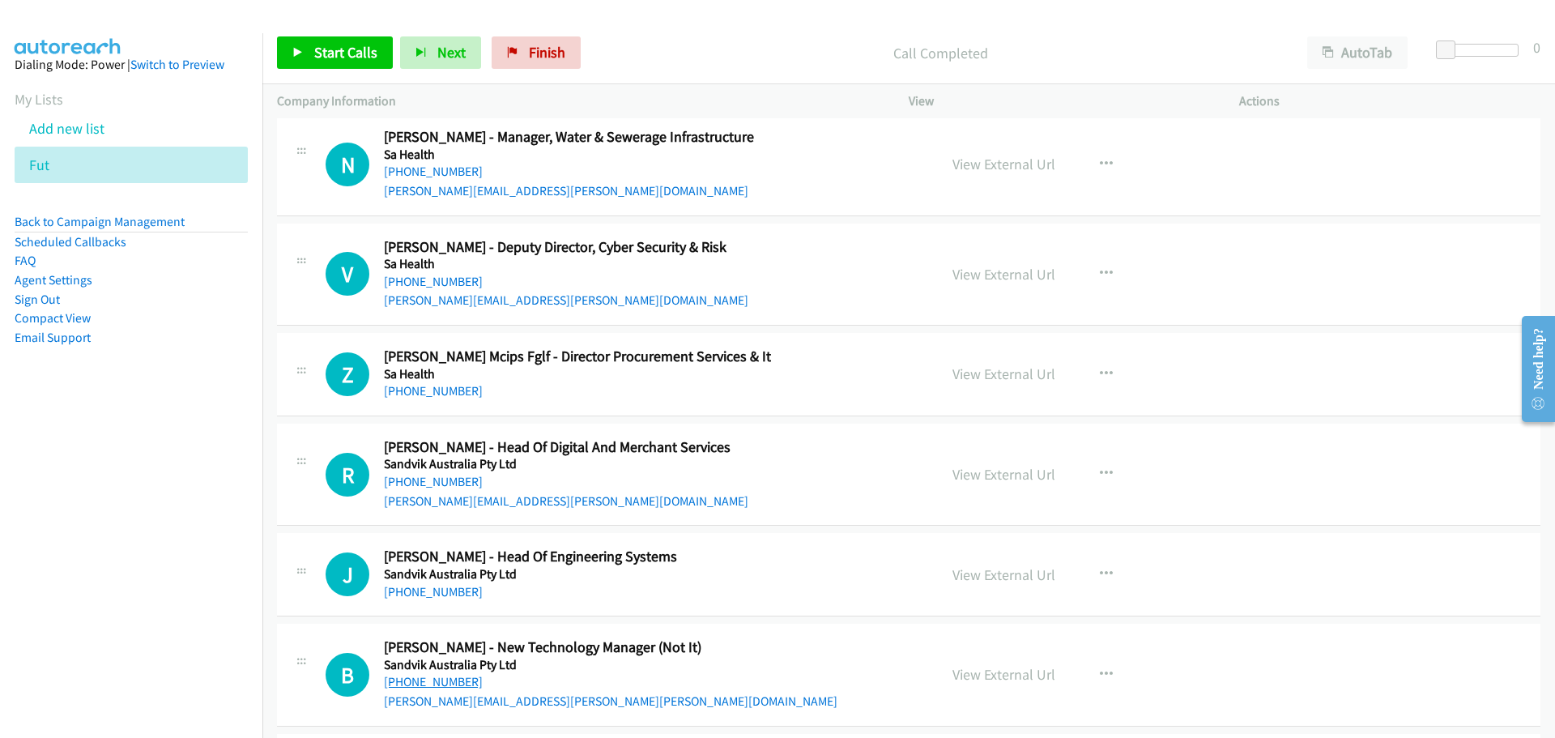
click at [421, 687] on link "+61 437 839 398" at bounding box center [433, 681] width 99 height 15
click at [445, 589] on link "+61 423 908 256" at bounding box center [433, 591] width 99 height 15
drag, startPoint x: 409, startPoint y: 480, endPoint x: 433, endPoint y: 475, distance: 24.8
click at [409, 480] on link "+61 419 494 705" at bounding box center [433, 481] width 99 height 15
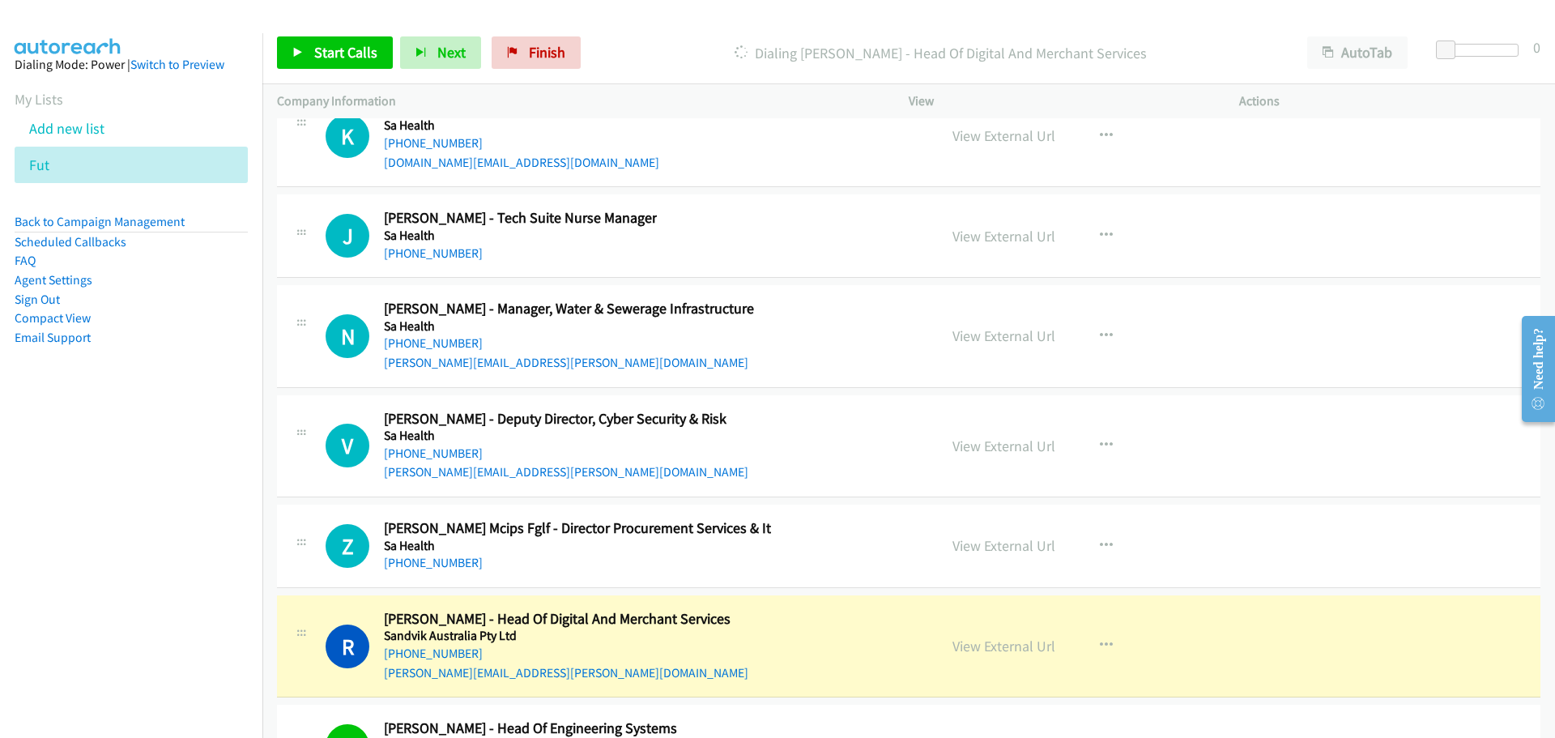
scroll to position [34232, 0]
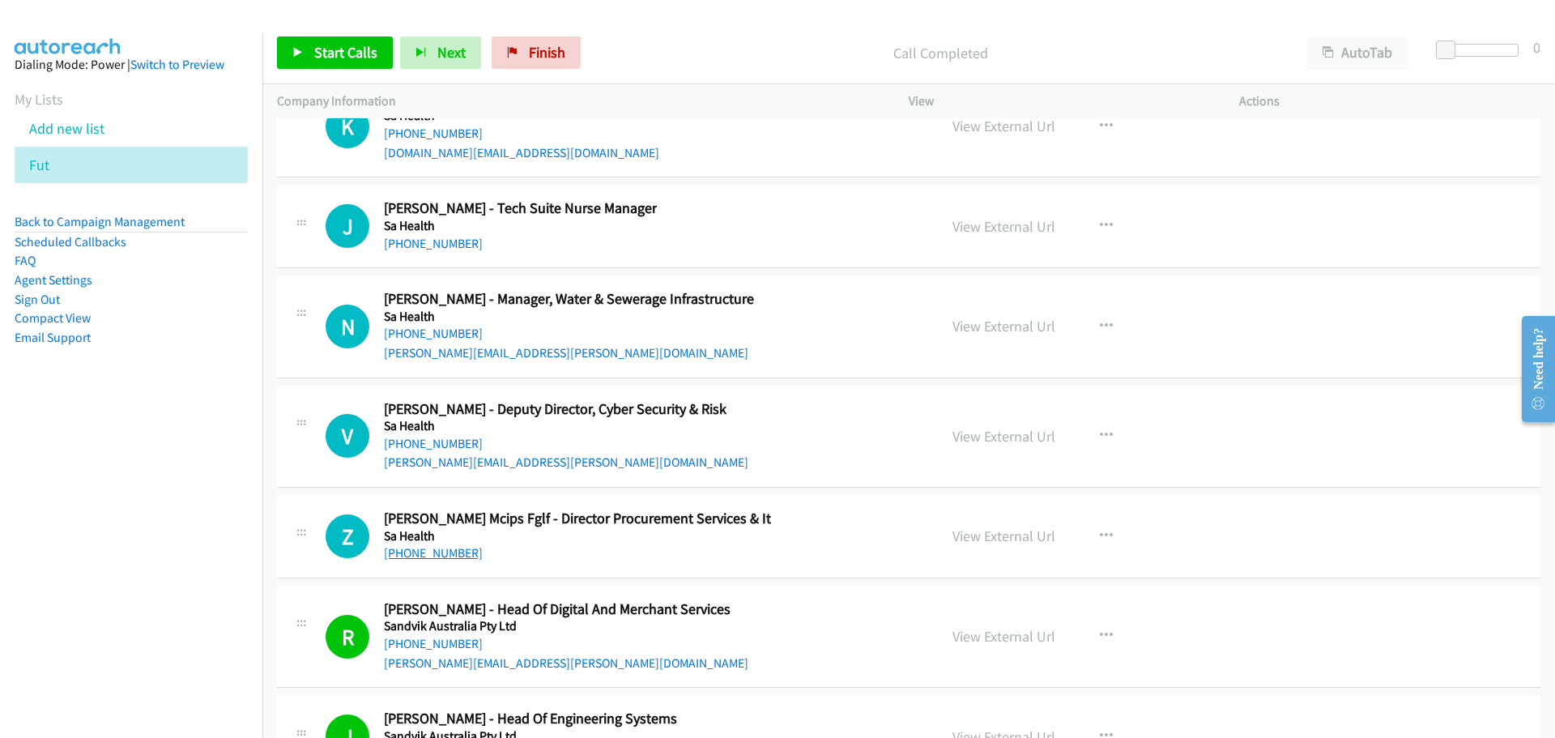
click at [450, 555] on link "+61 400 676 553" at bounding box center [433, 552] width 99 height 15
drag, startPoint x: 431, startPoint y: 443, endPoint x: 1539, endPoint y: 570, distance: 1115.8
click at [431, 443] on link "+61 413 965 142" at bounding box center [433, 443] width 99 height 15
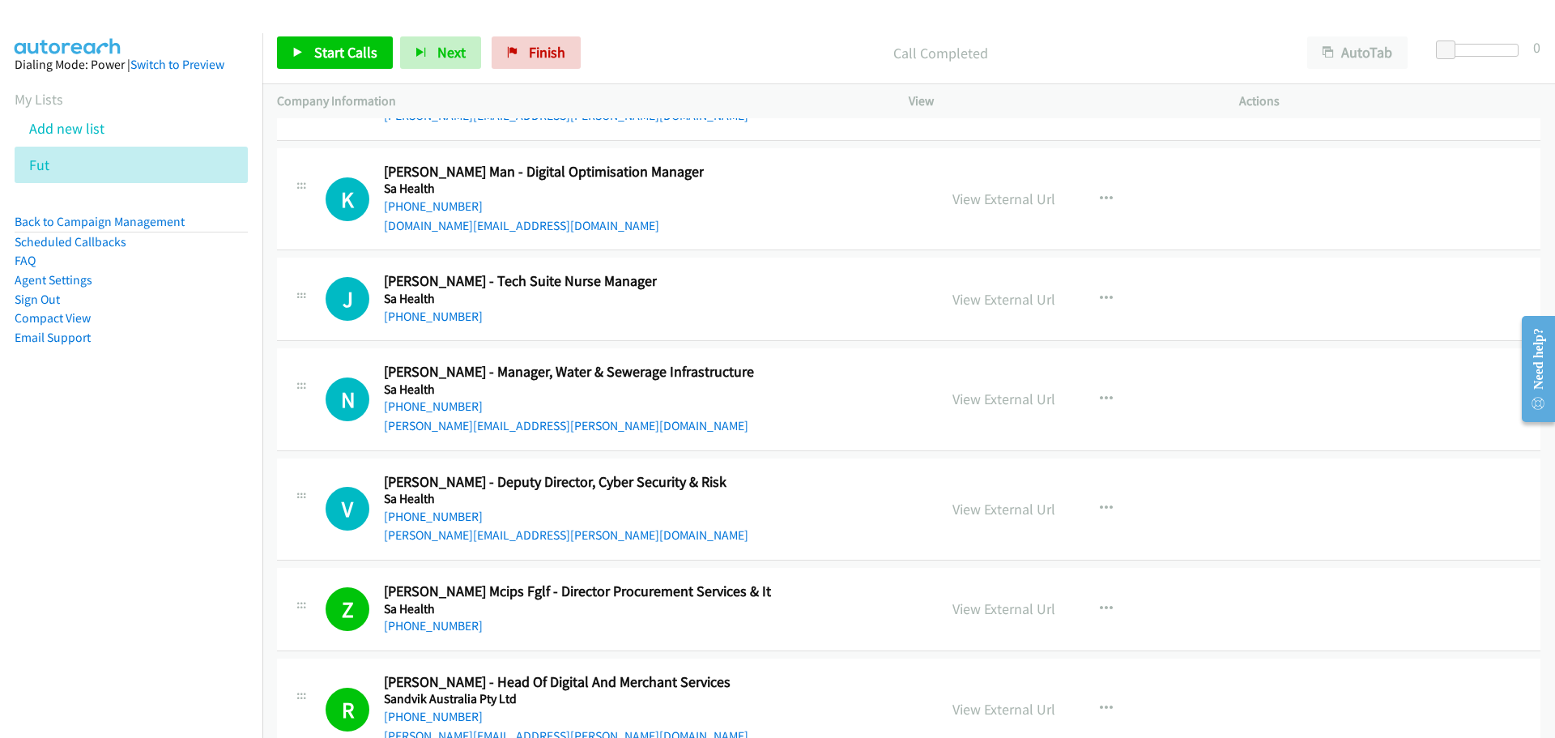
scroll to position [33989, 0]
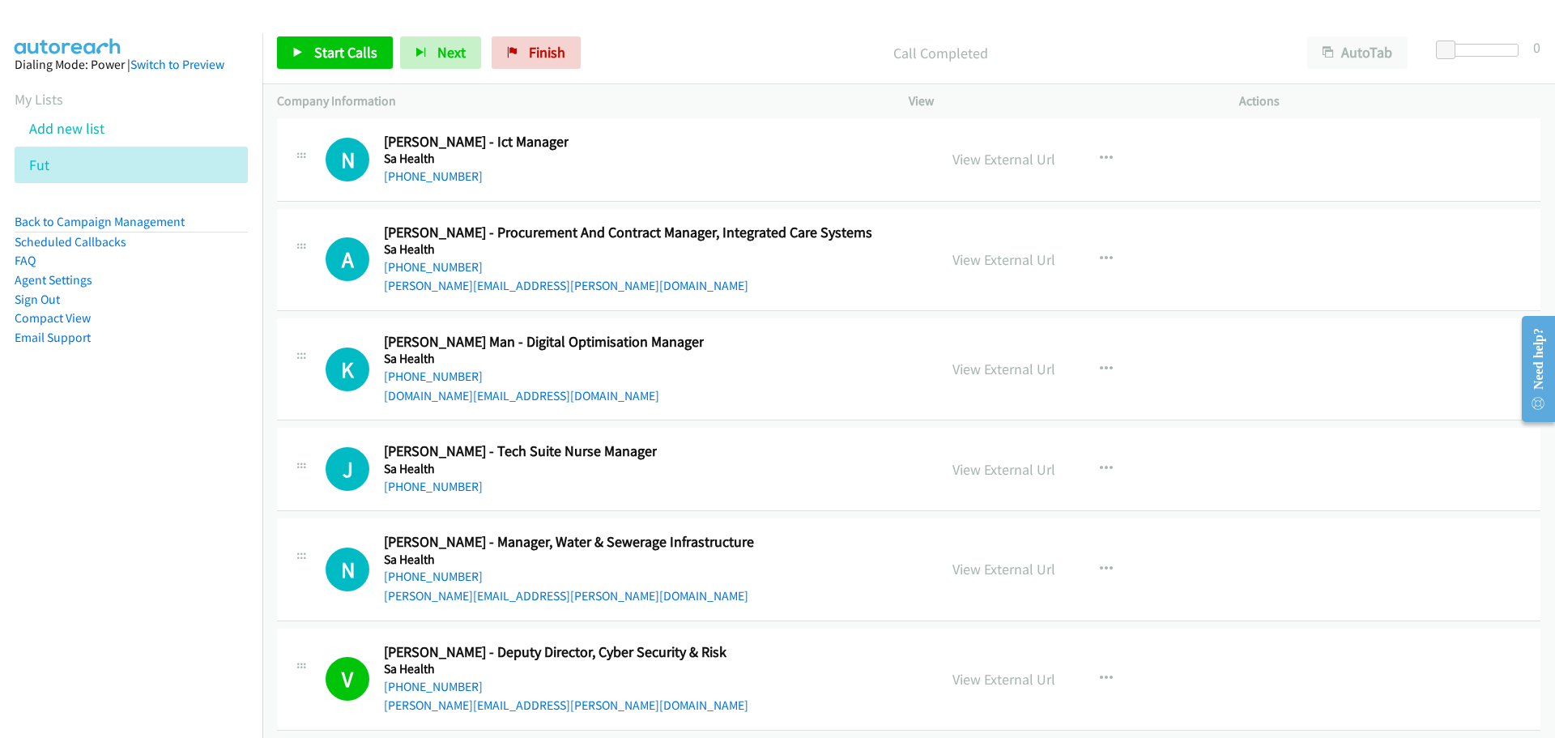
drag, startPoint x: 428, startPoint y: 581, endPoint x: 648, endPoint y: 579, distance: 219.5
click at [428, 581] on link "+61 475 826 663" at bounding box center [433, 575] width 99 height 15
click at [440, 487] on link "+61 434 734 945" at bounding box center [433, 486] width 99 height 15
click at [445, 380] on link "+61 421 902 763" at bounding box center [433, 375] width 99 height 15
drag, startPoint x: 436, startPoint y: 266, endPoint x: 794, endPoint y: 237, distance: 359.1
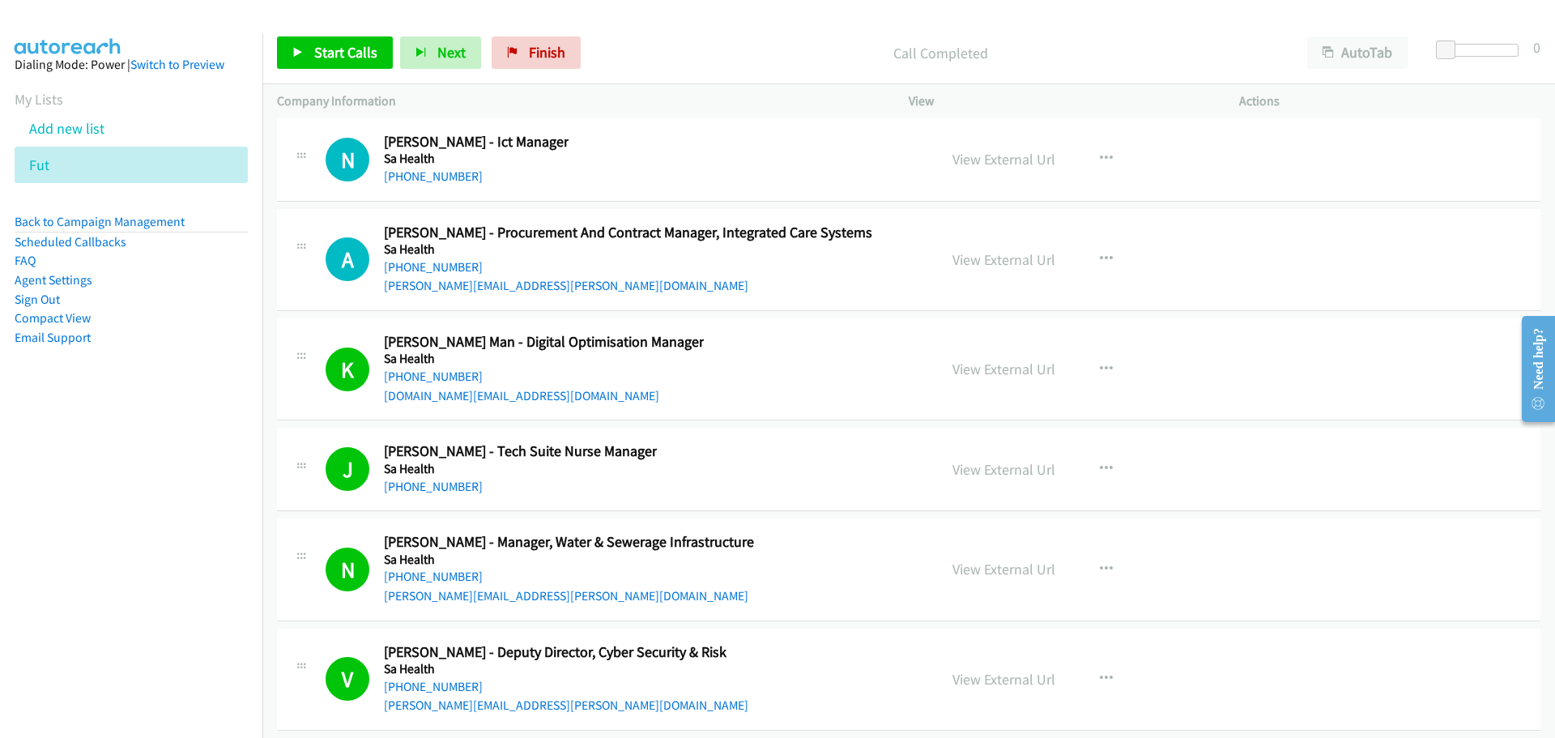
click at [436, 266] on link "+61 425 351 177" at bounding box center [433, 266] width 99 height 15
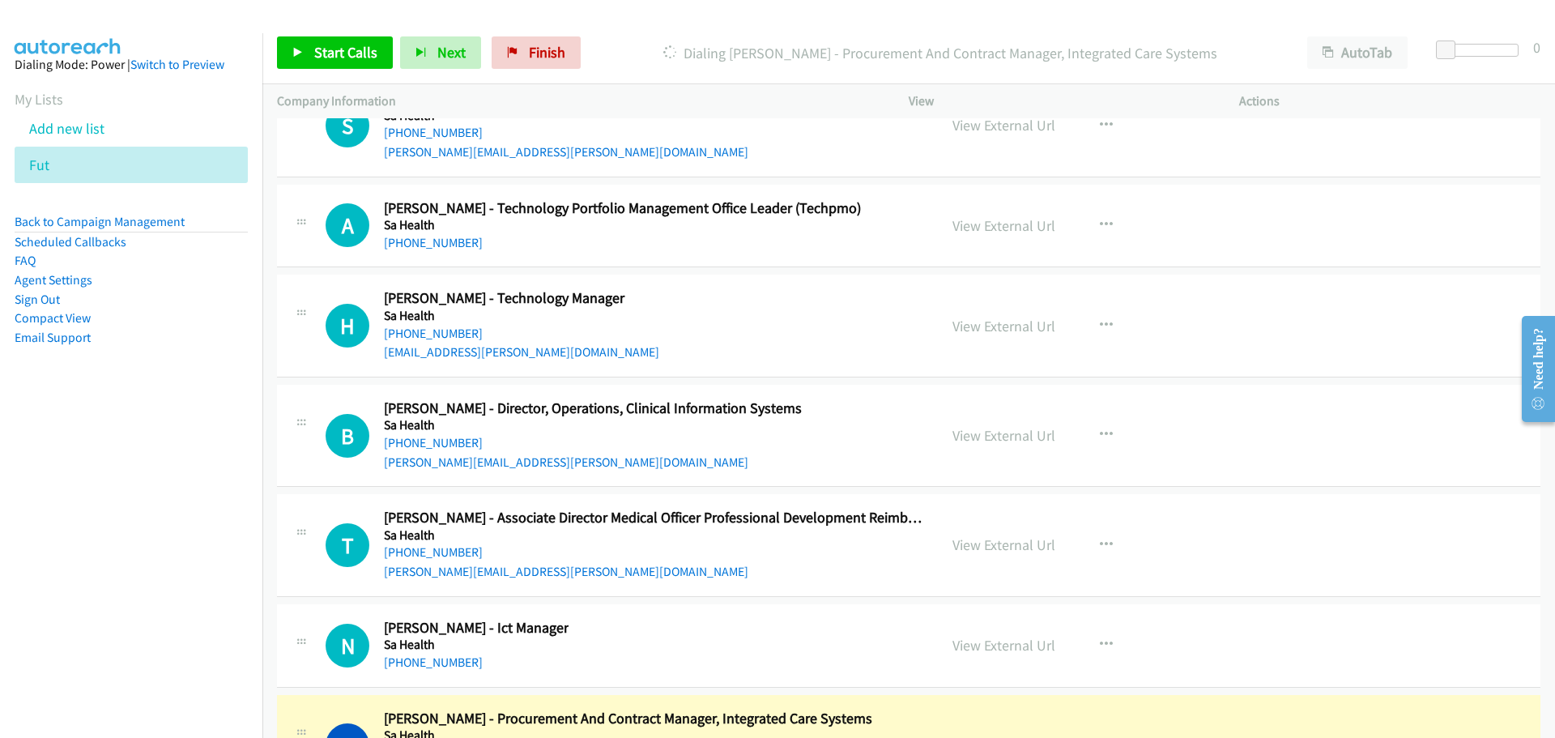
scroll to position [33584, 0]
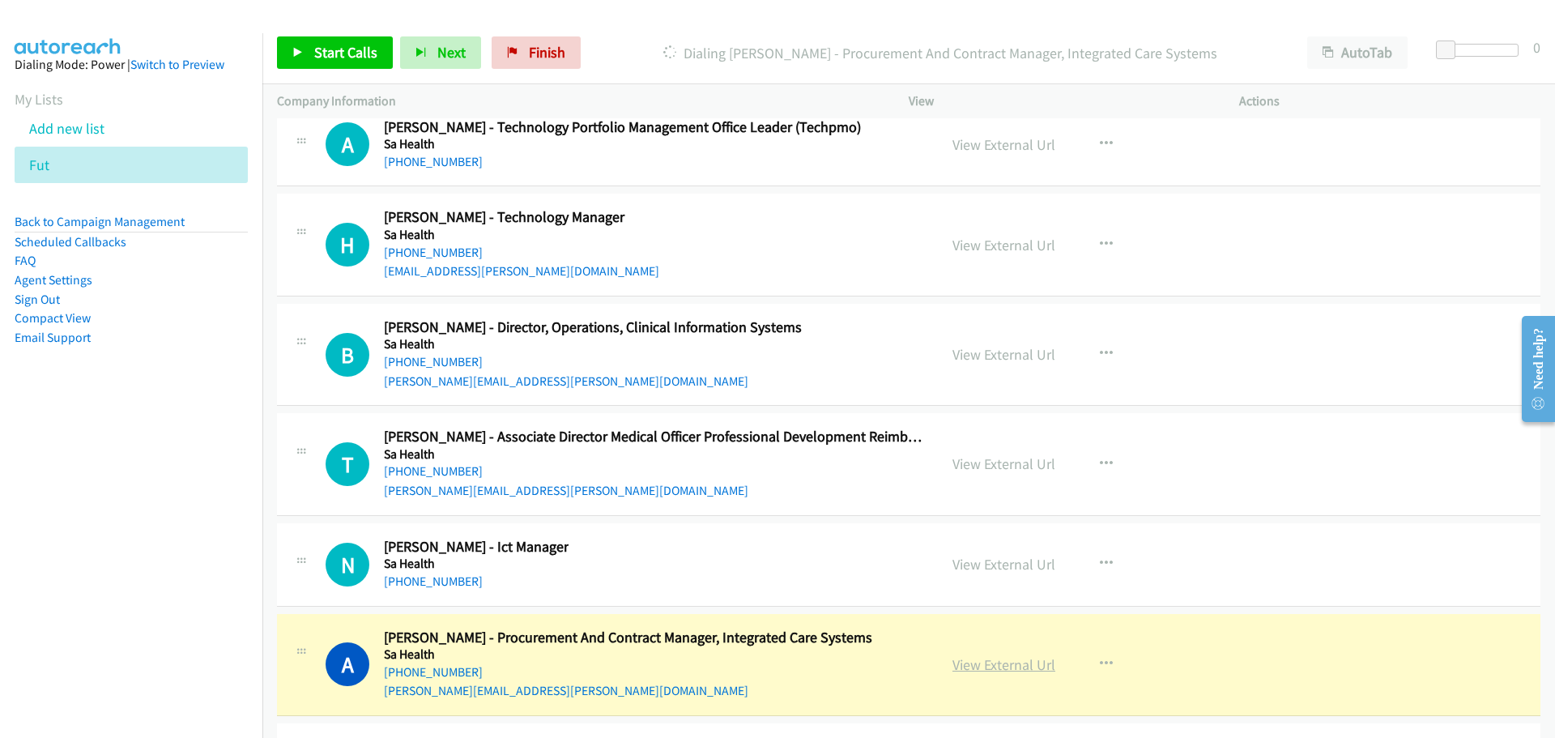
click at [1025, 667] on link "View External Url" at bounding box center [1003, 664] width 103 height 19
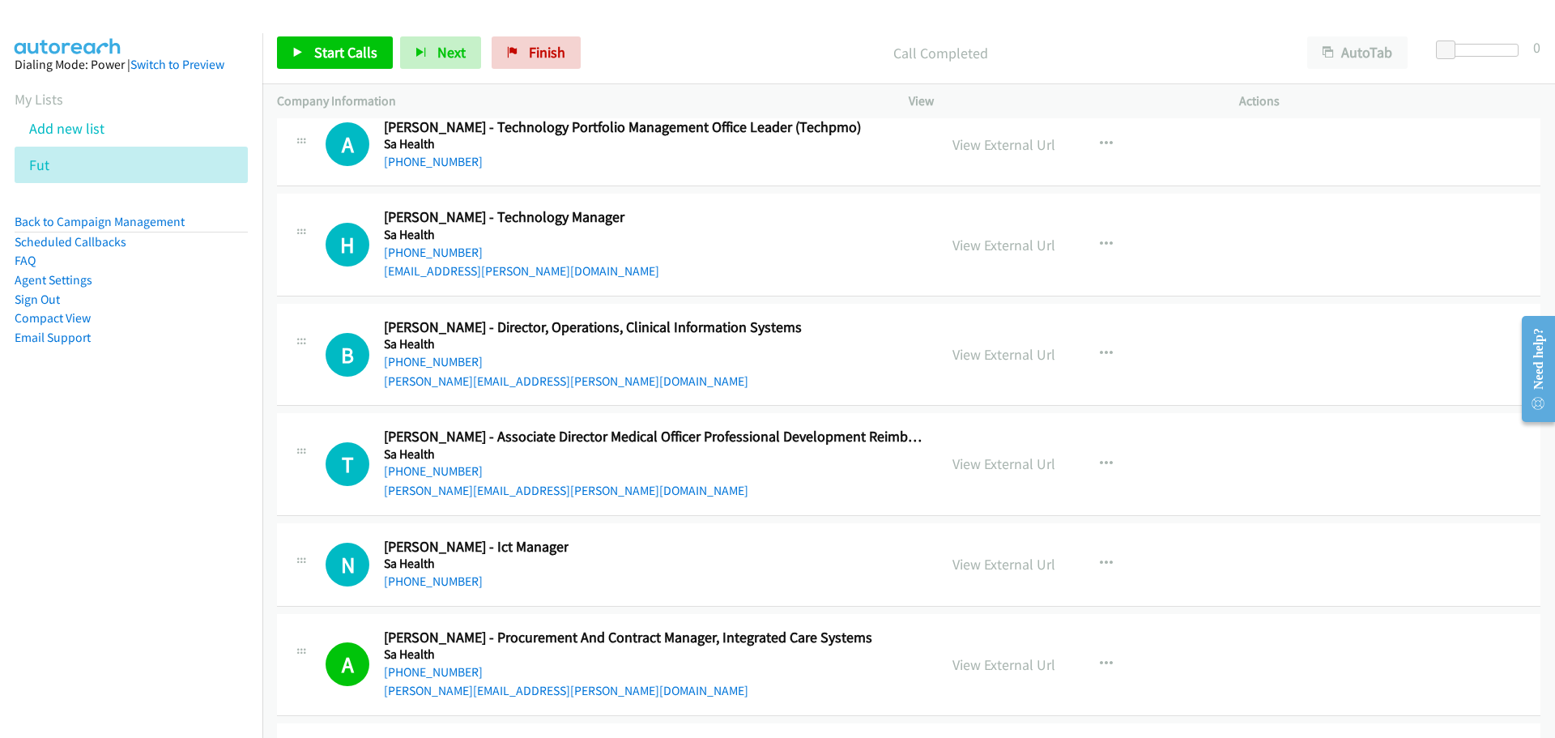
drag, startPoint x: 438, startPoint y: 581, endPoint x: 1512, endPoint y: 568, distance: 1073.8
click at [438, 581] on link "+61 8 8113 1122" at bounding box center [433, 580] width 99 height 15
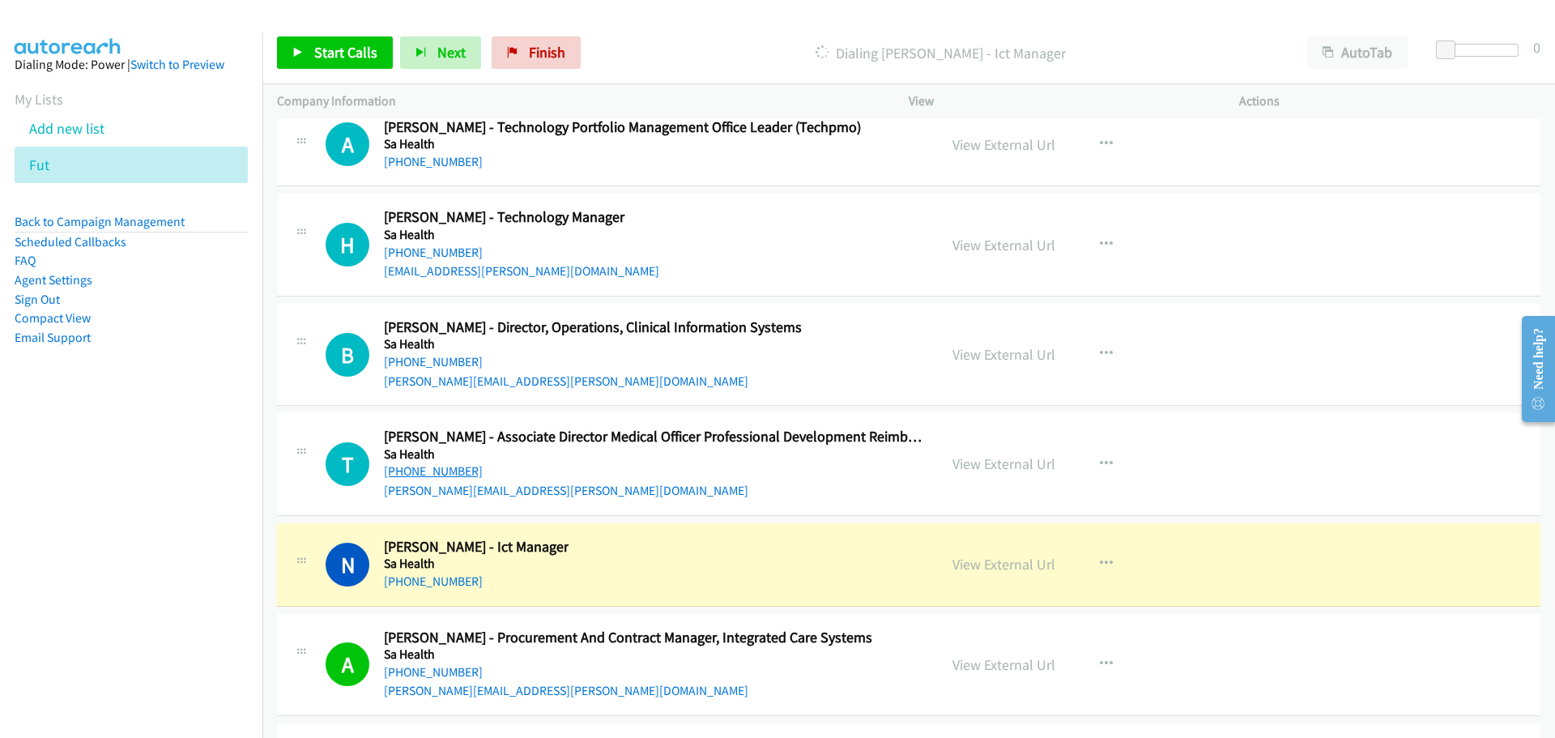
click at [454, 467] on link "+61 468 868 497" at bounding box center [433, 470] width 99 height 15
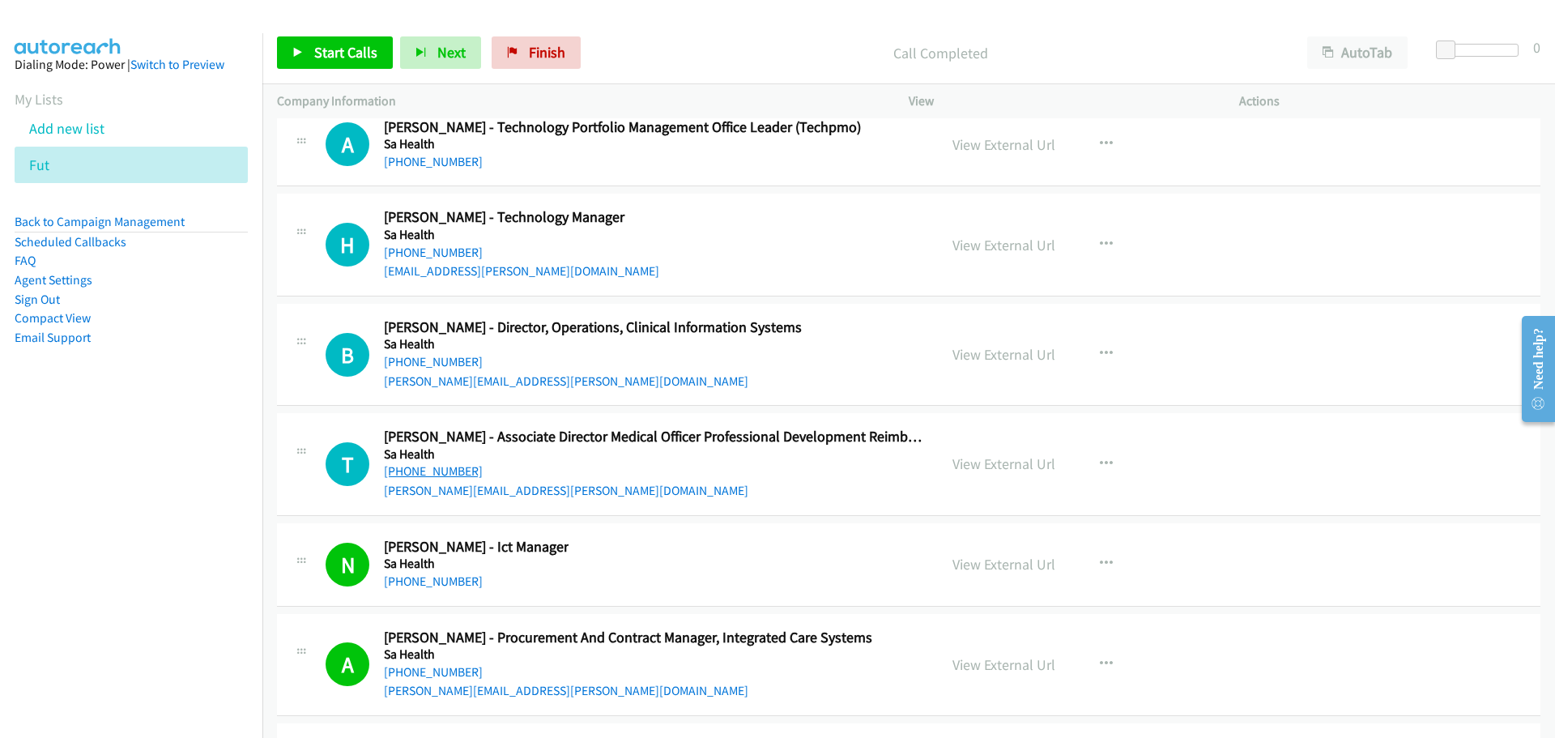
drag, startPoint x: 433, startPoint y: 470, endPoint x: 443, endPoint y: 466, distance: 10.9
click at [433, 470] on link "+61 468 868 497" at bounding box center [433, 470] width 99 height 15
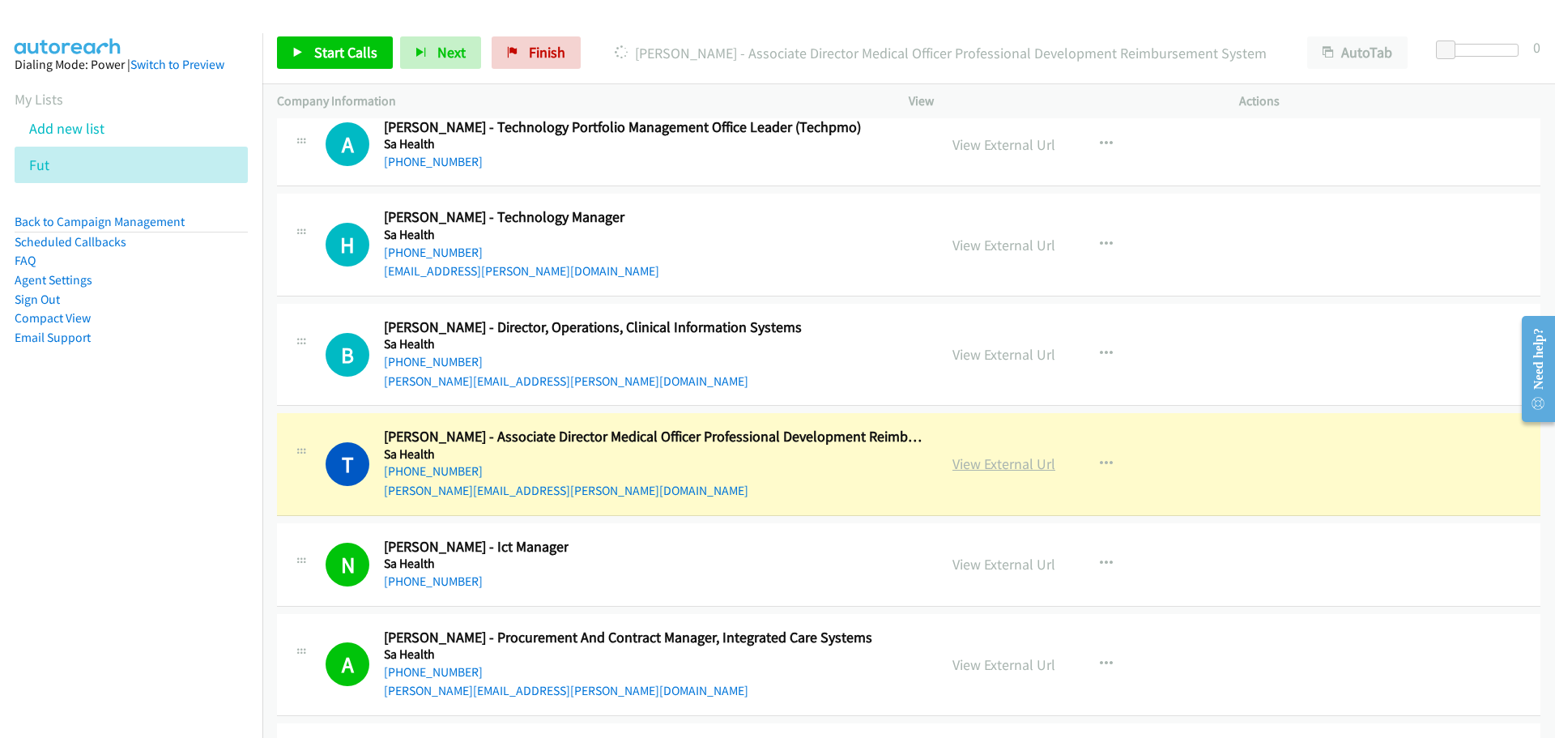
click at [984, 465] on link "View External Url" at bounding box center [1003, 463] width 103 height 19
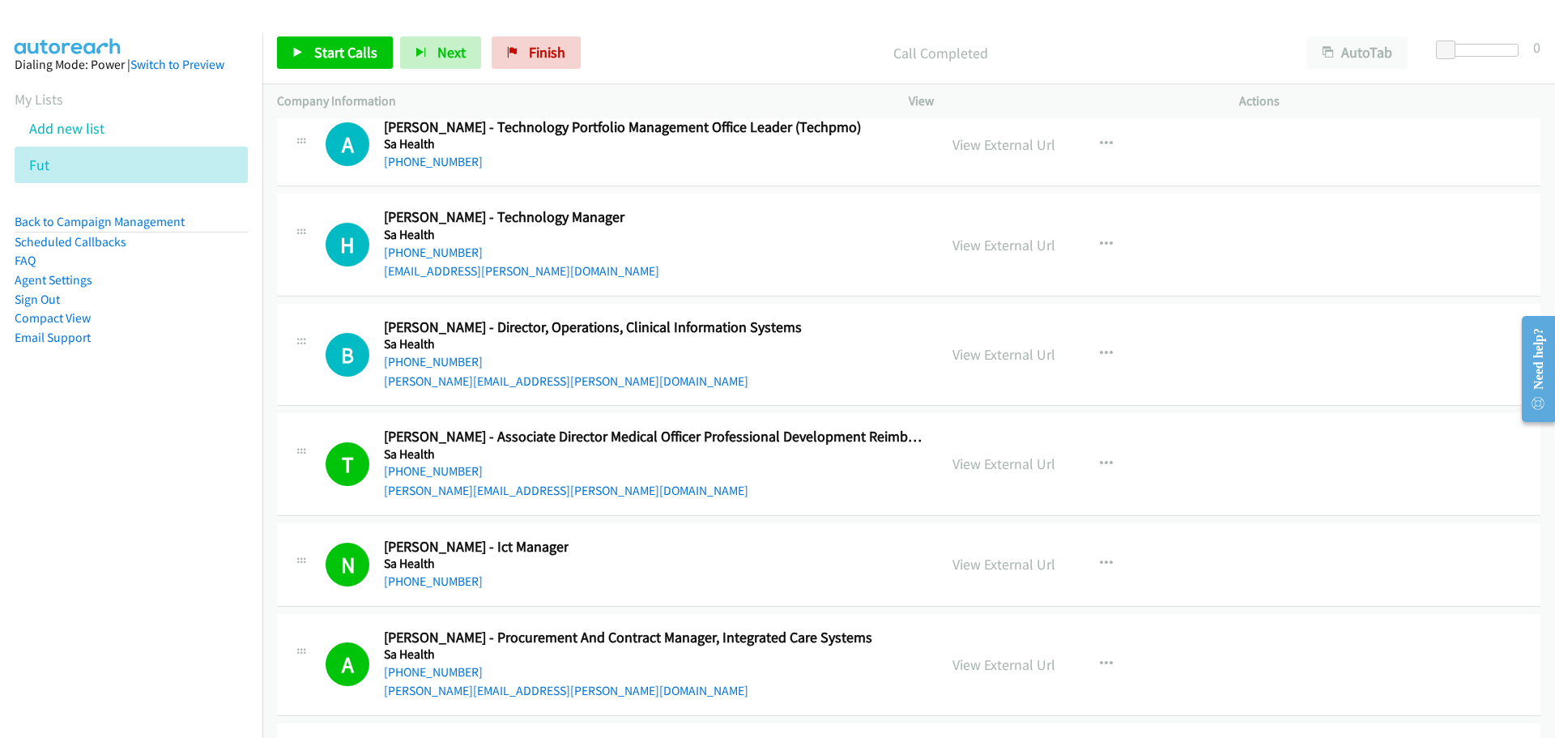
drag, startPoint x: 458, startPoint y: 364, endPoint x: 1504, endPoint y: 417, distance: 1047.5
click at [458, 364] on link "+61 477 718 951" at bounding box center [433, 361] width 99 height 15
drag, startPoint x: 423, startPoint y: 253, endPoint x: 433, endPoint y: 253, distance: 10.5
click at [423, 253] on link "+61 433 638 731" at bounding box center [433, 252] width 99 height 15
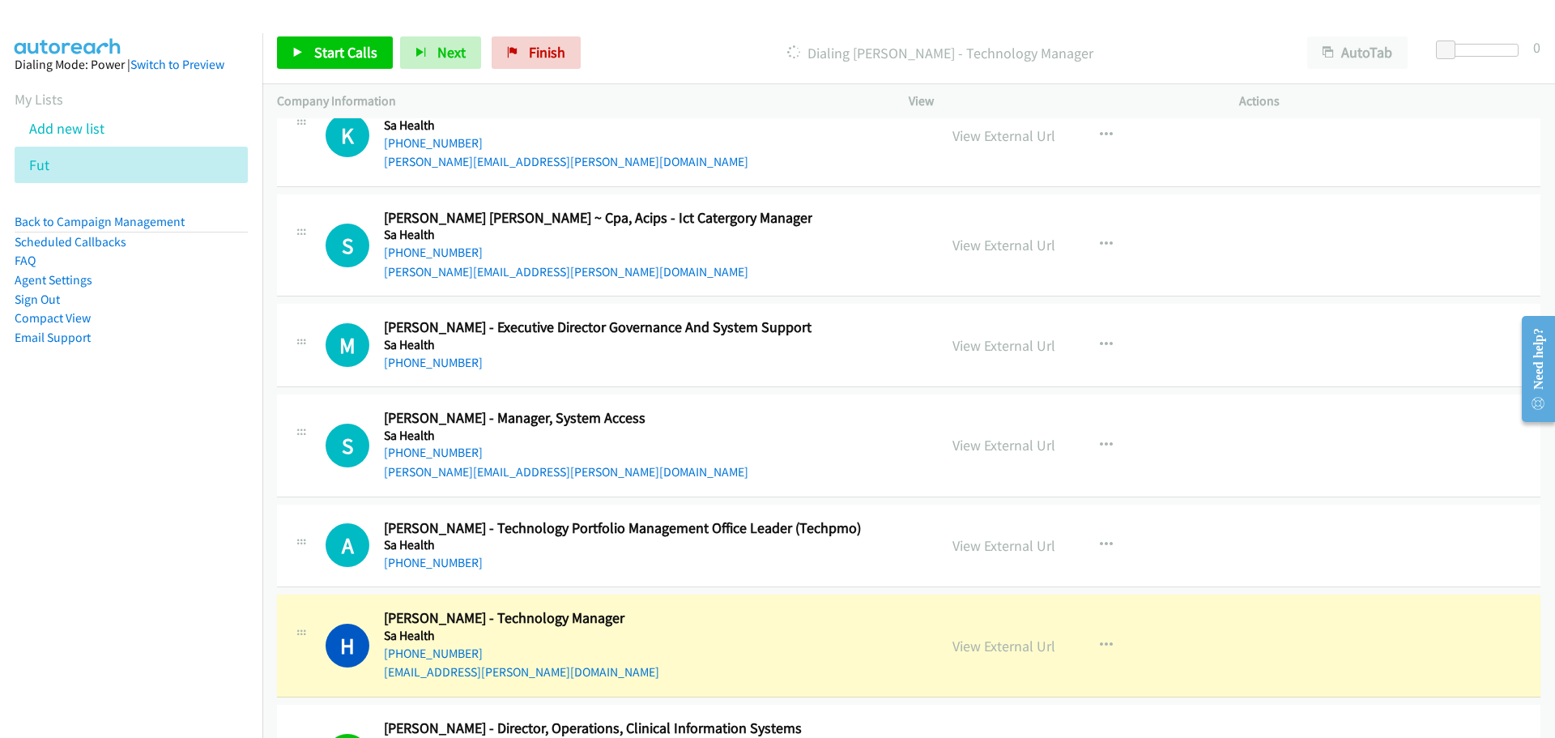
scroll to position [33179, 0]
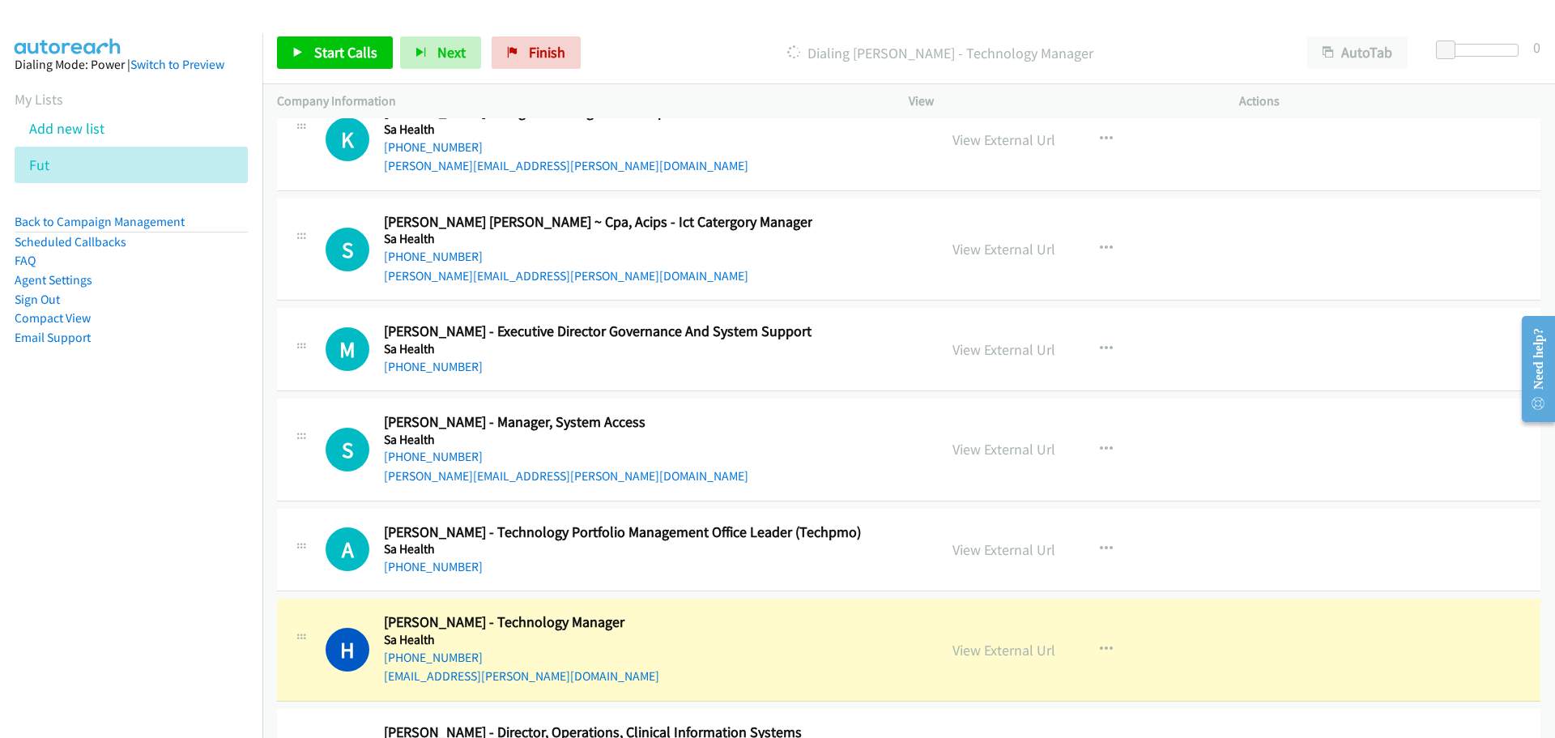
drag, startPoint x: 437, startPoint y: 567, endPoint x: 482, endPoint y: 551, distance: 47.1
click at [437, 567] on link "+61 402 204 667" at bounding box center [433, 566] width 99 height 15
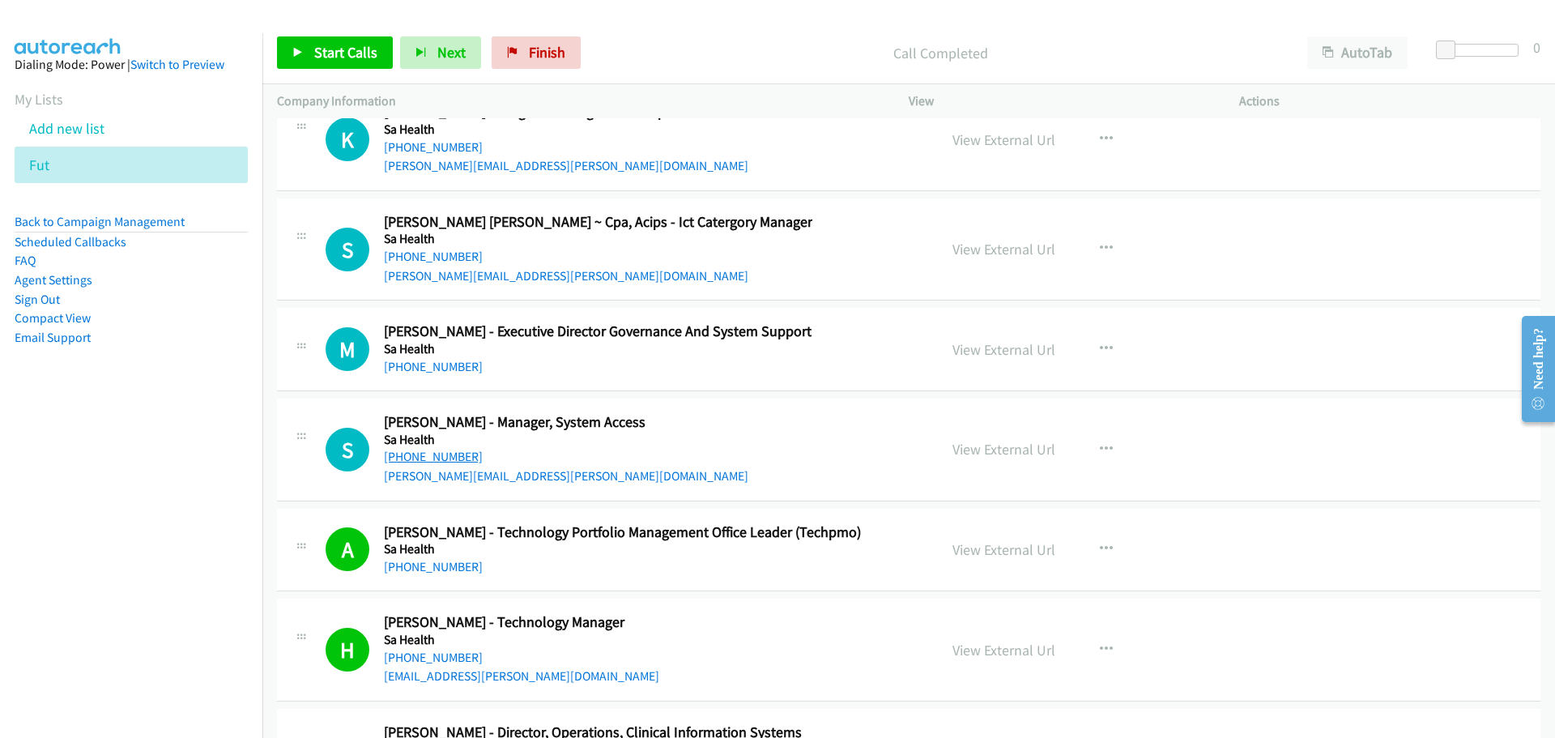
click at [438, 459] on link "+61 467 796 752" at bounding box center [433, 456] width 99 height 15
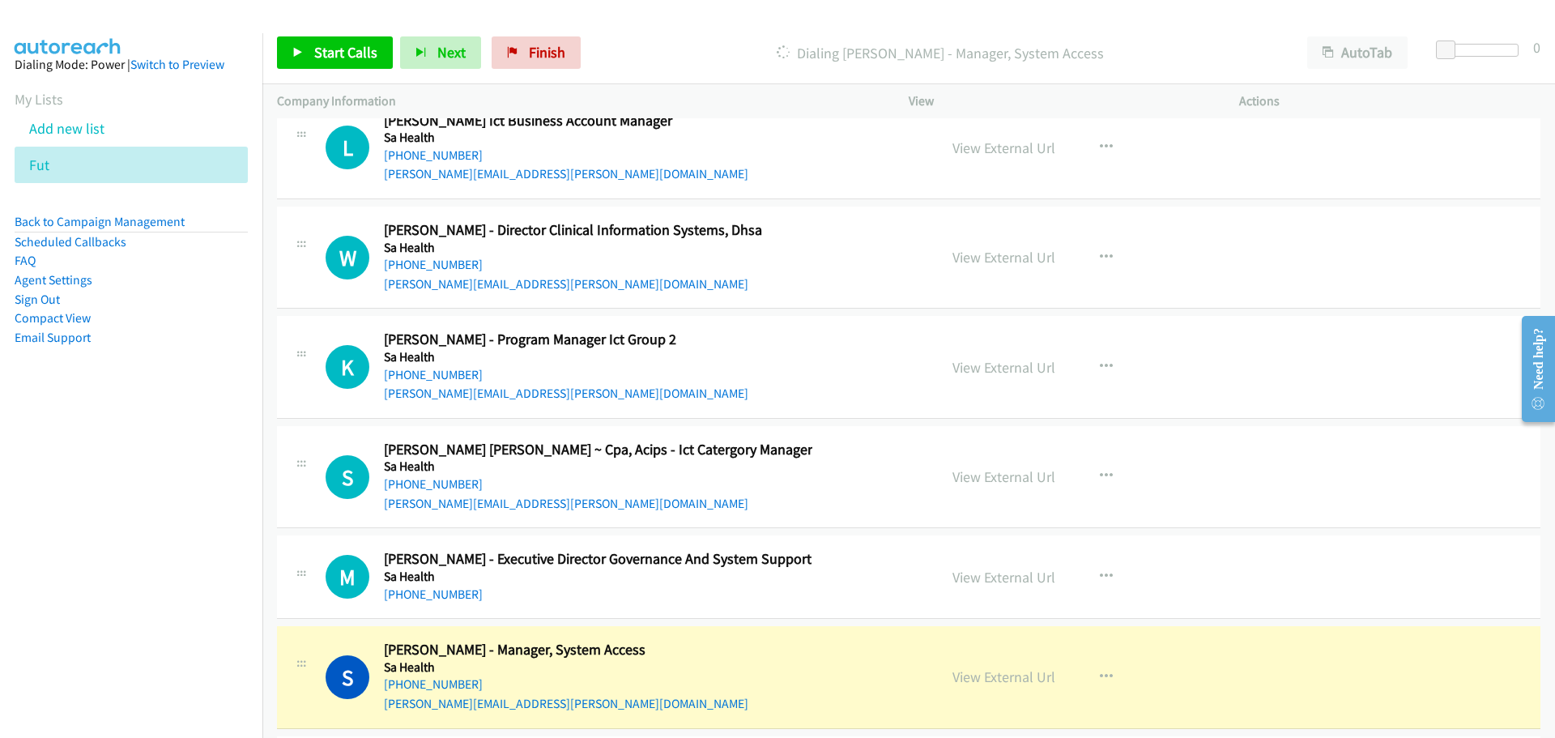
scroll to position [32936, 0]
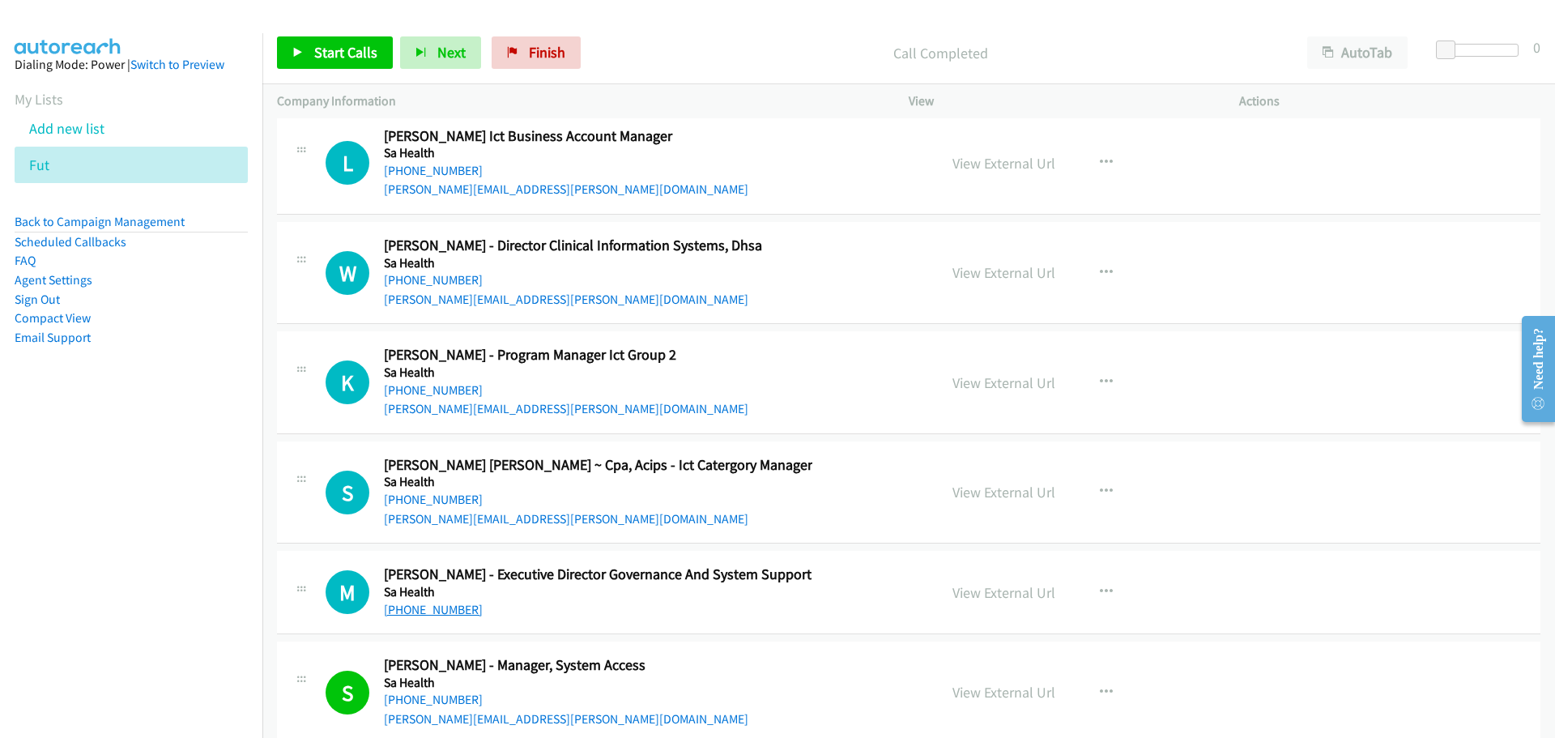
click at [416, 613] on link "+61 8 6552 5343" at bounding box center [433, 609] width 99 height 15
click at [450, 496] on link "+61 466 178 971" at bounding box center [433, 499] width 99 height 15
click at [423, 383] on link "+61 423 100 995" at bounding box center [433, 389] width 99 height 15
drag, startPoint x: 436, startPoint y: 283, endPoint x: 1508, endPoint y: 462, distance: 1086.2
click at [436, 283] on link "+61 439 613 292" at bounding box center [433, 279] width 99 height 15
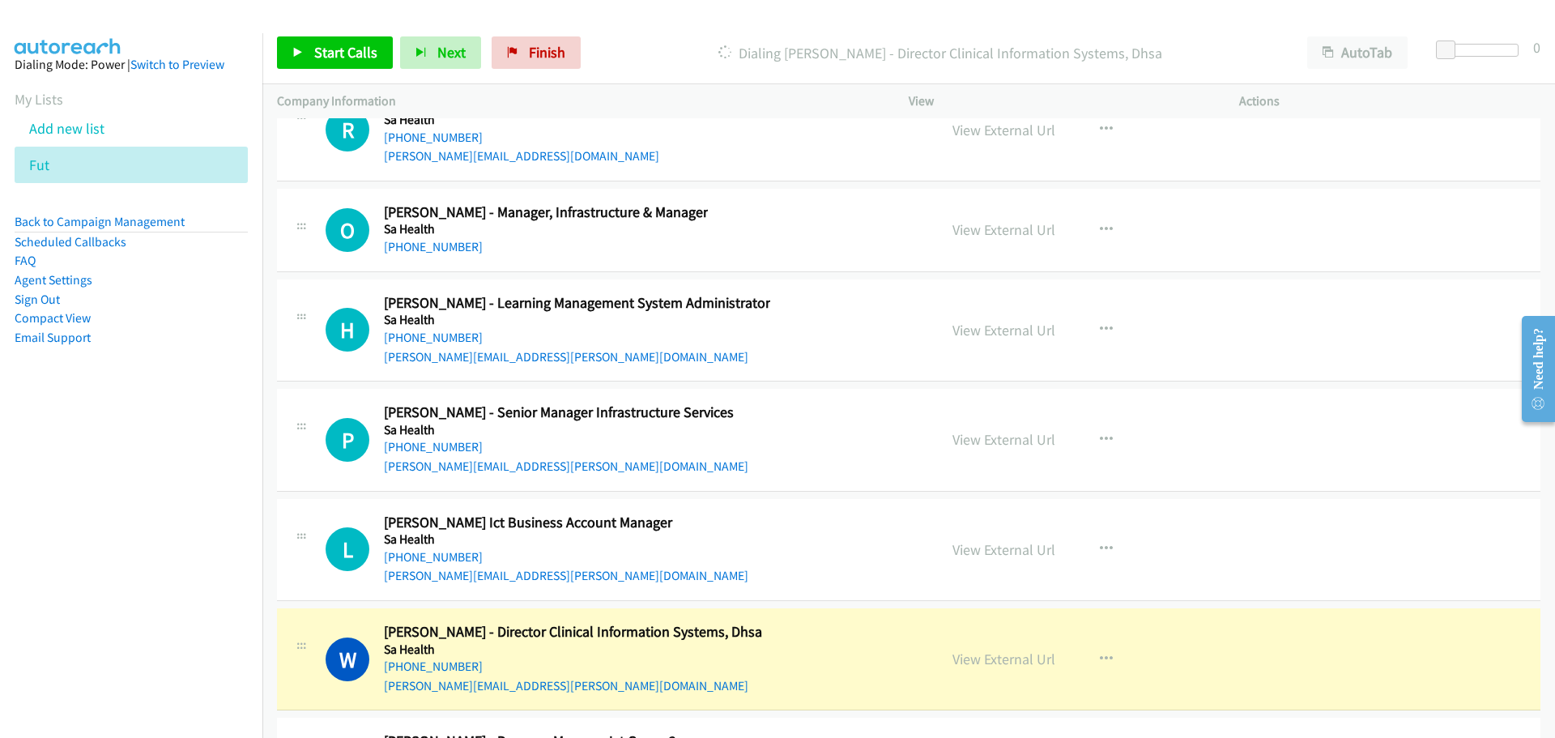
scroll to position [32531, 0]
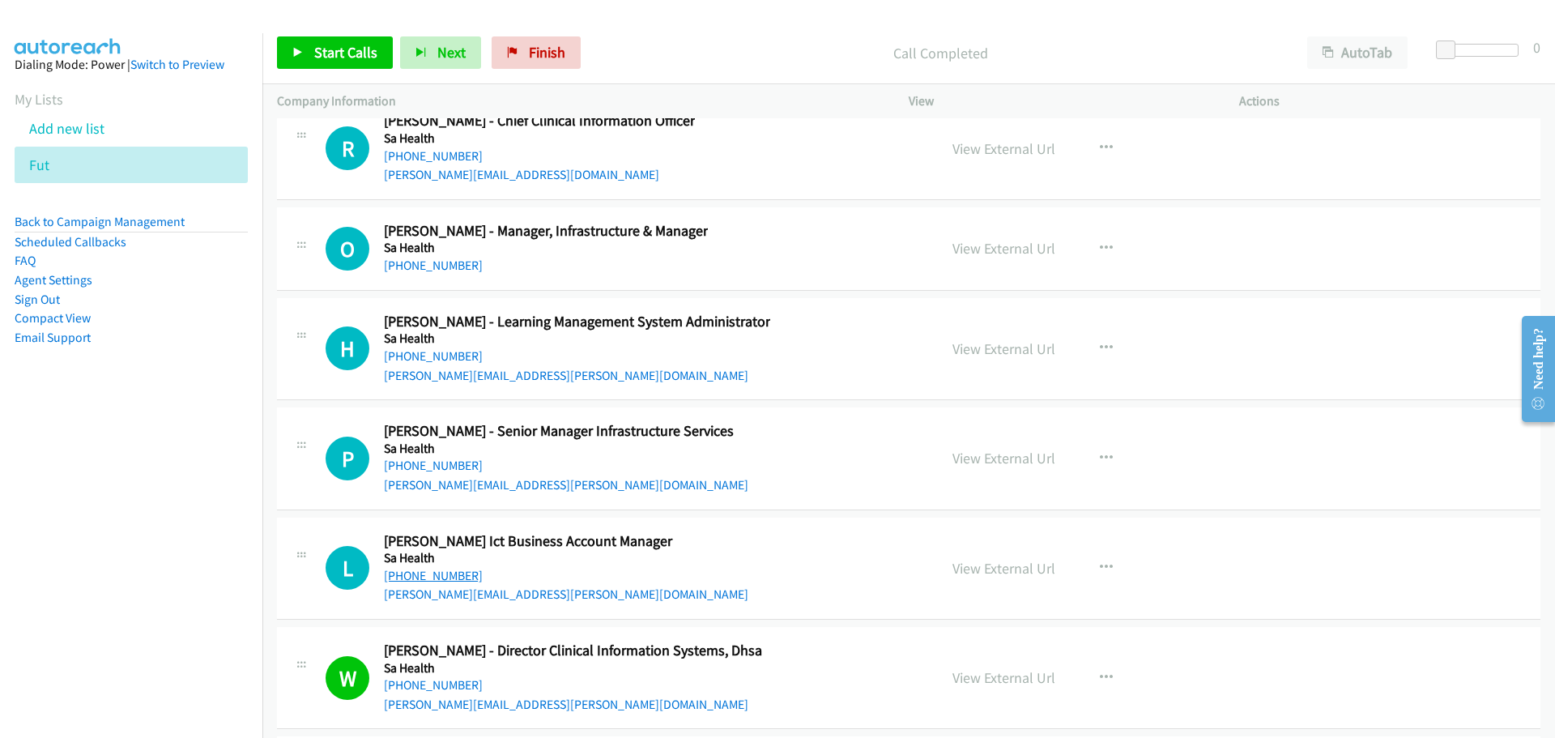
click at [440, 573] on link "+61 473 884 108" at bounding box center [433, 575] width 99 height 15
click at [424, 460] on link "+61 411 282 310" at bounding box center [433, 465] width 99 height 15
click at [447, 357] on link "+61 426 231 908" at bounding box center [433, 355] width 99 height 15
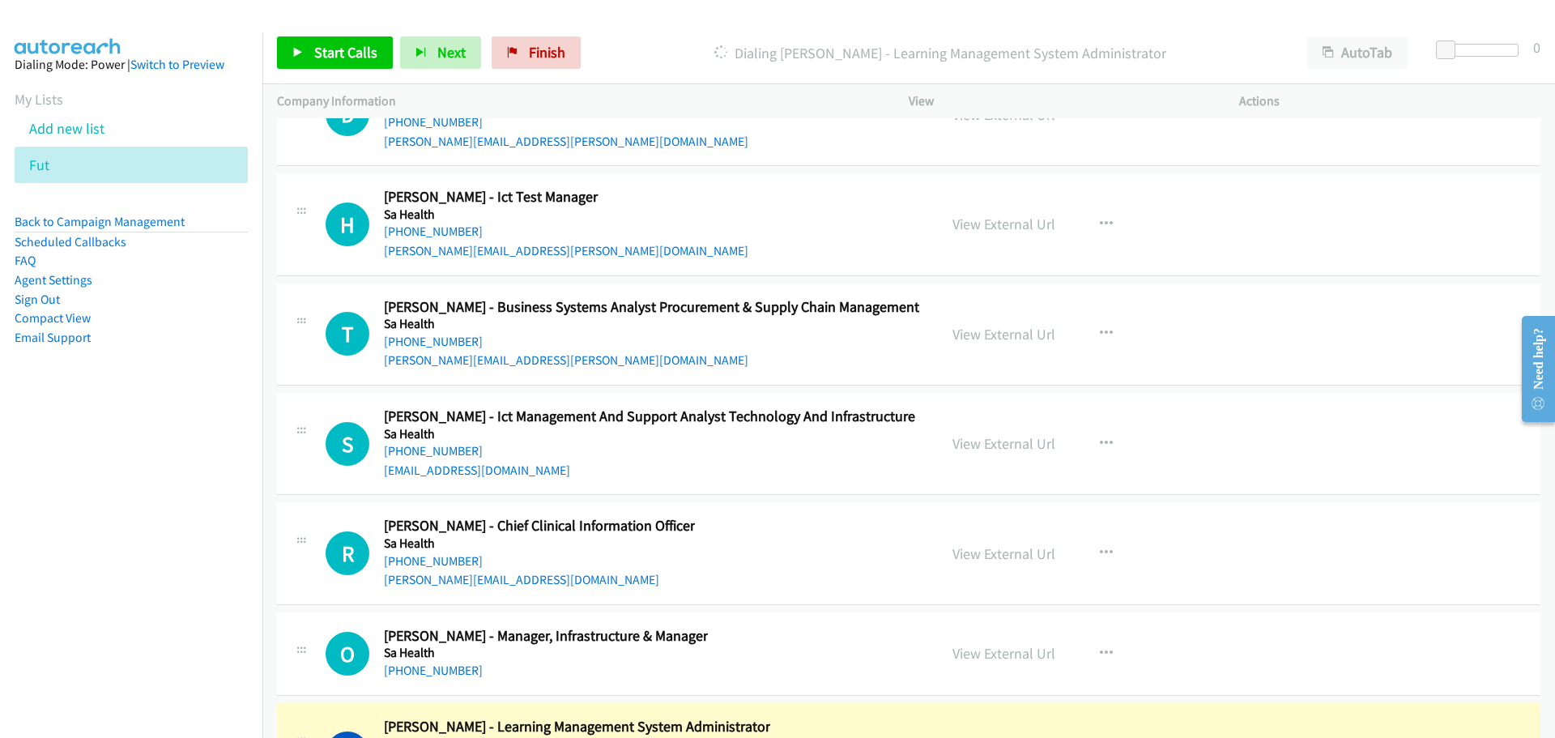
scroll to position [32207, 0]
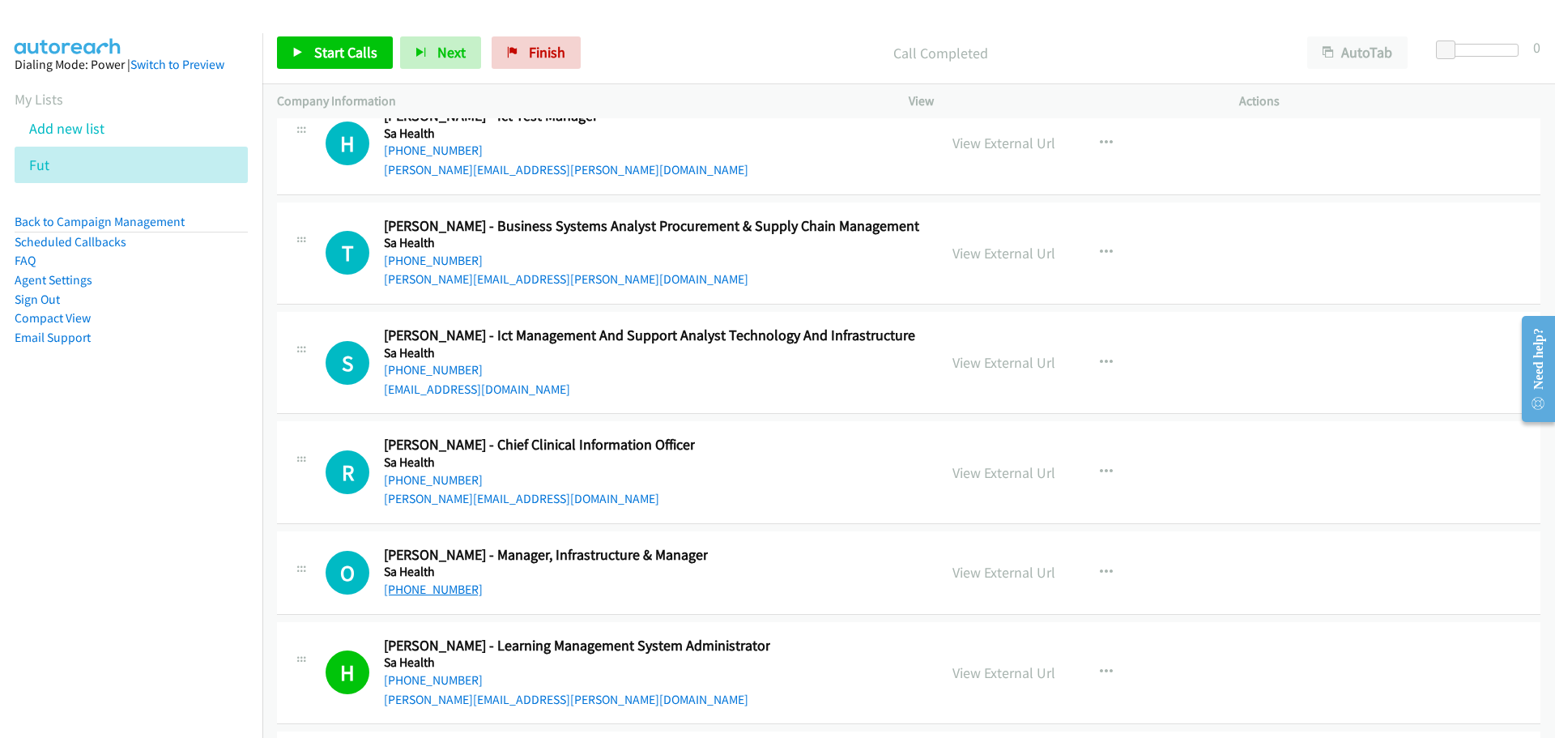
click at [438, 584] on link "+61 439 817 327" at bounding box center [433, 588] width 99 height 15
click at [462, 482] on link "+61 477 376 104" at bounding box center [433, 479] width 99 height 15
click at [411, 370] on link "+61 469 702 246" at bounding box center [433, 369] width 99 height 15
click at [445, 260] on link "+61 419 803 181" at bounding box center [433, 260] width 99 height 15
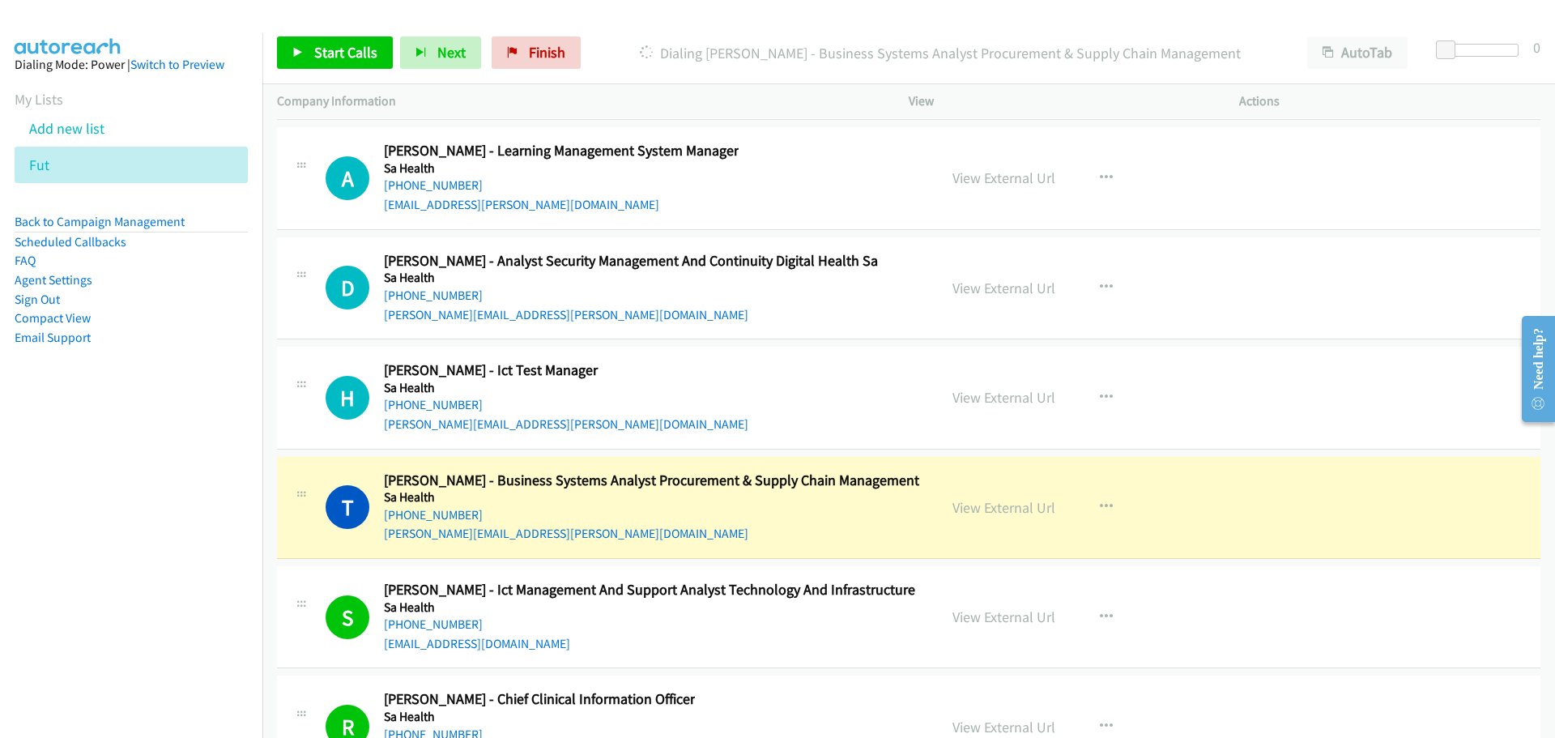
scroll to position [31803, 0]
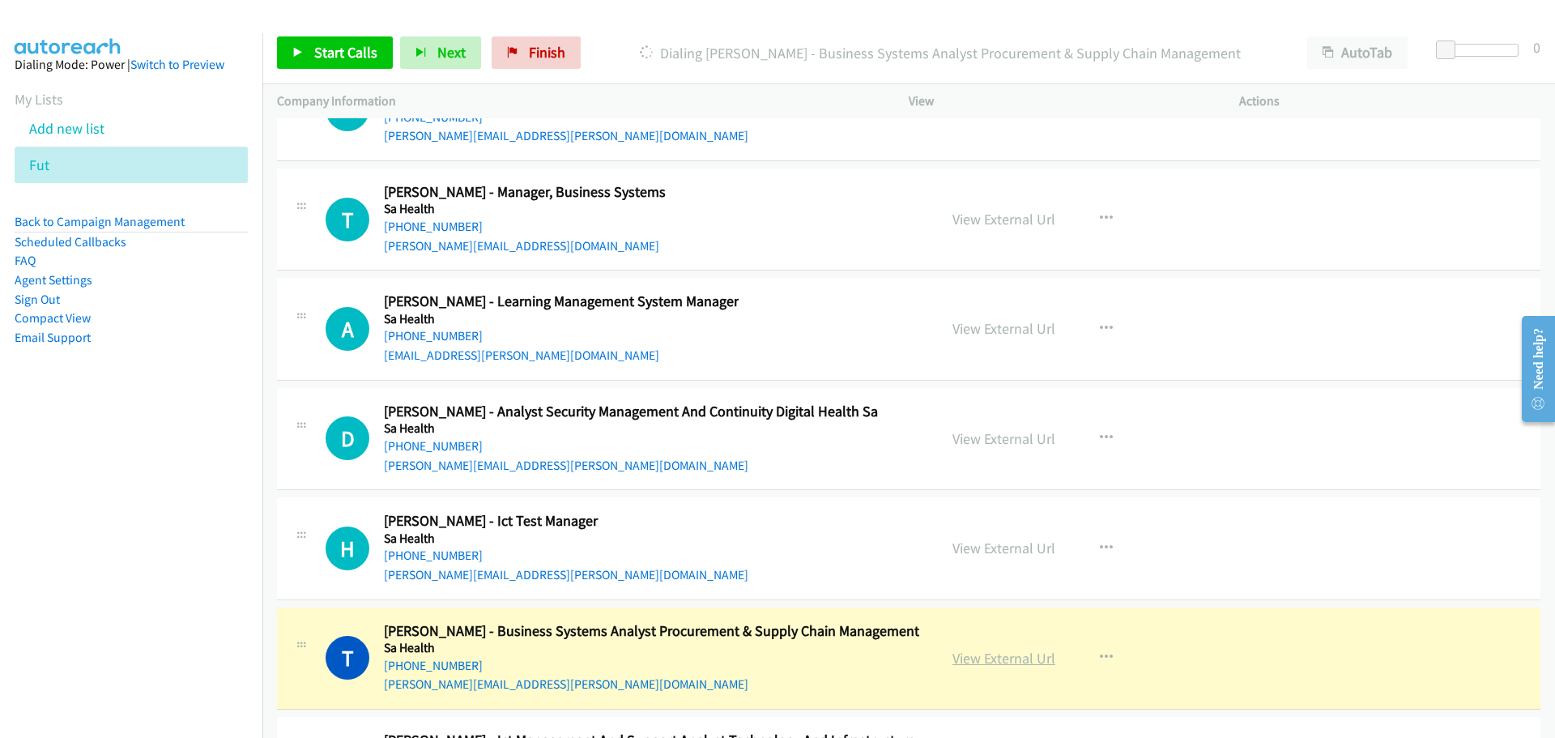
click at [994, 662] on link "View External Url" at bounding box center [1003, 658] width 103 height 19
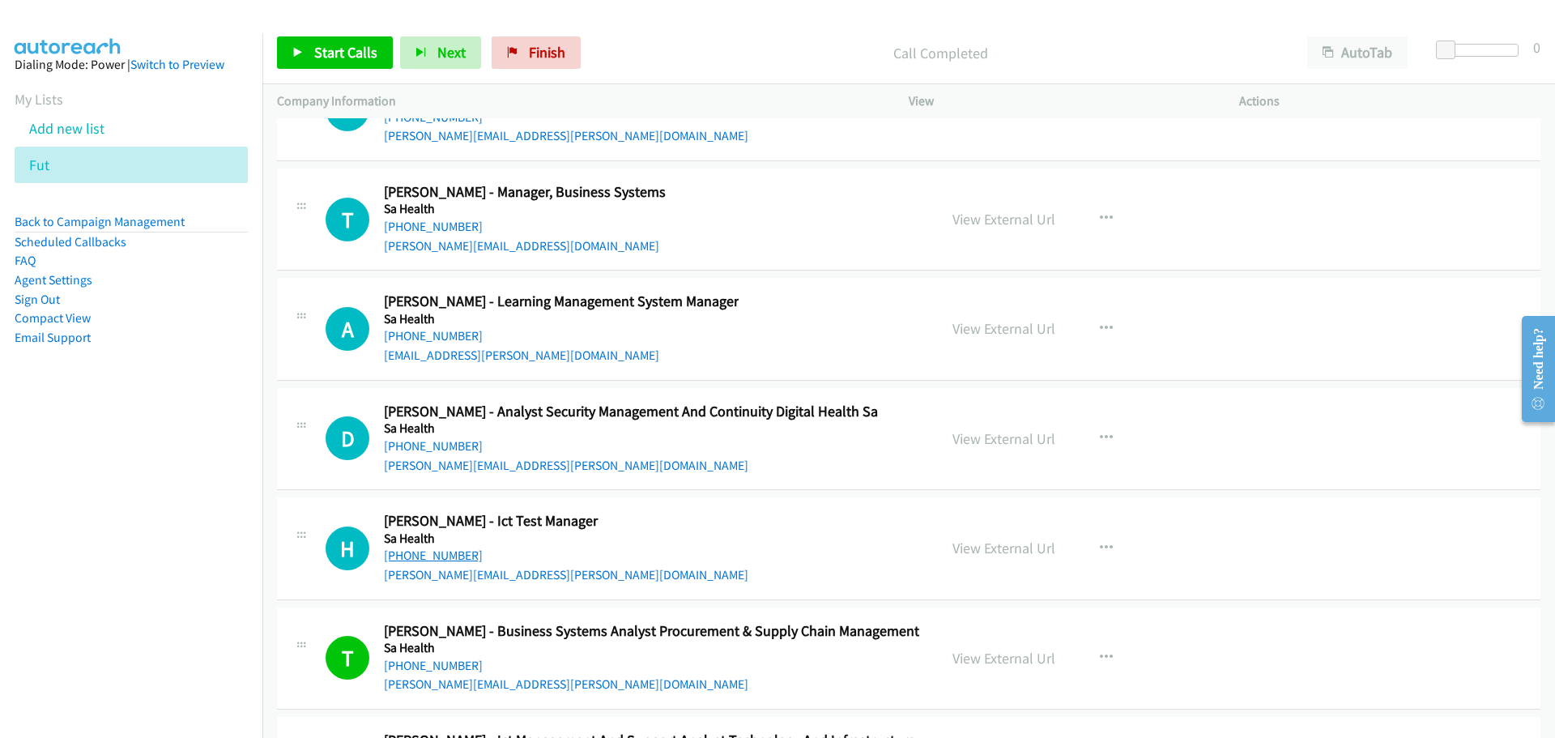
click at [411, 558] on link "+61 411 197 791" at bounding box center [433, 554] width 99 height 15
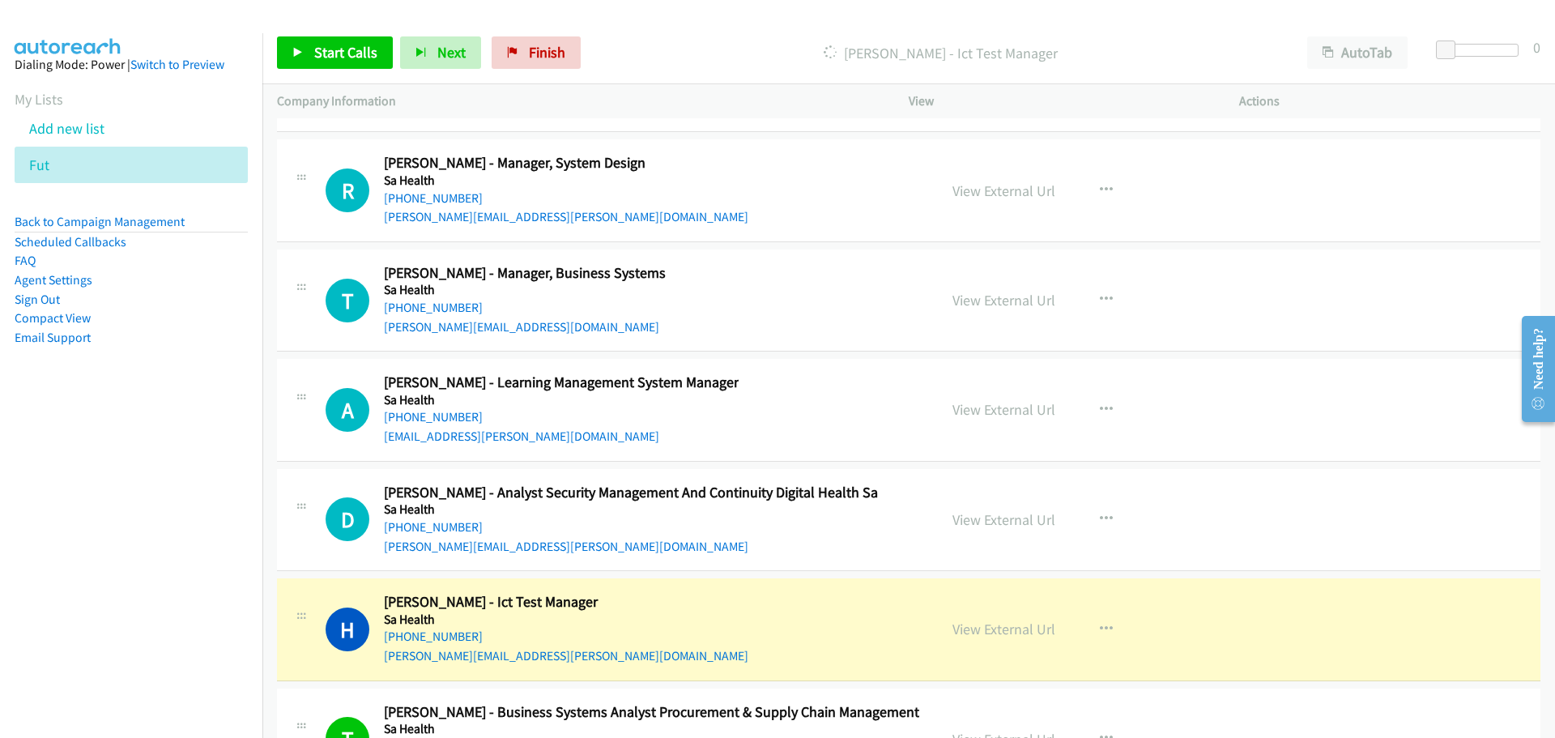
scroll to position [31641, 0]
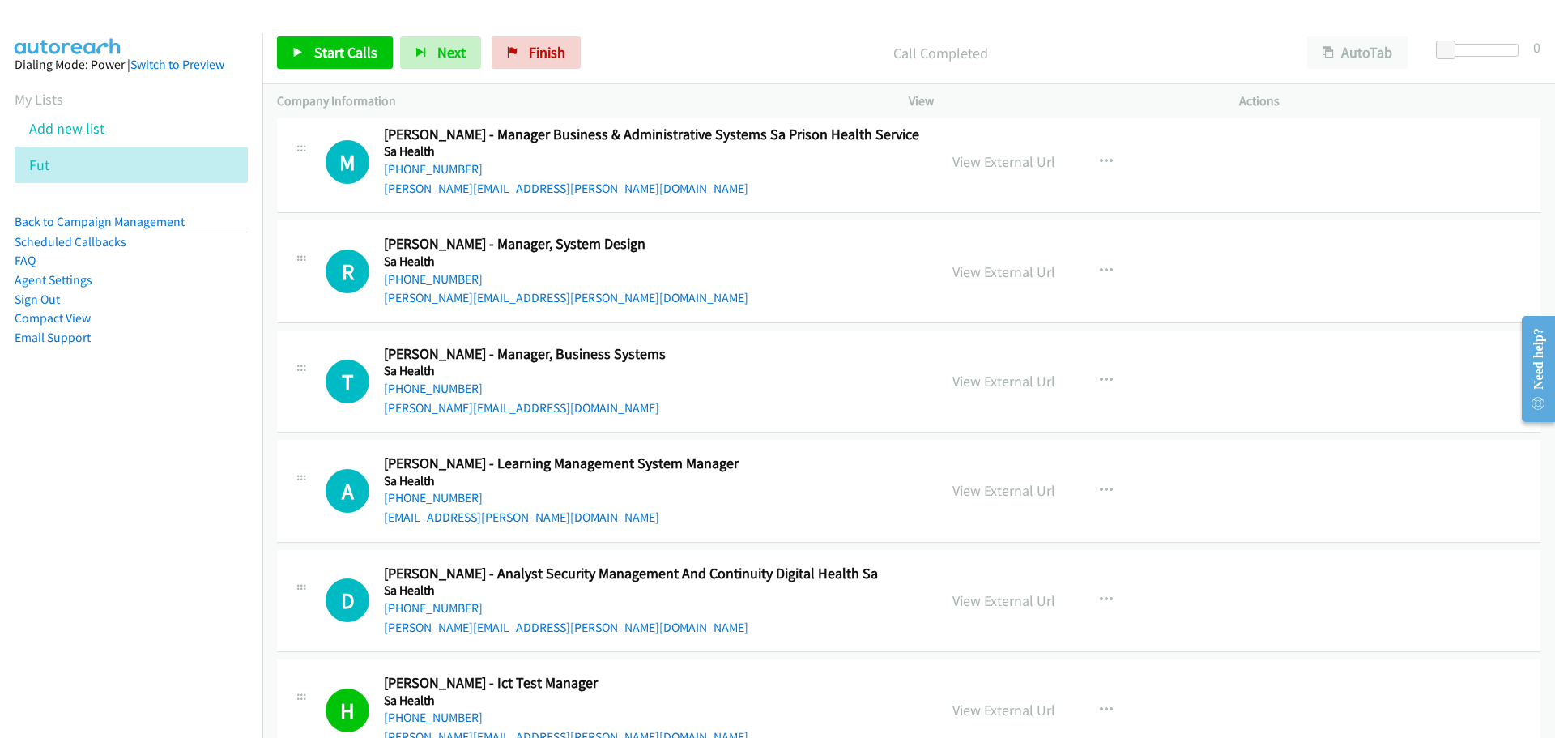
drag, startPoint x: 441, startPoint y: 602, endPoint x: 462, endPoint y: 597, distance: 22.6
click at [441, 602] on link "+61 412 723 819" at bounding box center [433, 607] width 99 height 15
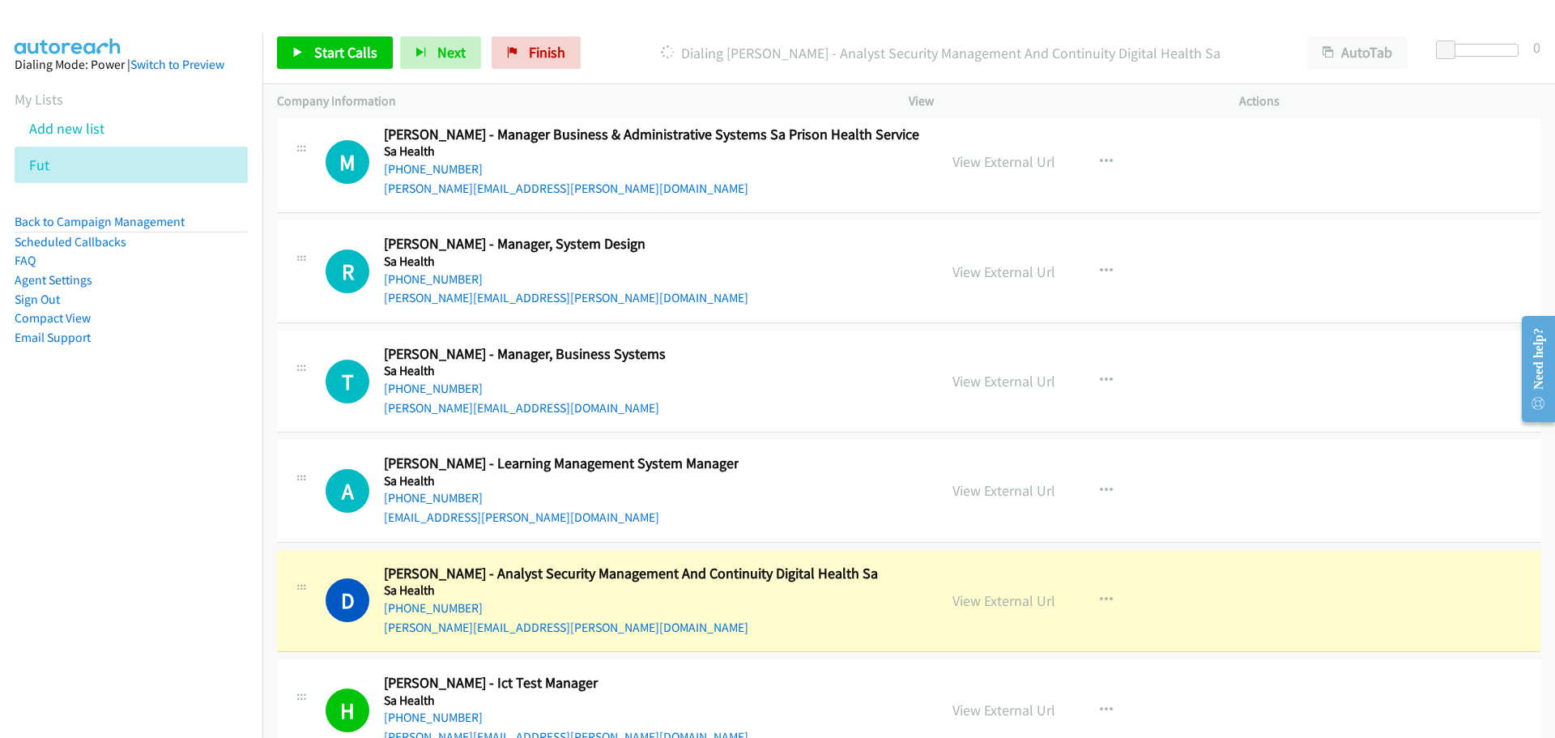
click at [1475, 460] on div "A Callback Scheduled Angus Dacey - Learning Management System Manager Sa Health…" at bounding box center [908, 491] width 1263 height 102
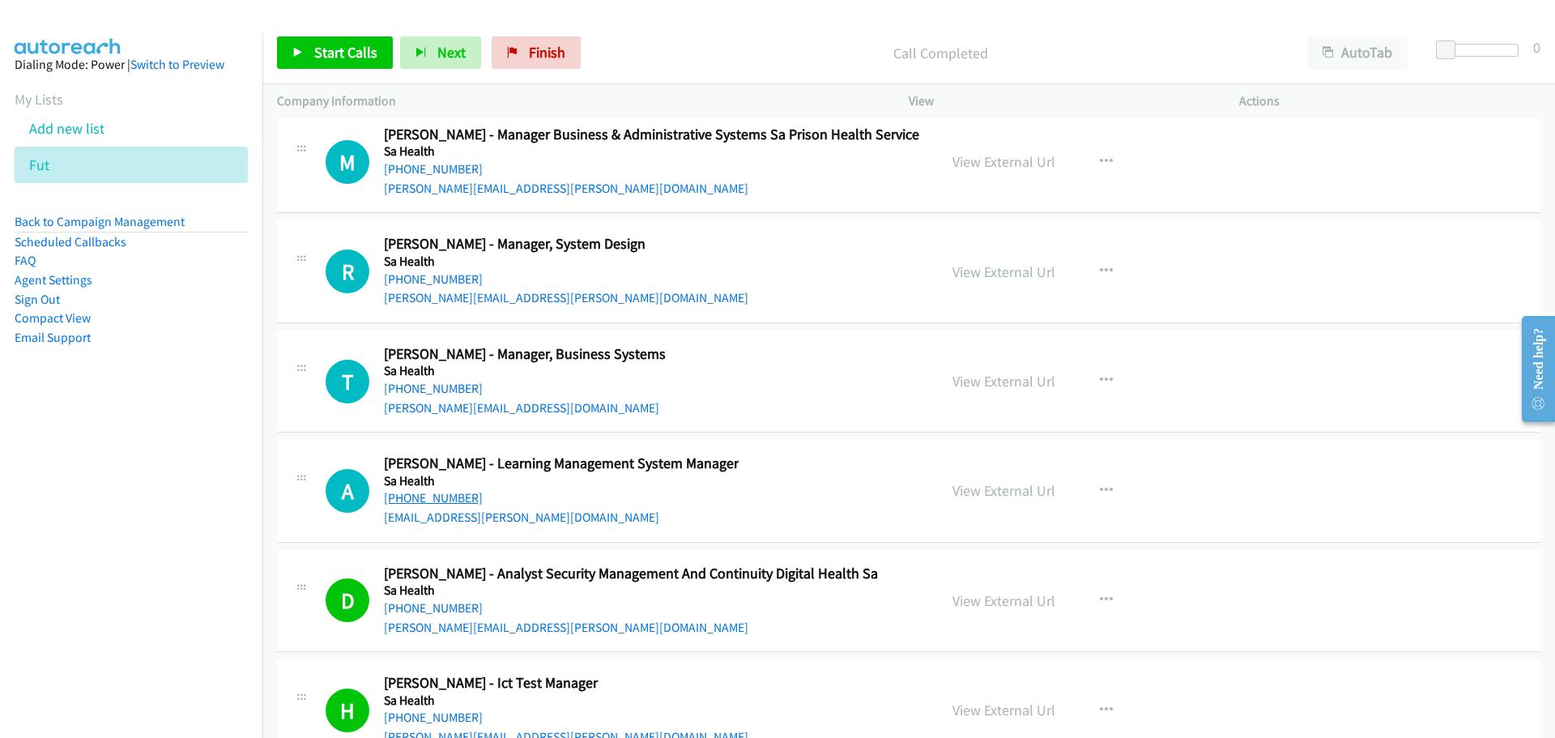
click at [440, 498] on link "+61 481 356 621" at bounding box center [433, 497] width 99 height 15
click at [424, 386] on link "+61 466 595 170" at bounding box center [433, 388] width 99 height 15
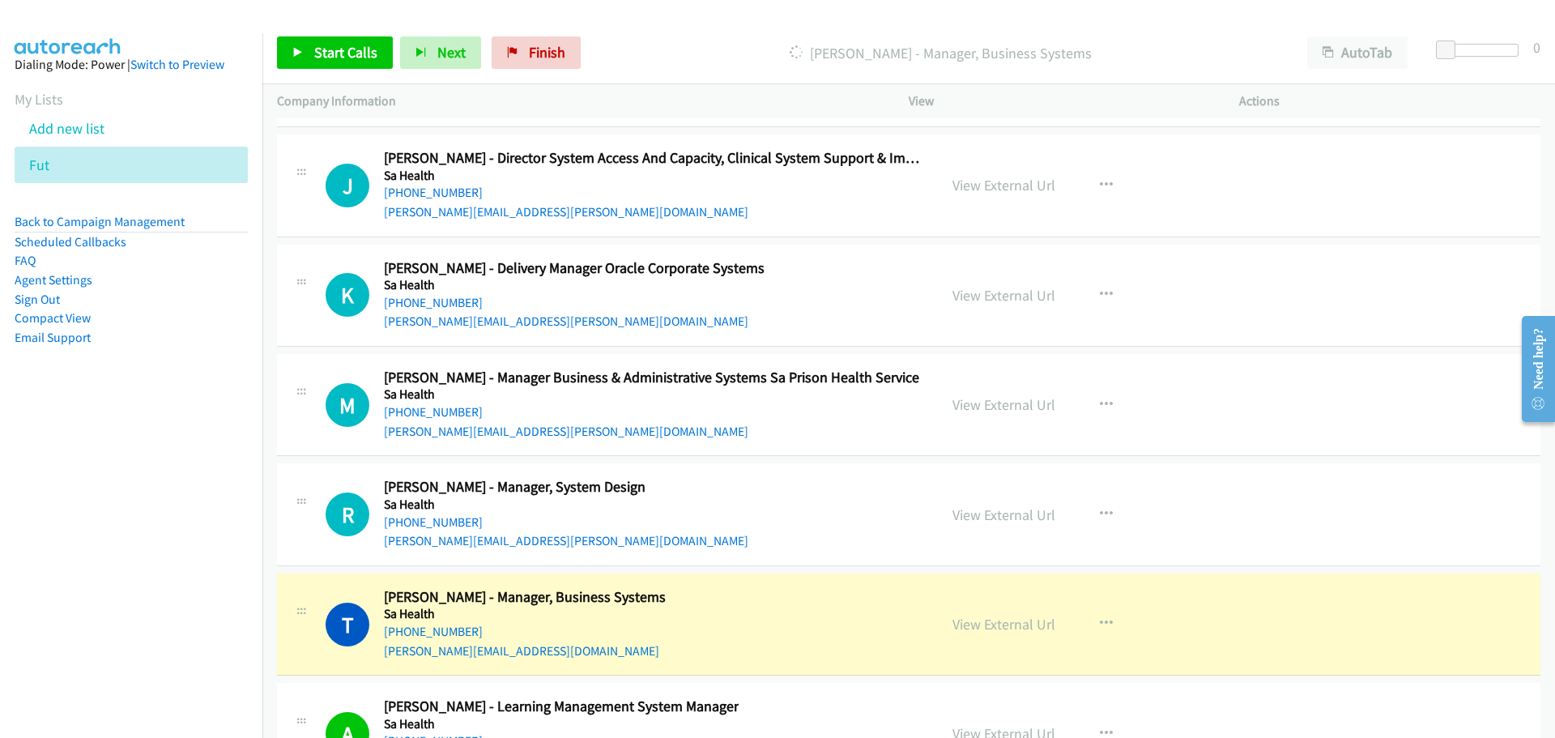
scroll to position [31317, 0]
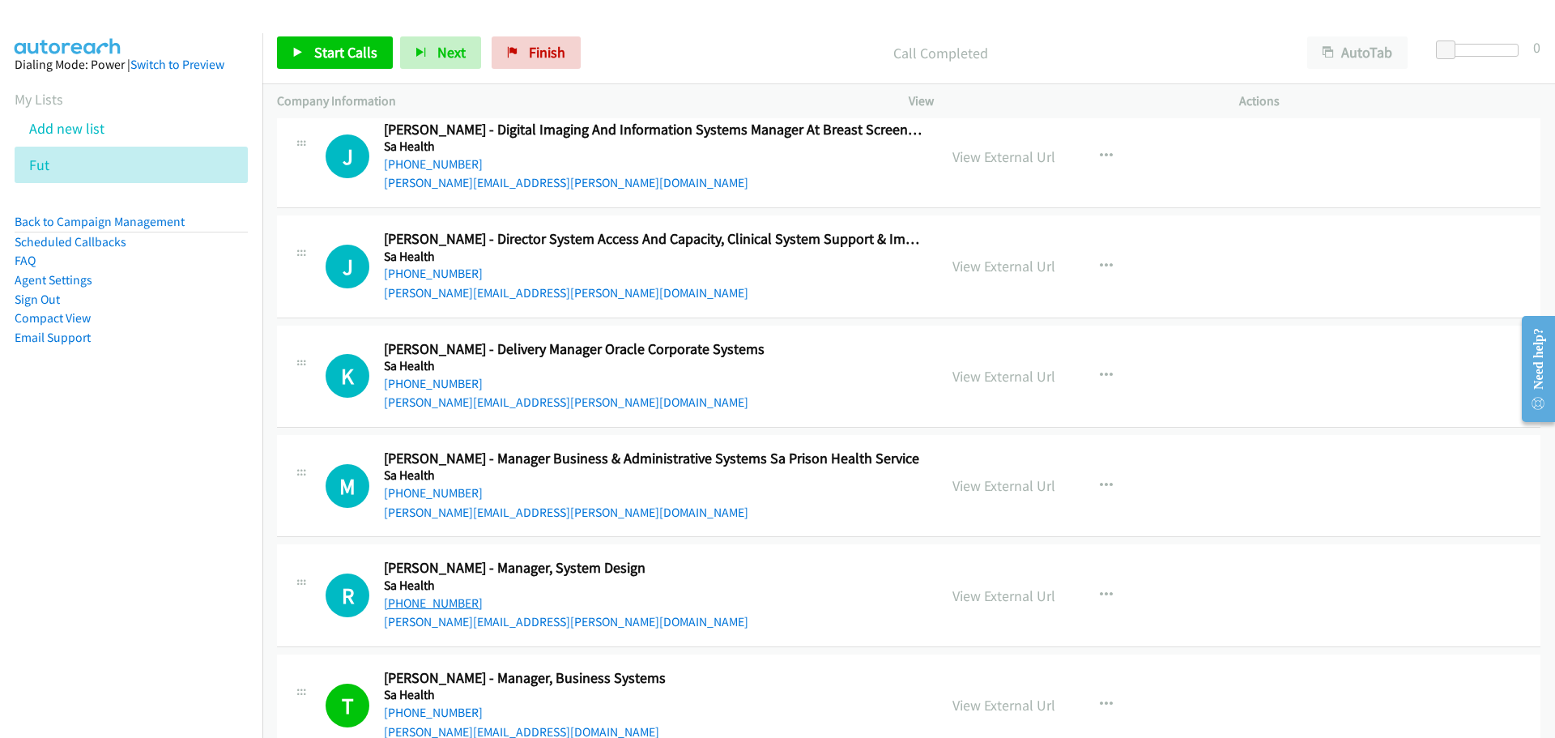
click at [410, 606] on link "+61 424 139 134" at bounding box center [433, 602] width 99 height 15
click at [443, 494] on link "+61 401 124 943" at bounding box center [433, 492] width 99 height 15
click at [449, 387] on link "+61 469 564 346" at bounding box center [433, 383] width 99 height 15
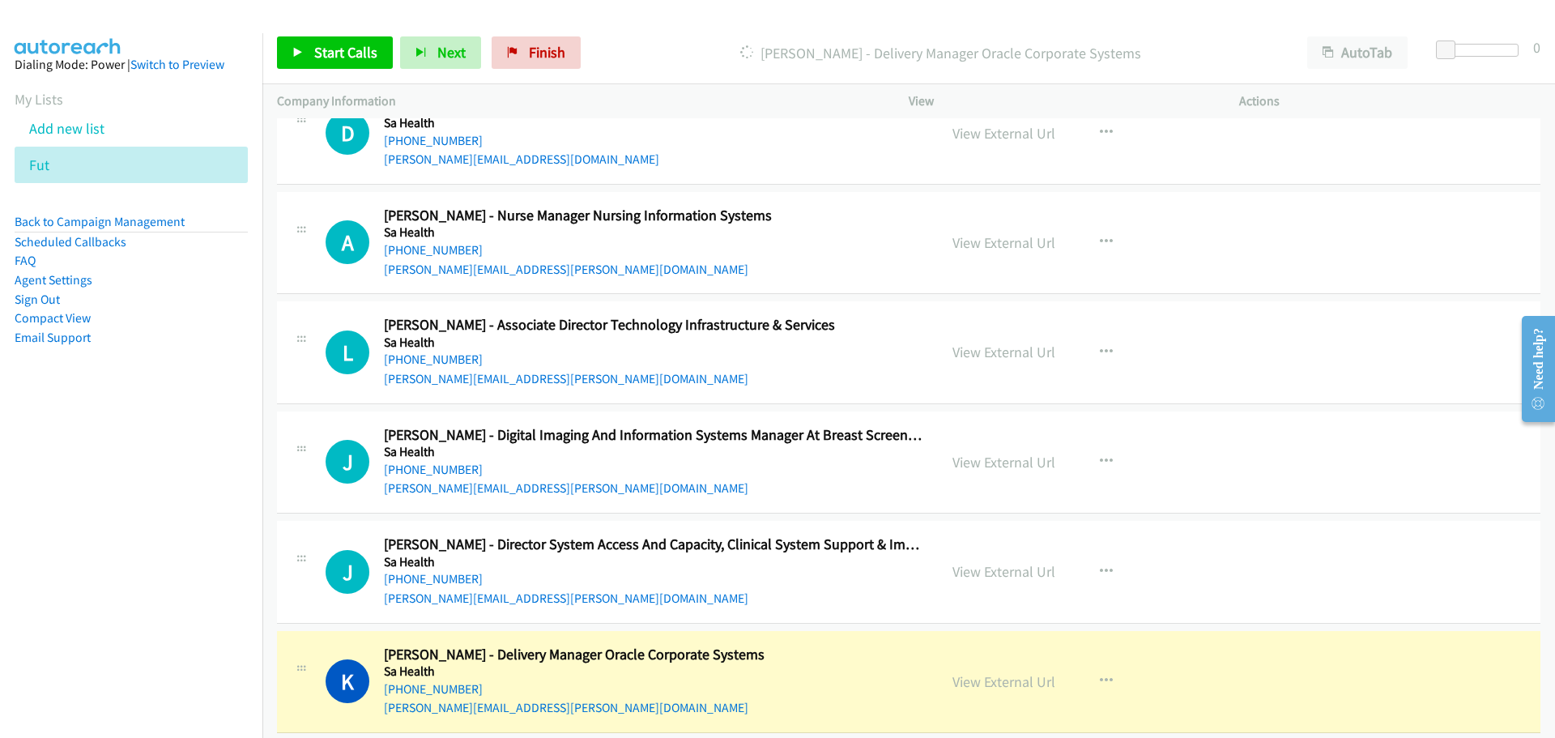
scroll to position [30993, 0]
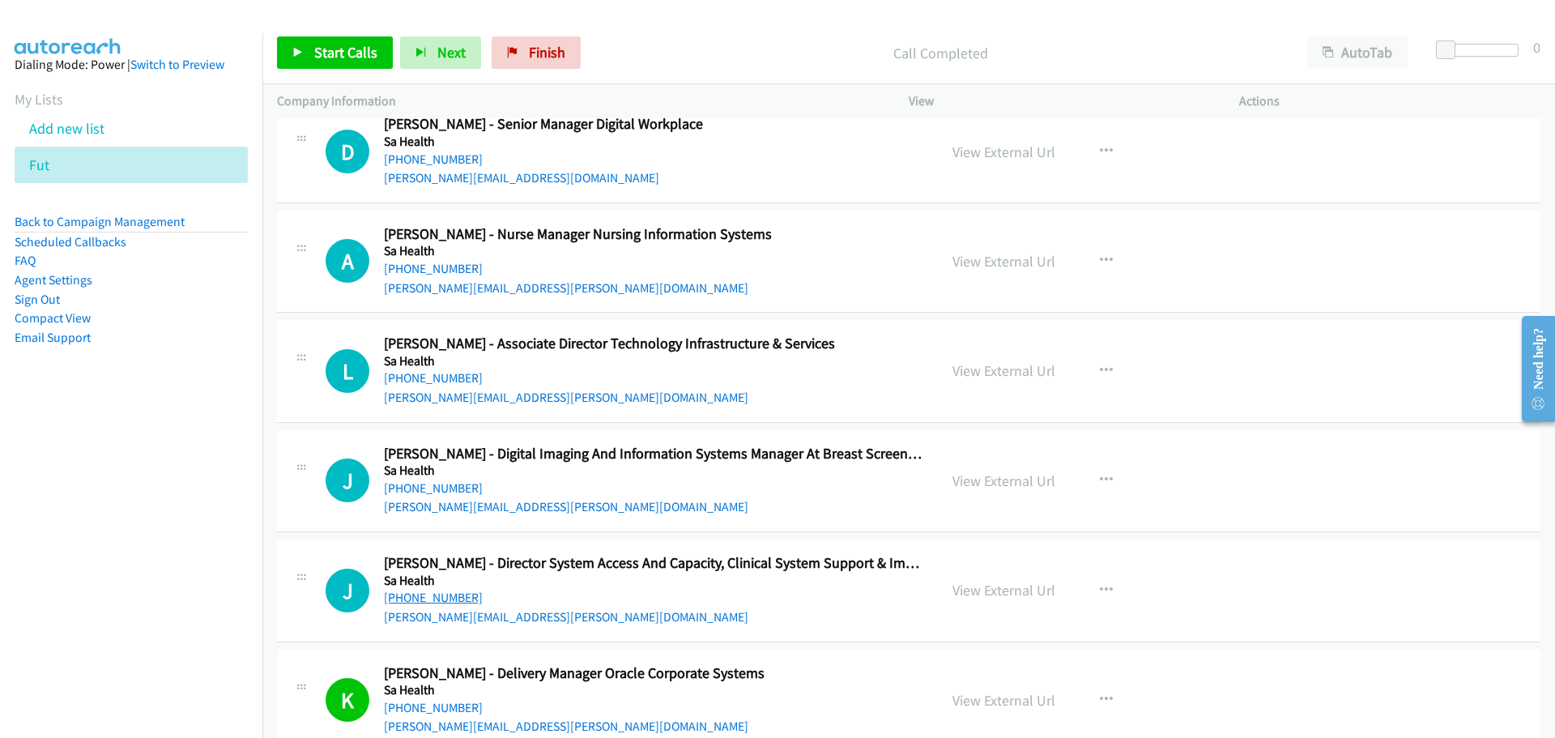
click at [439, 602] on link "+61 400 250 023" at bounding box center [433, 597] width 99 height 15
click at [430, 480] on link "+61 401 147 303" at bounding box center [433, 487] width 99 height 15
click at [453, 484] on link "+61 401 147 303" at bounding box center [433, 487] width 99 height 15
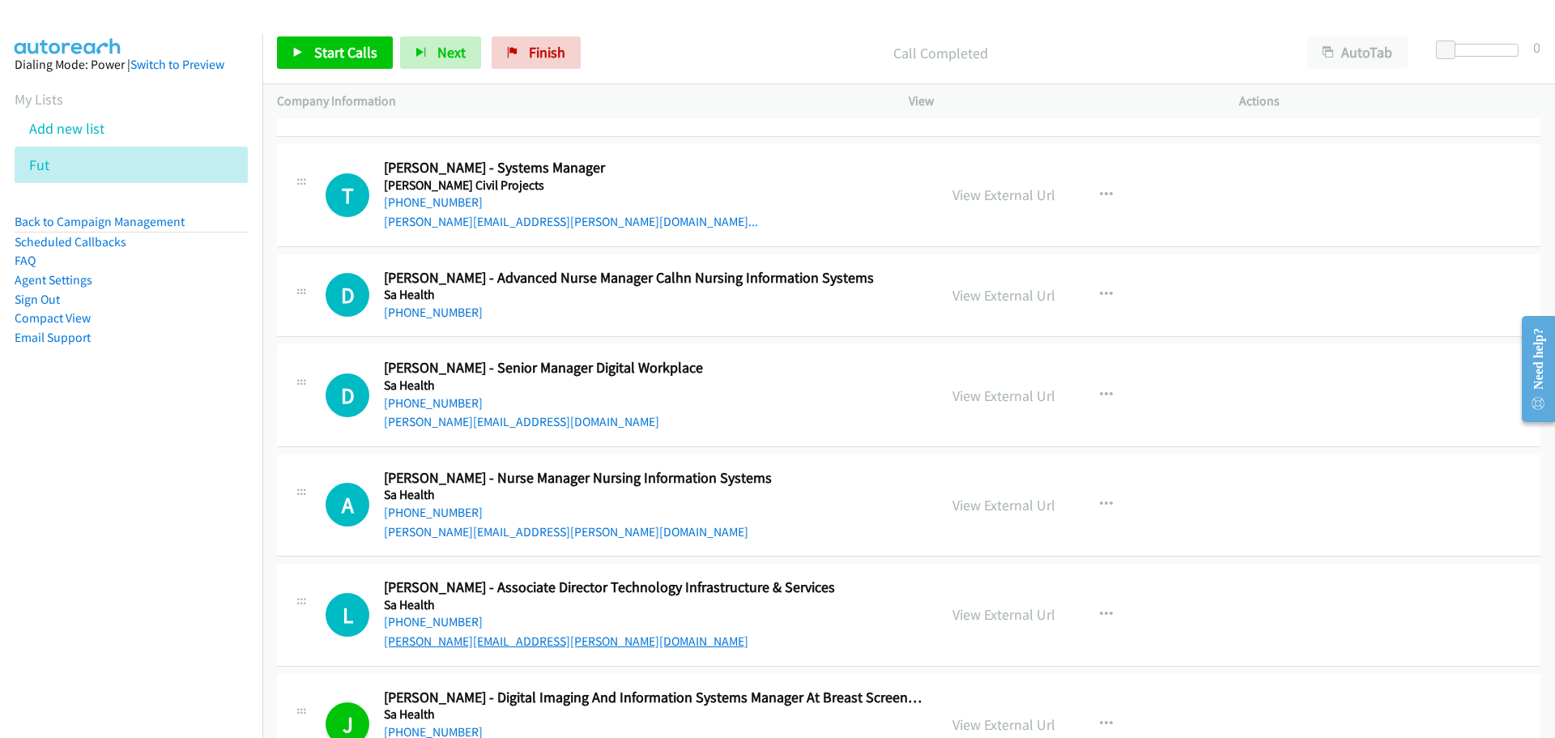
scroll to position [30750, 0]
click at [442, 619] on link "+61 417 815 774" at bounding box center [433, 620] width 99 height 15
drag, startPoint x: 450, startPoint y: 505, endPoint x: 1528, endPoint y: 498, distance: 1077.8
click at [450, 505] on link "+61 481 094 558" at bounding box center [433, 511] width 99 height 15
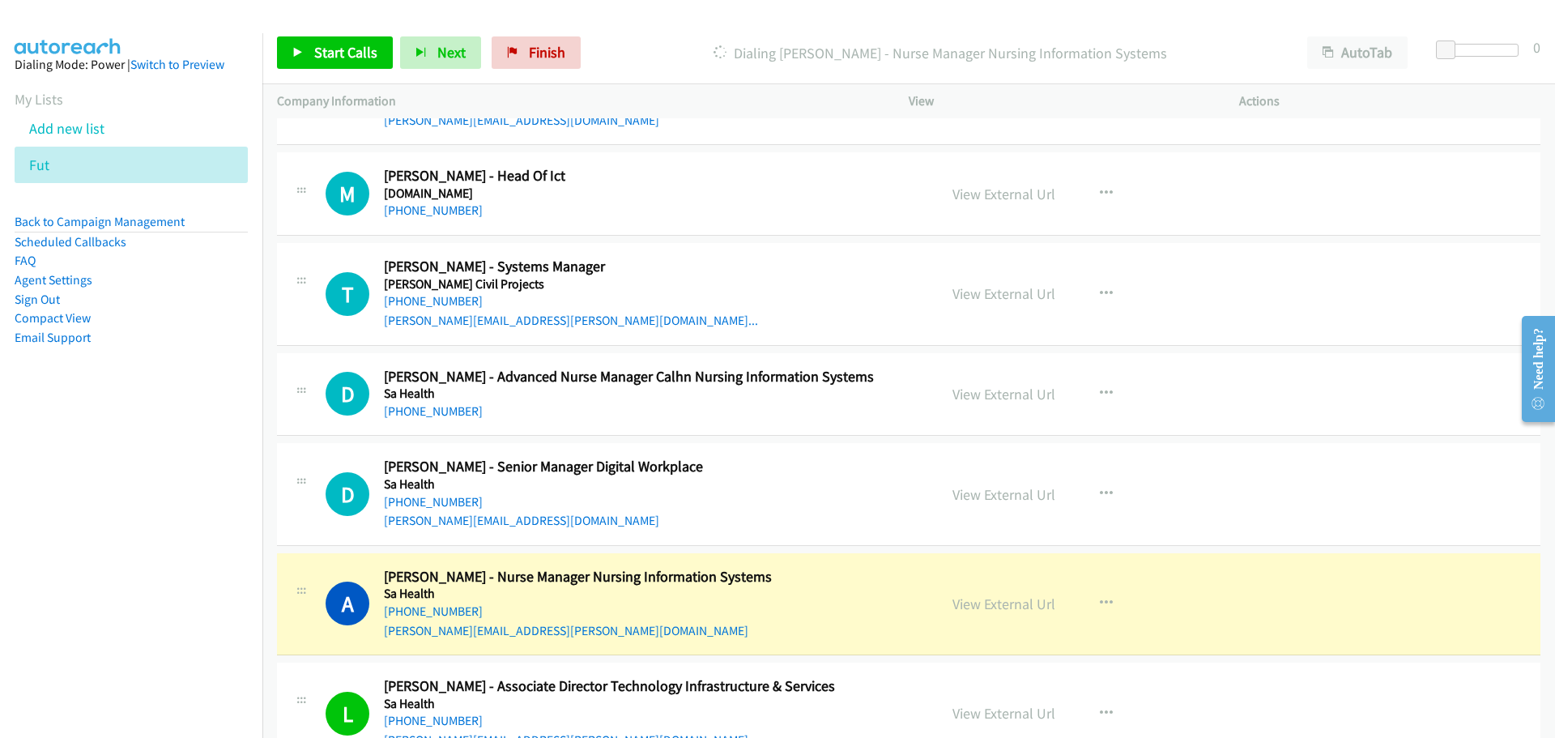
scroll to position [30588, 0]
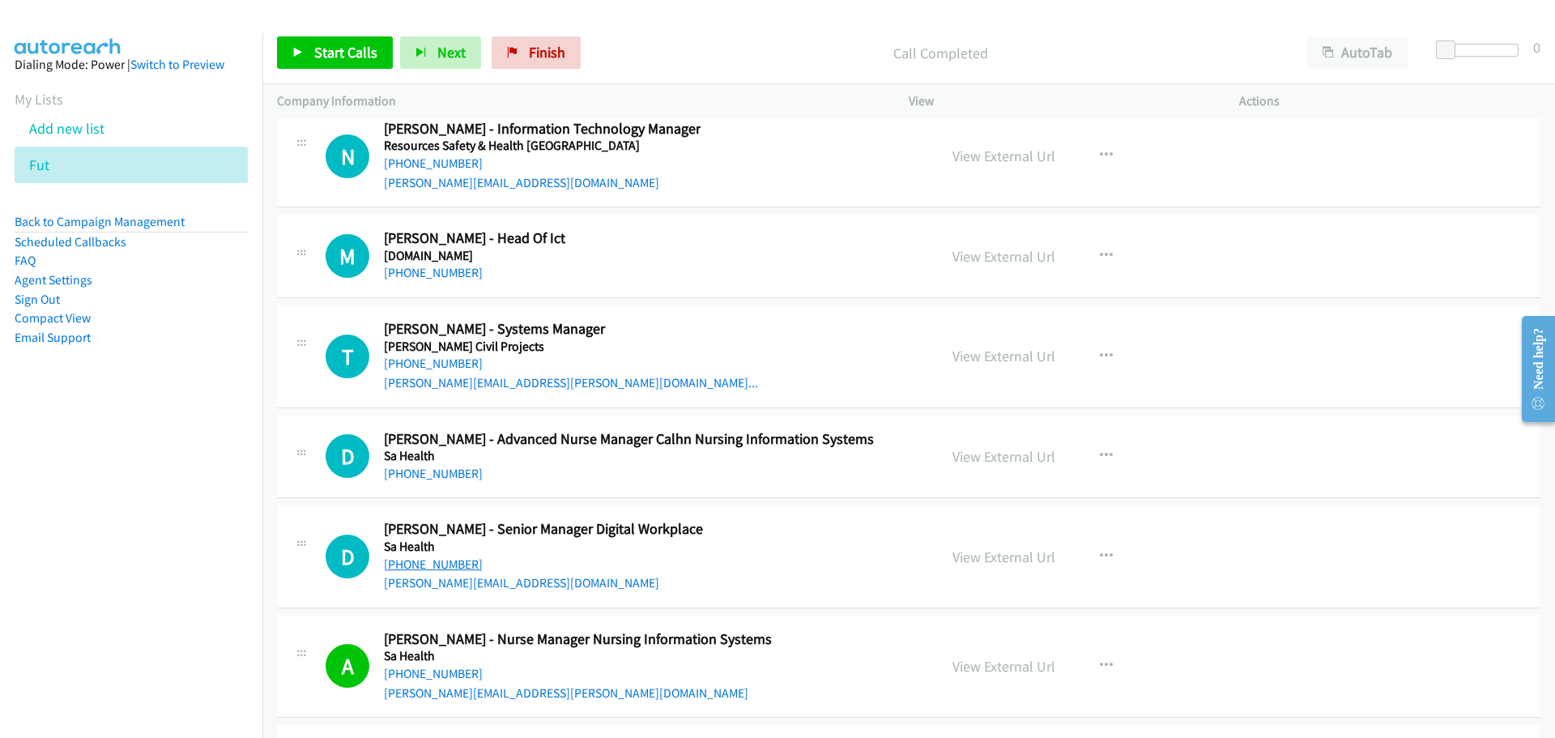
click at [434, 563] on link "+61 434 654 919" at bounding box center [433, 563] width 99 height 15
click at [437, 469] on link "+61 481 915 305" at bounding box center [433, 473] width 99 height 15
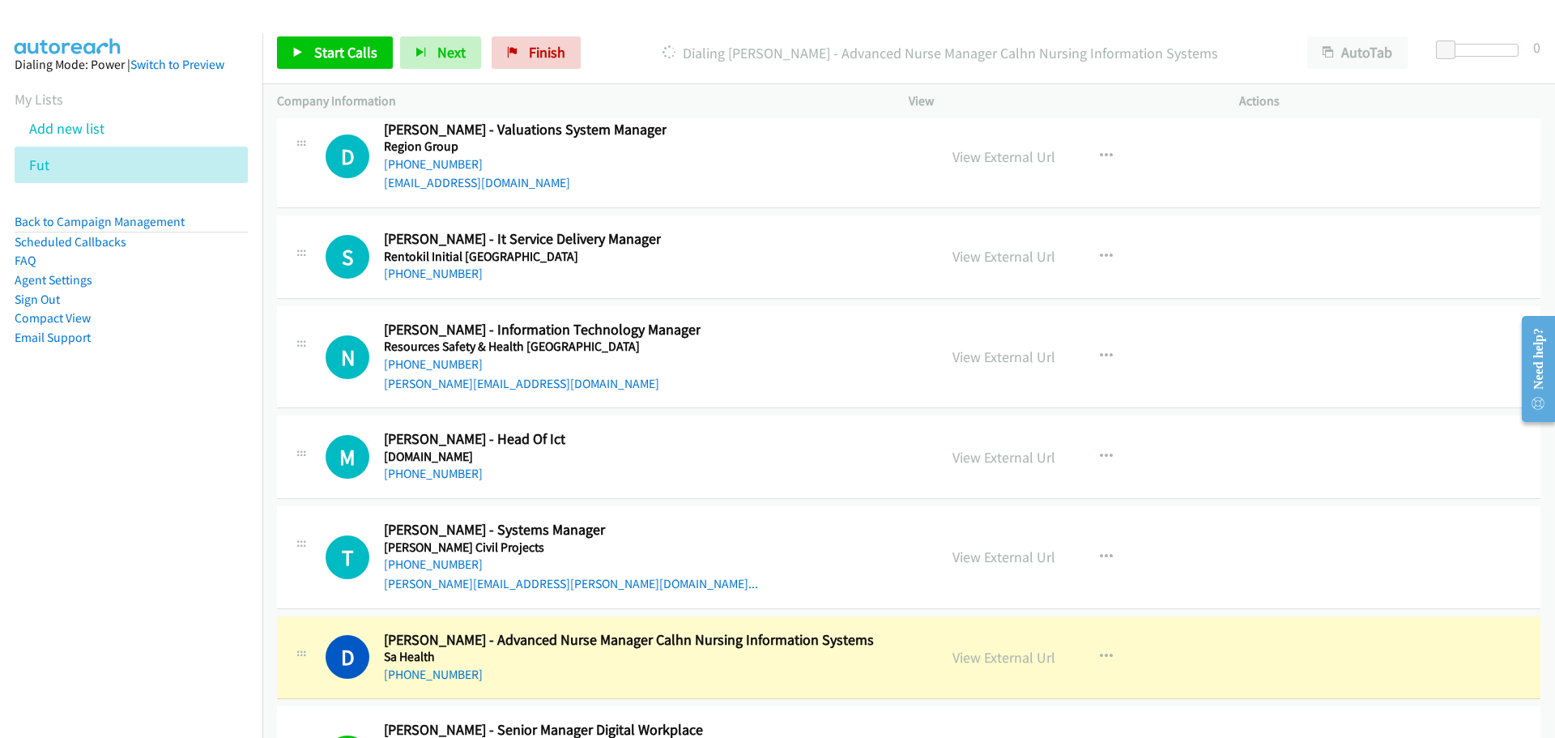
scroll to position [30345, 0]
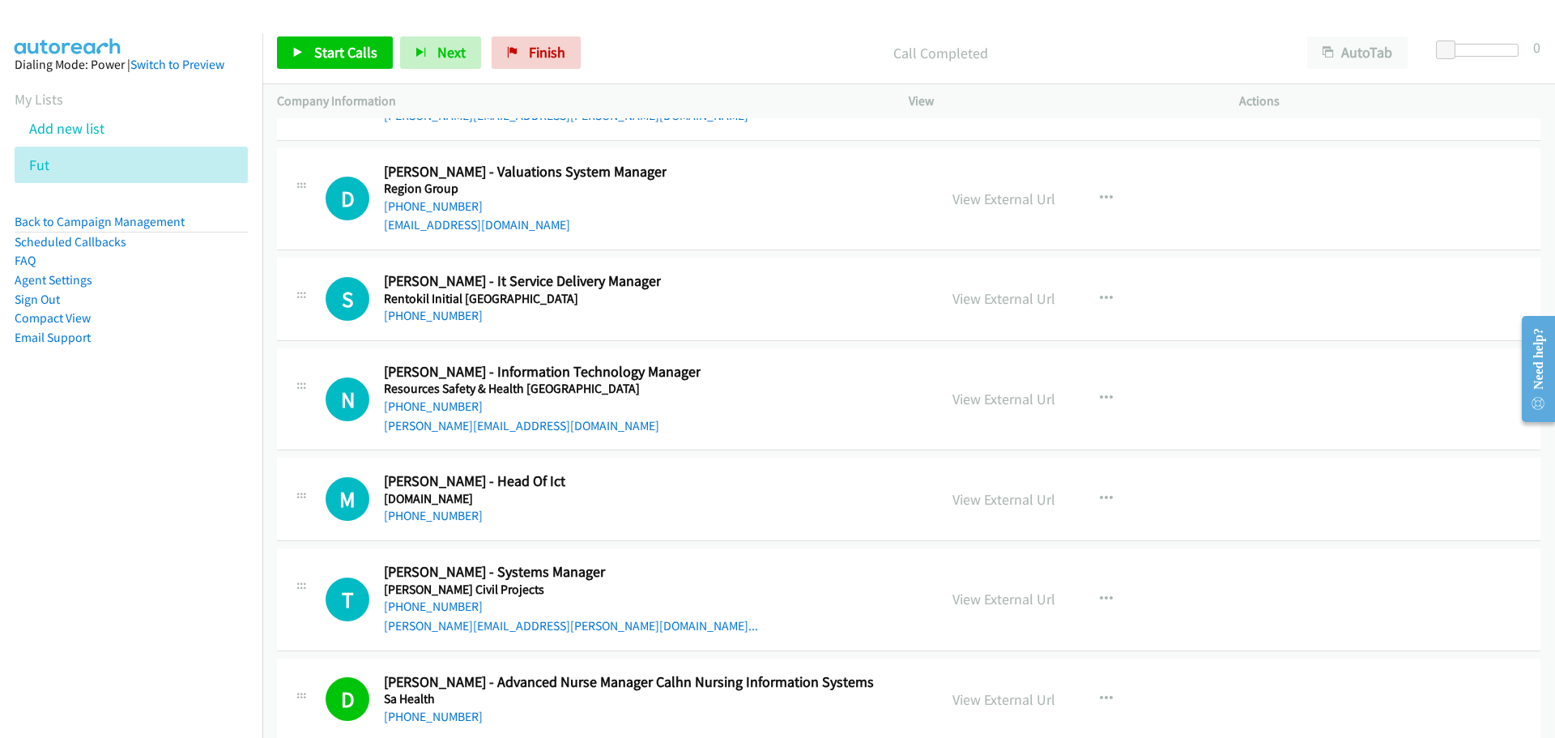
drag, startPoint x: 456, startPoint y: 602, endPoint x: 692, endPoint y: 609, distance: 236.6
click at [456, 602] on link "+61 417 222 821" at bounding box center [433, 605] width 99 height 15
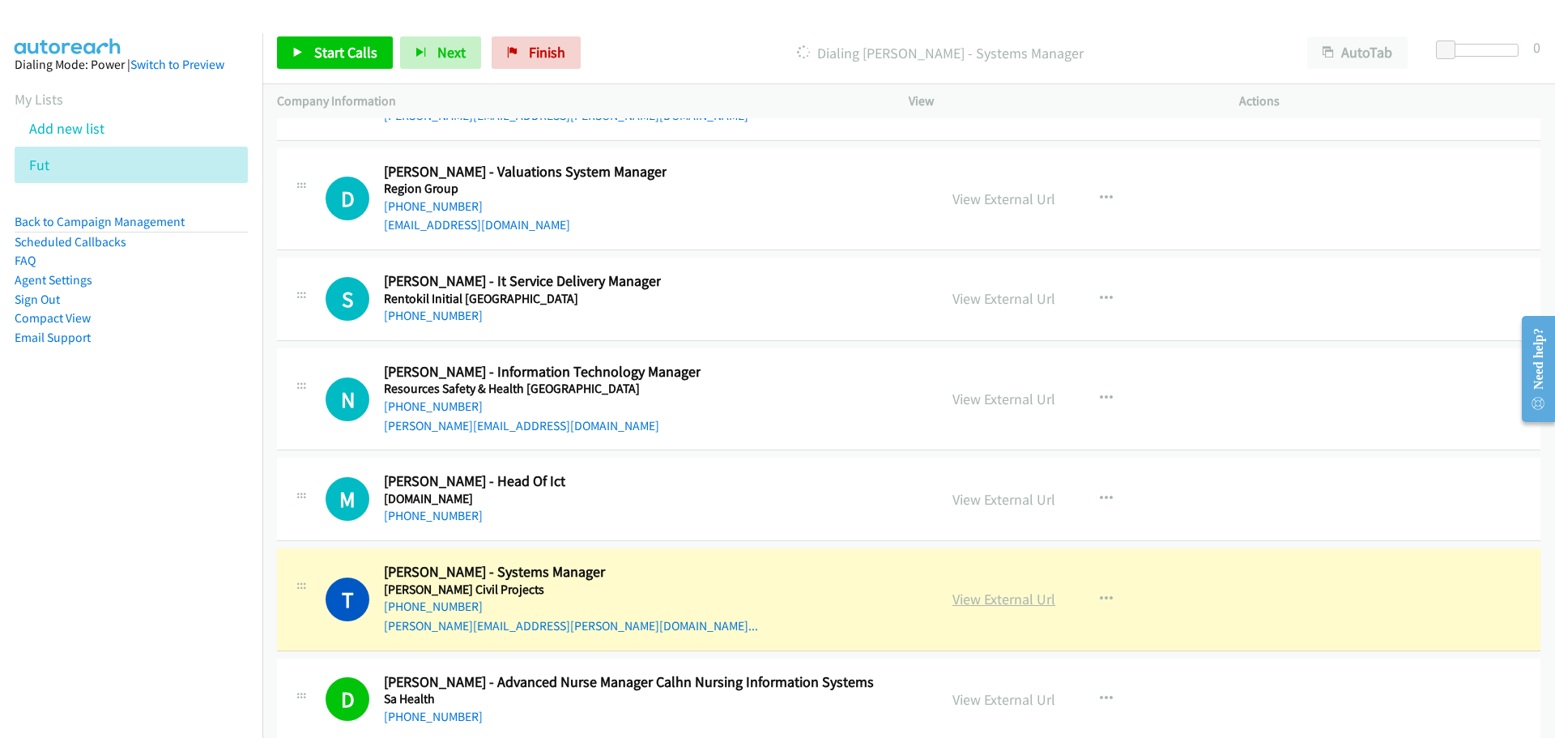
click at [1018, 598] on link "View External Url" at bounding box center [1003, 599] width 103 height 19
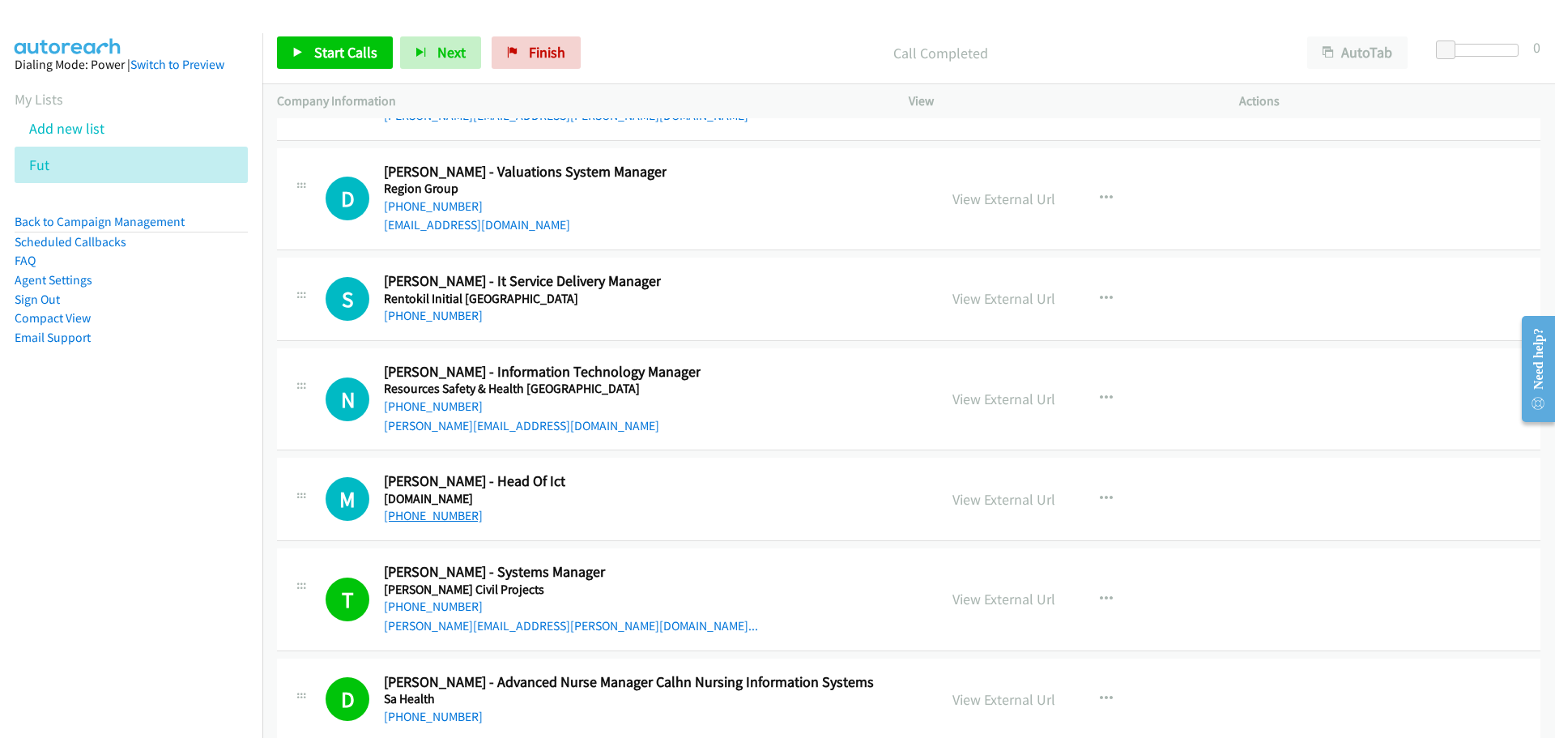
click at [423, 517] on link "+61 8 9424 6352" at bounding box center [433, 515] width 99 height 15
drag, startPoint x: 446, startPoint y: 407, endPoint x: 795, endPoint y: 466, distance: 353.8
click at [446, 407] on link "+61 411 600 376" at bounding box center [433, 405] width 99 height 15
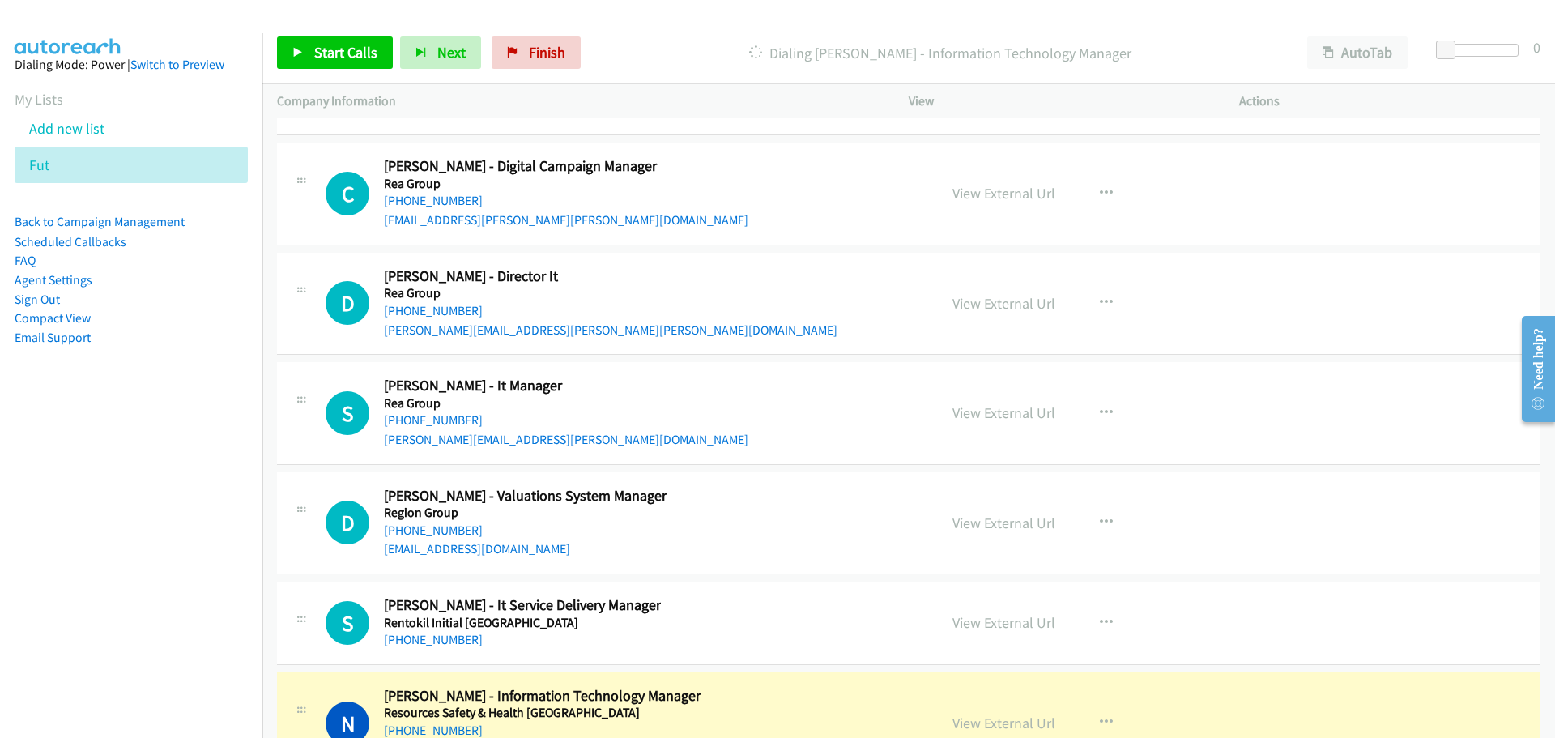
scroll to position [30102, 0]
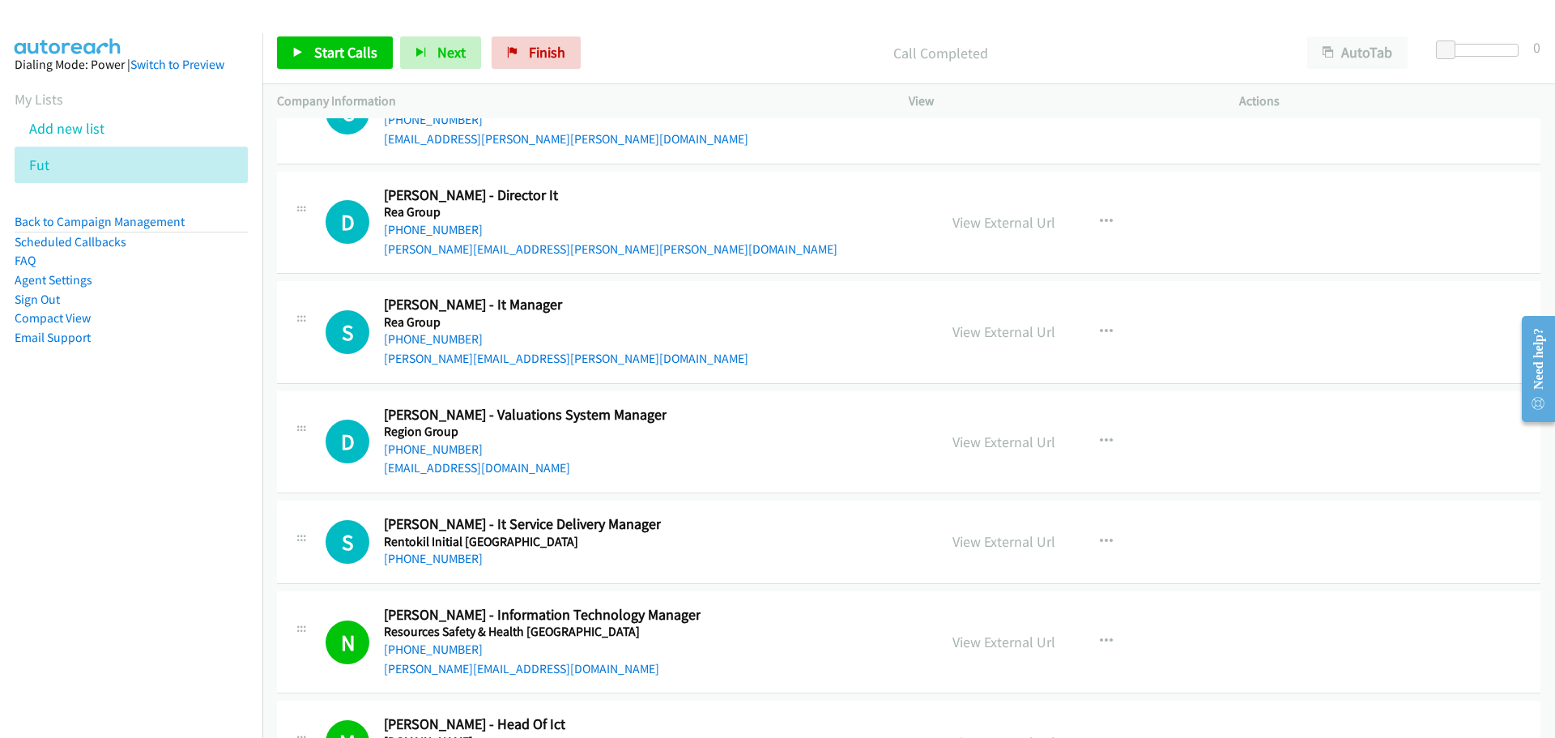
drag, startPoint x: 411, startPoint y: 556, endPoint x: 850, endPoint y: 544, distance: 439.9
click at [411, 556] on link "+61 438 237 299" at bounding box center [433, 558] width 99 height 15
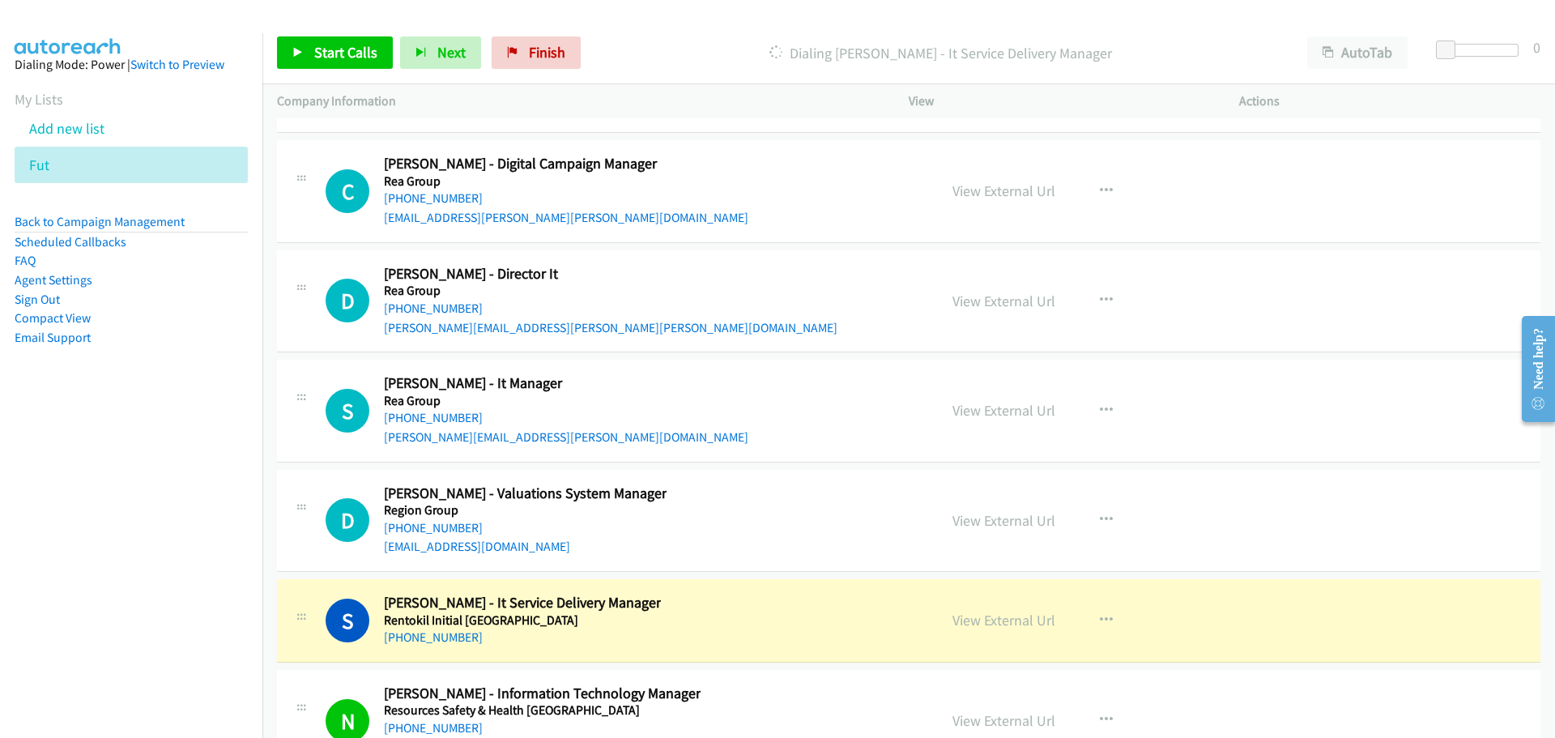
scroll to position [29940, 0]
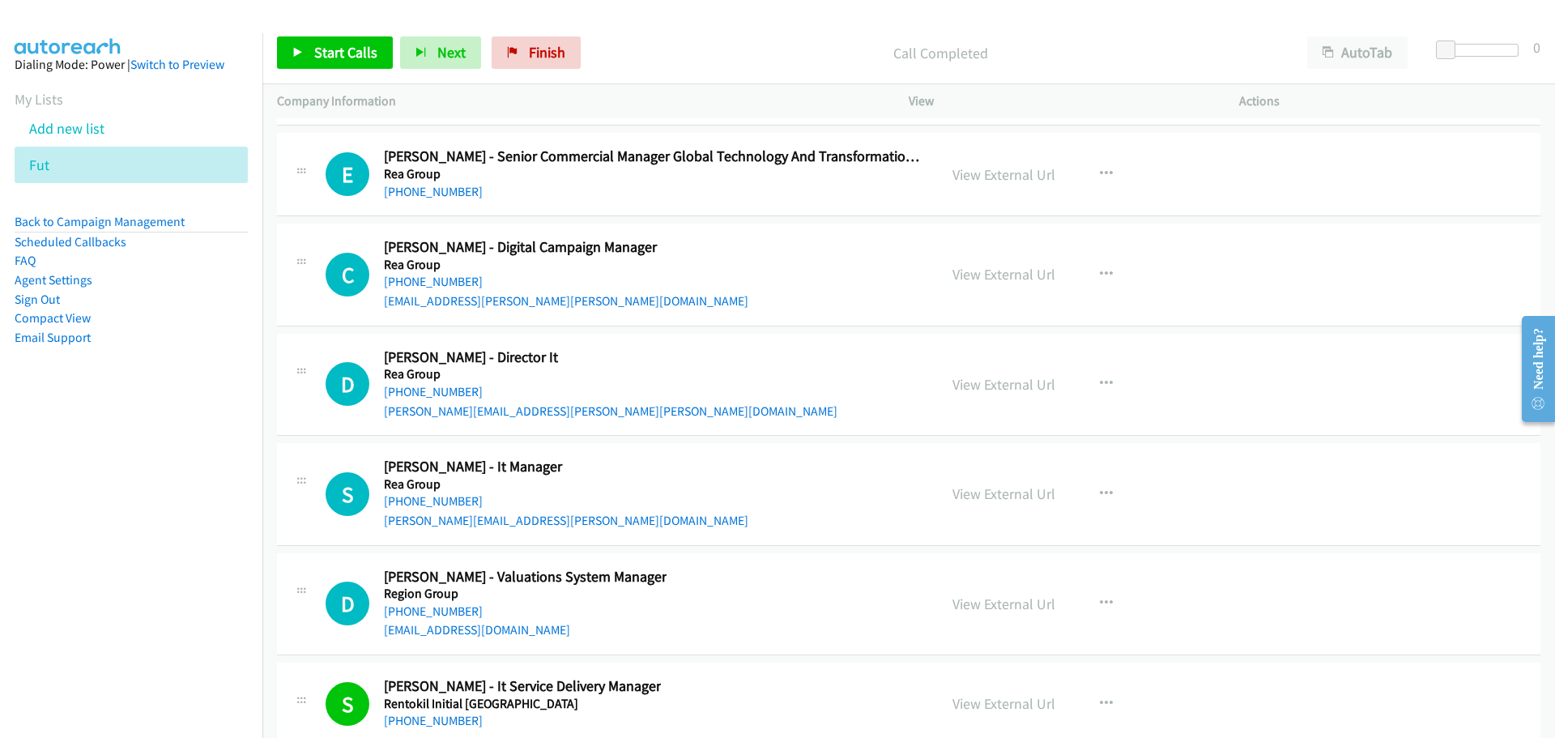
drag, startPoint x: 422, startPoint y: 604, endPoint x: 1063, endPoint y: 583, distance: 641.7
click at [422, 604] on link "+61 411 333 051" at bounding box center [433, 610] width 99 height 15
click at [436, 496] on link "+61 457 179 514" at bounding box center [433, 500] width 99 height 15
click at [438, 396] on link "+61 410 212 002" at bounding box center [433, 391] width 99 height 15
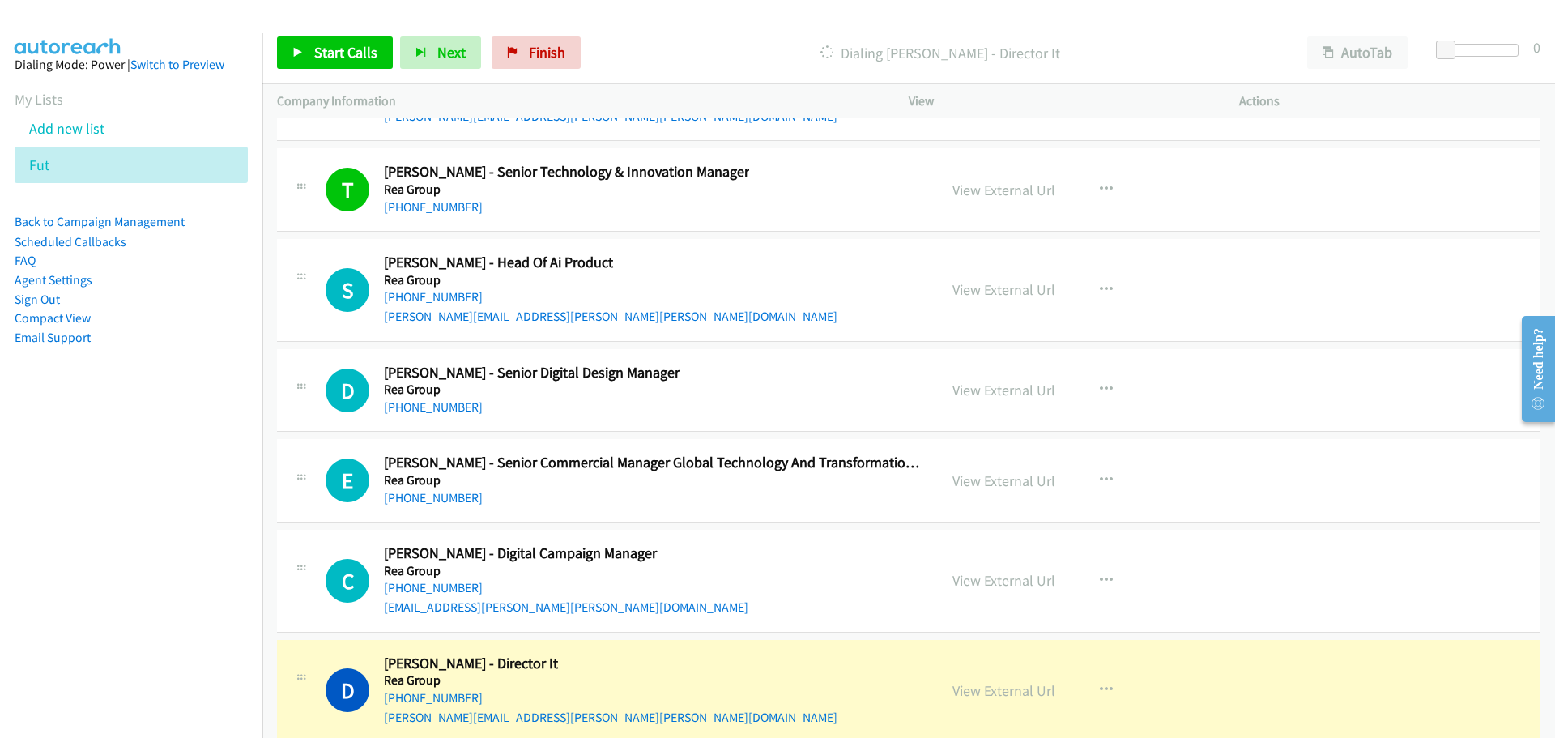
scroll to position [29616, 0]
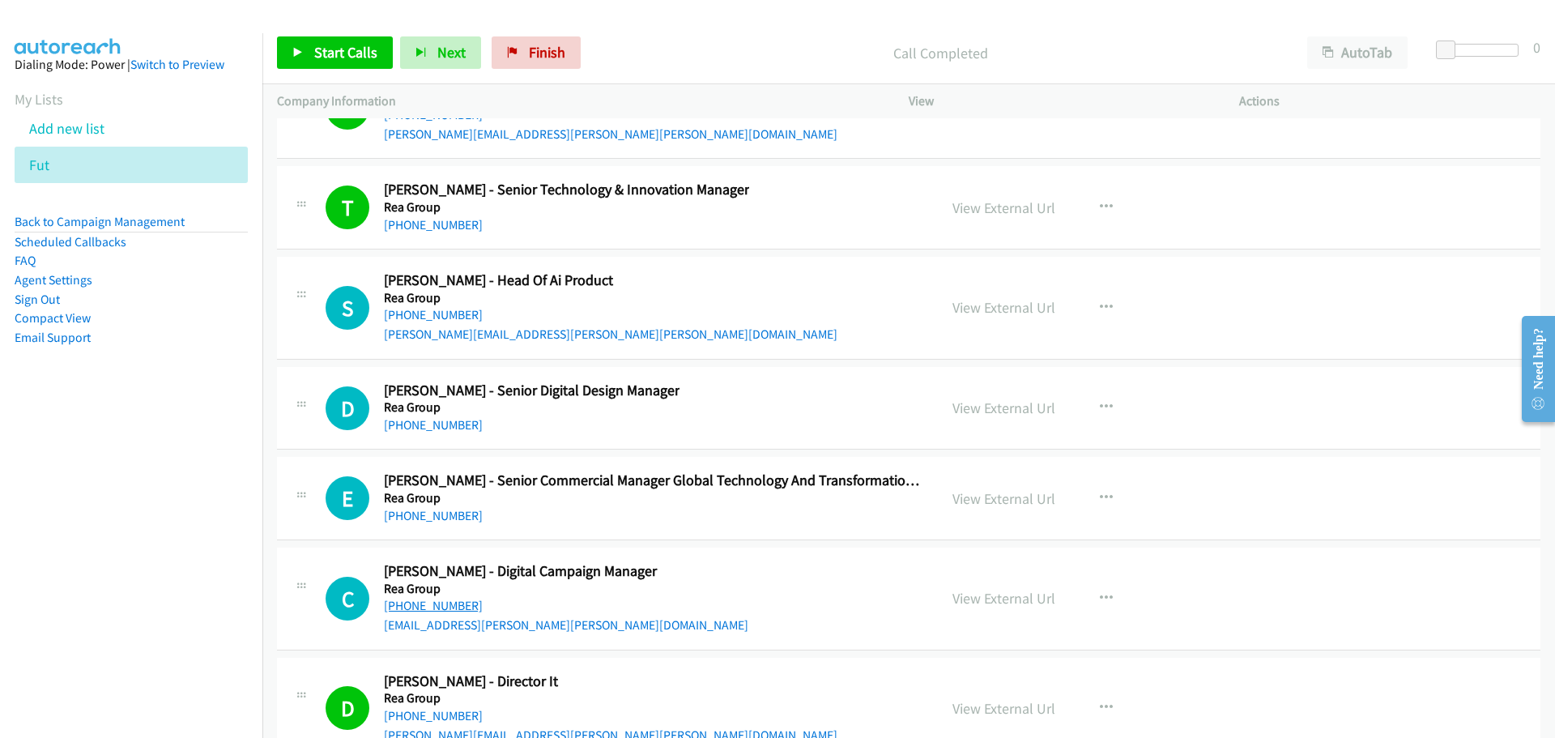
click at [429, 600] on link "+61 437 689 363" at bounding box center [433, 605] width 99 height 15
drag, startPoint x: 446, startPoint y: 511, endPoint x: 439, endPoint y: 504, distance: 10.3
click at [446, 511] on link "+61 429 492 498" at bounding box center [433, 515] width 99 height 15
click at [452, 428] on link "+61 413 777 852" at bounding box center [433, 424] width 99 height 15
drag, startPoint x: 453, startPoint y: 307, endPoint x: 559, endPoint y: 320, distance: 106.9
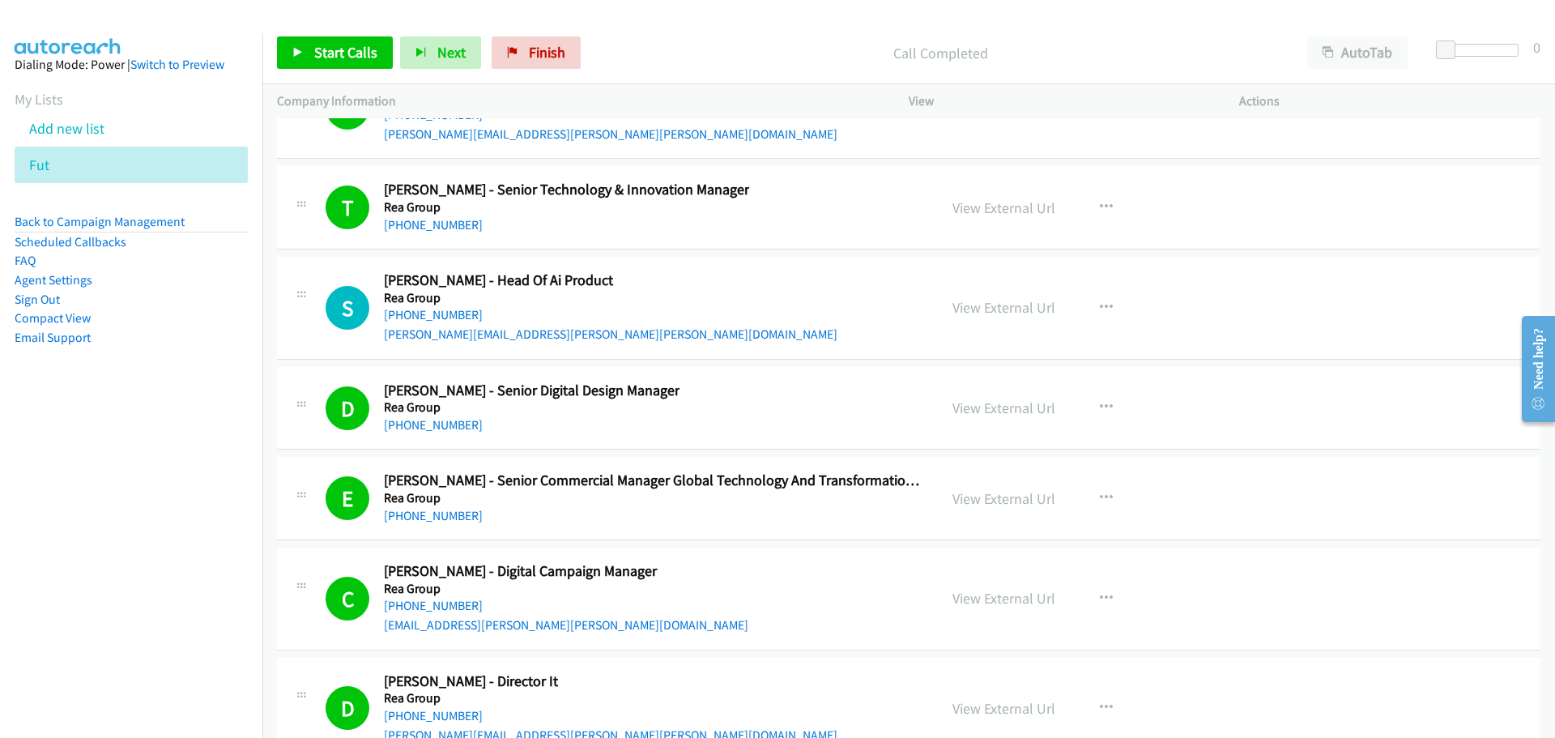
click at [453, 307] on link "+61 418 113 021" at bounding box center [433, 314] width 99 height 15
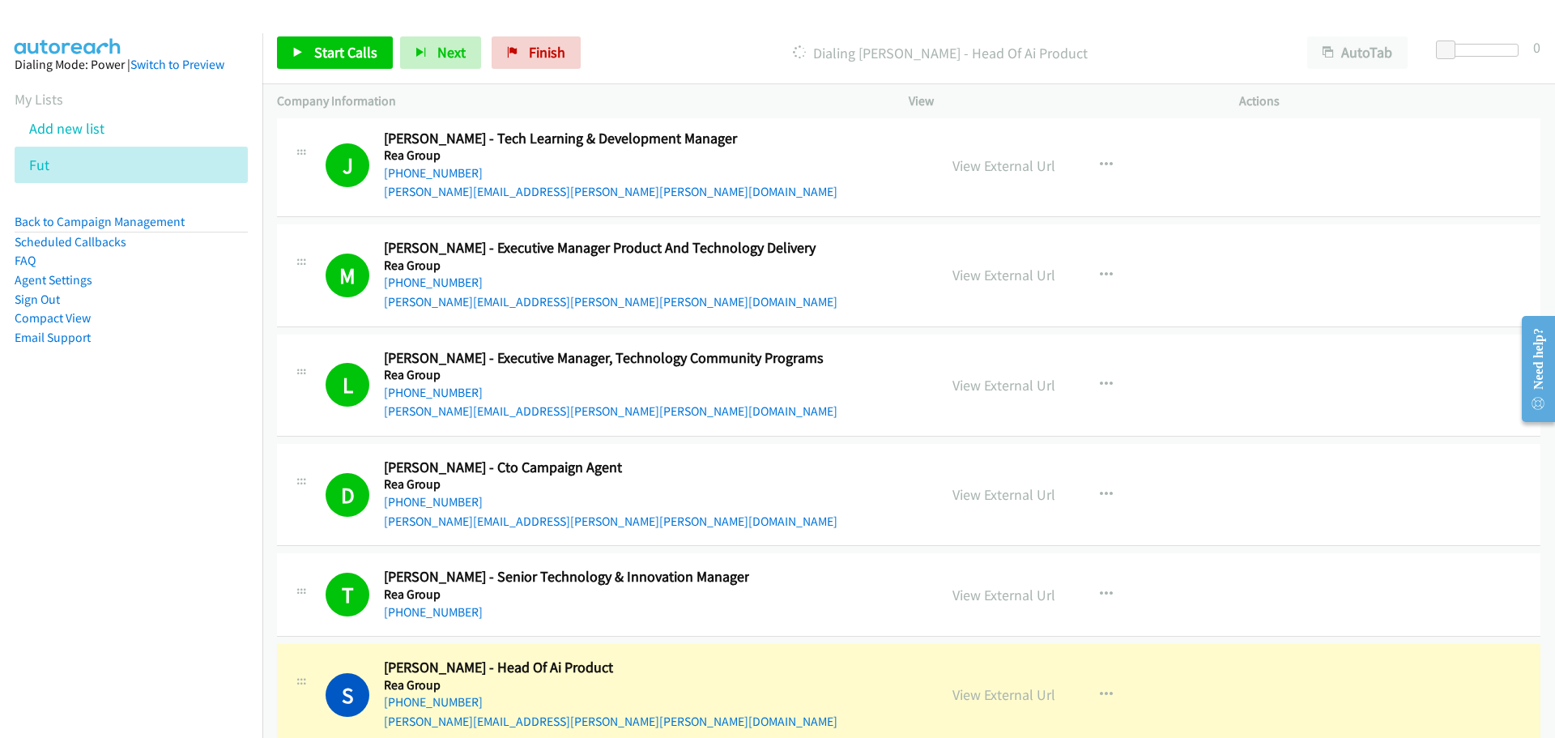
scroll to position [29211, 0]
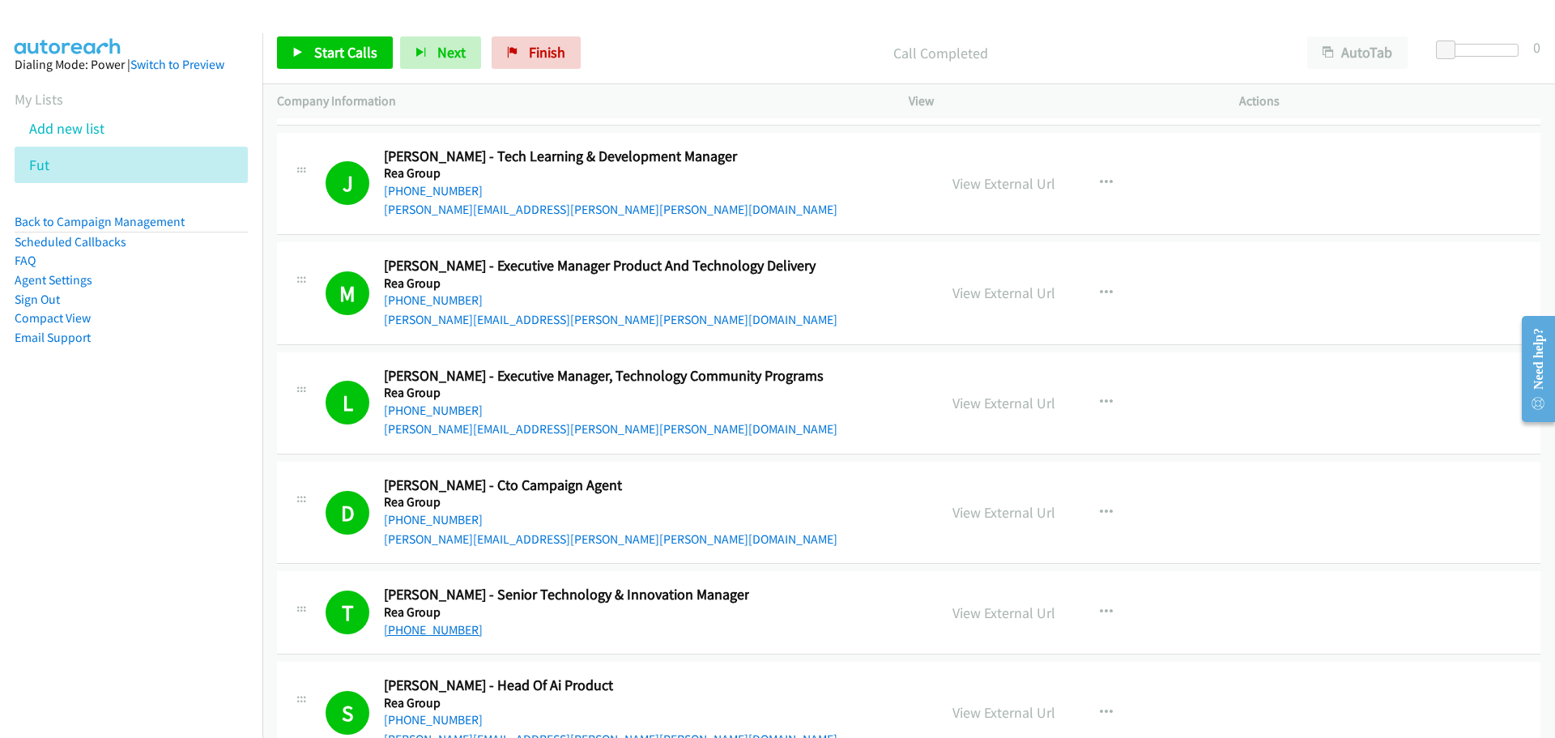
click at [436, 628] on link "+61 3 9913 2369" at bounding box center [433, 629] width 99 height 15
click at [1011, 619] on link "View External Url" at bounding box center [1003, 612] width 103 height 19
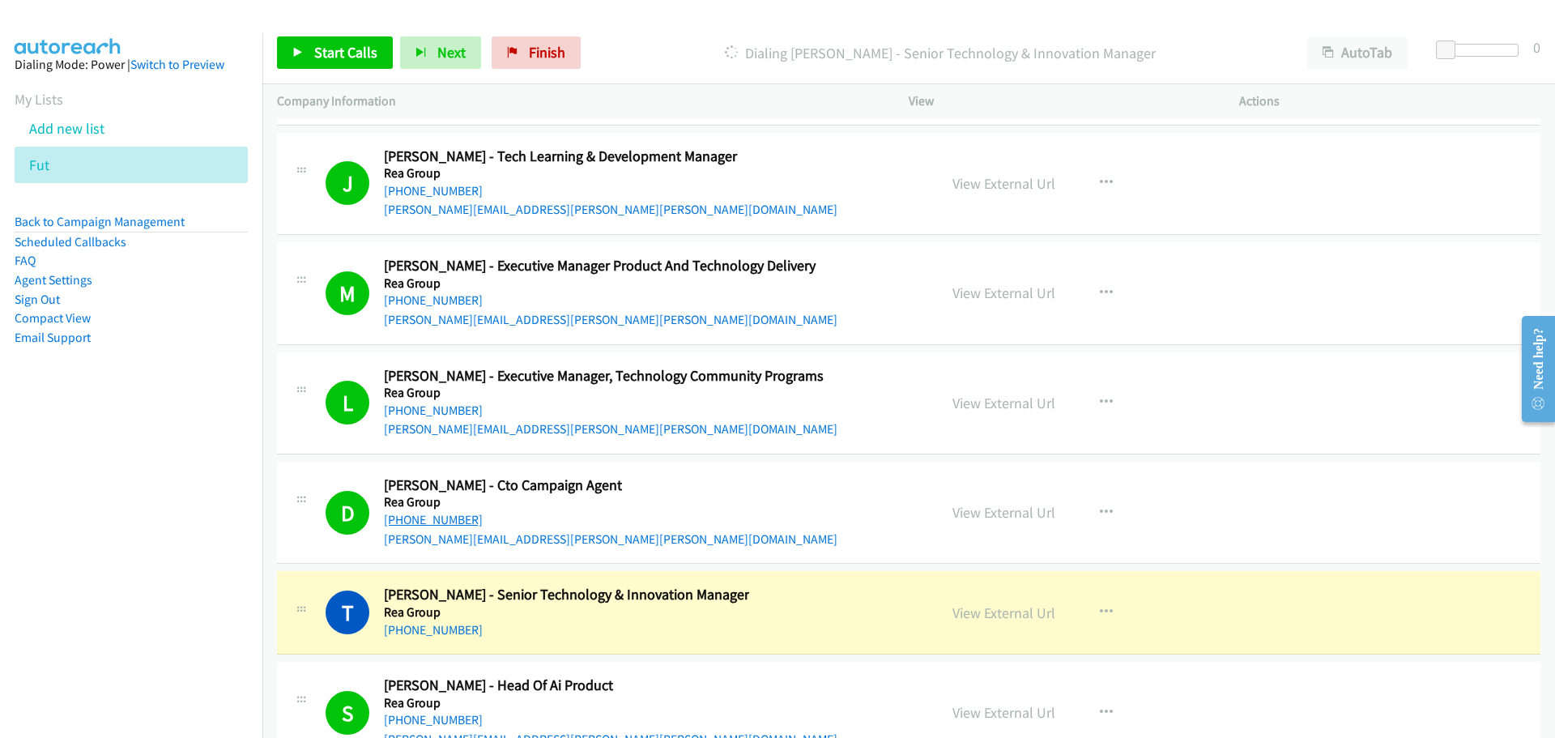
click at [435, 517] on link "+61 407 874 427" at bounding box center [433, 519] width 99 height 15
click at [994, 511] on link "View External Url" at bounding box center [1003, 512] width 103 height 19
click at [439, 411] on link "+61 408 826 321" at bounding box center [433, 409] width 99 height 15
click at [1006, 397] on link "View External Url" at bounding box center [1003, 403] width 103 height 19
click at [83, 136] on link "Add new list" at bounding box center [66, 128] width 75 height 19
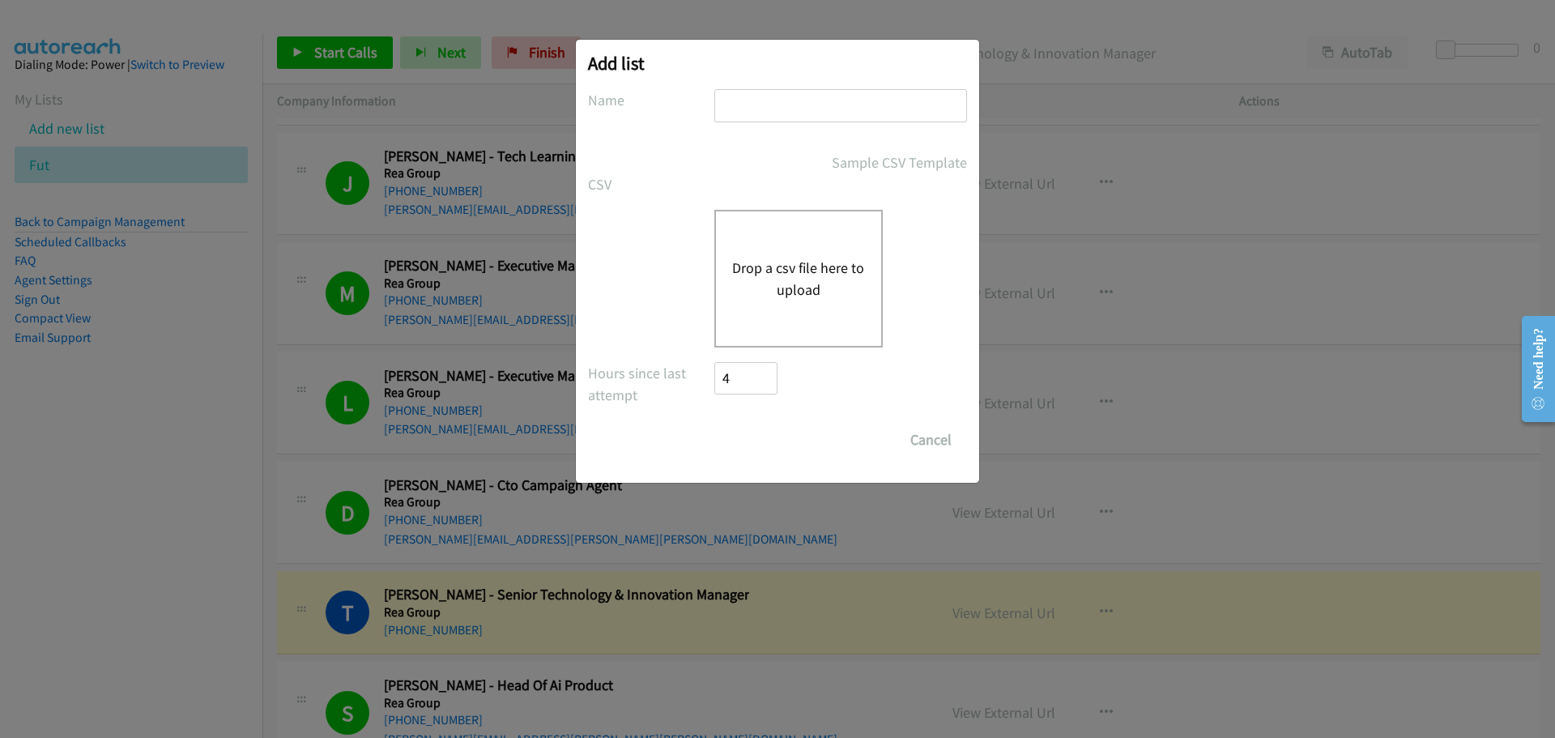
click at [758, 92] on input "text" at bounding box center [840, 105] width 253 height 33
type input "fut"
click at [804, 292] on button "Drop a csv file here to upload" at bounding box center [798, 279] width 133 height 44
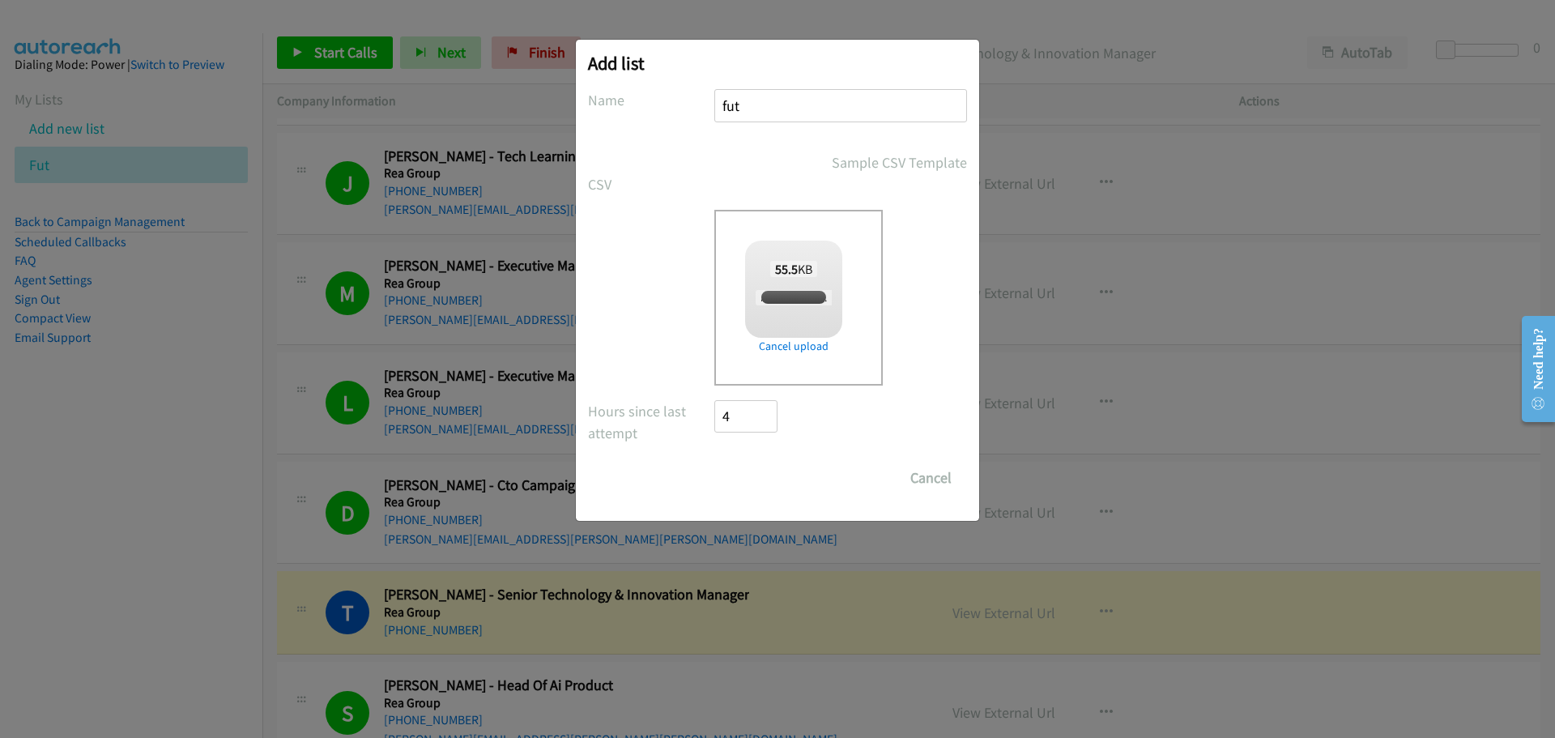
checkbox input "true"
click at [764, 485] on input "Save List" at bounding box center [756, 478] width 85 height 32
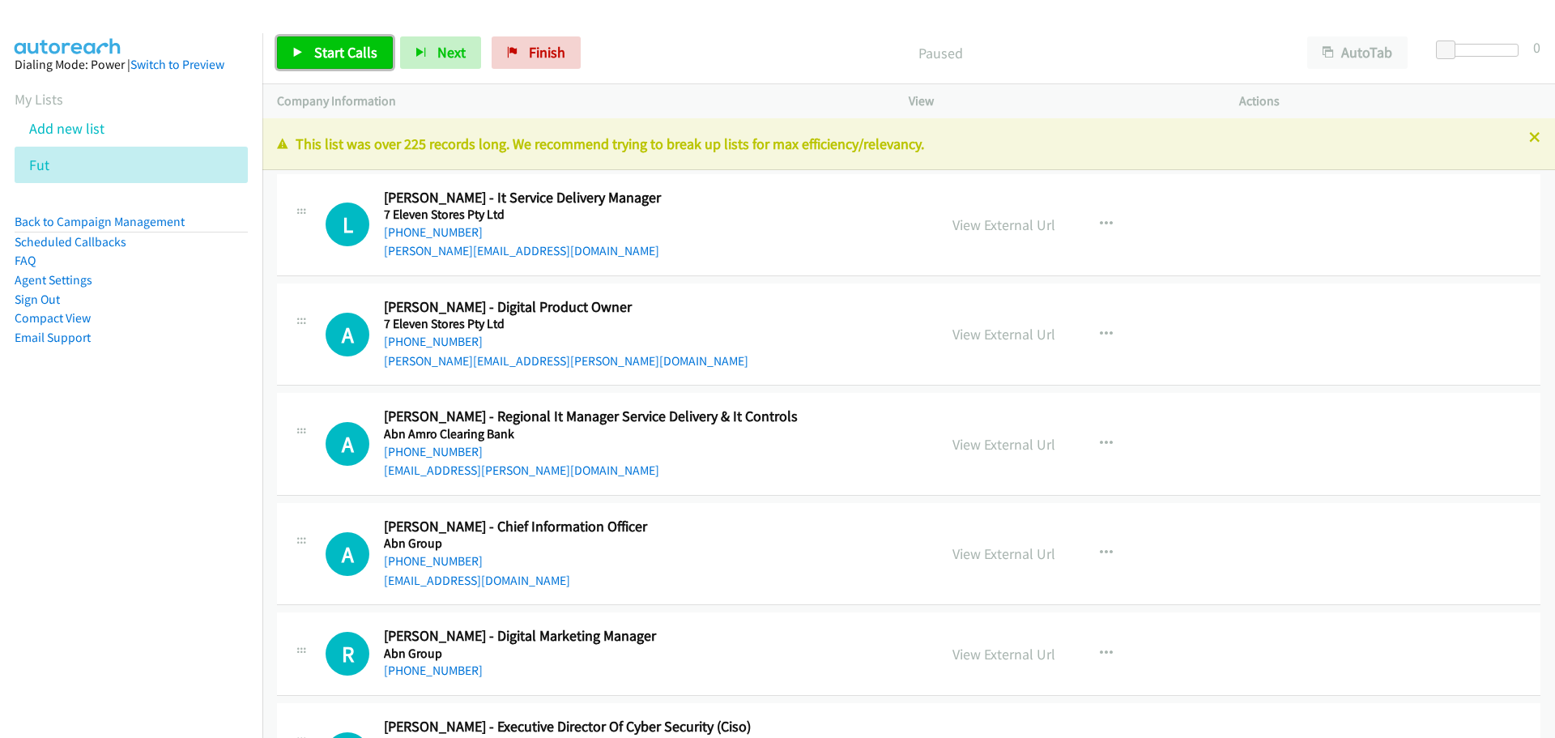
click at [337, 52] on span "Start Calls" at bounding box center [345, 52] width 63 height 19
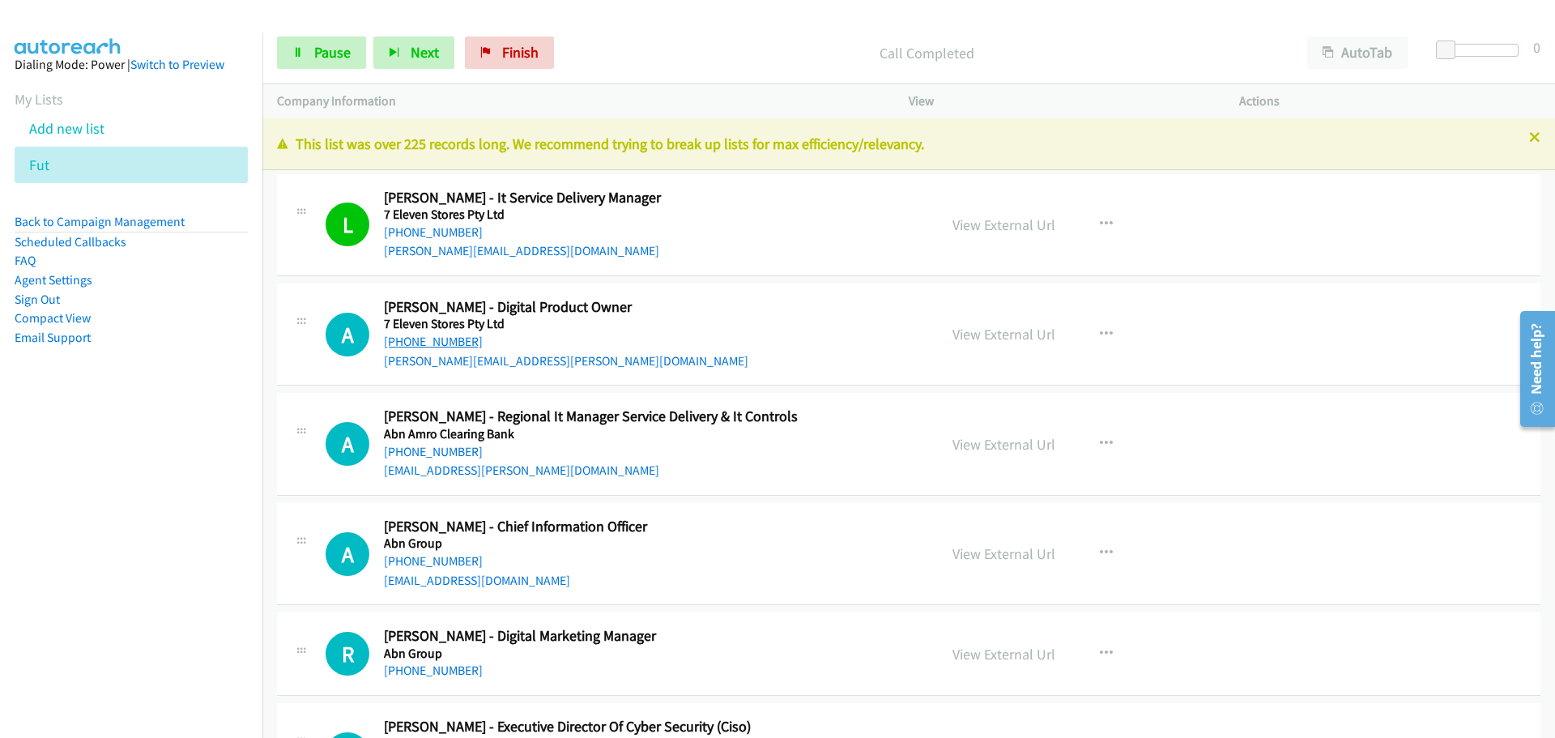
click at [424, 343] on link "[PHONE_NUMBER]" at bounding box center [433, 341] width 99 height 15
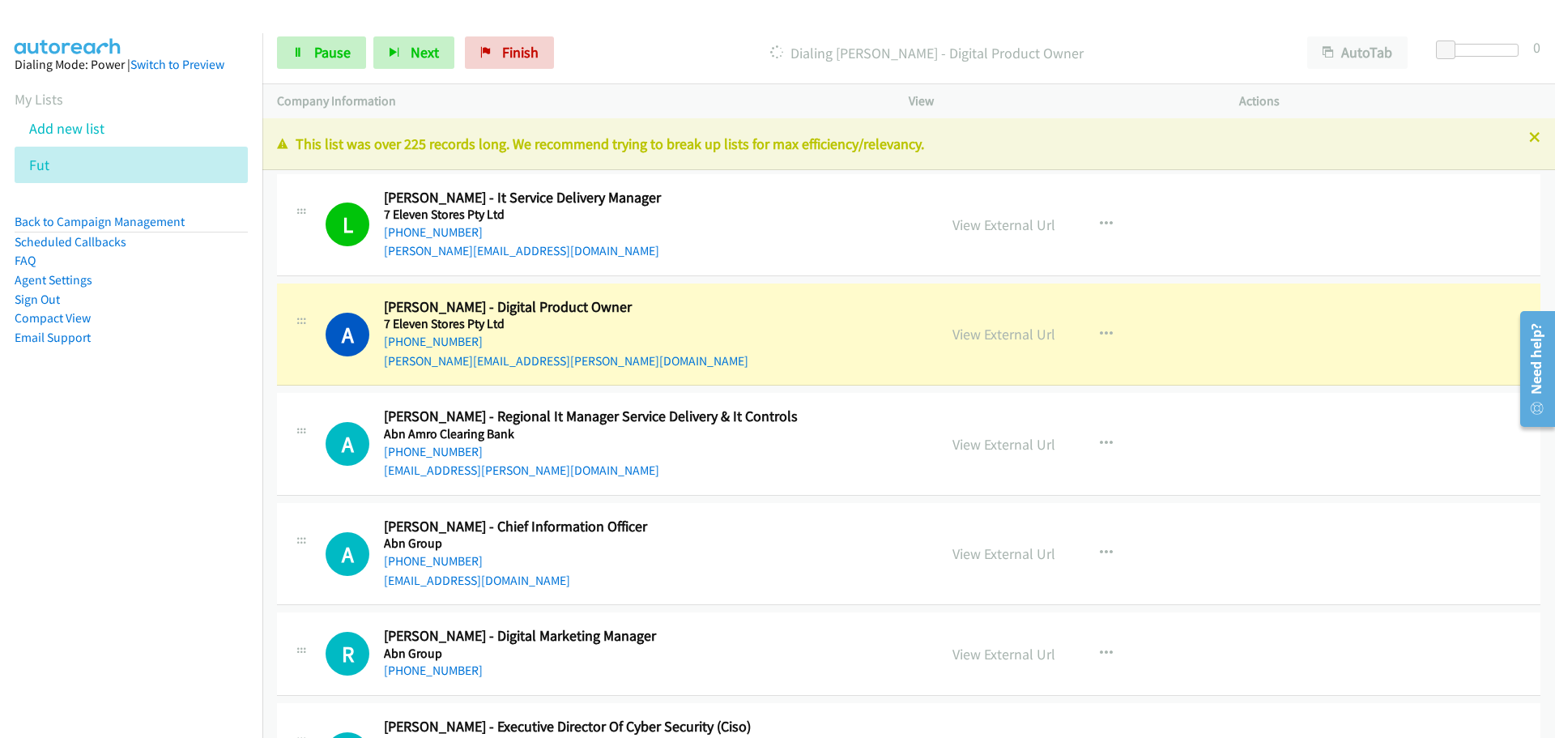
scroll to position [162, 0]
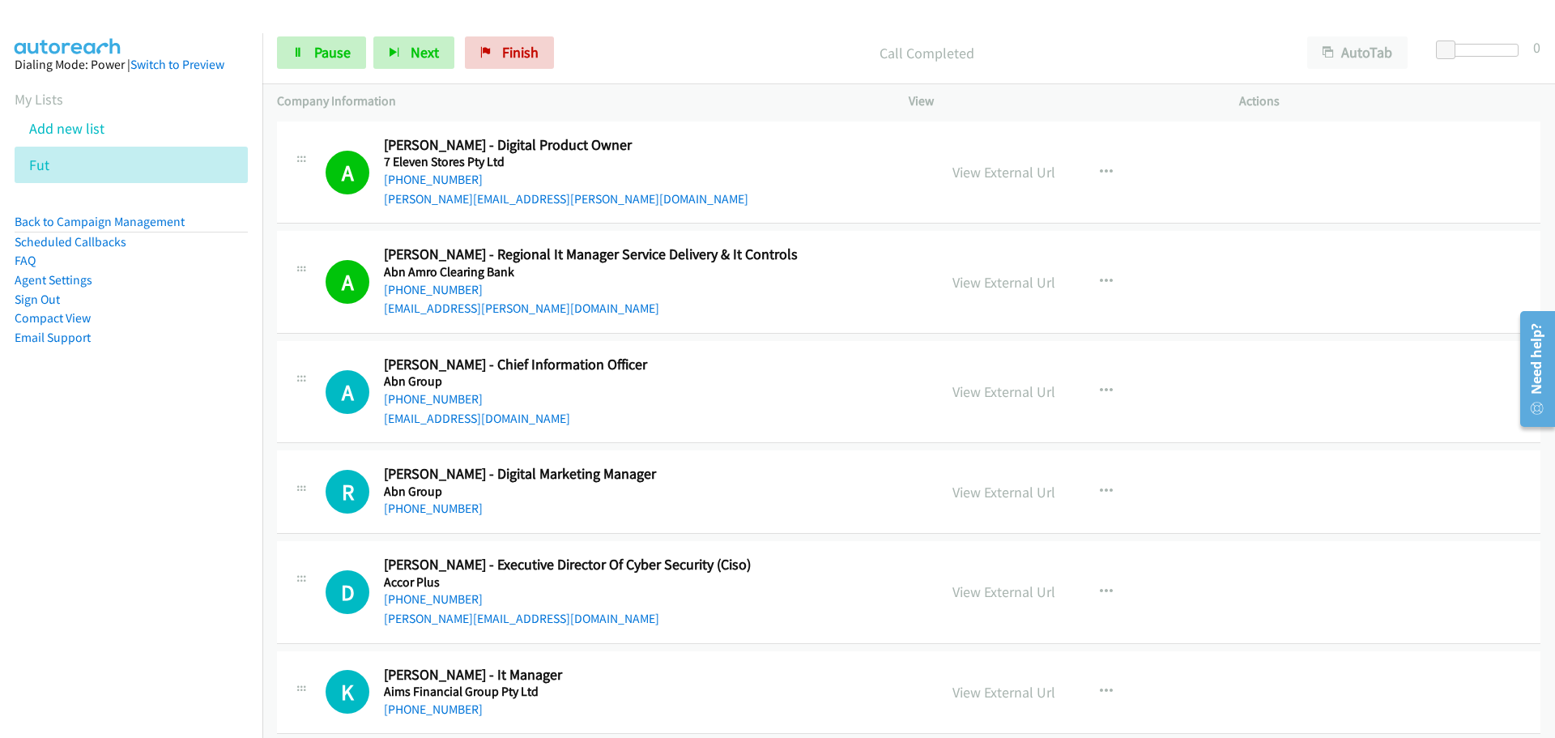
drag, startPoint x: 449, startPoint y: 401, endPoint x: 990, endPoint y: 411, distance: 541.0
click at [449, 401] on link "[PHONE_NUMBER]" at bounding box center [433, 398] width 99 height 15
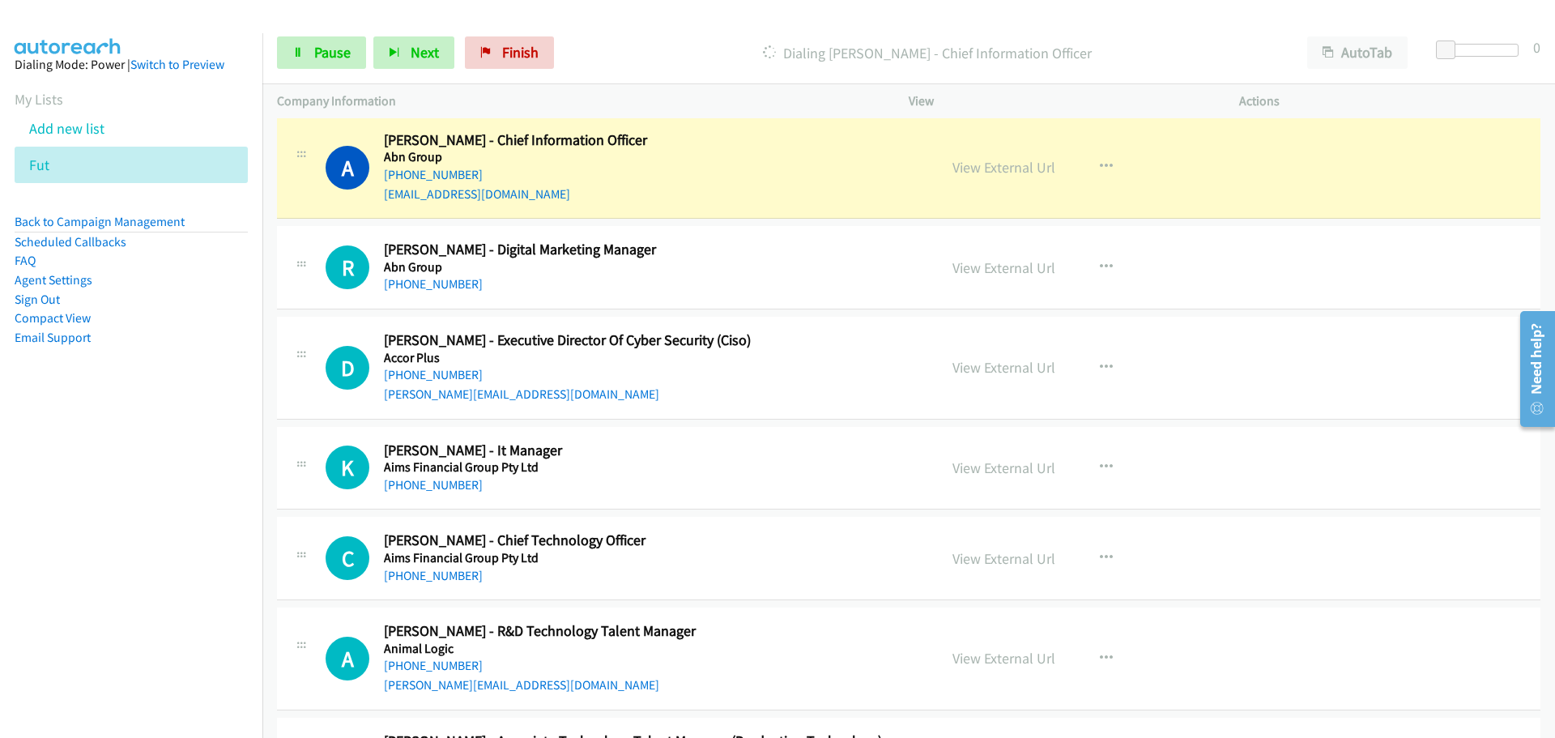
scroll to position [405, 0]
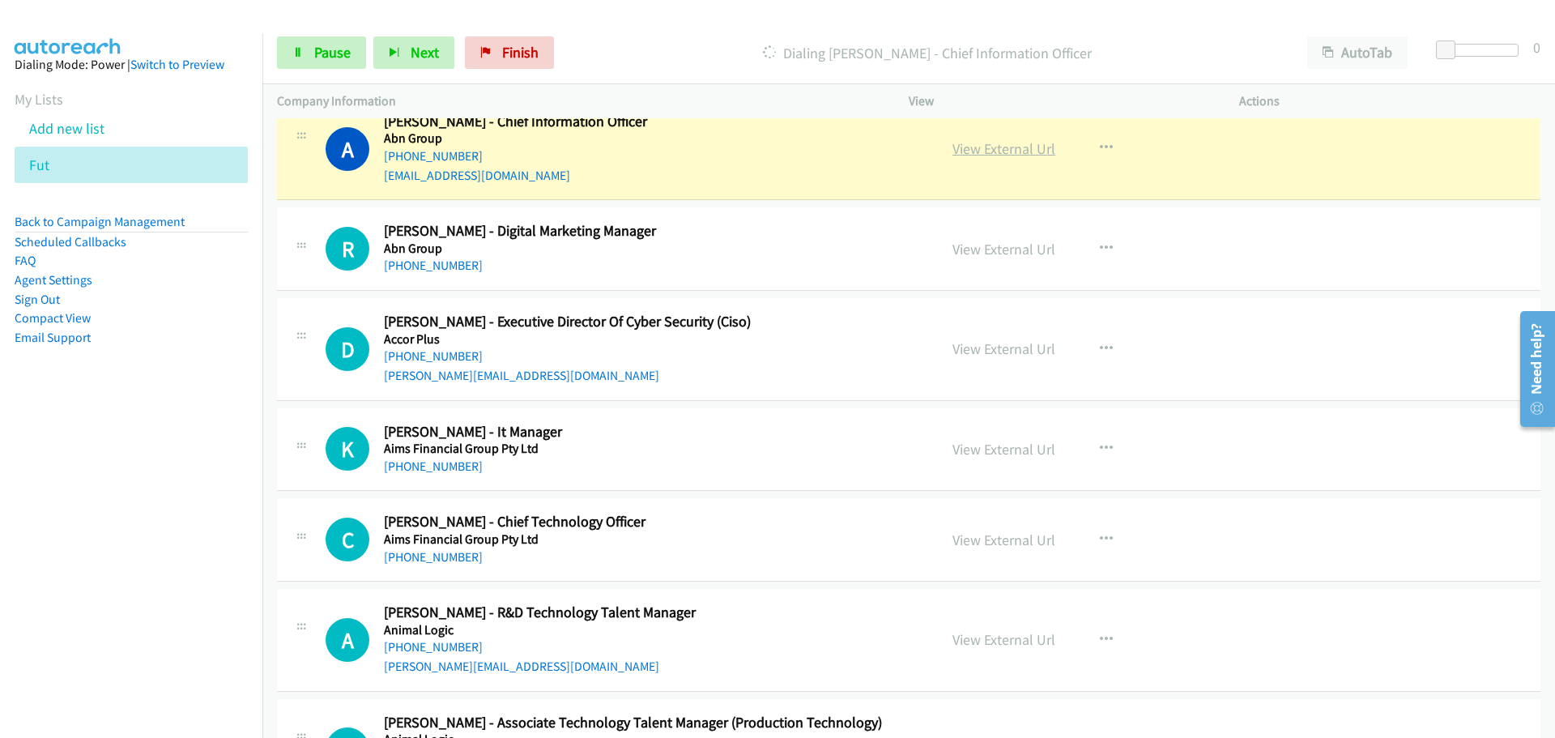
click at [1022, 152] on link "View External Url" at bounding box center [1003, 148] width 103 height 19
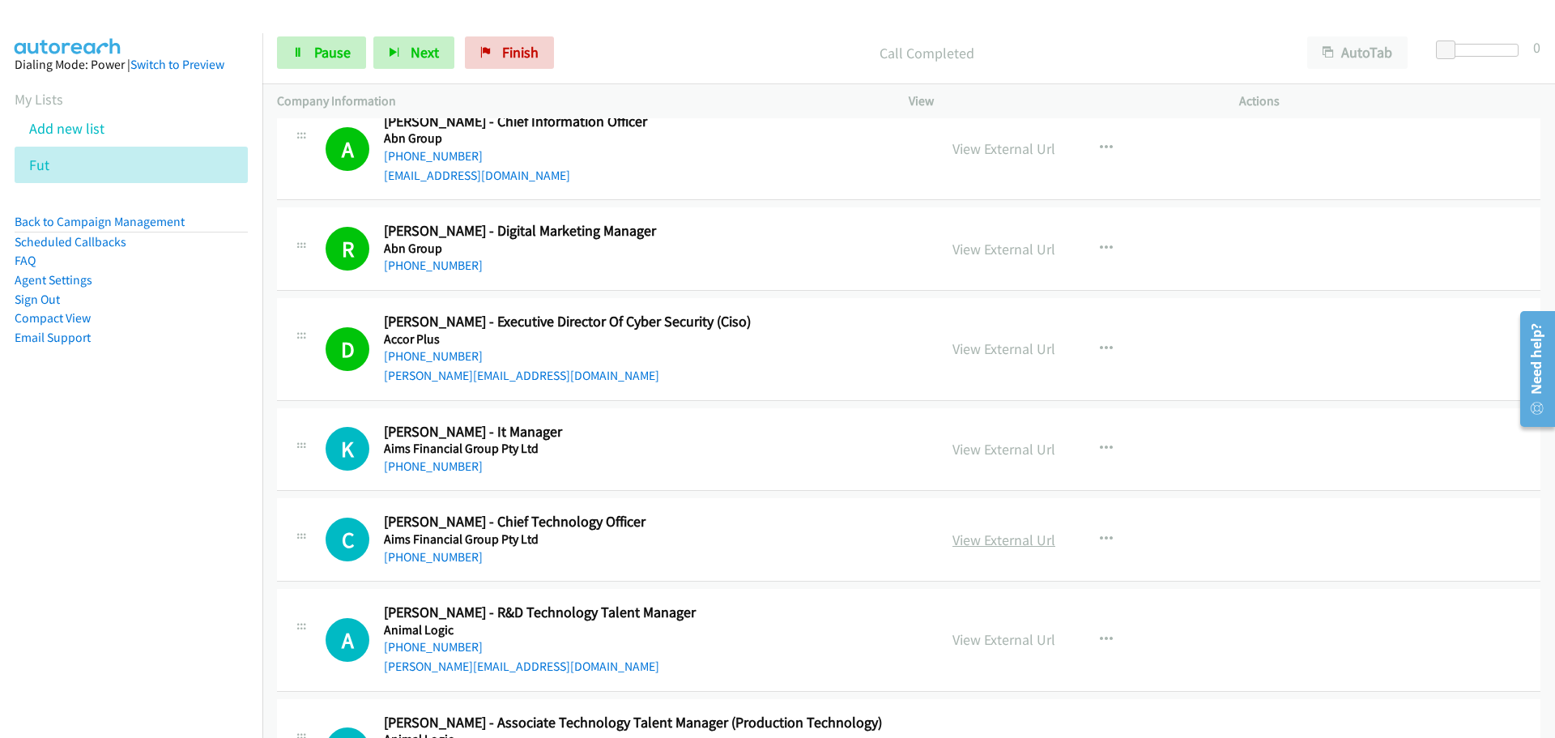
drag, startPoint x: 440, startPoint y: 470, endPoint x: 1015, endPoint y: 536, distance: 579.5
click at [440, 470] on link "[PHONE_NUMBER]" at bounding box center [433, 465] width 99 height 15
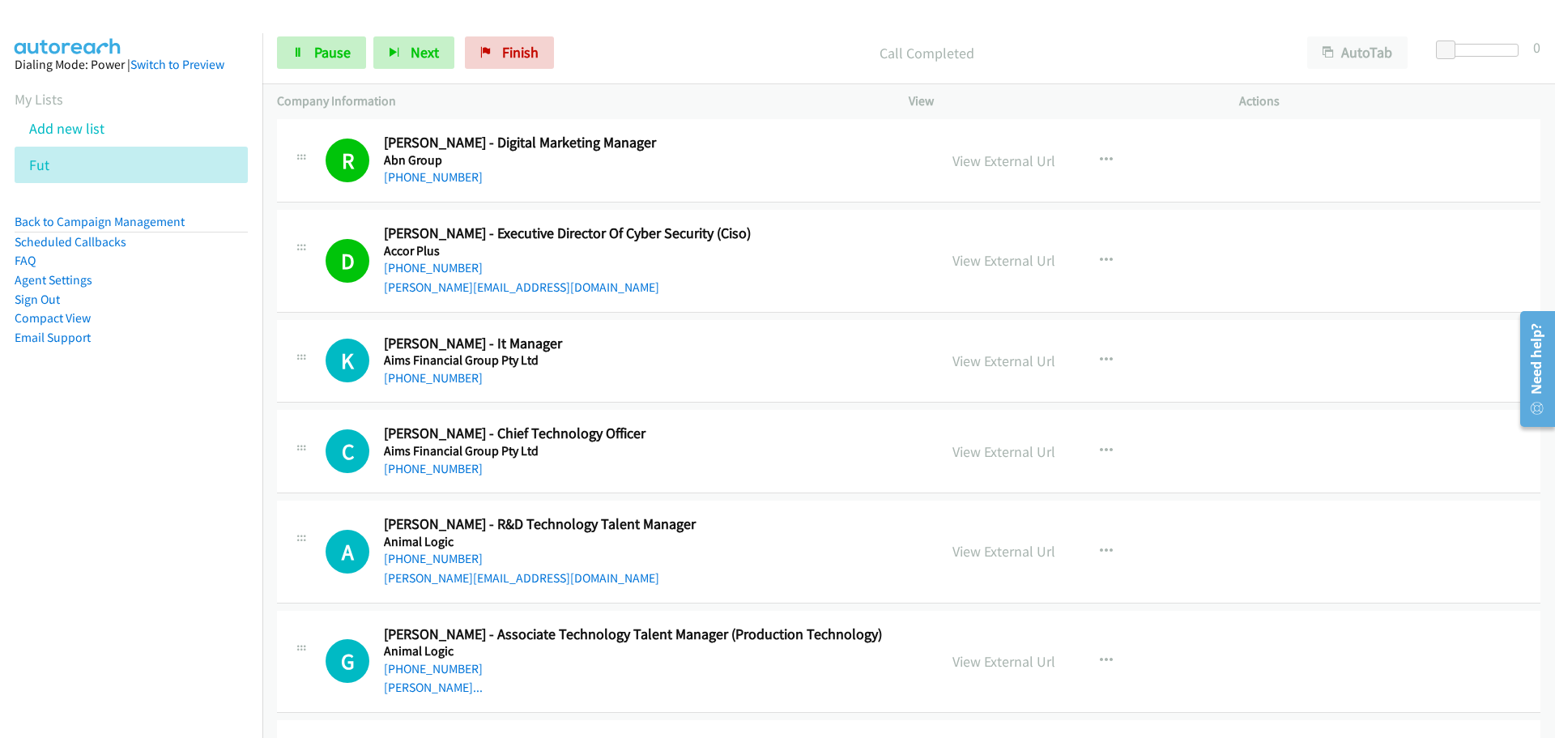
scroll to position [648, 0]
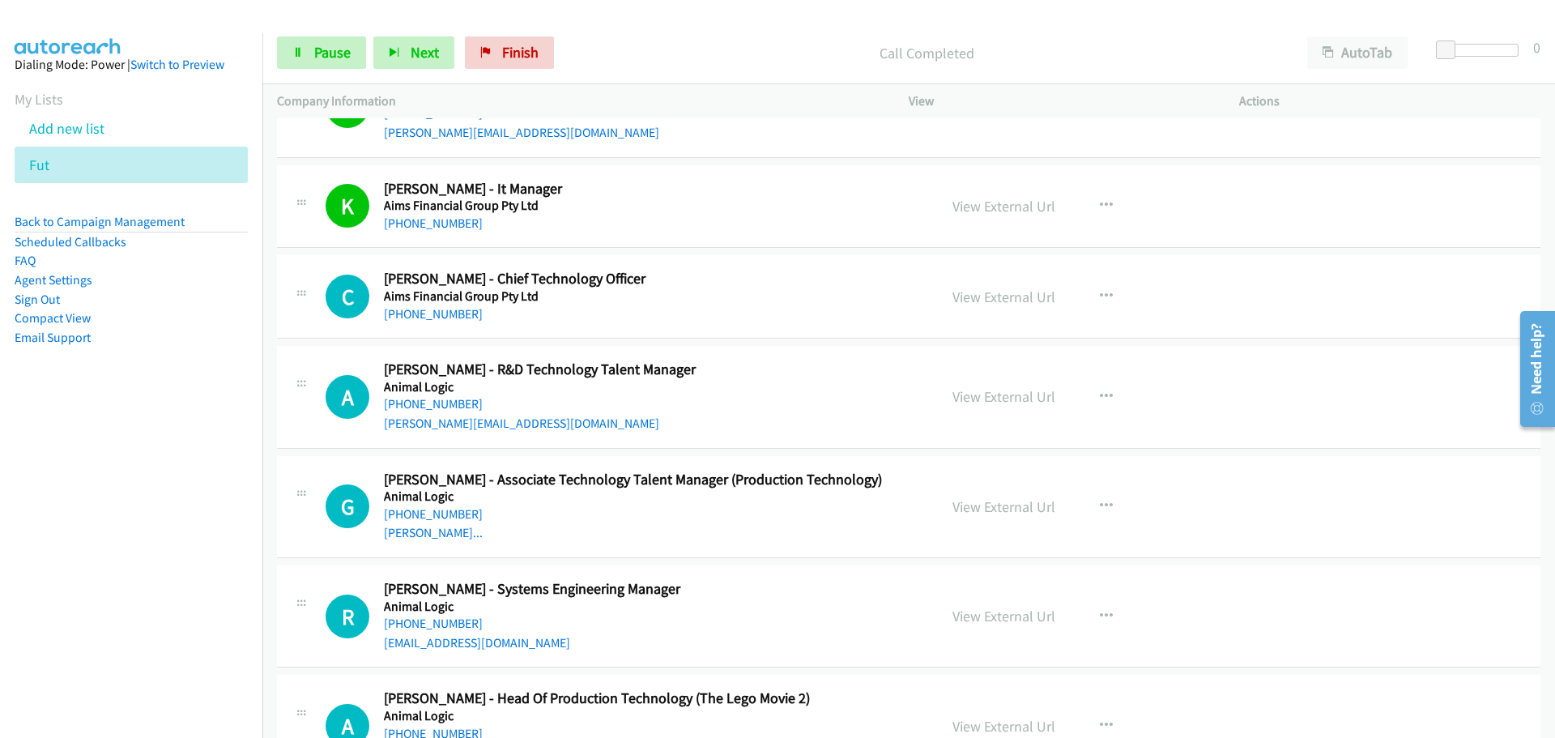
click at [415, 308] on link "[PHONE_NUMBER]" at bounding box center [433, 313] width 99 height 15
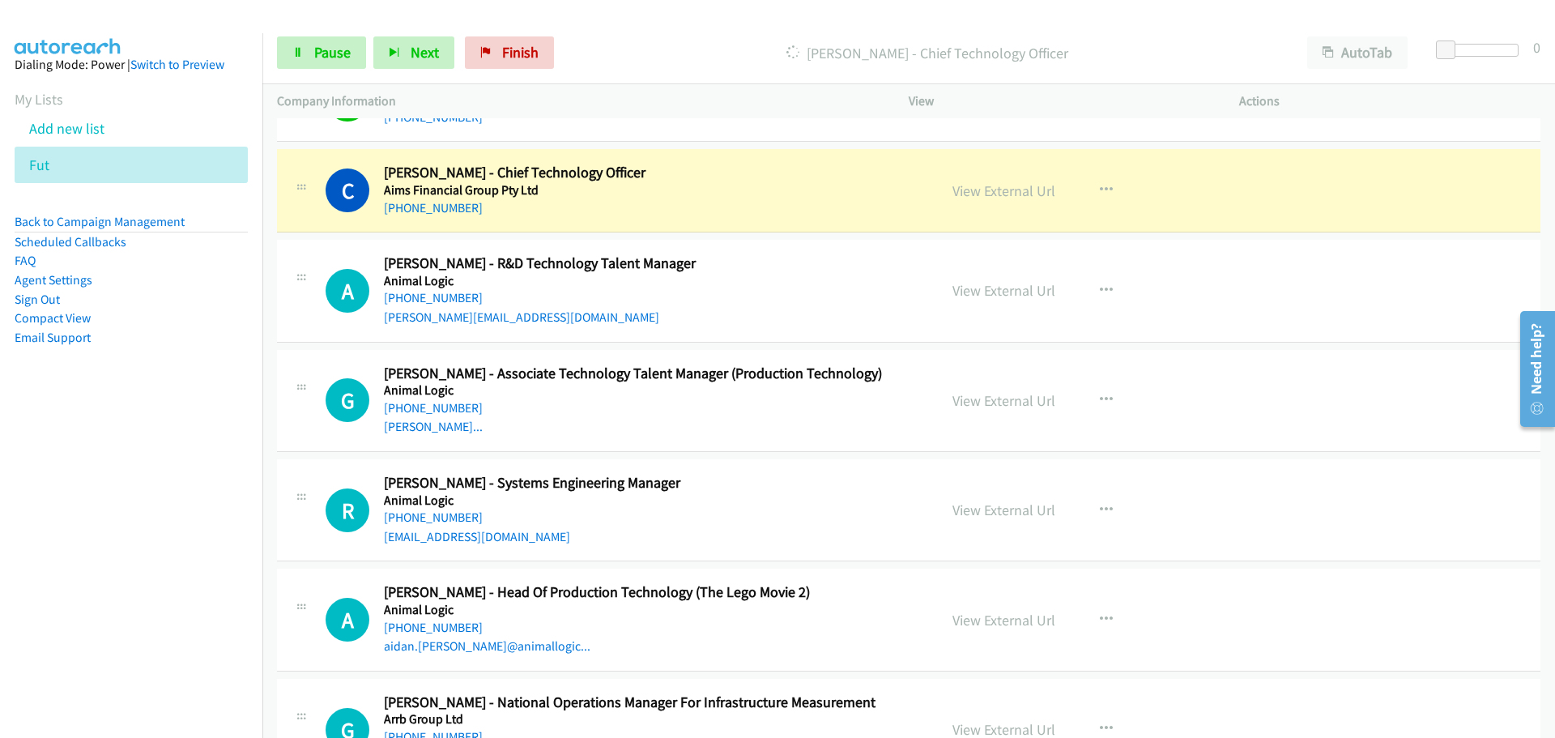
scroll to position [729, 0]
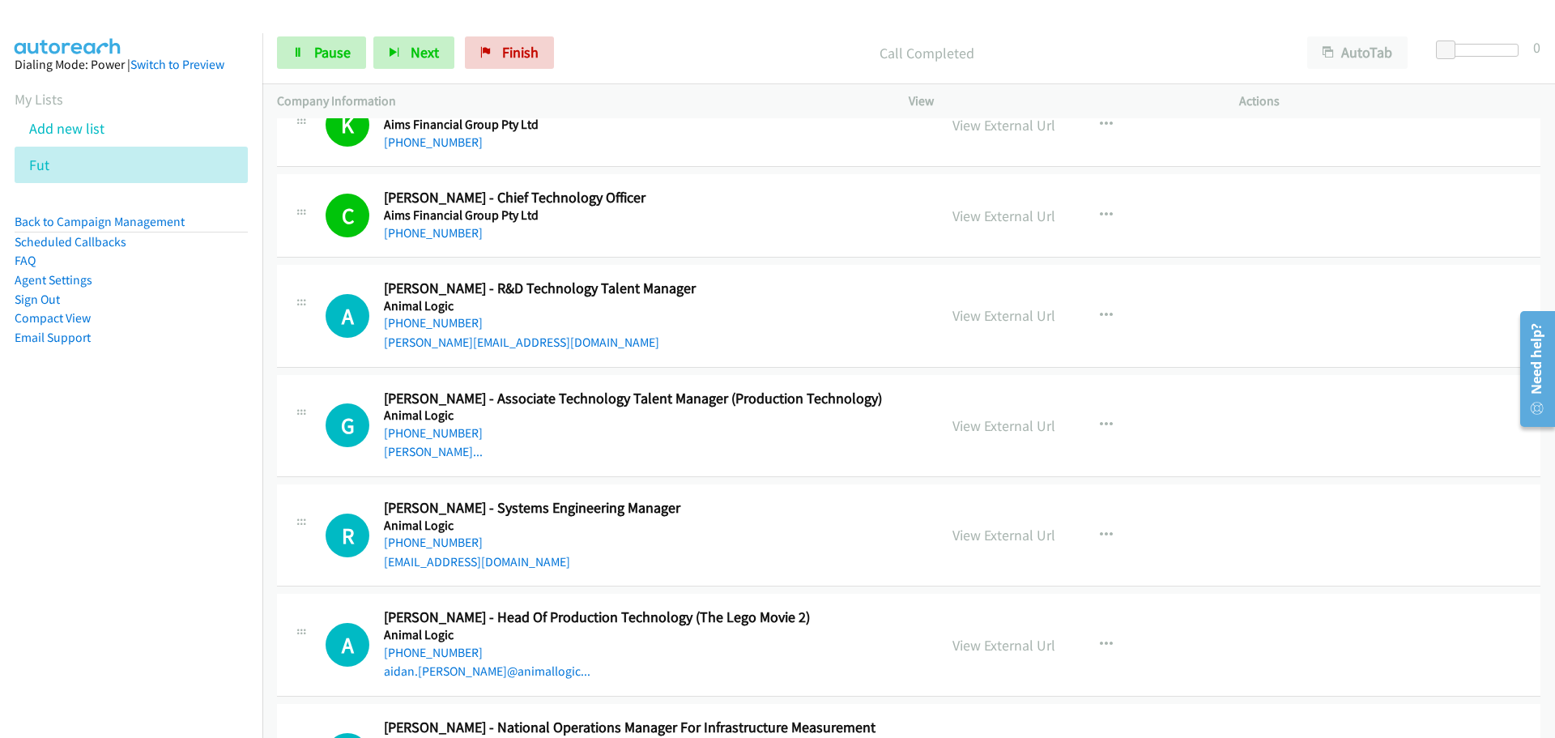
drag, startPoint x: 435, startPoint y: 318, endPoint x: 568, endPoint y: 300, distance: 134.1
click at [435, 318] on link "[PHONE_NUMBER]" at bounding box center [433, 322] width 99 height 15
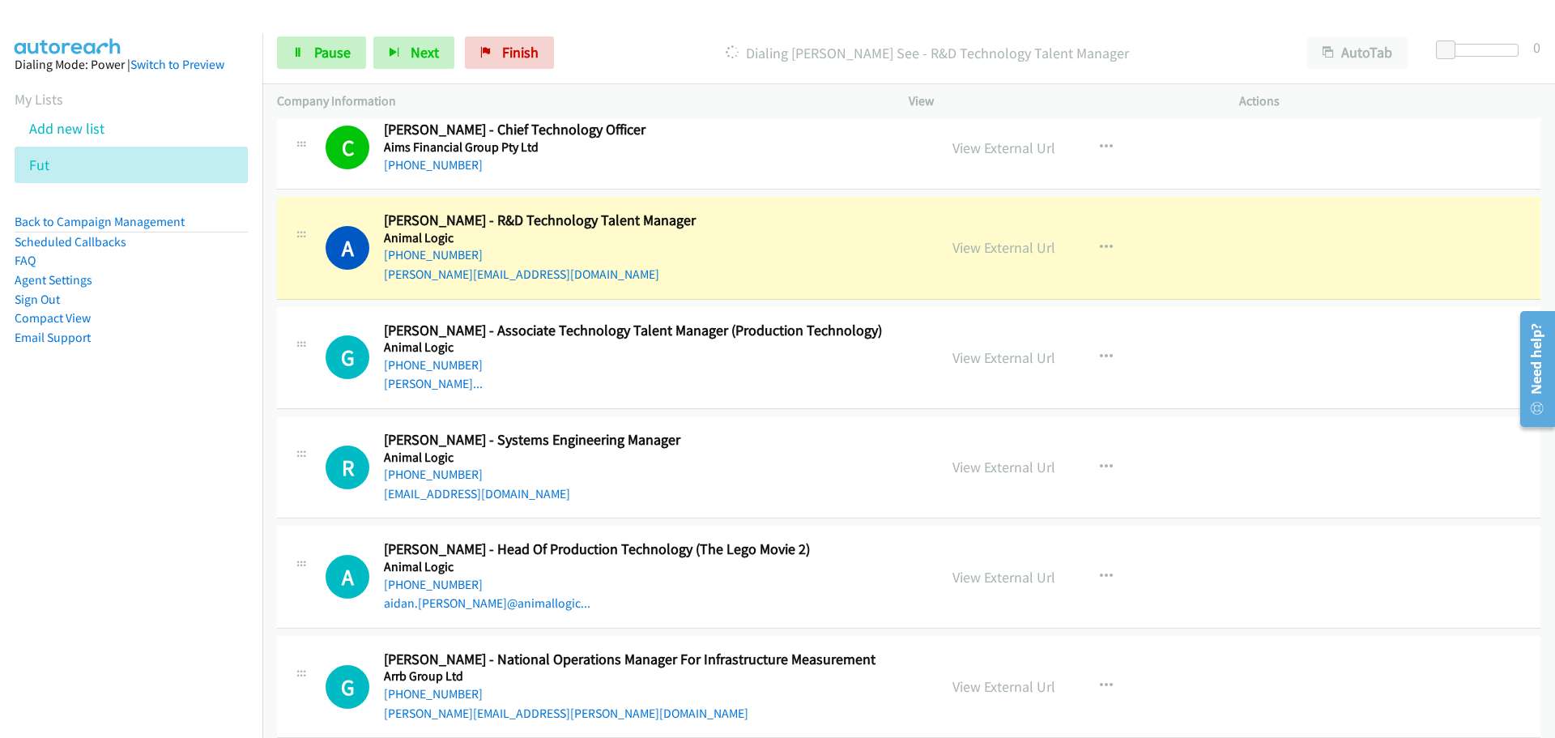
scroll to position [891, 0]
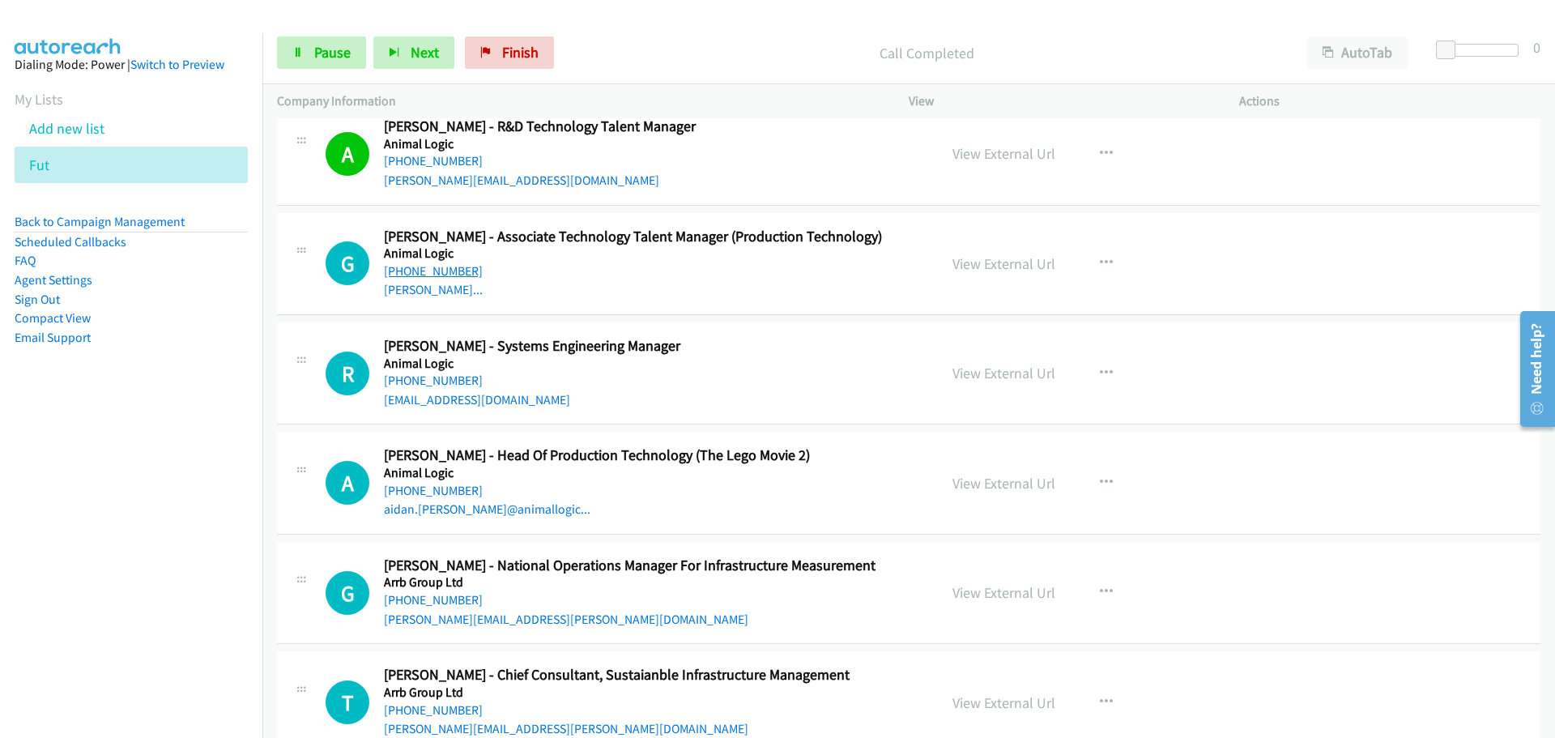
click at [448, 274] on link "[PHONE_NUMBER]" at bounding box center [433, 270] width 99 height 15
click at [426, 377] on link "[PHONE_NUMBER]" at bounding box center [433, 379] width 99 height 15
click at [435, 490] on link "[PHONE_NUMBER]" at bounding box center [433, 490] width 99 height 15
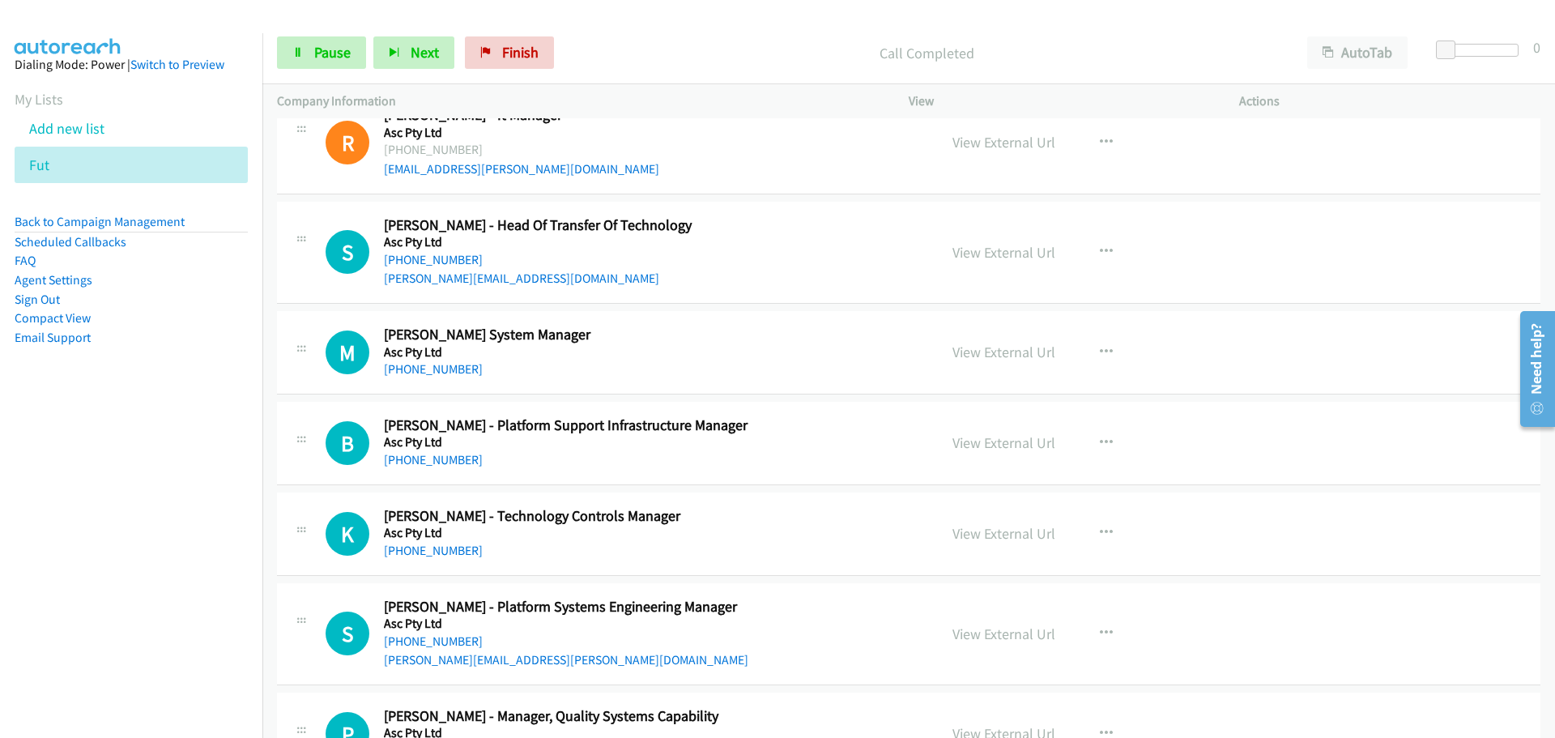
scroll to position [1862, 0]
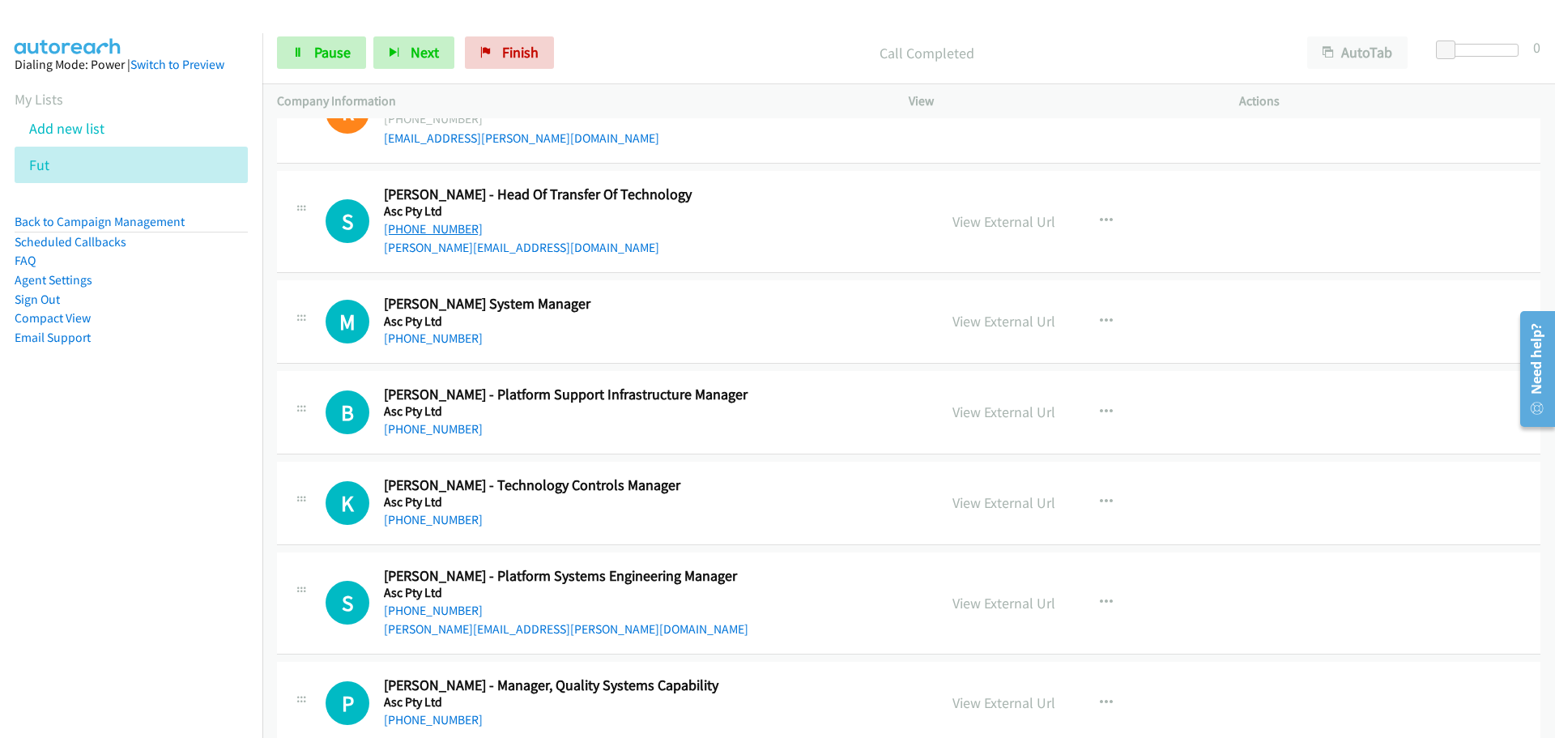
click at [427, 224] on link "[PHONE_NUMBER]" at bounding box center [433, 228] width 99 height 15
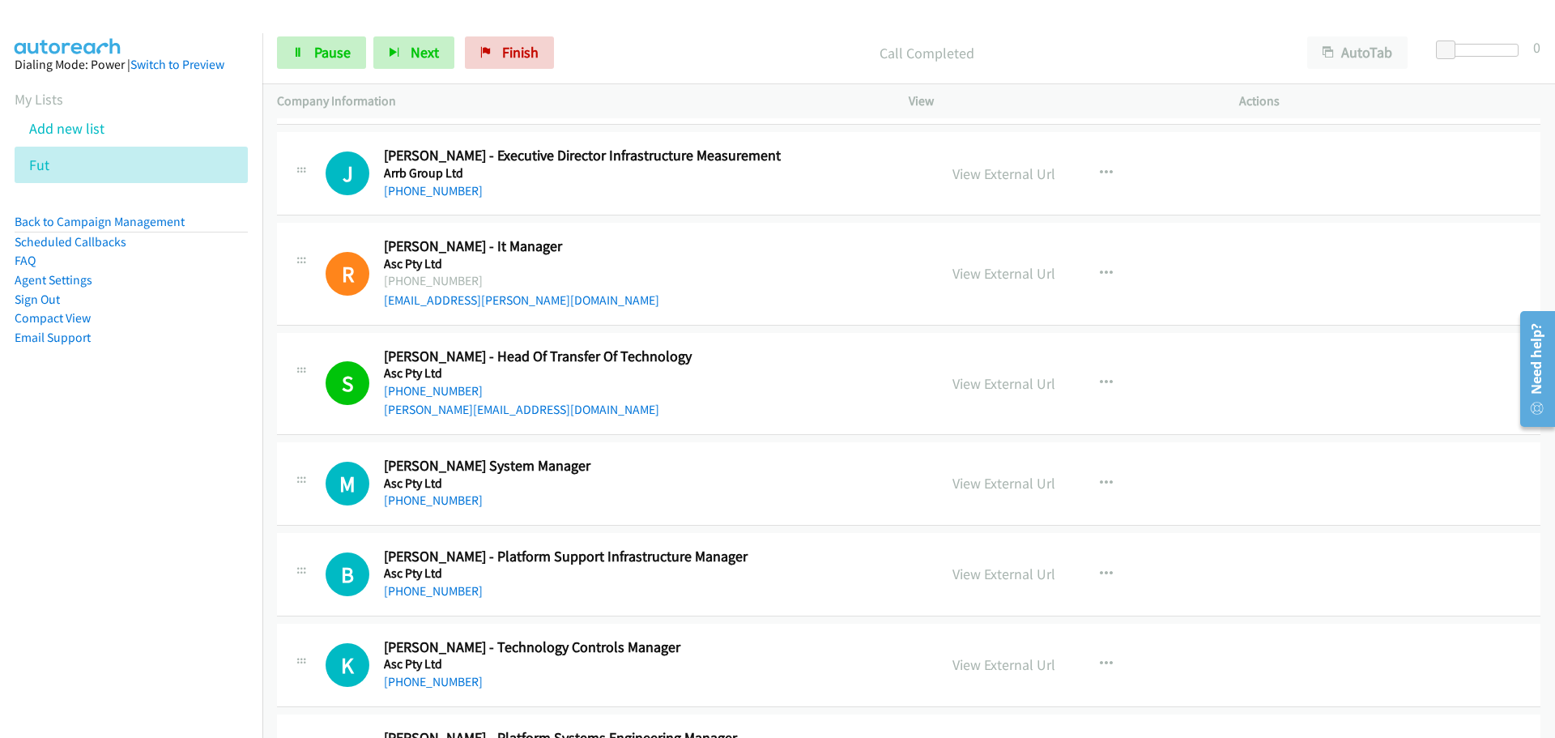
scroll to position [1781, 0]
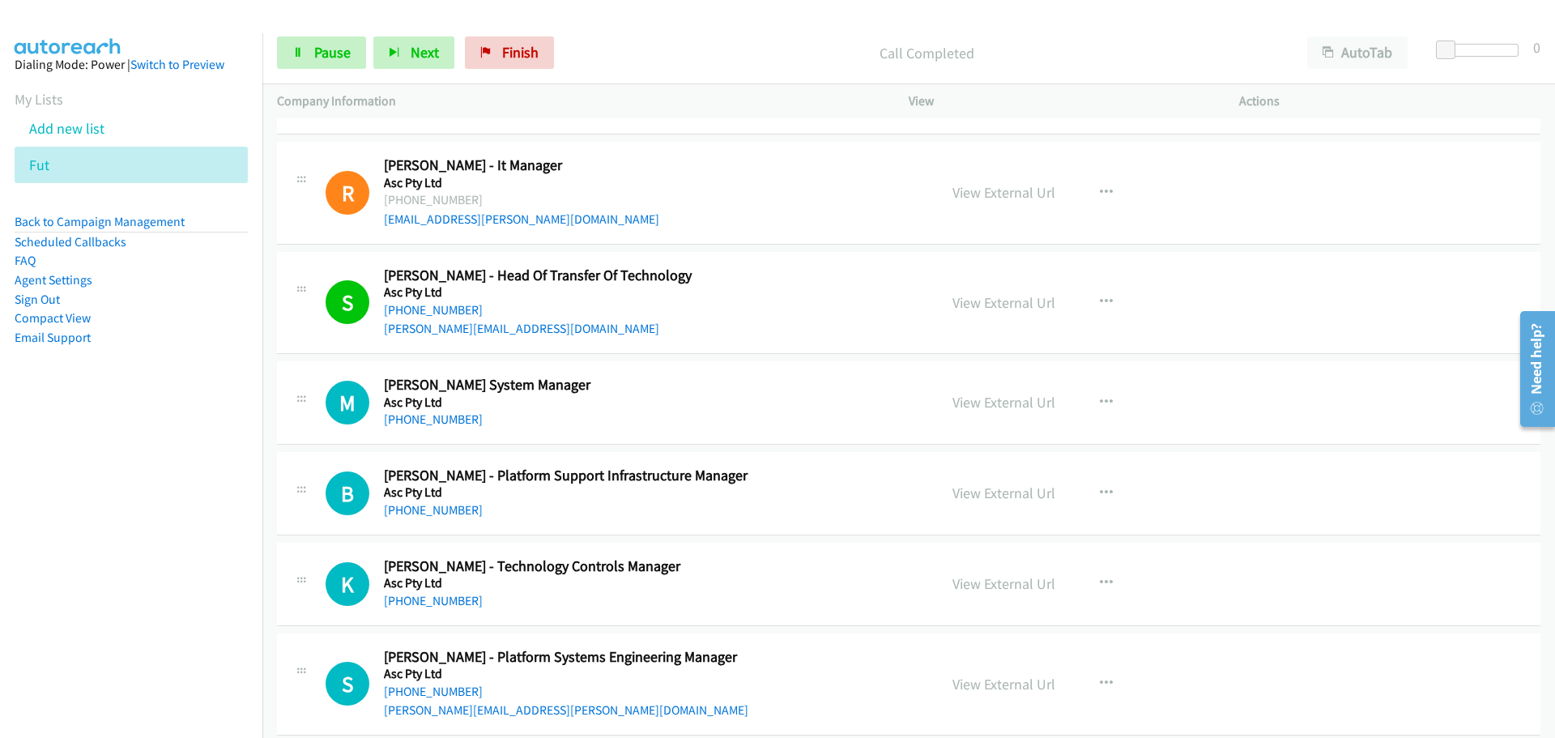
drag, startPoint x: 413, startPoint y: 419, endPoint x: 557, endPoint y: 435, distance: 145.0
click at [413, 419] on link "[PHONE_NUMBER]" at bounding box center [433, 418] width 99 height 15
click at [424, 424] on link "[PHONE_NUMBER]" at bounding box center [433, 418] width 99 height 15
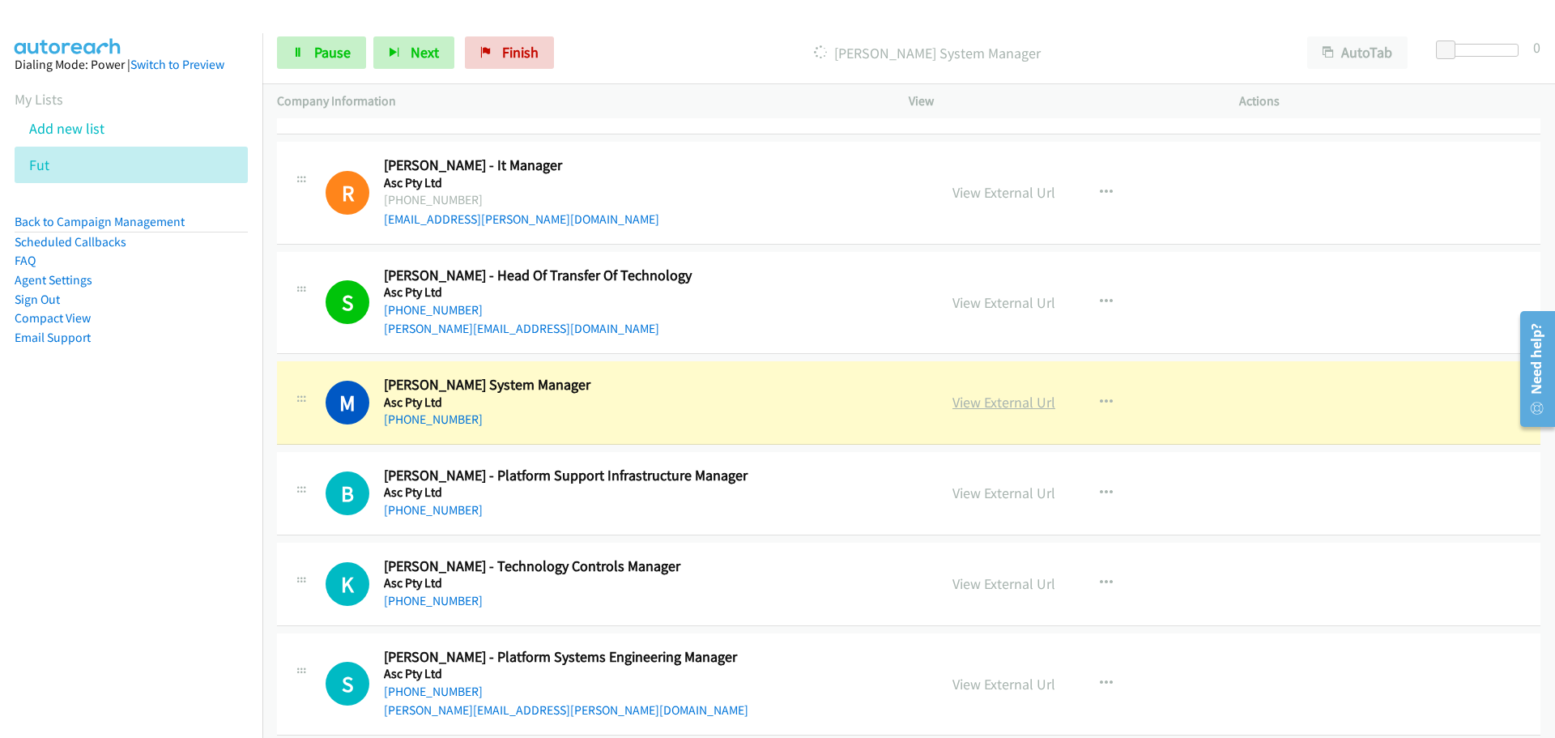
click at [1015, 393] on link "View External Url" at bounding box center [1003, 402] width 103 height 19
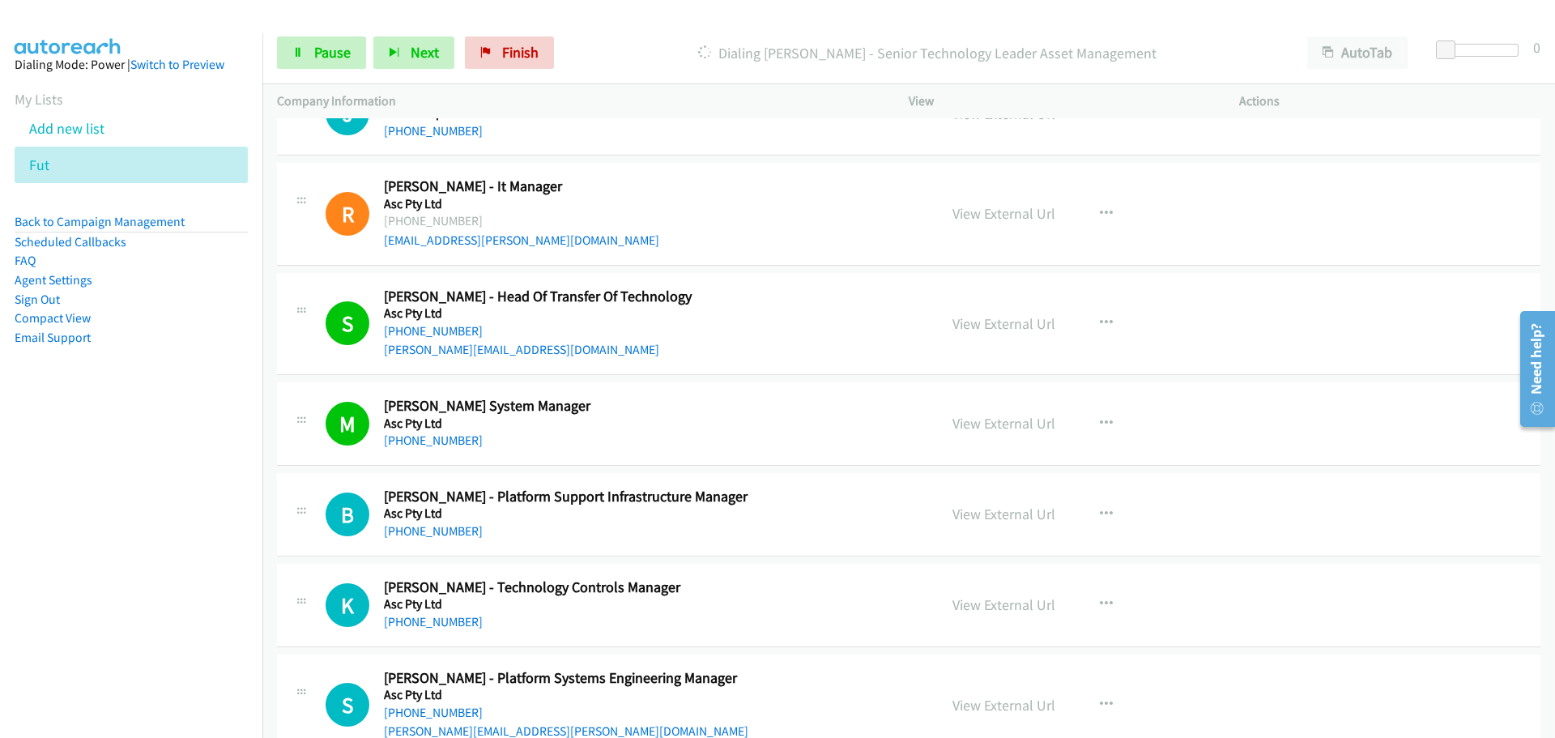
scroll to position [1862, 0]
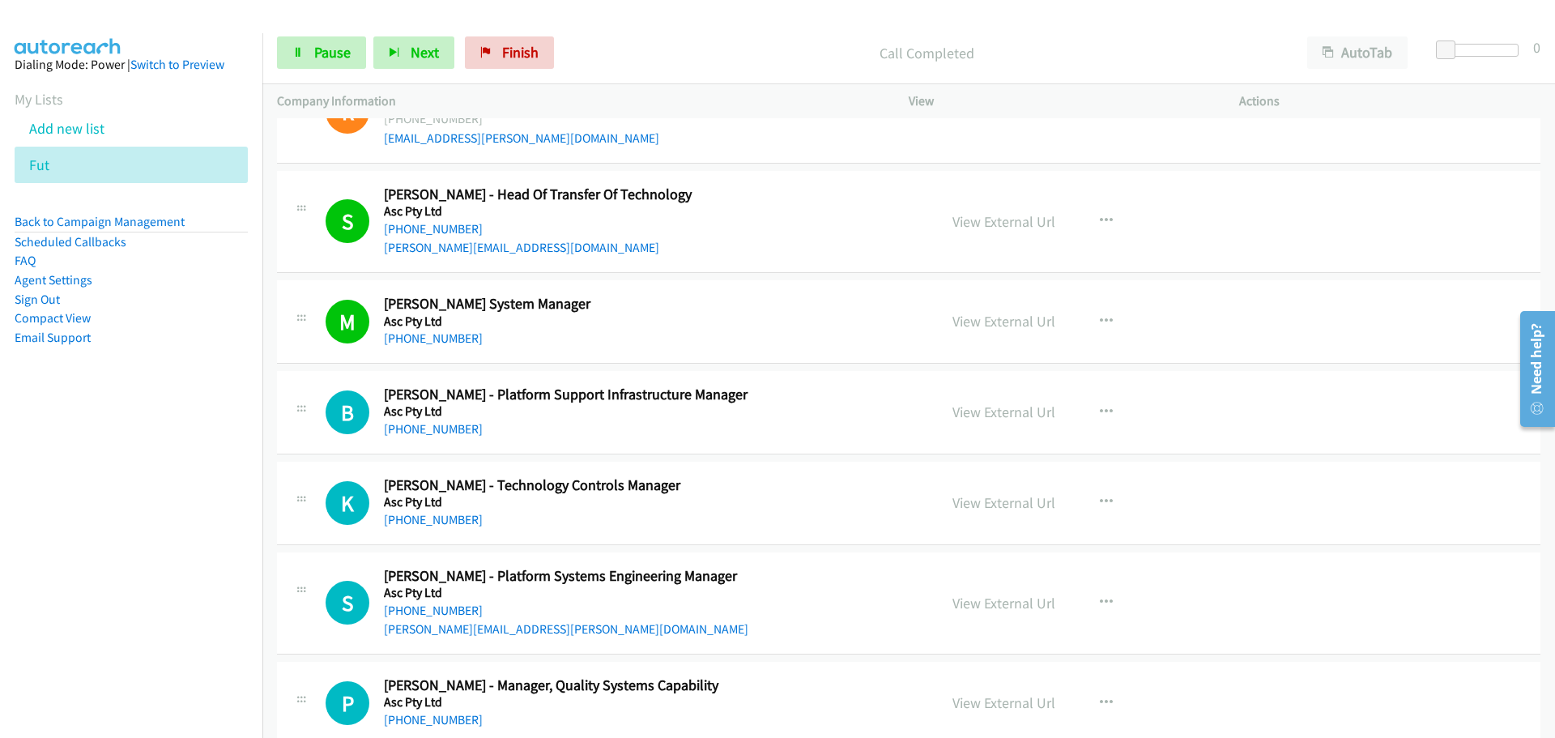
drag, startPoint x: 427, startPoint y: 428, endPoint x: 491, endPoint y: 428, distance: 64.0
click at [427, 428] on link "[PHONE_NUMBER]" at bounding box center [433, 428] width 99 height 15
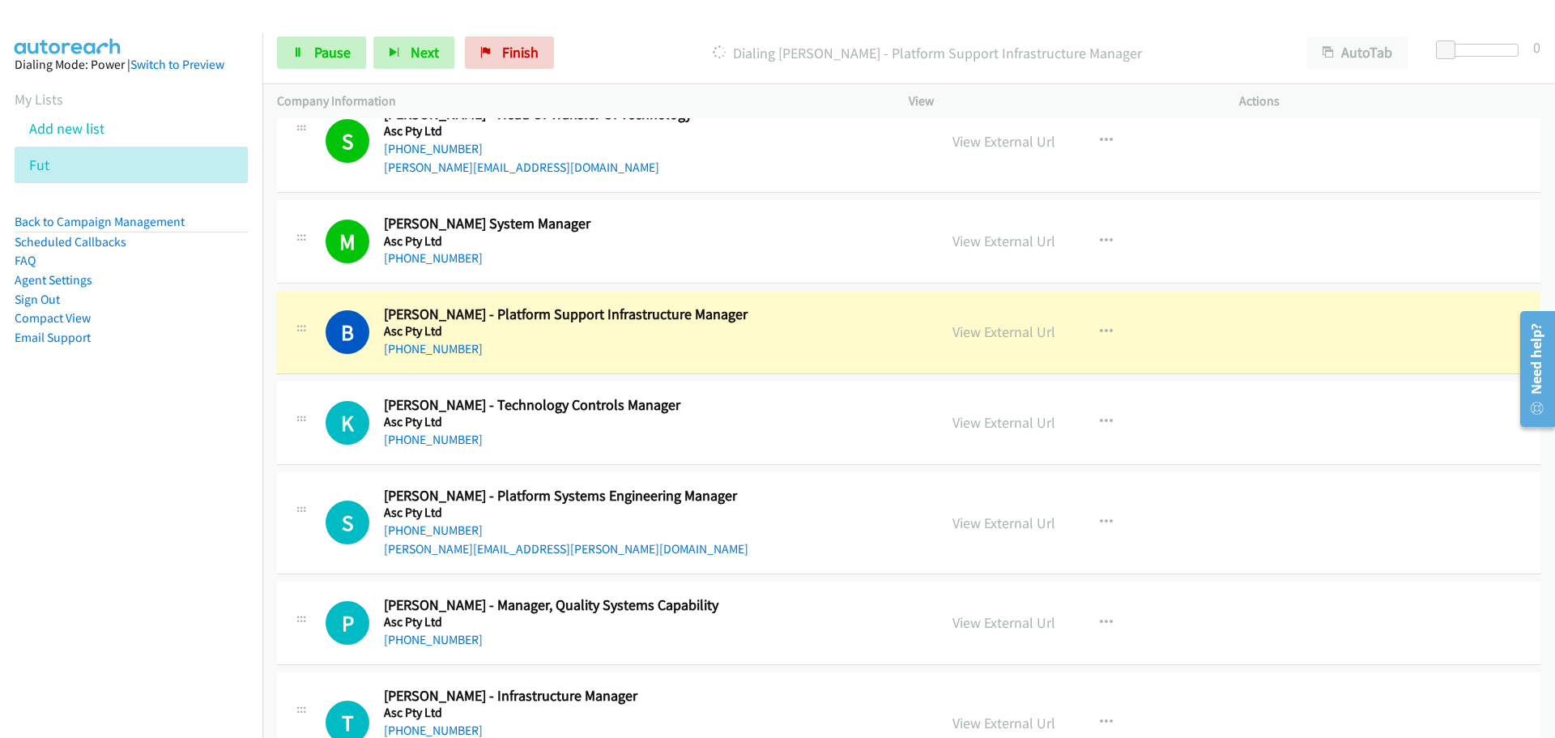
scroll to position [1943, 0]
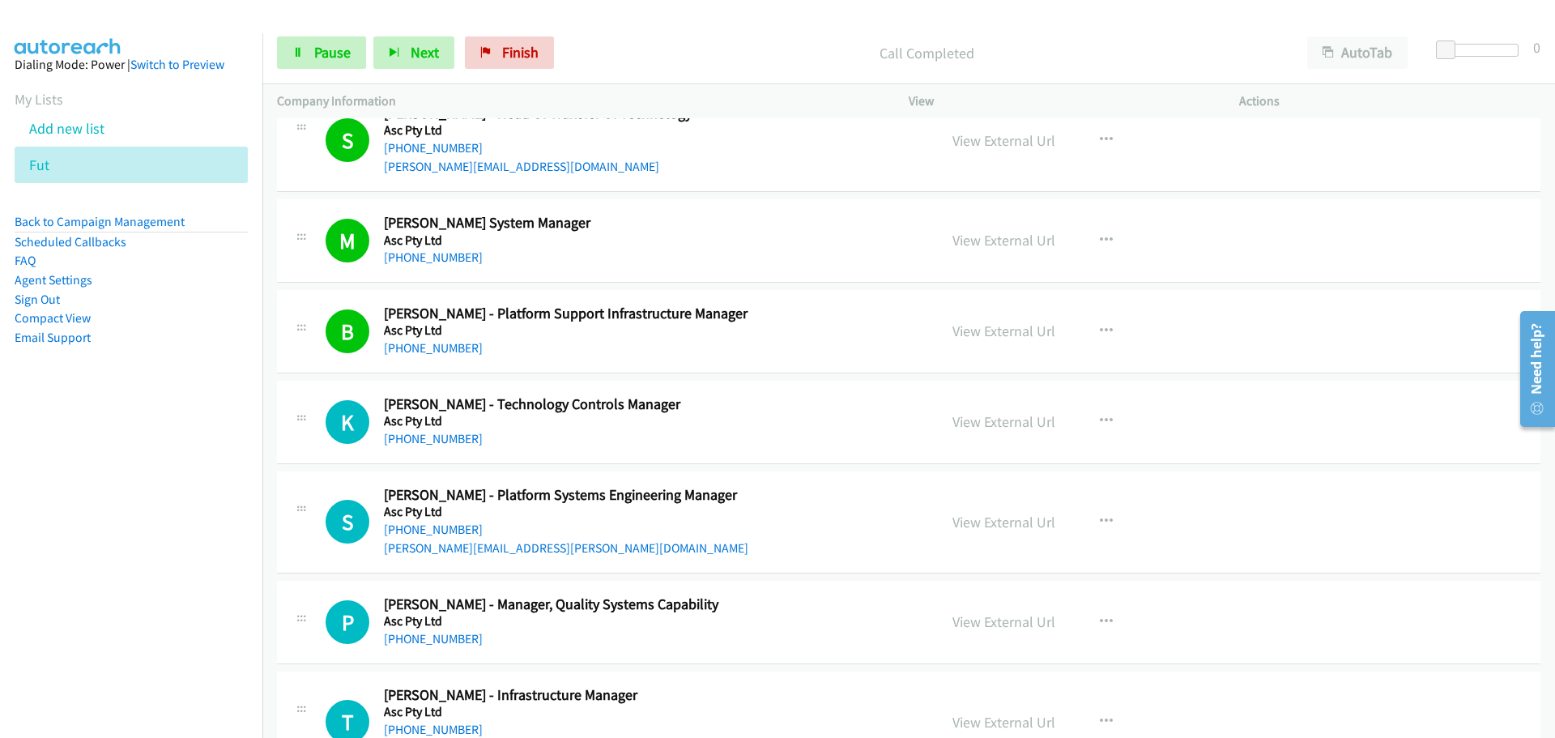
drag, startPoint x: 429, startPoint y: 433, endPoint x: 468, endPoint y: 427, distance: 39.4
click at [429, 433] on link "[PHONE_NUMBER]" at bounding box center [433, 438] width 99 height 15
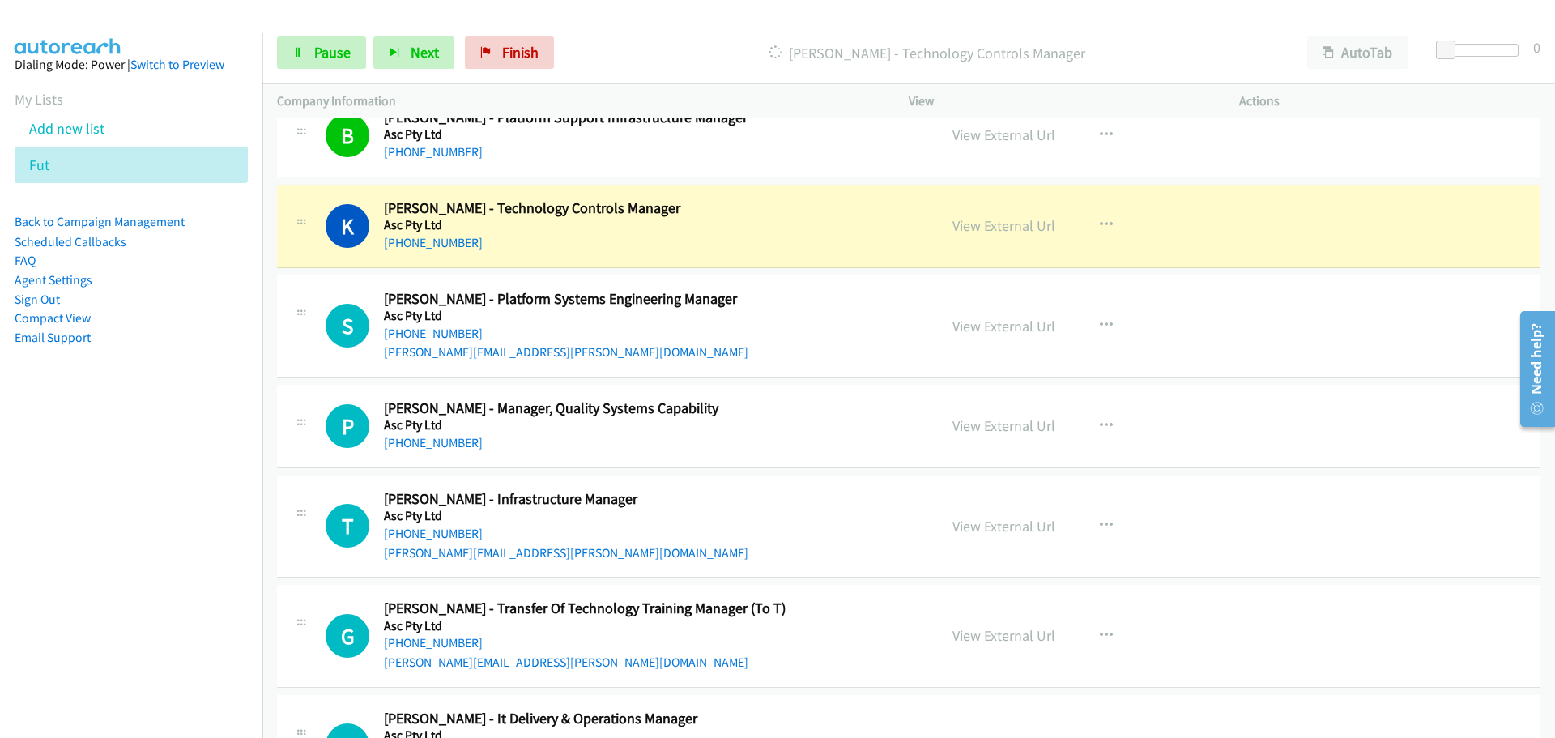
scroll to position [2186, 0]
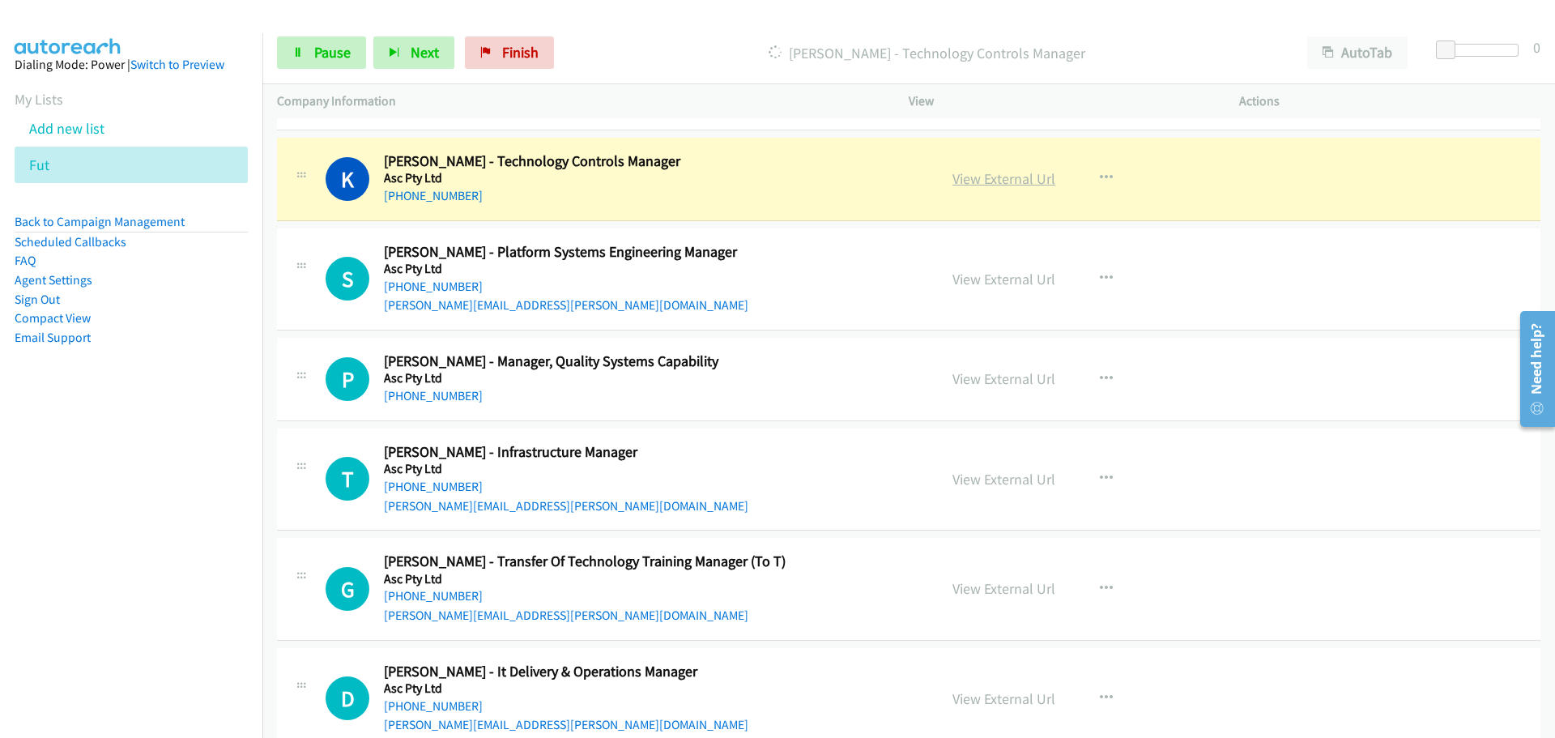
click at [998, 180] on link "View External Url" at bounding box center [1003, 178] width 103 height 19
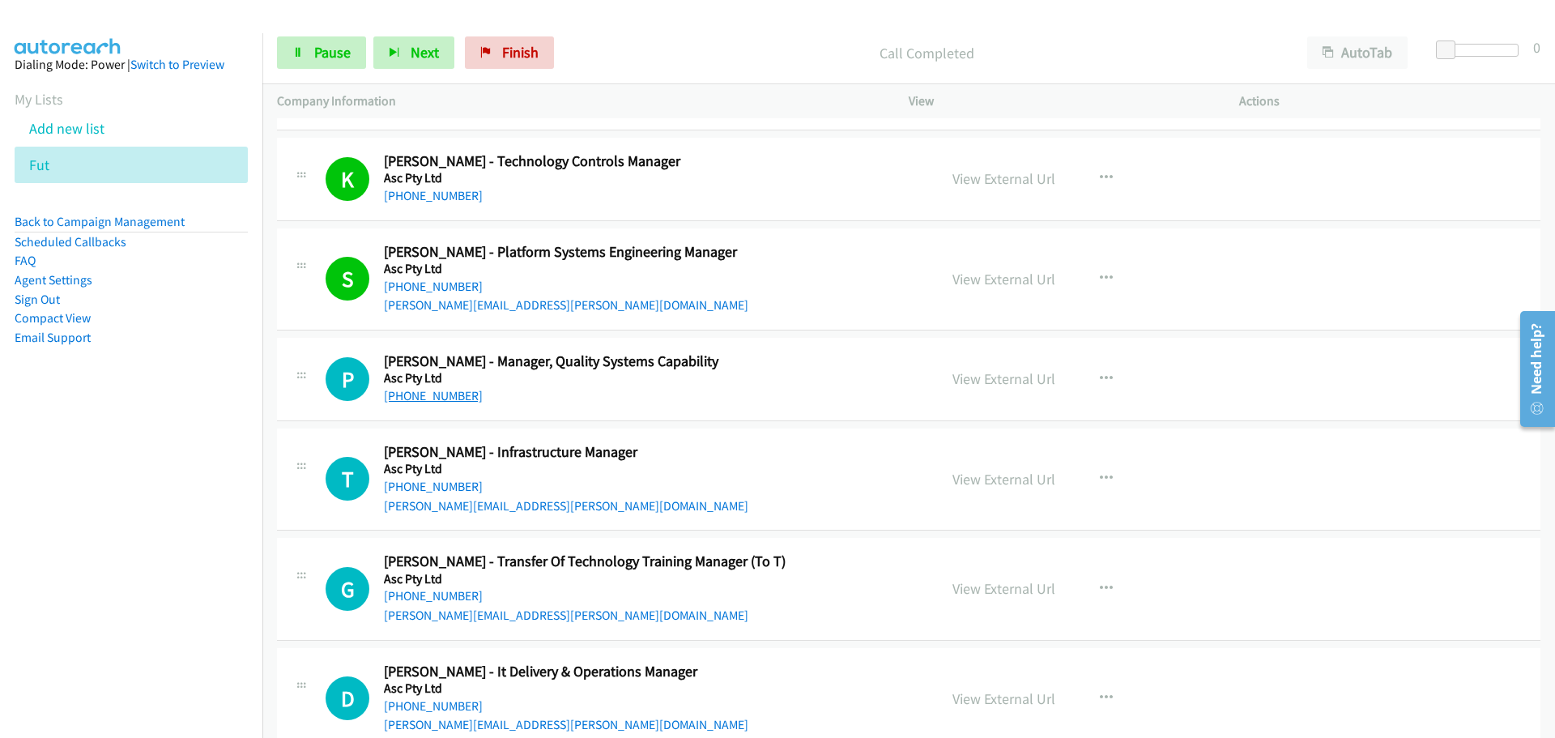
click at [407, 395] on link "[PHONE_NUMBER]" at bounding box center [433, 395] width 99 height 15
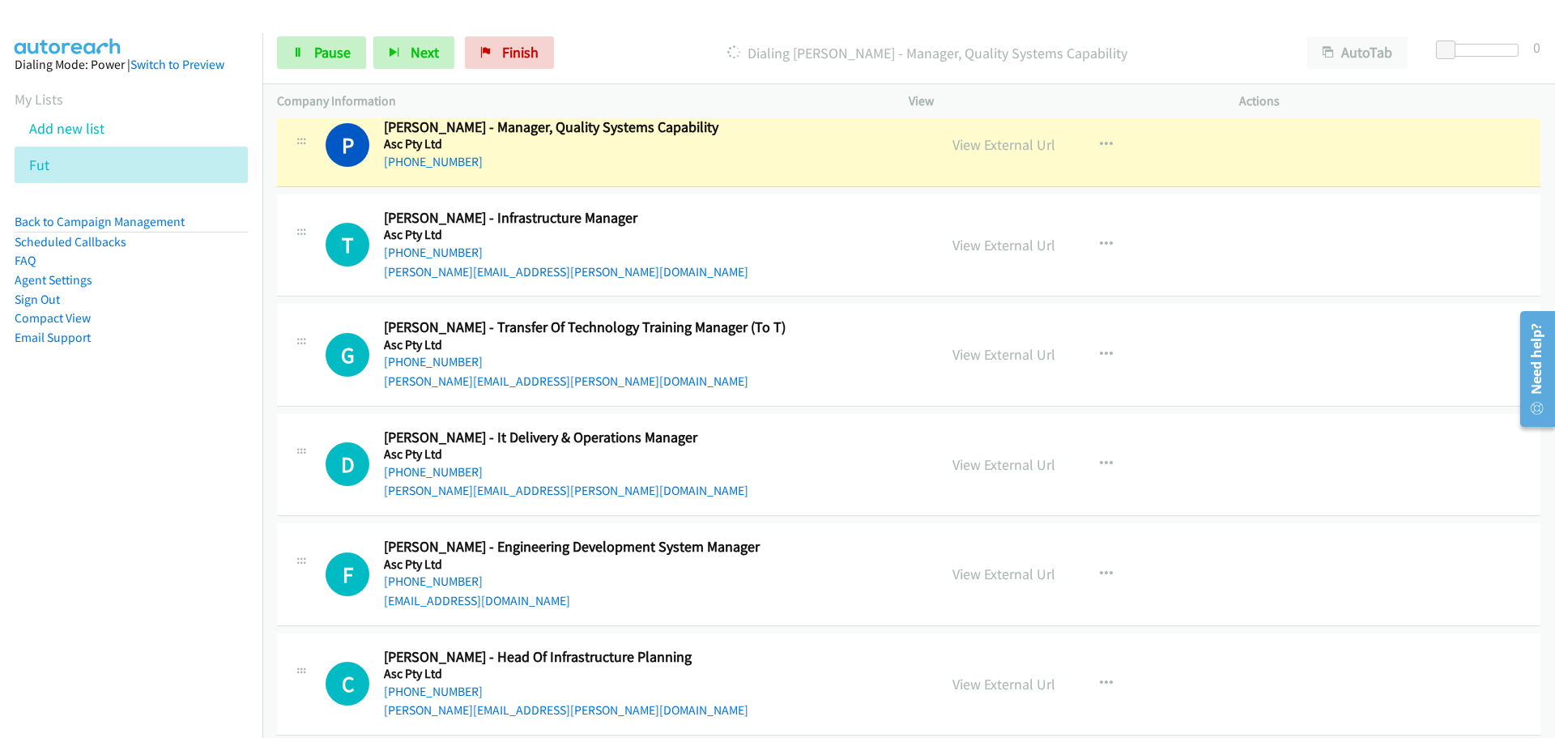
scroll to position [2429, 0]
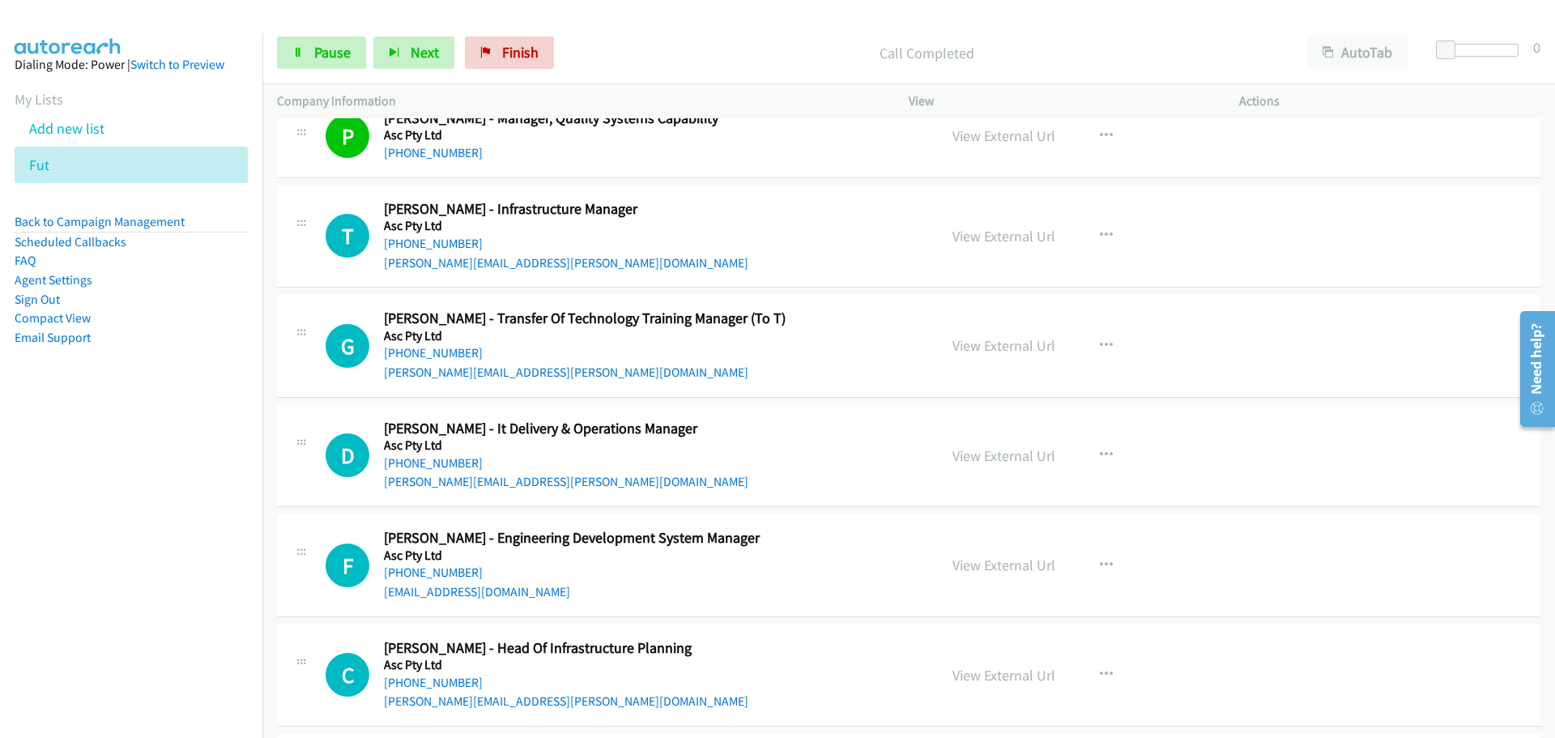
drag, startPoint x: 419, startPoint y: 238, endPoint x: 1517, endPoint y: 266, distance: 1099.2
click at [419, 238] on link "[PHONE_NUMBER]" at bounding box center [433, 243] width 99 height 15
drag, startPoint x: 452, startPoint y: 462, endPoint x: 1498, endPoint y: 516, distance: 1047.6
click at [452, 462] on link "[PHONE_NUMBER]" at bounding box center [433, 462] width 99 height 15
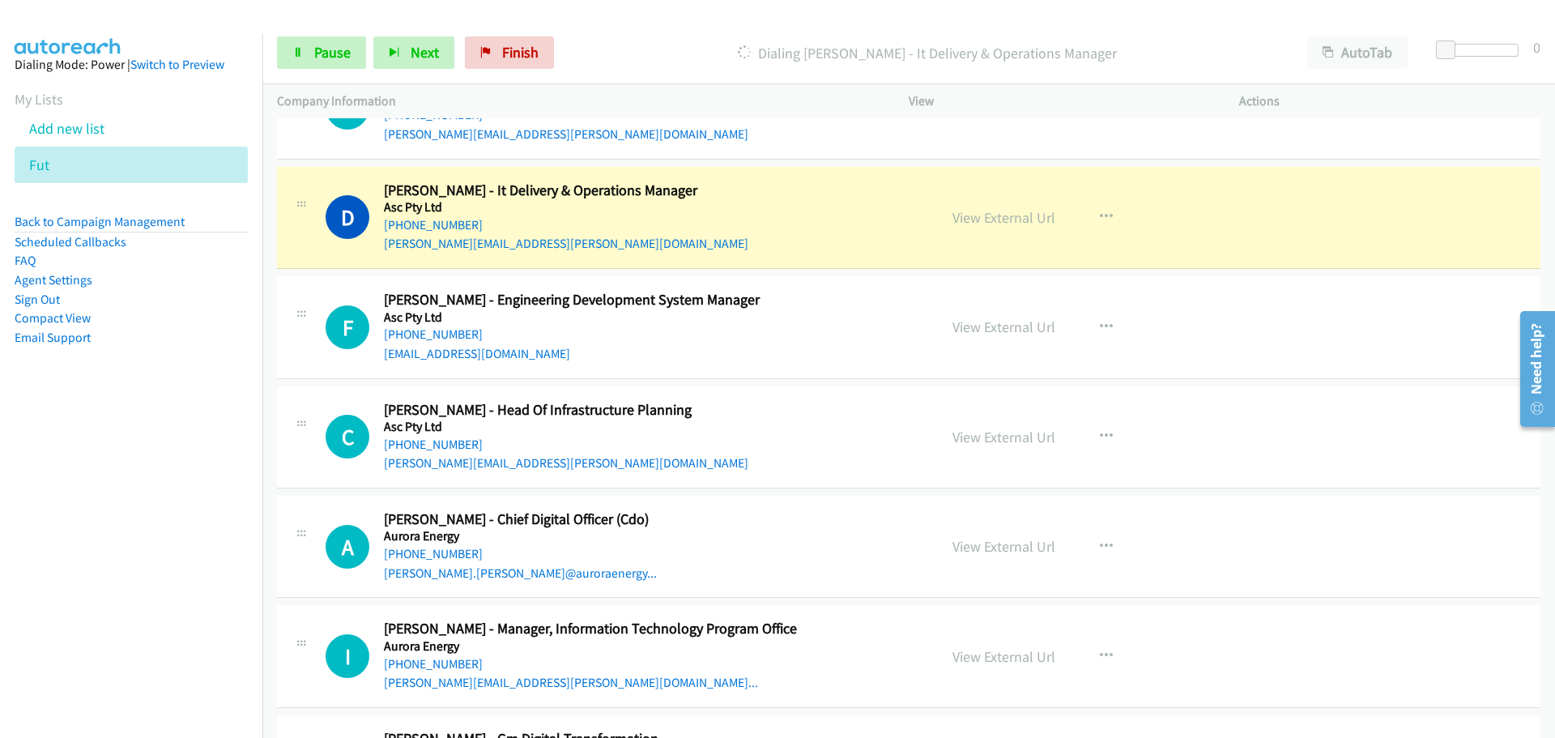
scroll to position [2672, 0]
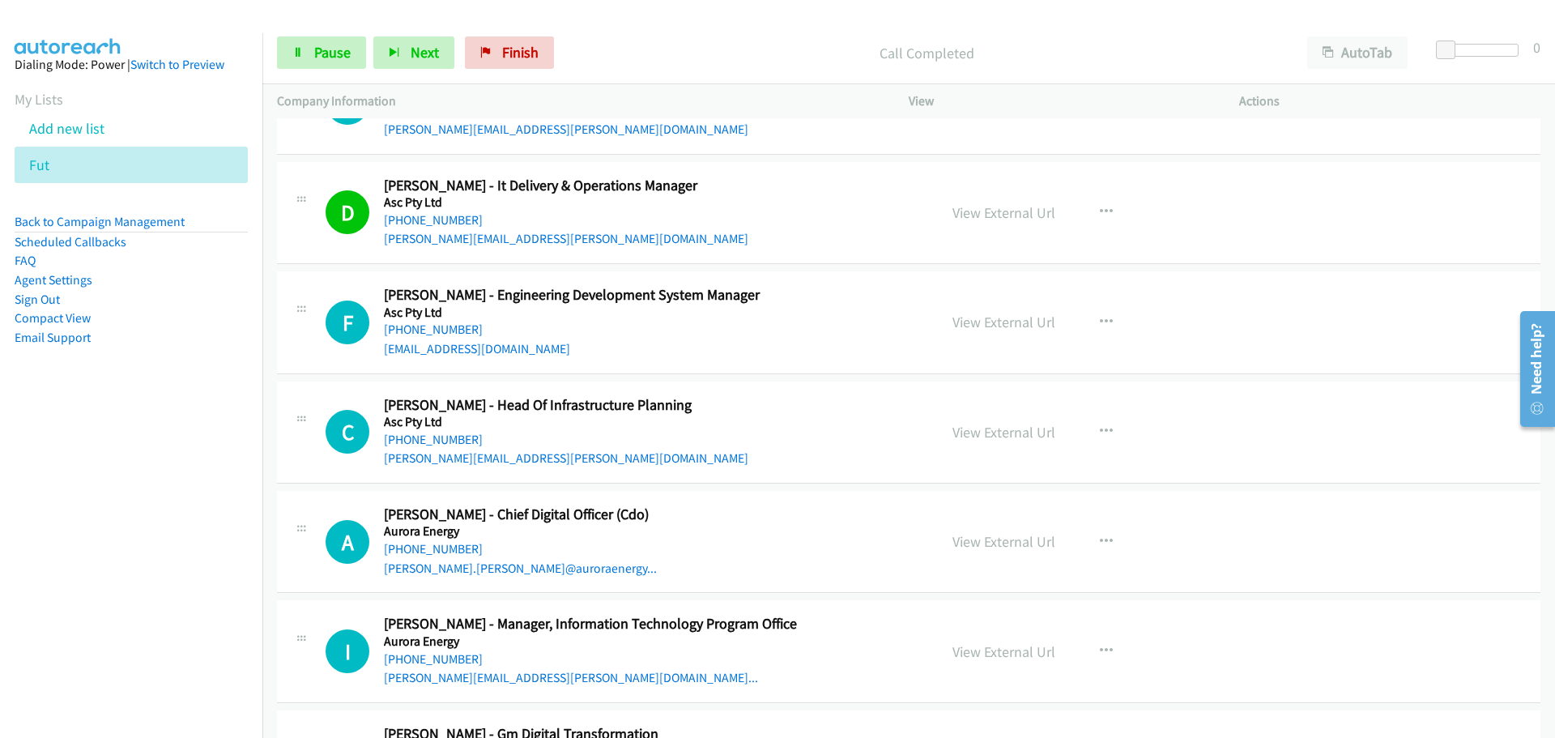
drag, startPoint x: 431, startPoint y: 323, endPoint x: 516, endPoint y: 324, distance: 85.0
click at [431, 323] on link "[PHONE_NUMBER]" at bounding box center [433, 328] width 99 height 15
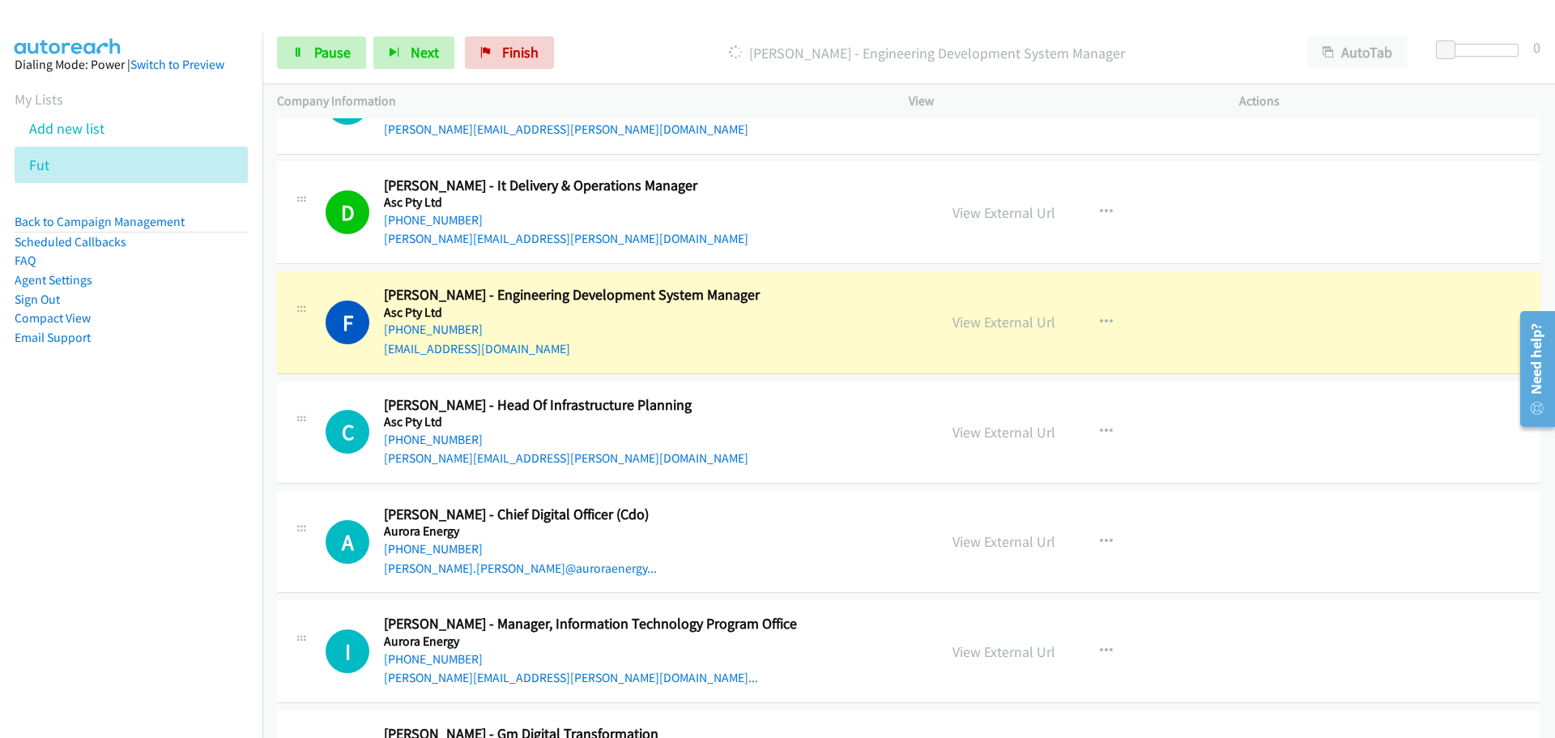
scroll to position [2834, 0]
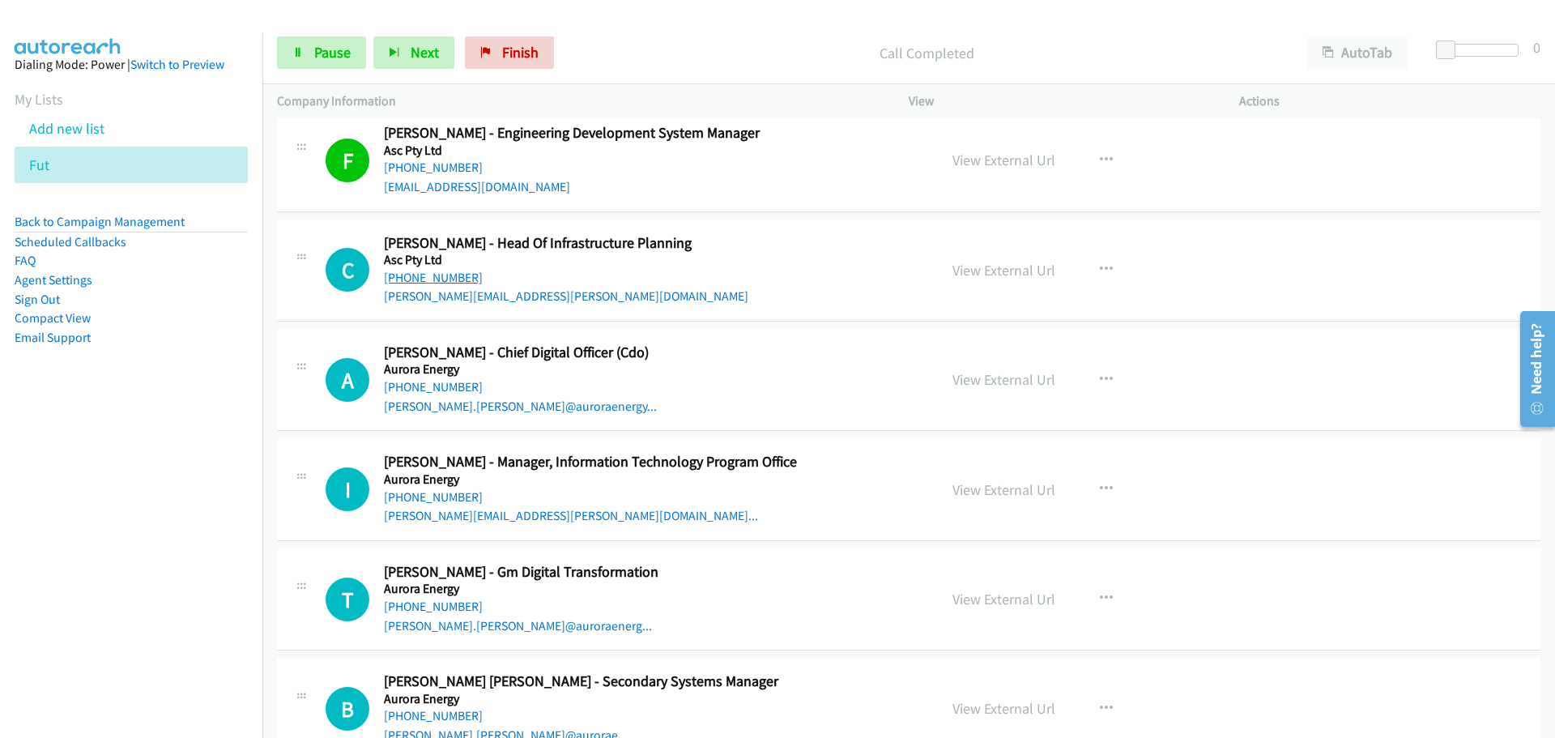
click at [417, 275] on link "[PHONE_NUMBER]" at bounding box center [433, 277] width 99 height 15
click at [443, 381] on link "[PHONE_NUMBER]" at bounding box center [433, 386] width 99 height 15
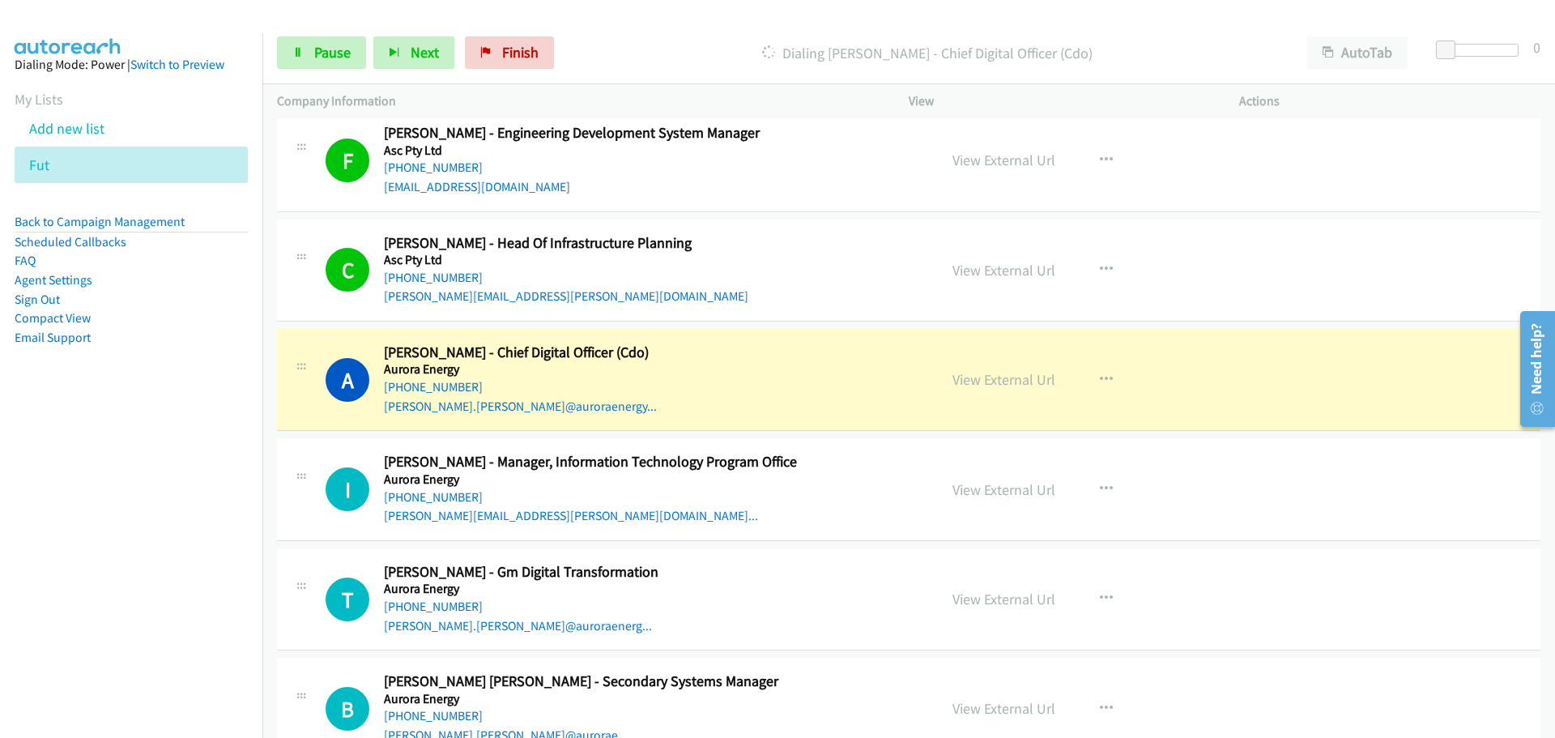
scroll to position [2996, 0]
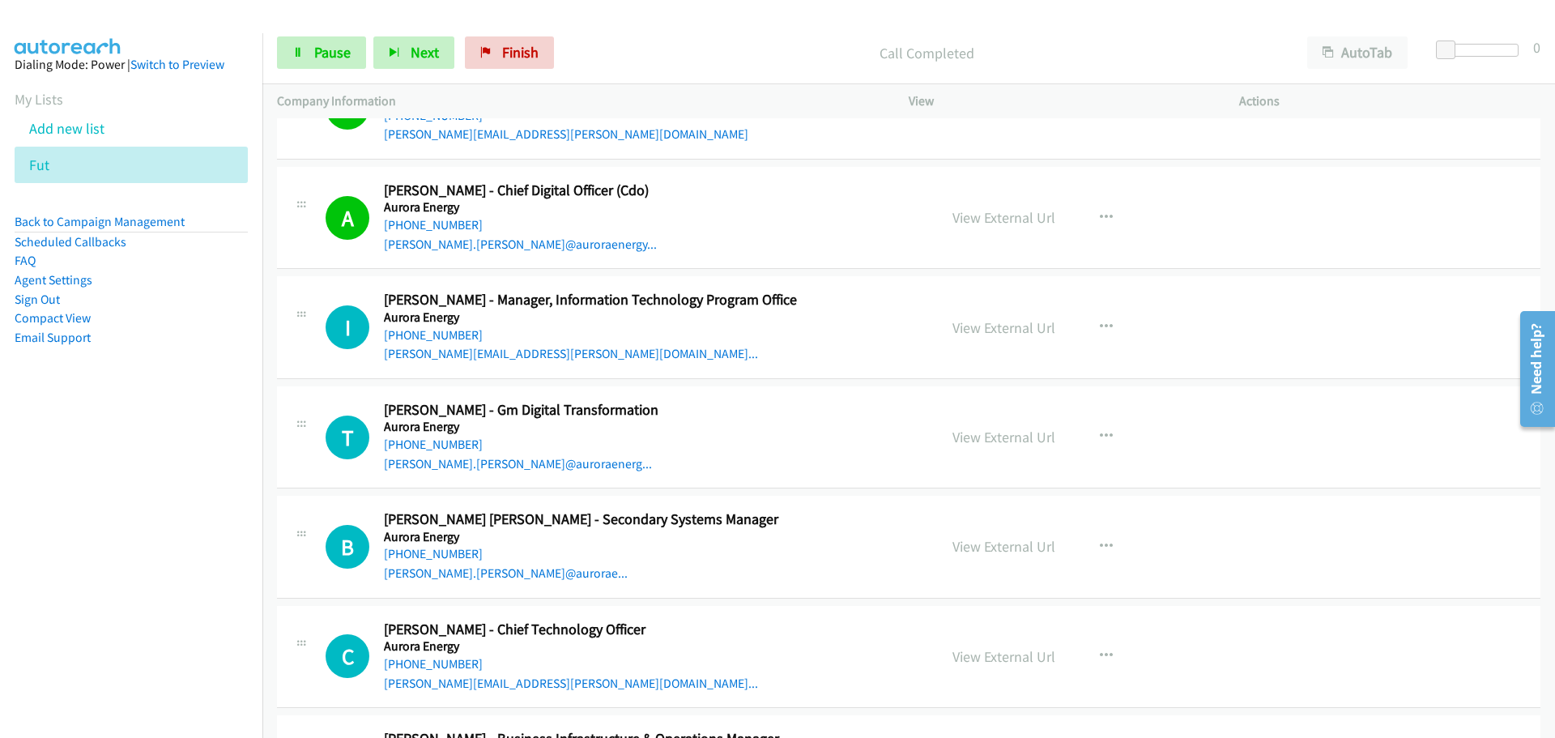
drag, startPoint x: 456, startPoint y: 330, endPoint x: 1498, endPoint y: 490, distance: 1054.4
click at [456, 330] on link "[PHONE_NUMBER]" at bounding box center [433, 334] width 99 height 15
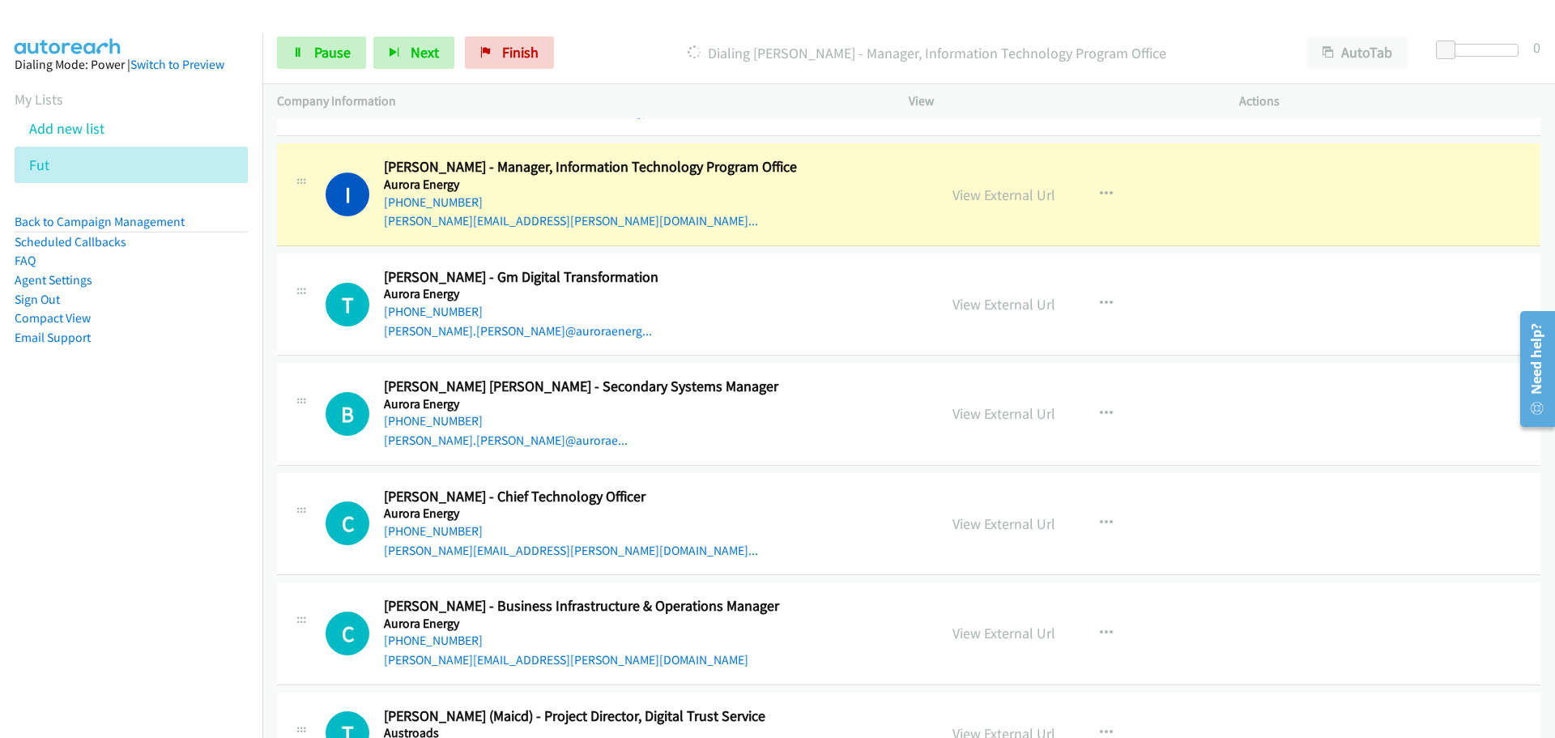
scroll to position [3077, 0]
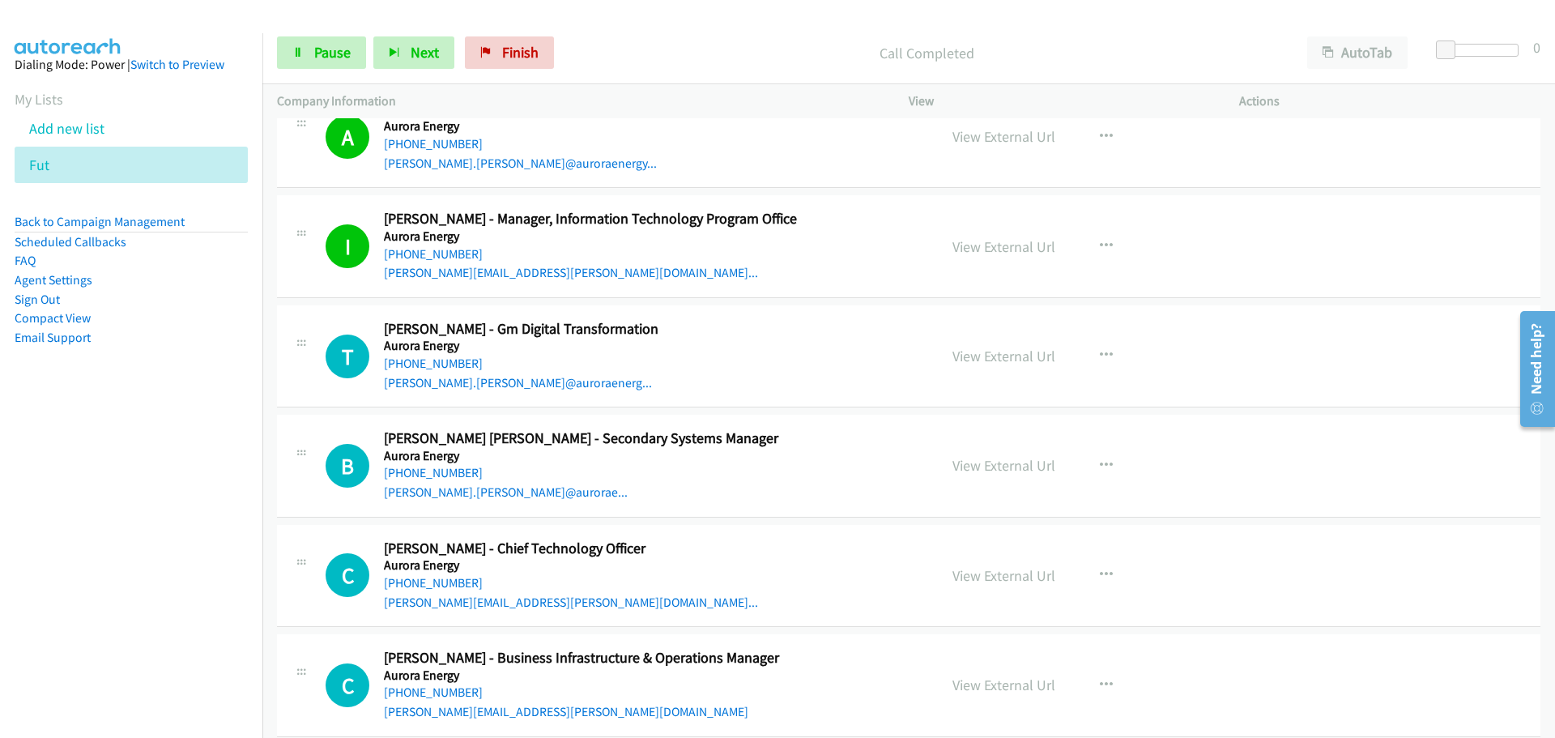
drag, startPoint x: 441, startPoint y: 367, endPoint x: 1173, endPoint y: 376, distance: 732.1
click at [441, 367] on link "[PHONE_NUMBER]" at bounding box center [433, 362] width 99 height 15
click at [442, 471] on link "[PHONE_NUMBER]" at bounding box center [433, 472] width 99 height 15
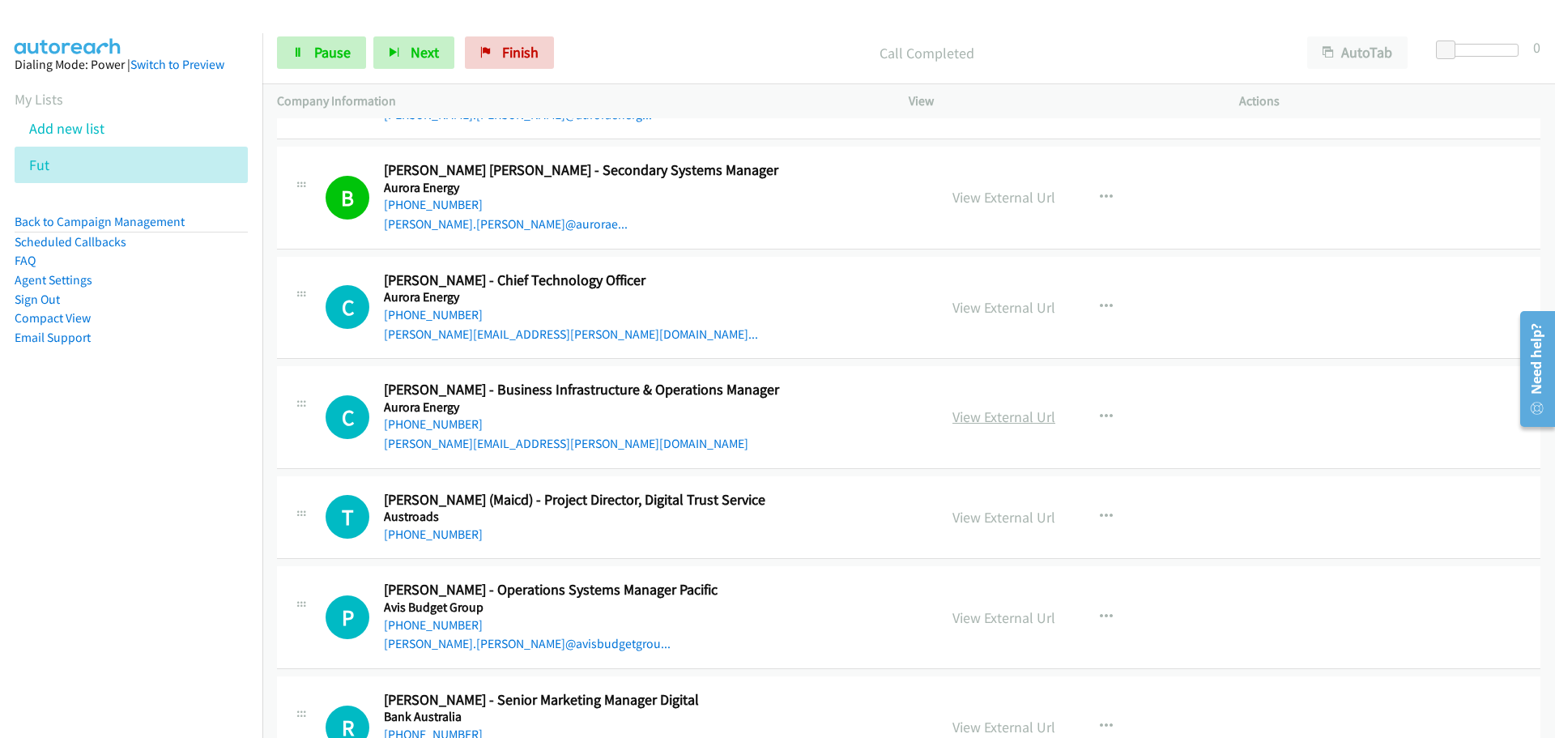
scroll to position [3401, 0]
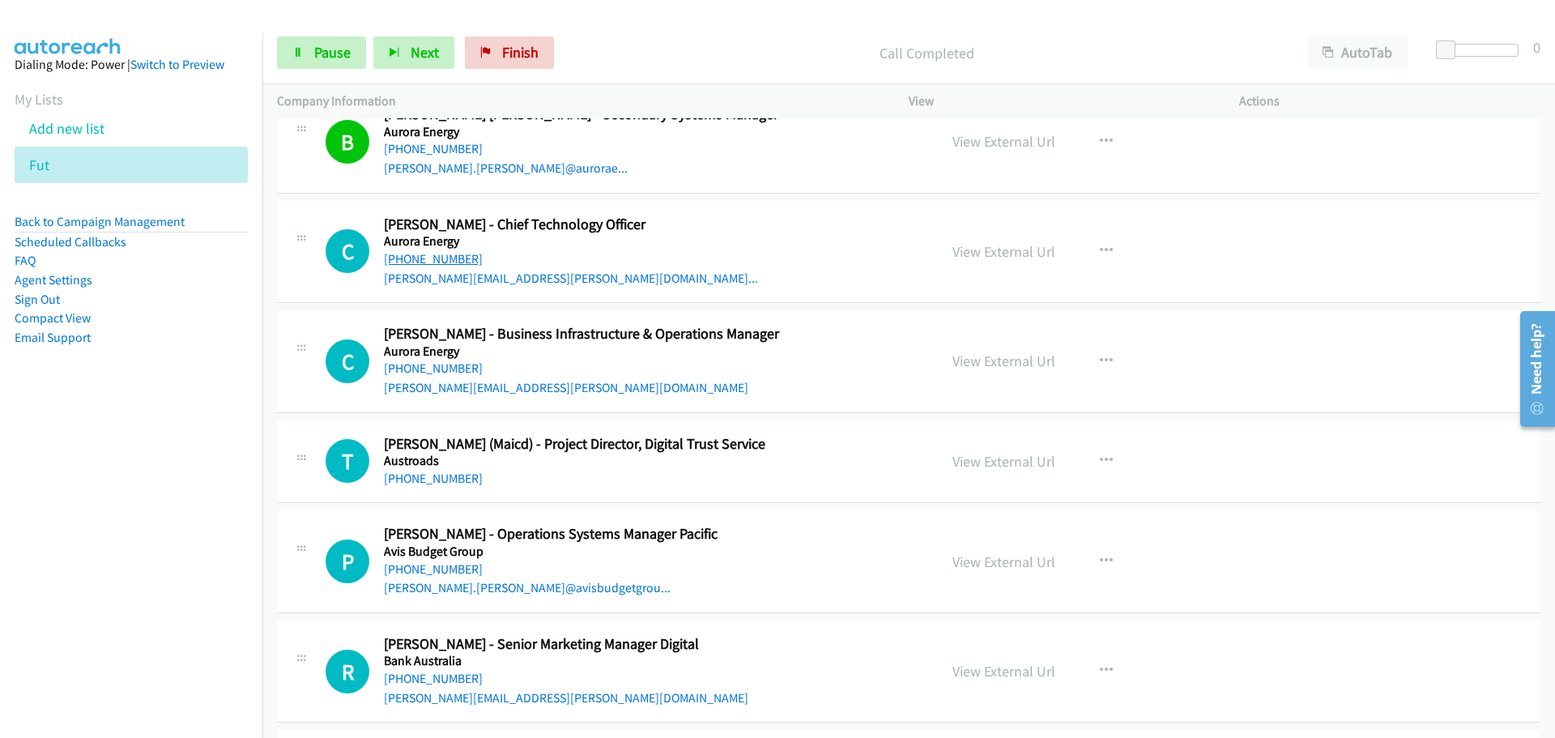
click at [428, 262] on link "[PHONE_NUMBER]" at bounding box center [433, 258] width 99 height 15
click at [428, 366] on link "[PHONE_NUMBER]" at bounding box center [433, 367] width 99 height 15
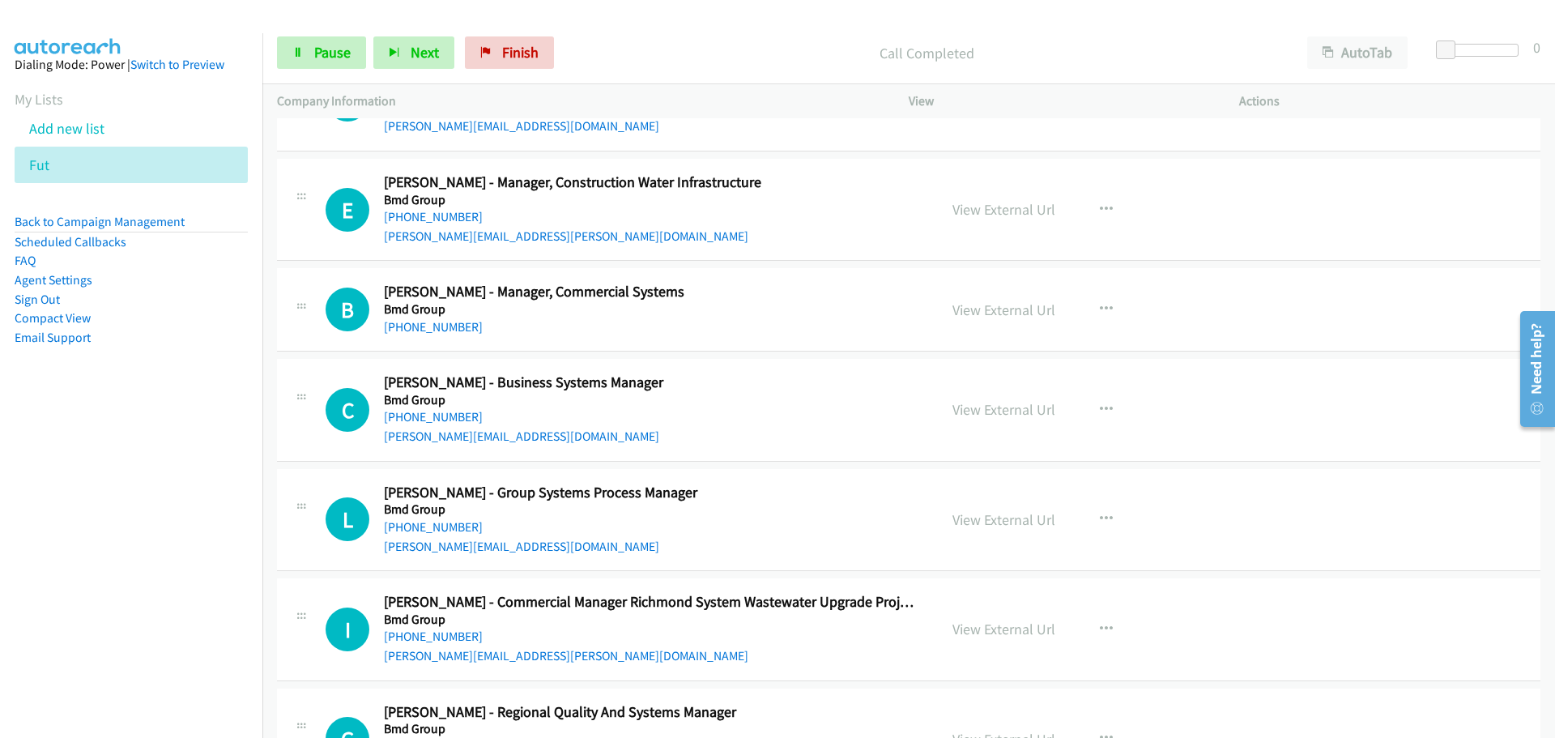
scroll to position [4454, 0]
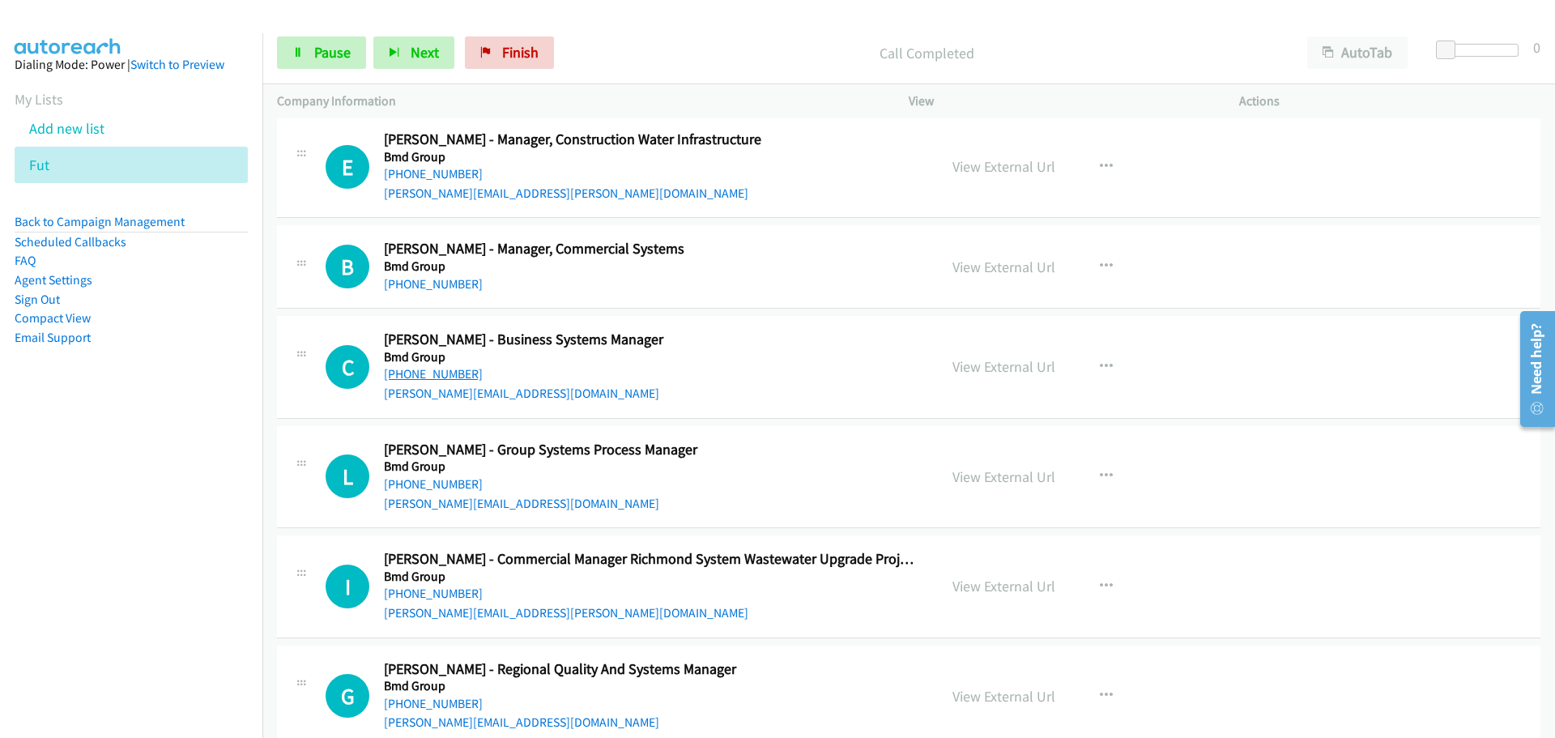
click at [443, 374] on link "[PHONE_NUMBER]" at bounding box center [433, 373] width 99 height 15
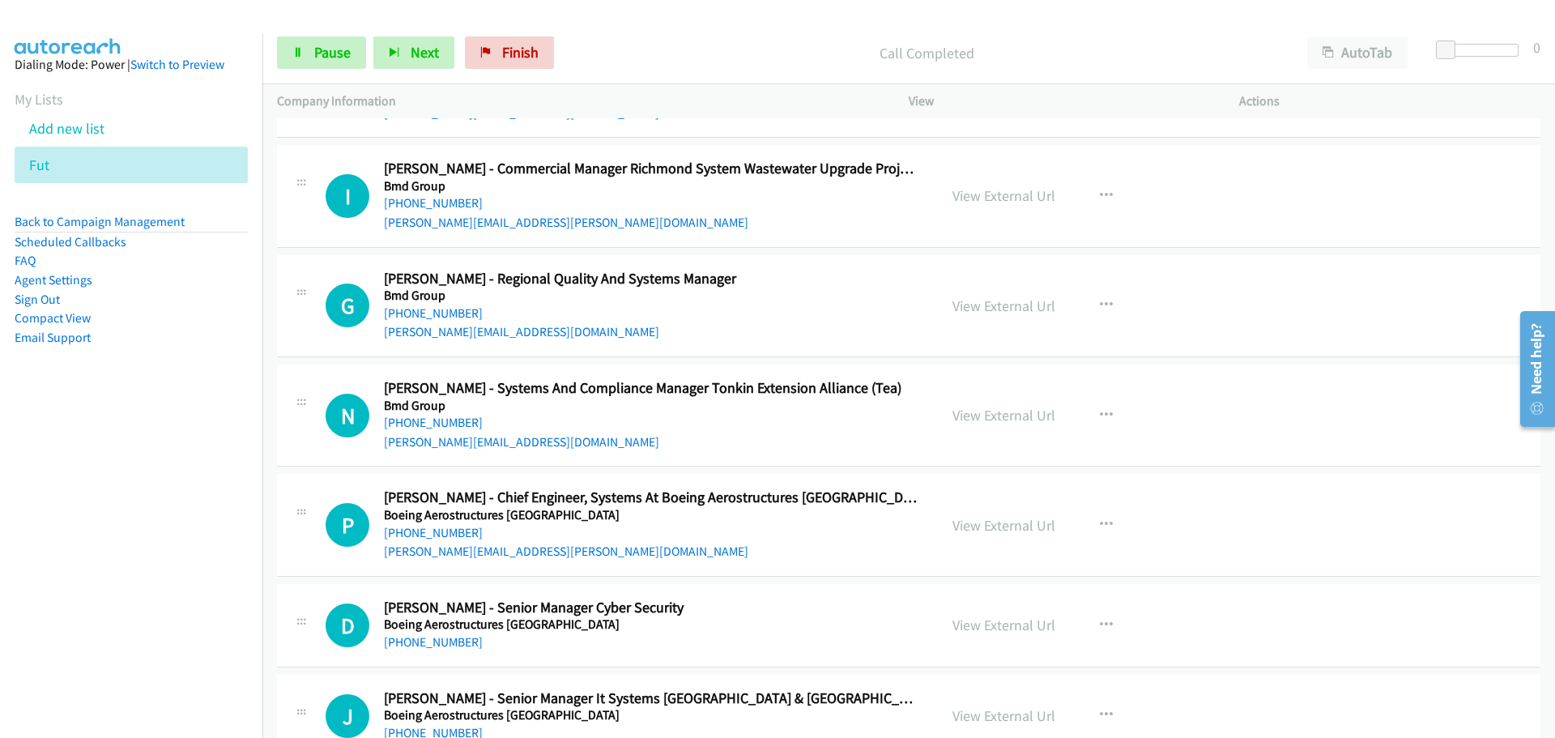
scroll to position [5101, 0]
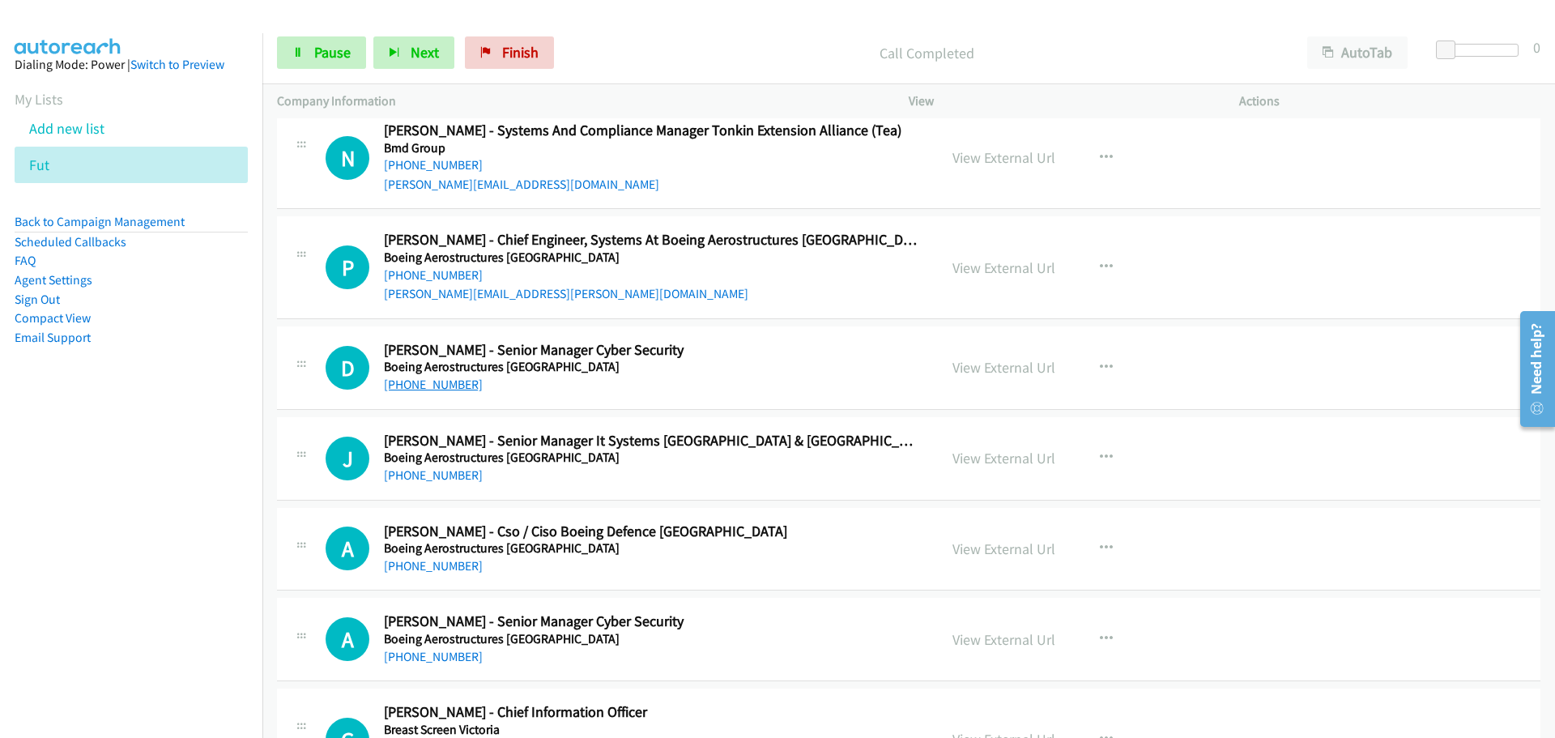
drag, startPoint x: 460, startPoint y: 389, endPoint x: 1003, endPoint y: 490, distance: 552.7
click at [460, 389] on link "[PHONE_NUMBER]" at bounding box center [433, 384] width 99 height 15
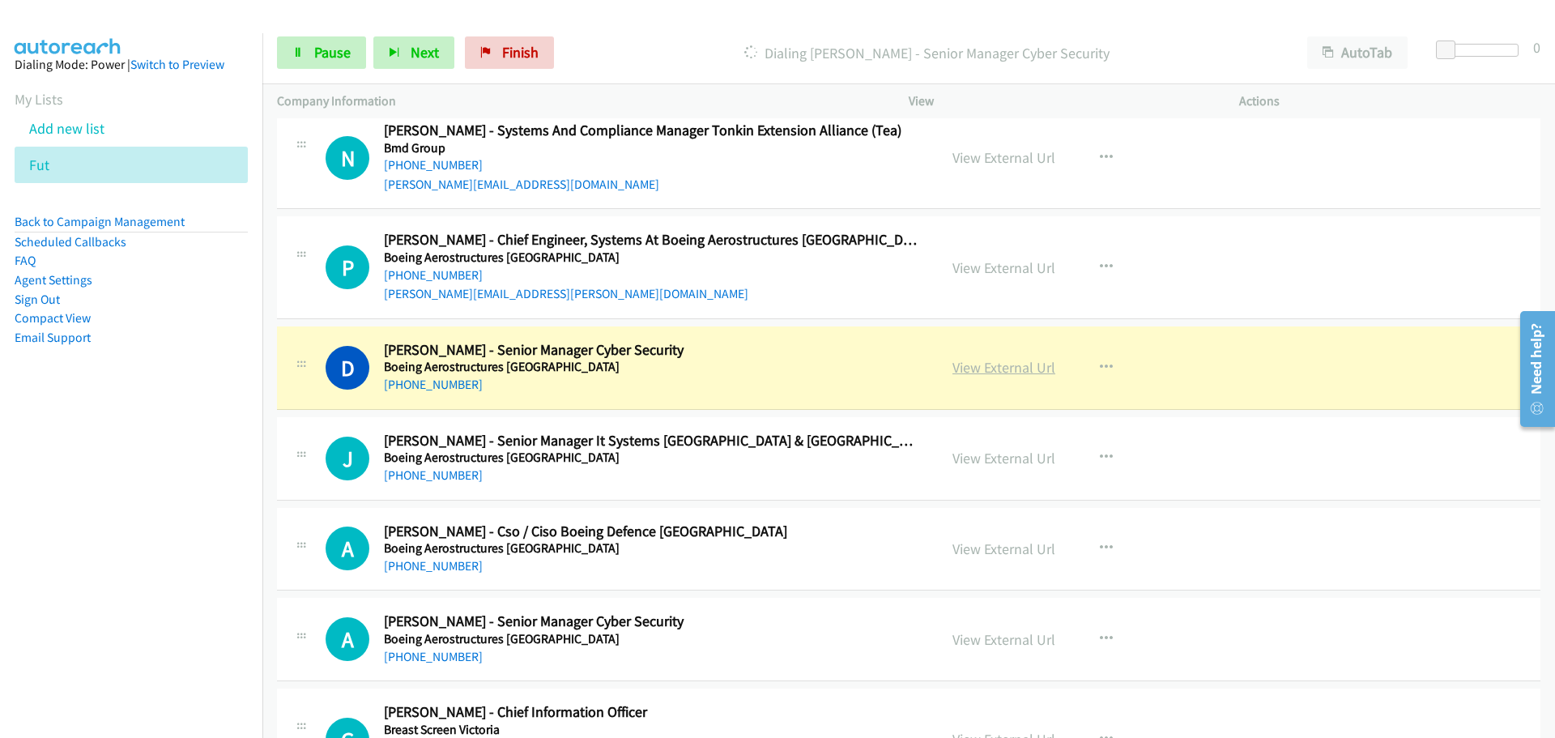
click at [1029, 368] on link "View External Url" at bounding box center [1003, 367] width 103 height 19
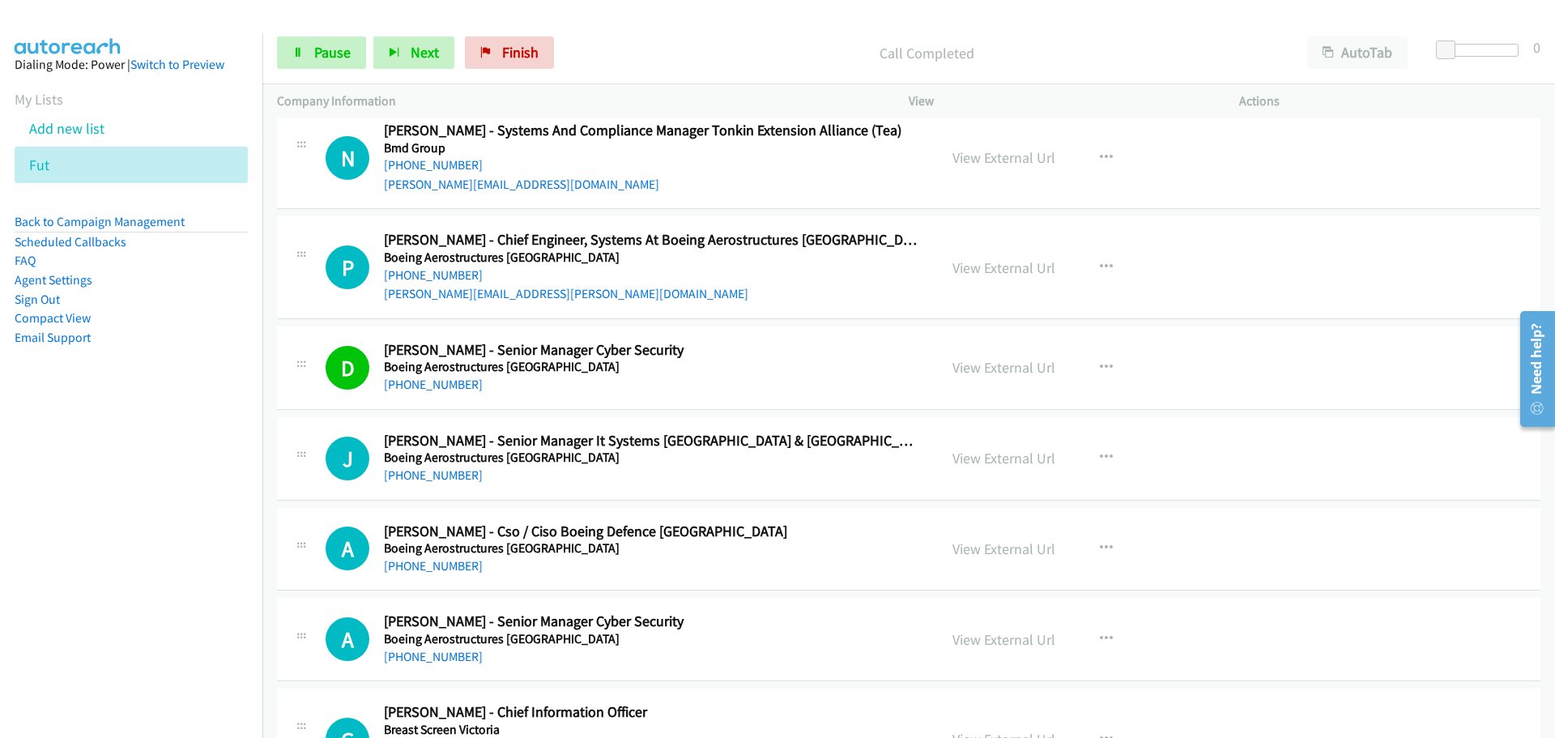
scroll to position [5263, 0]
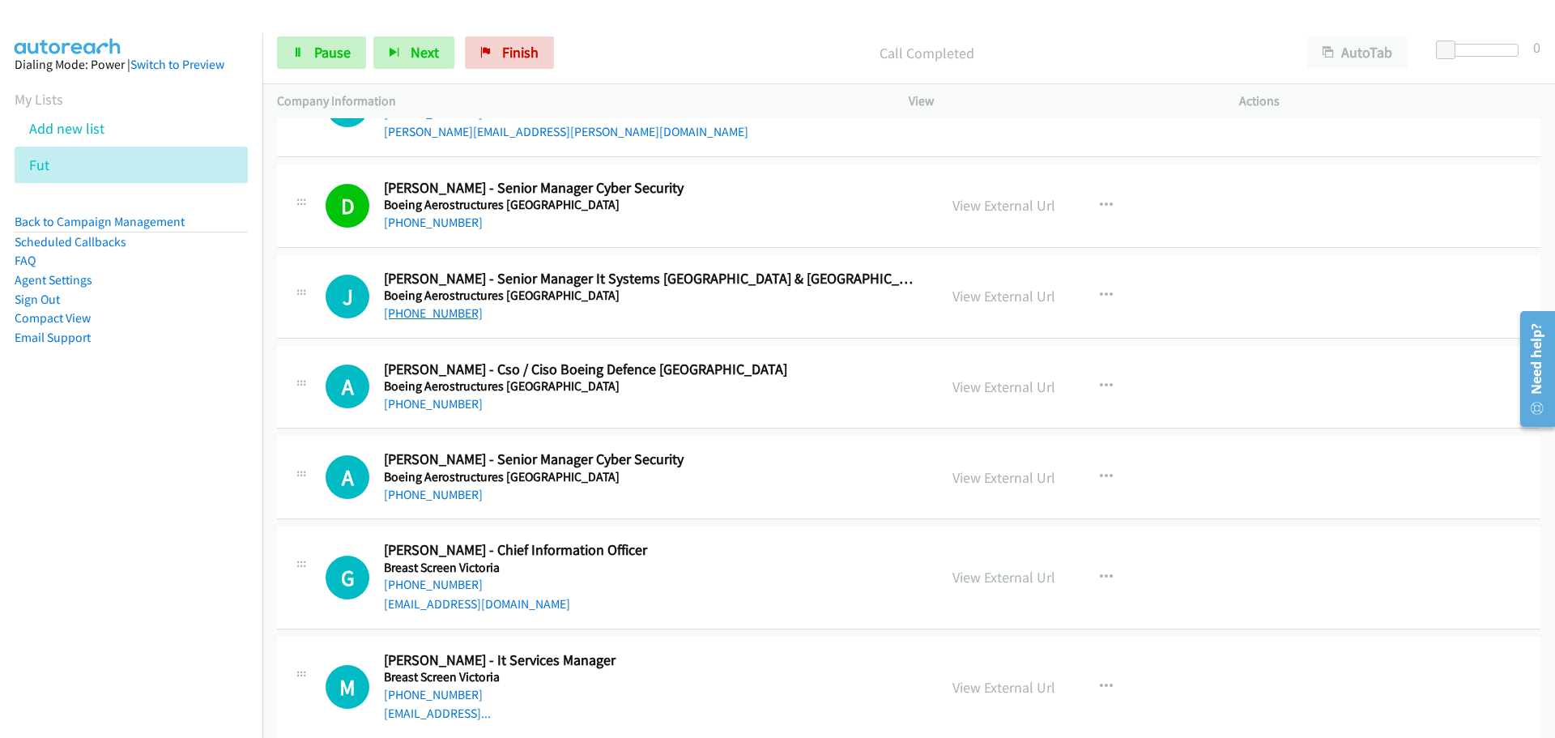
click at [403, 309] on link "[PHONE_NUMBER]" at bounding box center [433, 312] width 99 height 15
drag, startPoint x: 404, startPoint y: 401, endPoint x: 407, endPoint y: 380, distance: 21.2
click at [404, 401] on link "[PHONE_NUMBER]" at bounding box center [433, 403] width 99 height 15
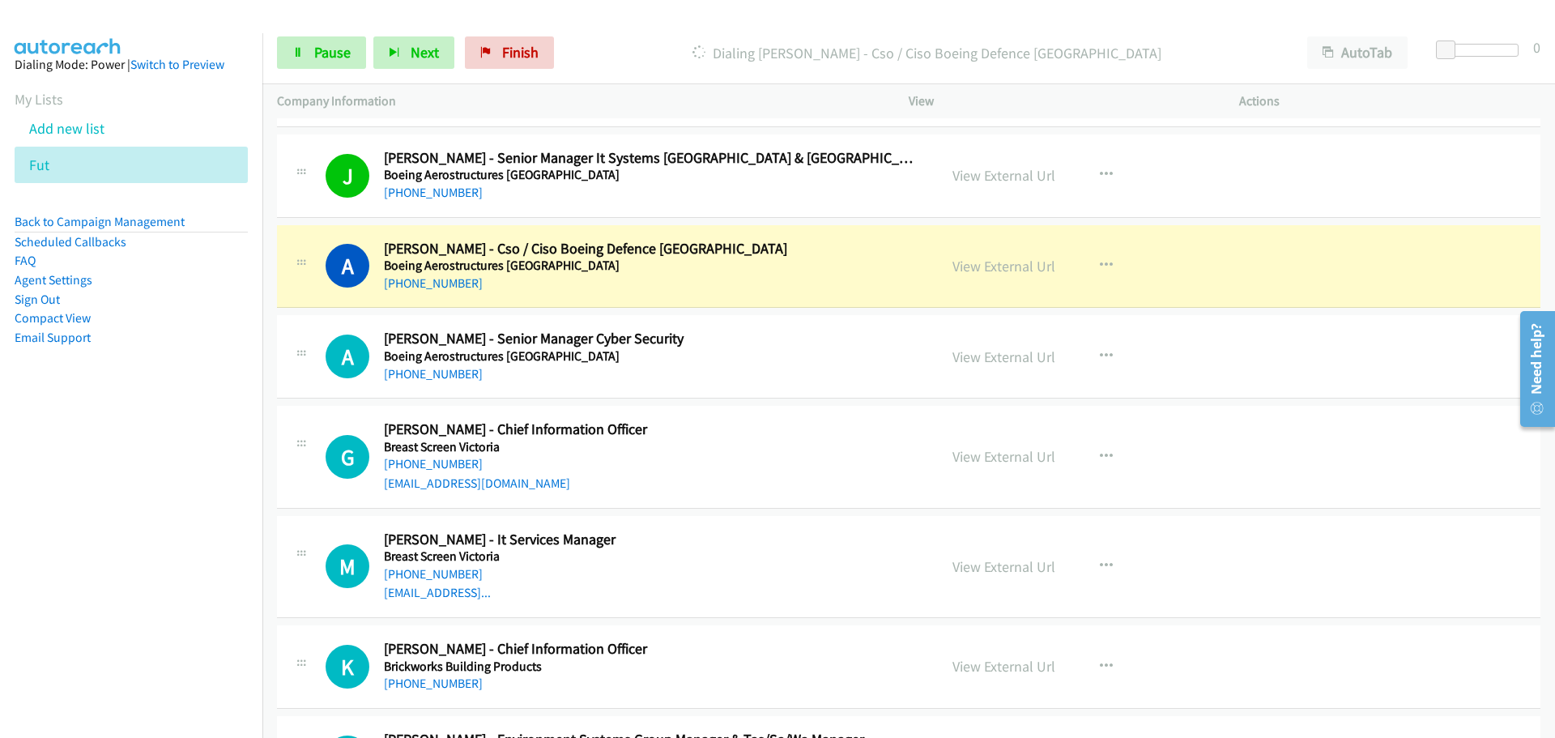
scroll to position [5506, 0]
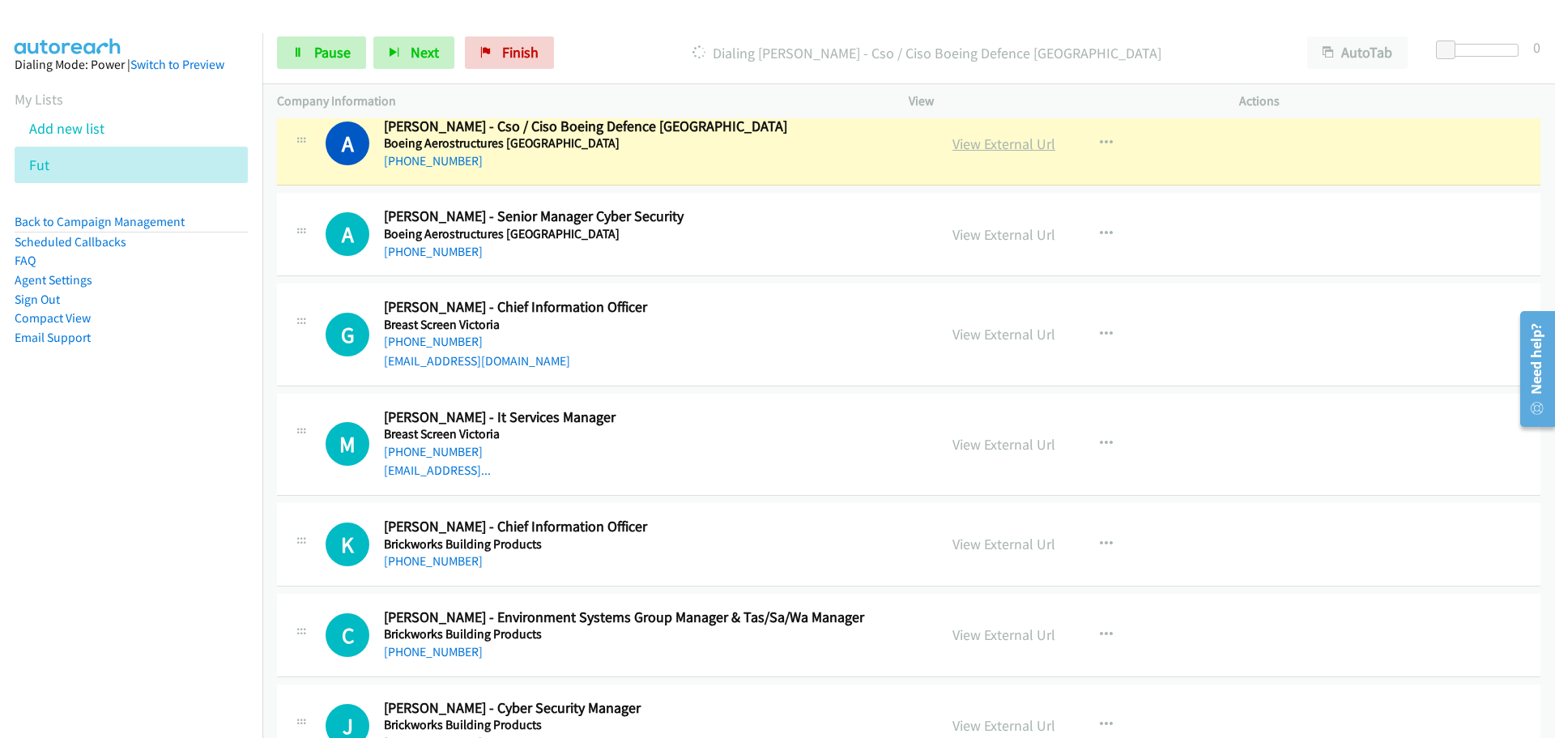
click at [1018, 139] on link "View External Url" at bounding box center [1003, 143] width 103 height 19
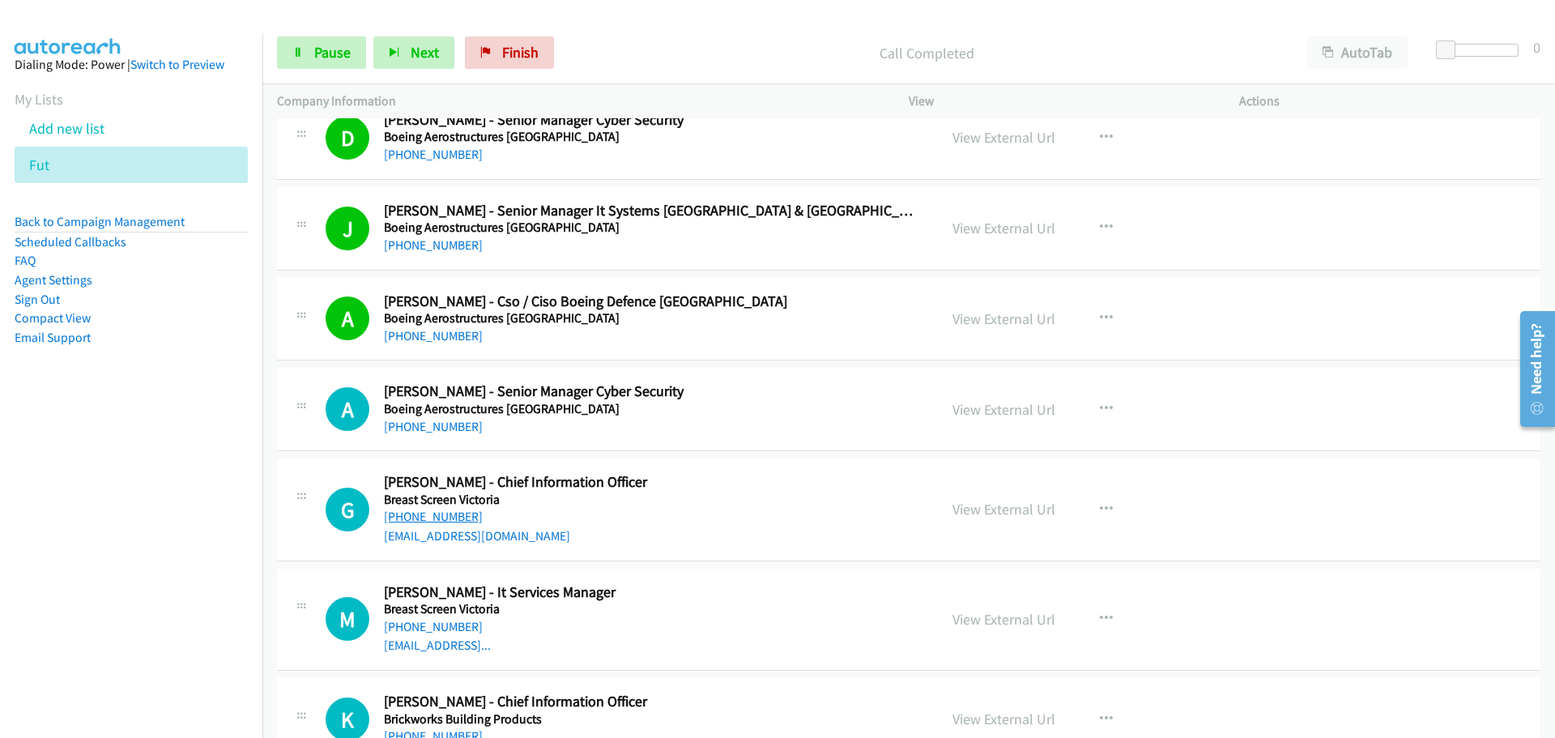
scroll to position [5425, 0]
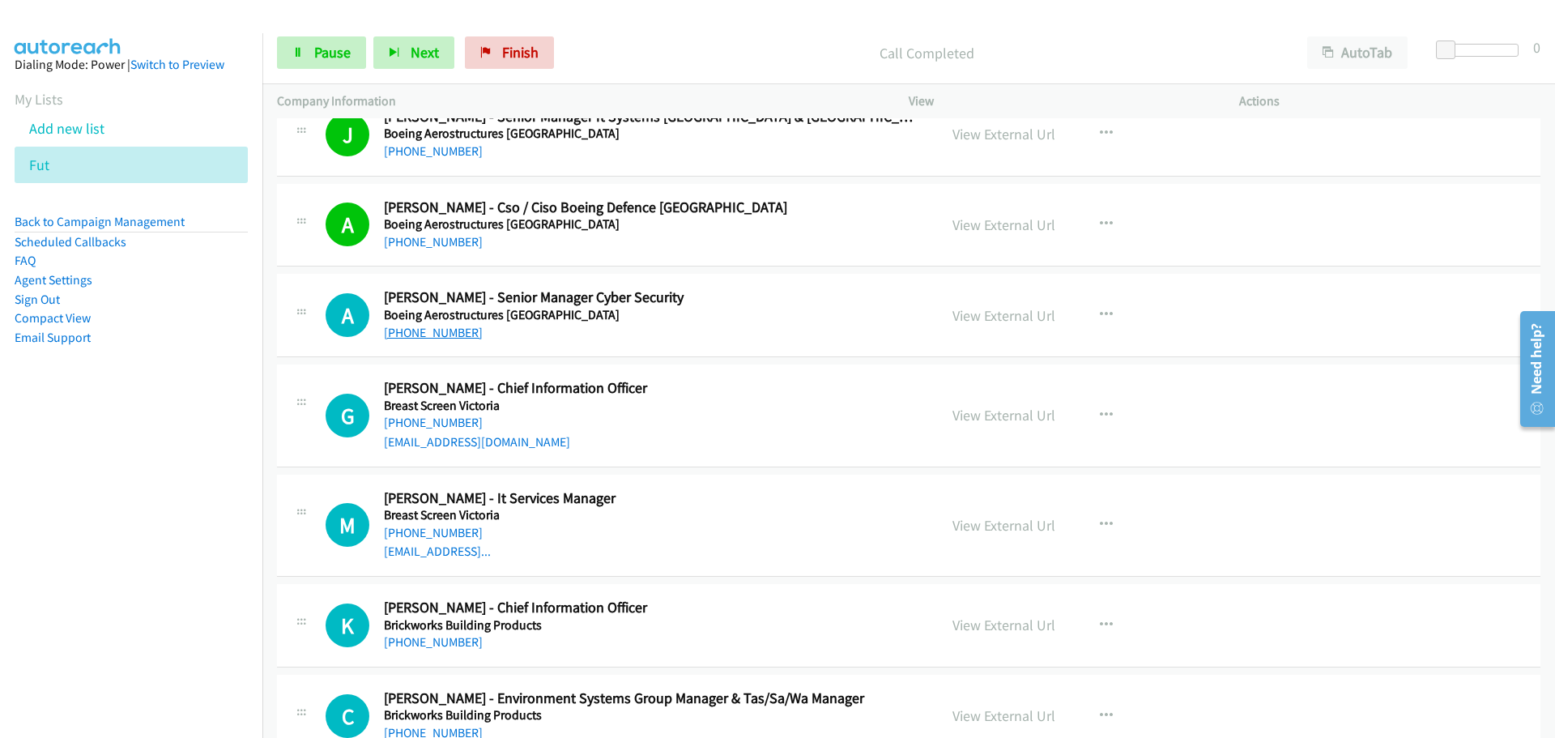
click at [445, 336] on link "[PHONE_NUMBER]" at bounding box center [433, 332] width 99 height 15
click at [427, 536] on link "[PHONE_NUMBER]" at bounding box center [433, 532] width 99 height 15
